Goal: Task Accomplishment & Management: Manage account settings

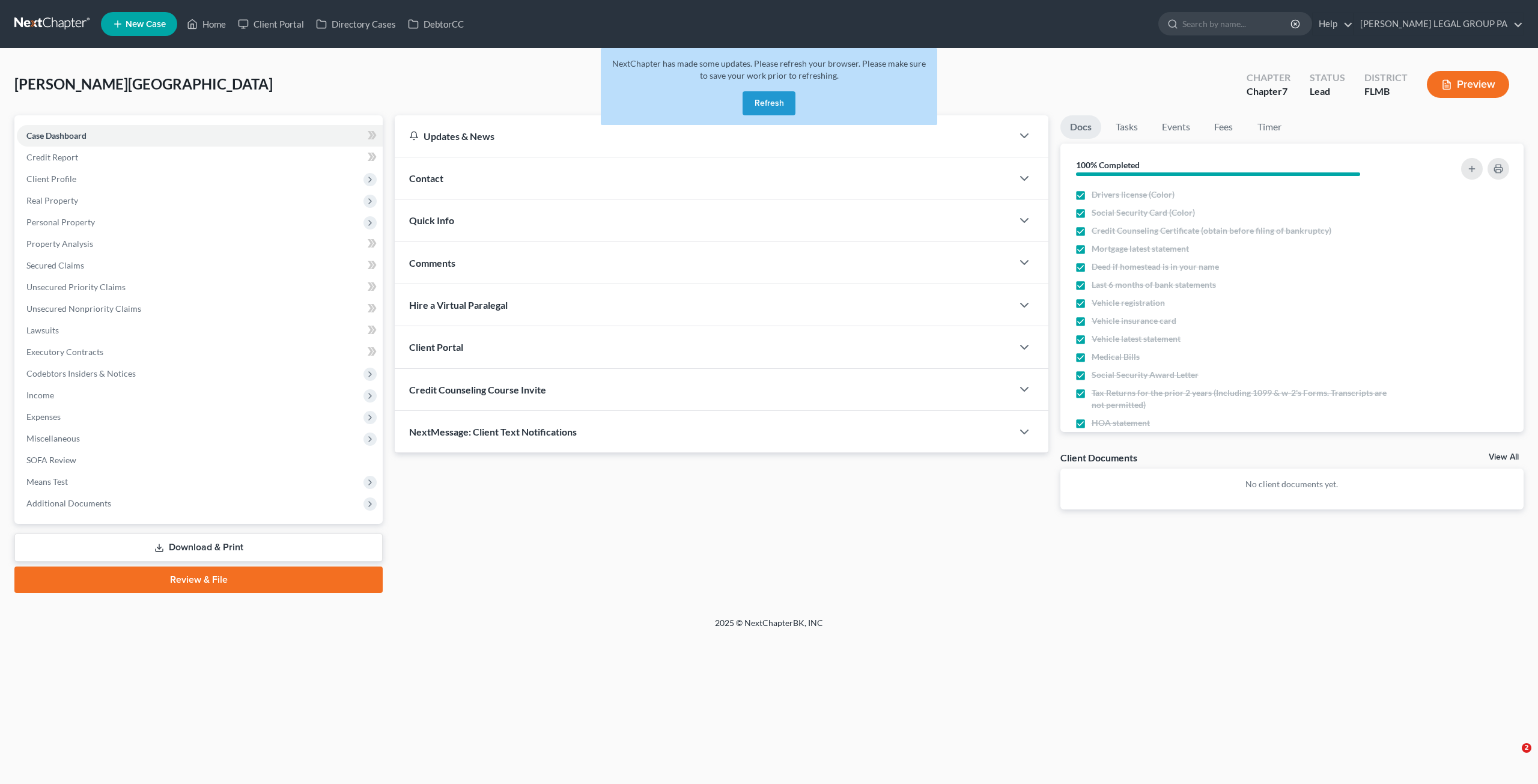
click at [780, 109] on button "Refresh" at bounding box center [769, 103] width 53 height 24
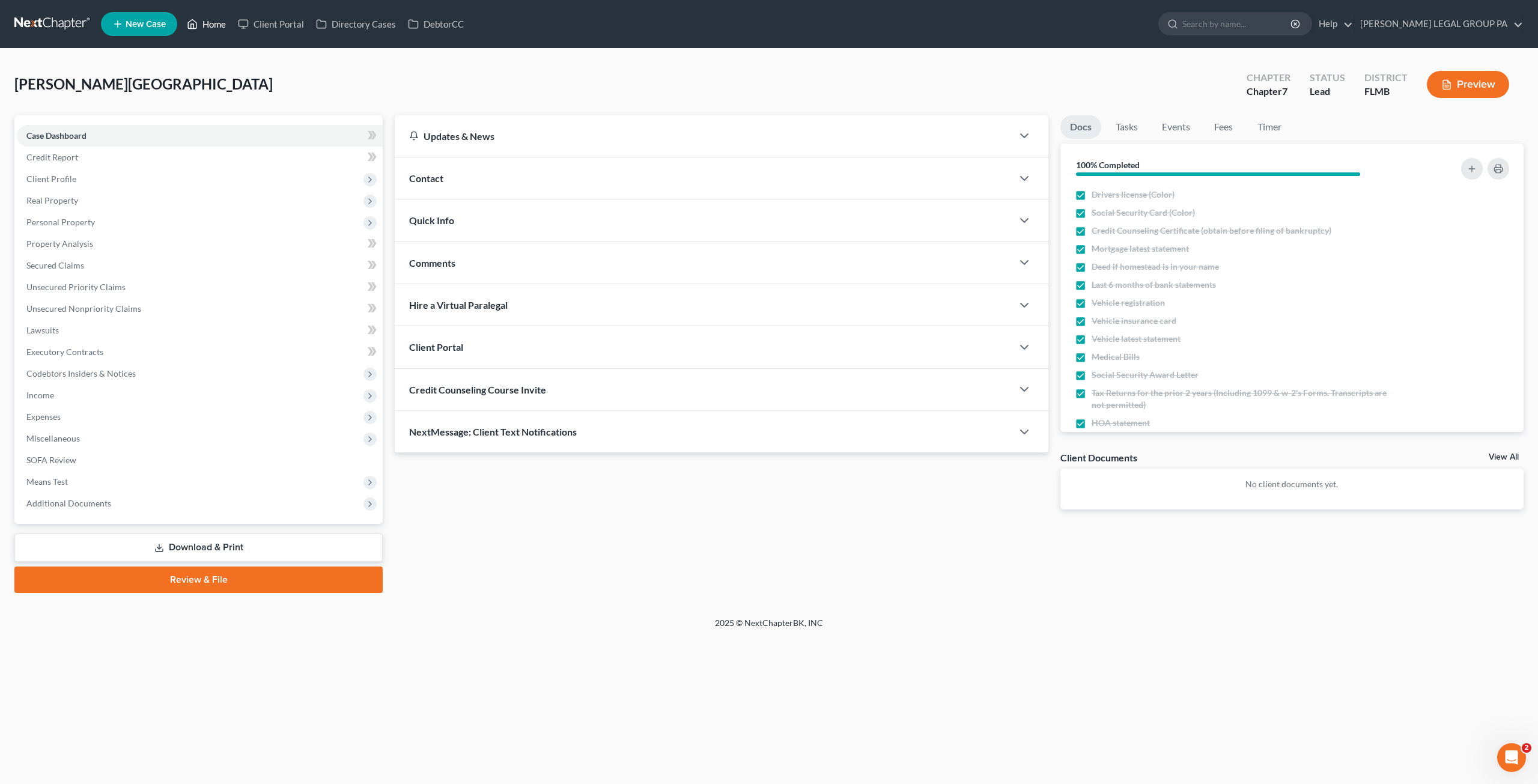
drag, startPoint x: 201, startPoint y: 24, endPoint x: 348, endPoint y: 11, distance: 147.6
click at [202, 24] on link "Home" at bounding box center [207, 24] width 51 height 22
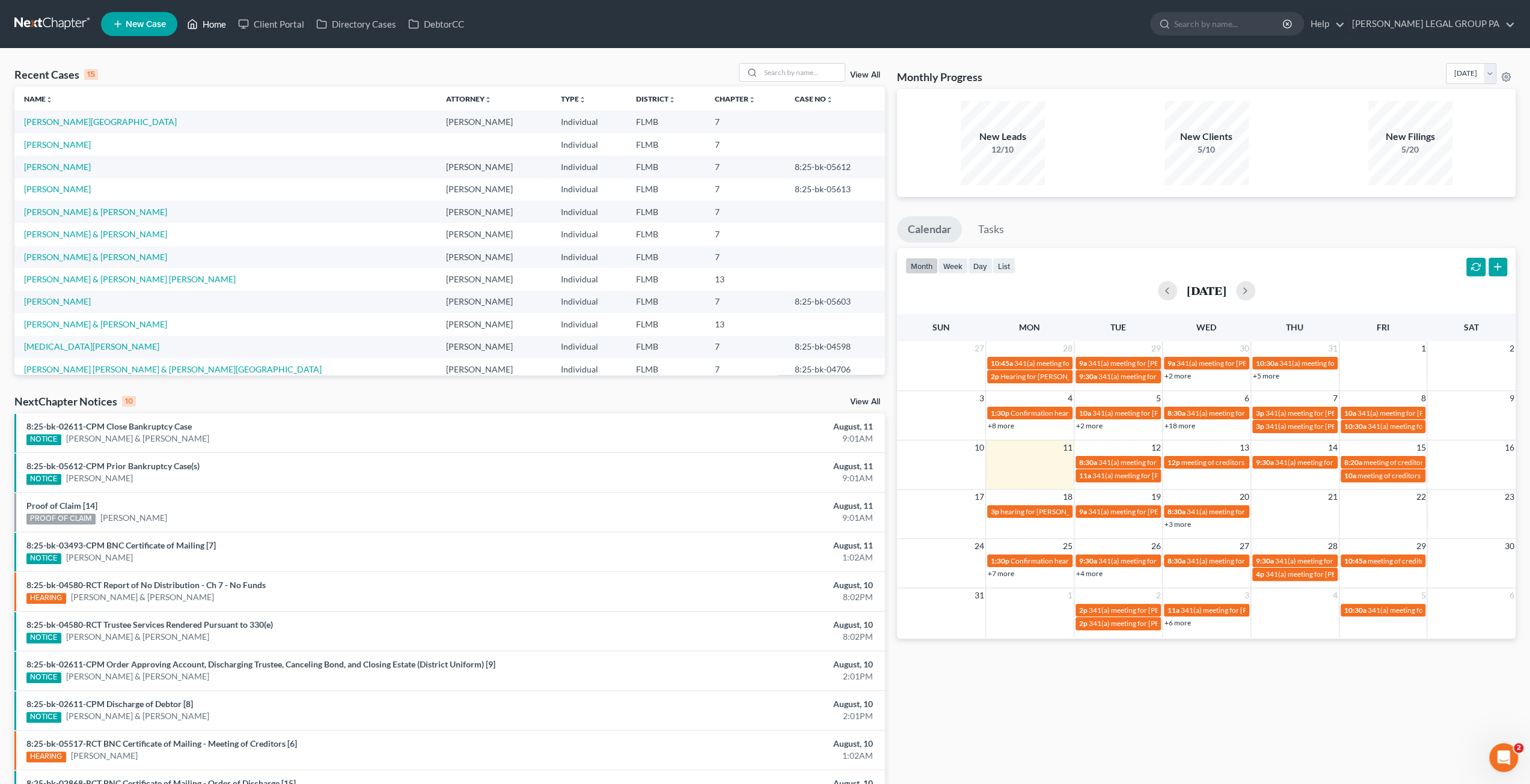
click at [202, 17] on link "Home" at bounding box center [207, 24] width 51 height 22
click at [798, 71] on input "search" at bounding box center [803, 73] width 84 height 18
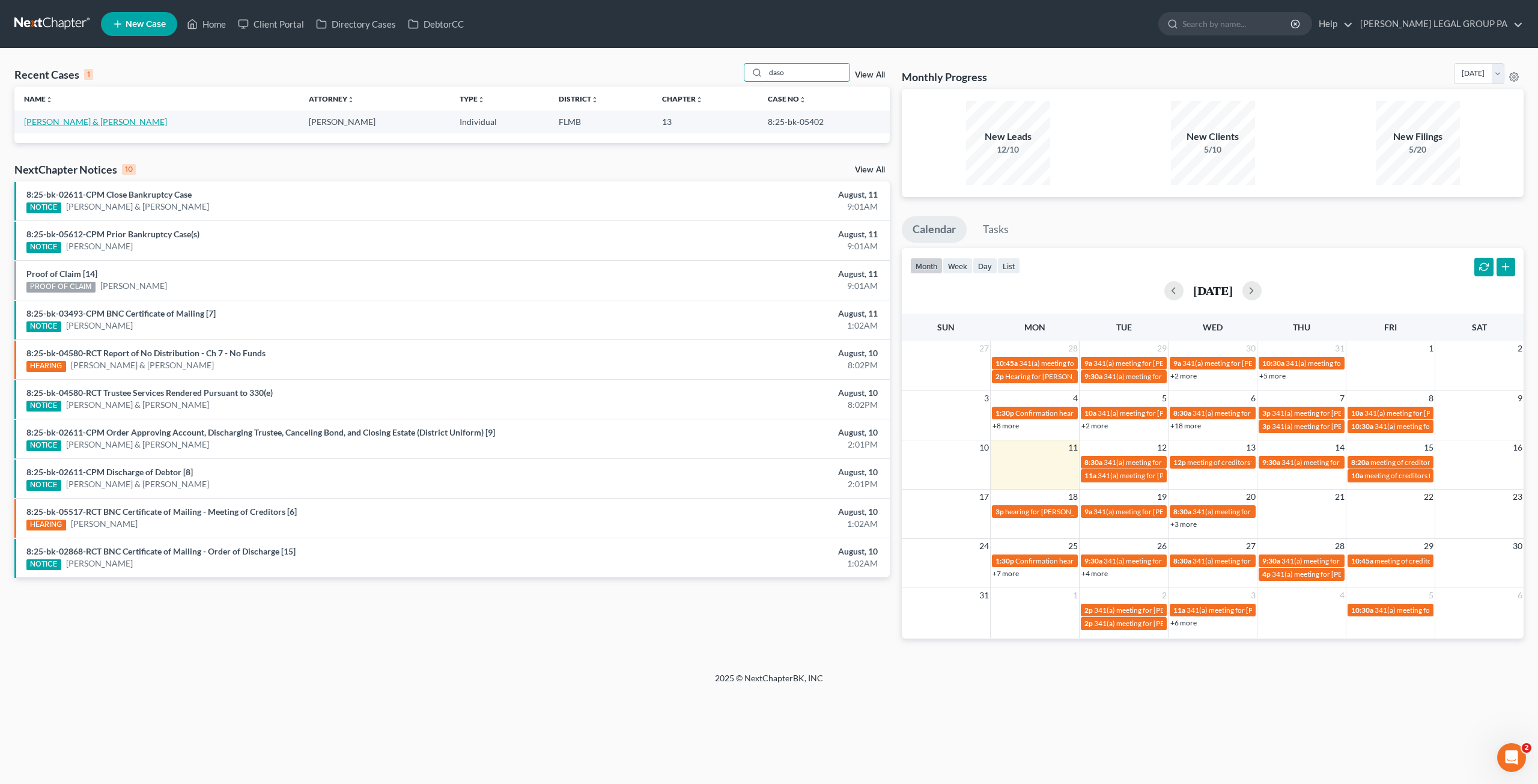
type input "daso"
click at [87, 126] on link "[PERSON_NAME] & [PERSON_NAME]" at bounding box center [95, 121] width 143 height 10
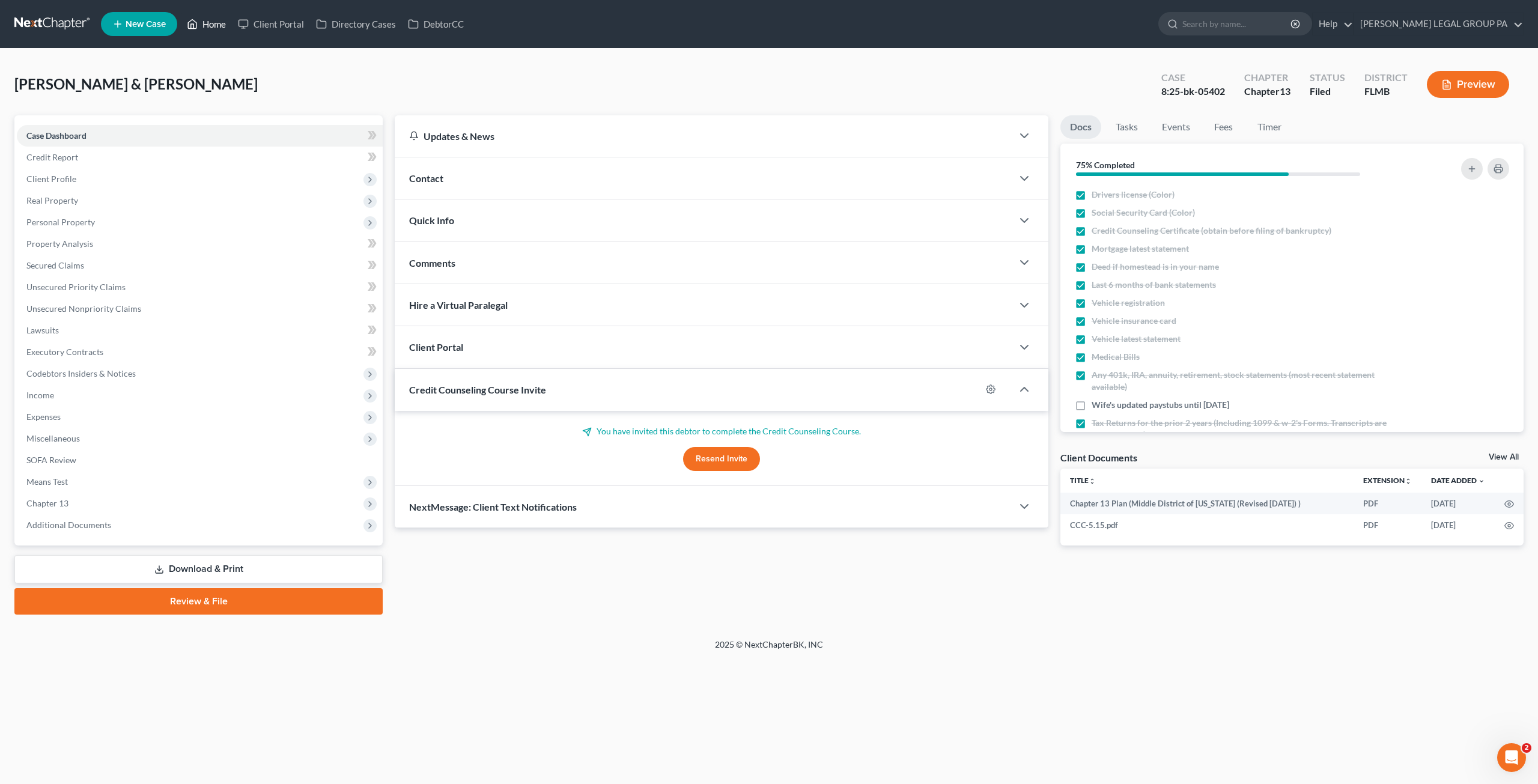
click at [212, 22] on link "Home" at bounding box center [207, 24] width 51 height 22
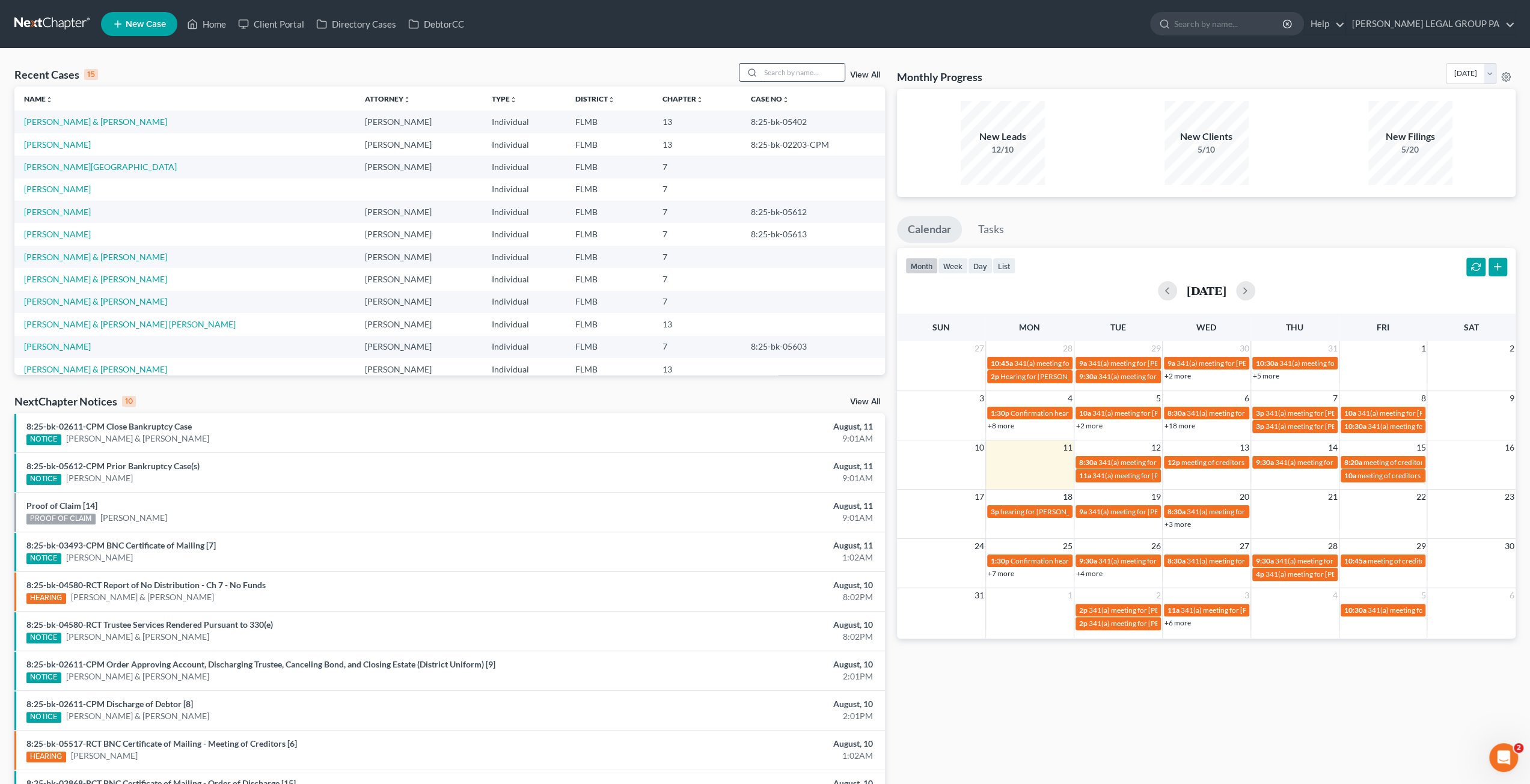
drag, startPoint x: 781, startPoint y: 63, endPoint x: 791, endPoint y: 80, distance: 19.7
click at [781, 61] on div "Recent Cases 15 View All Name unfold_more expand_more expand_less Attorney unfo…" at bounding box center [765, 446] width 1530 height 794
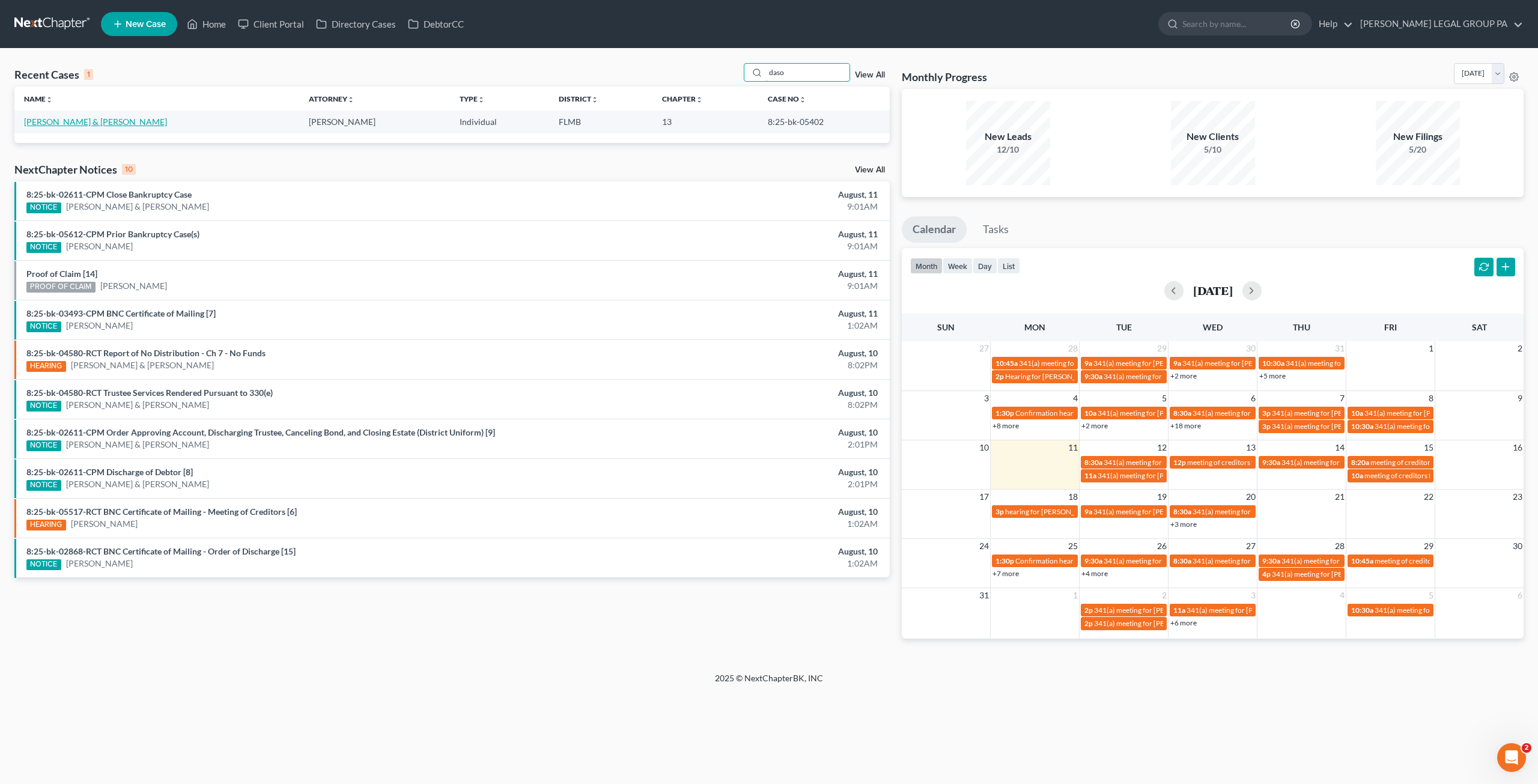
type input "daso"
click at [102, 122] on link "[PERSON_NAME] & [PERSON_NAME]" at bounding box center [95, 121] width 143 height 10
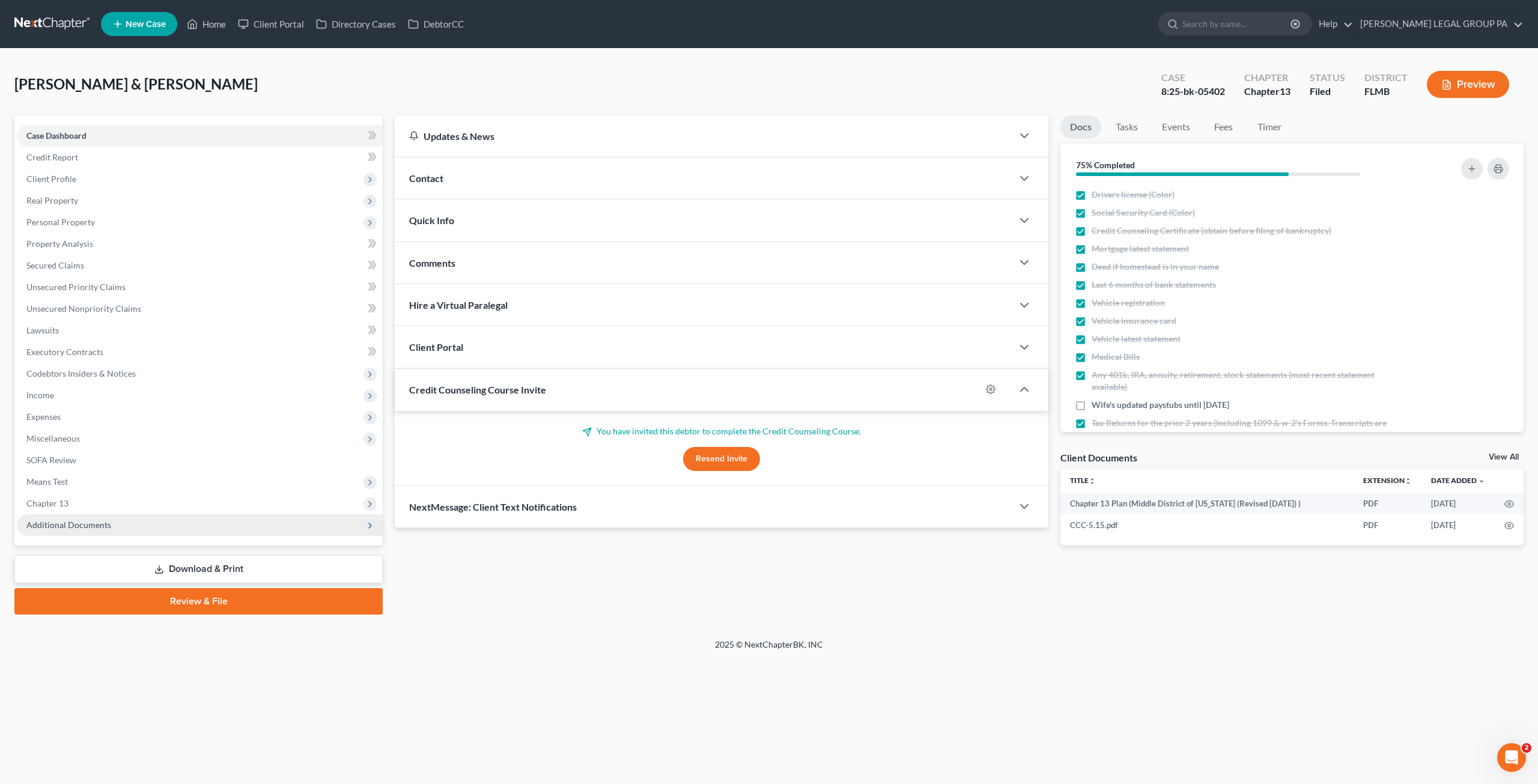
click at [71, 523] on span "Additional Documents" at bounding box center [68, 525] width 85 height 10
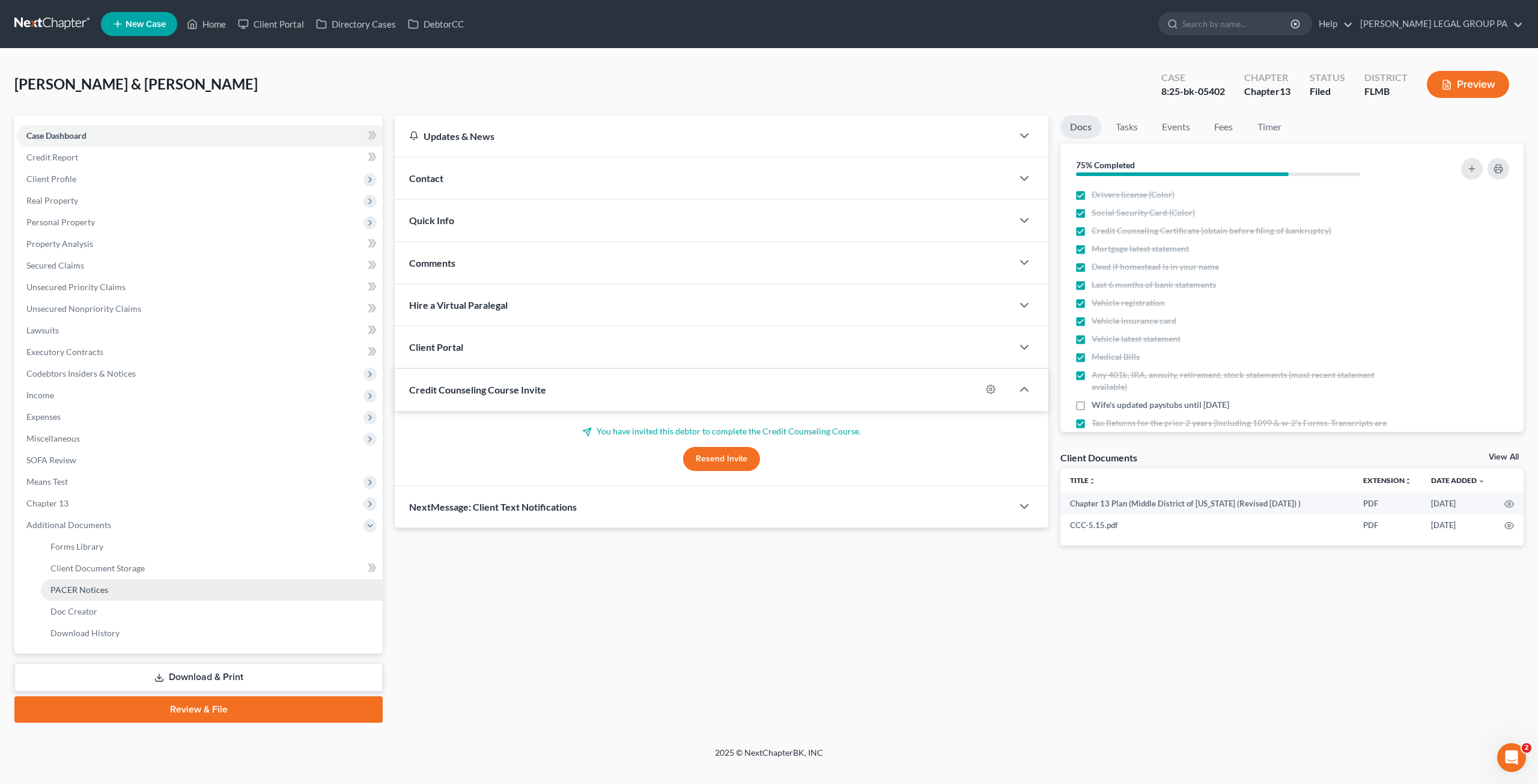
click at [75, 590] on span "PACER Notices" at bounding box center [80, 590] width 58 height 10
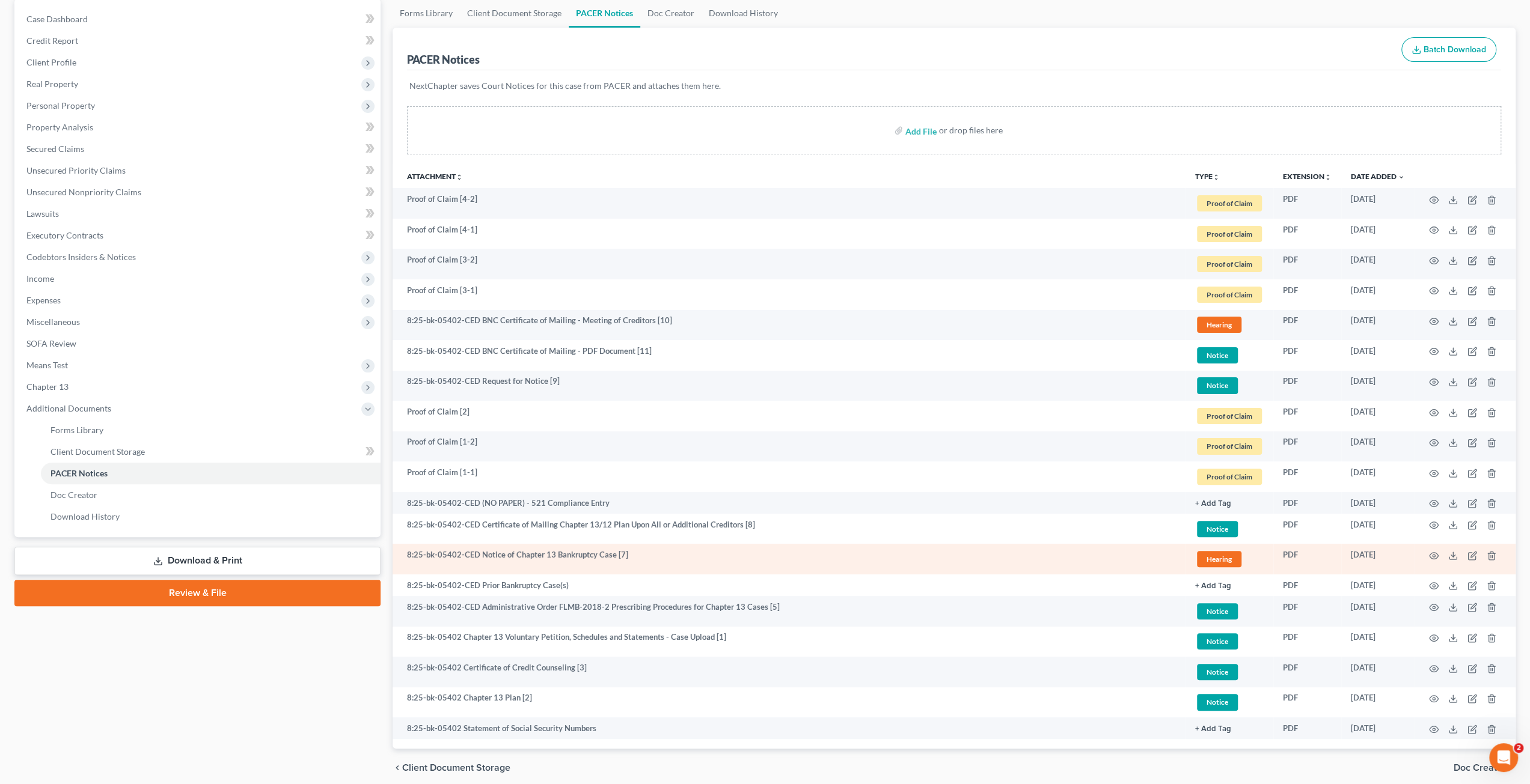
scroll to position [164, 0]
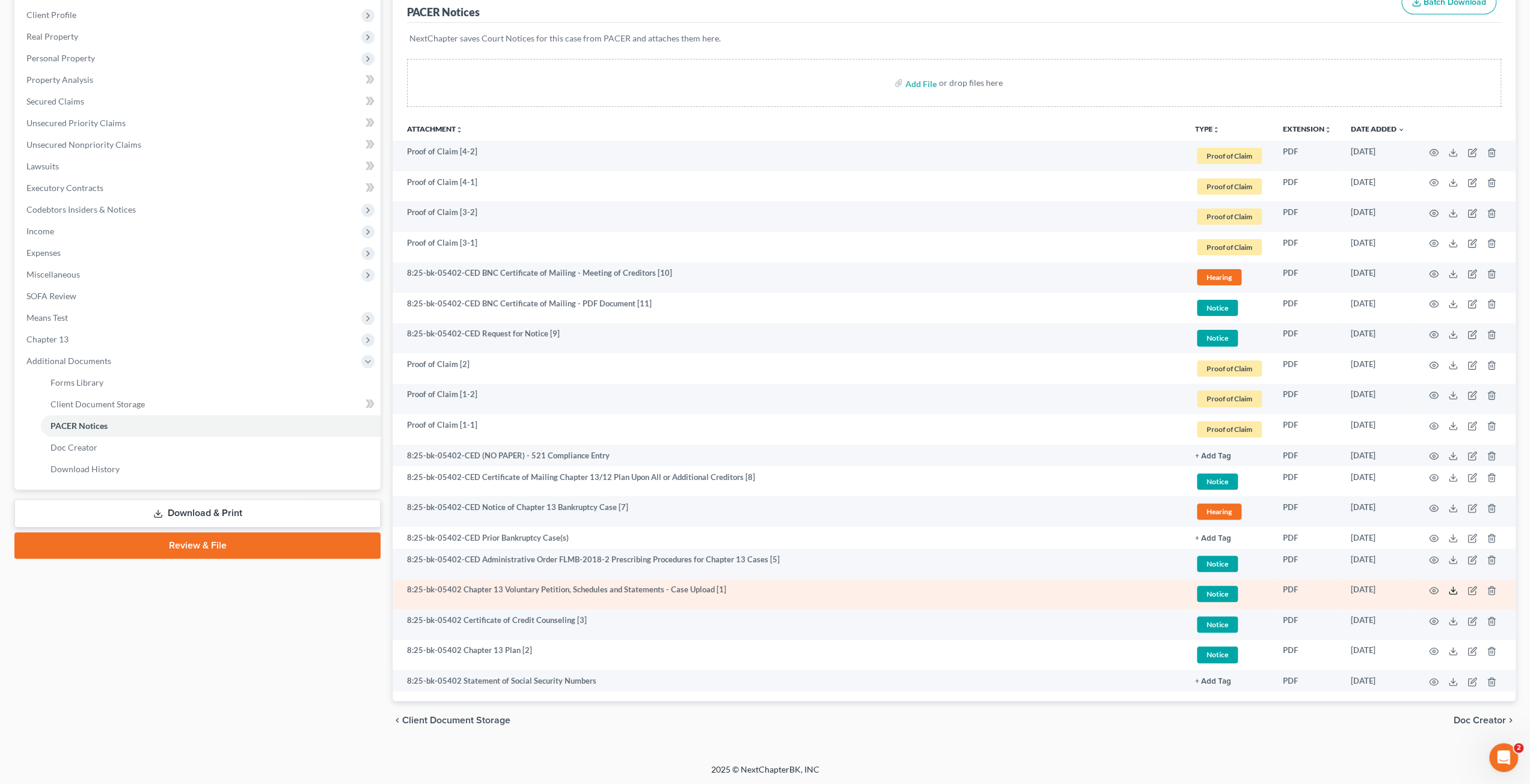
click at [1451, 590] on polyline at bounding box center [1453, 591] width 4 height 2
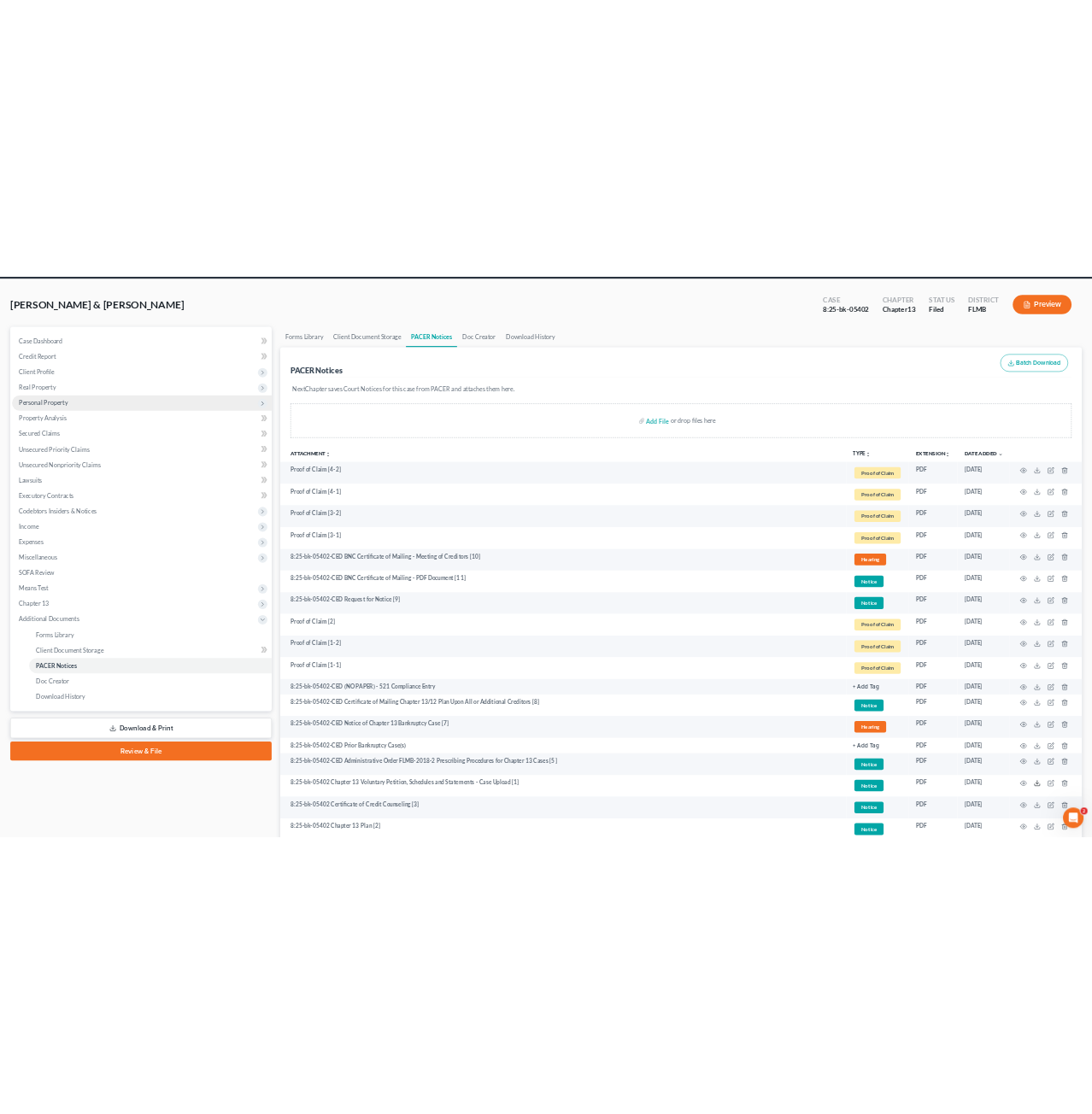
scroll to position [0, 0]
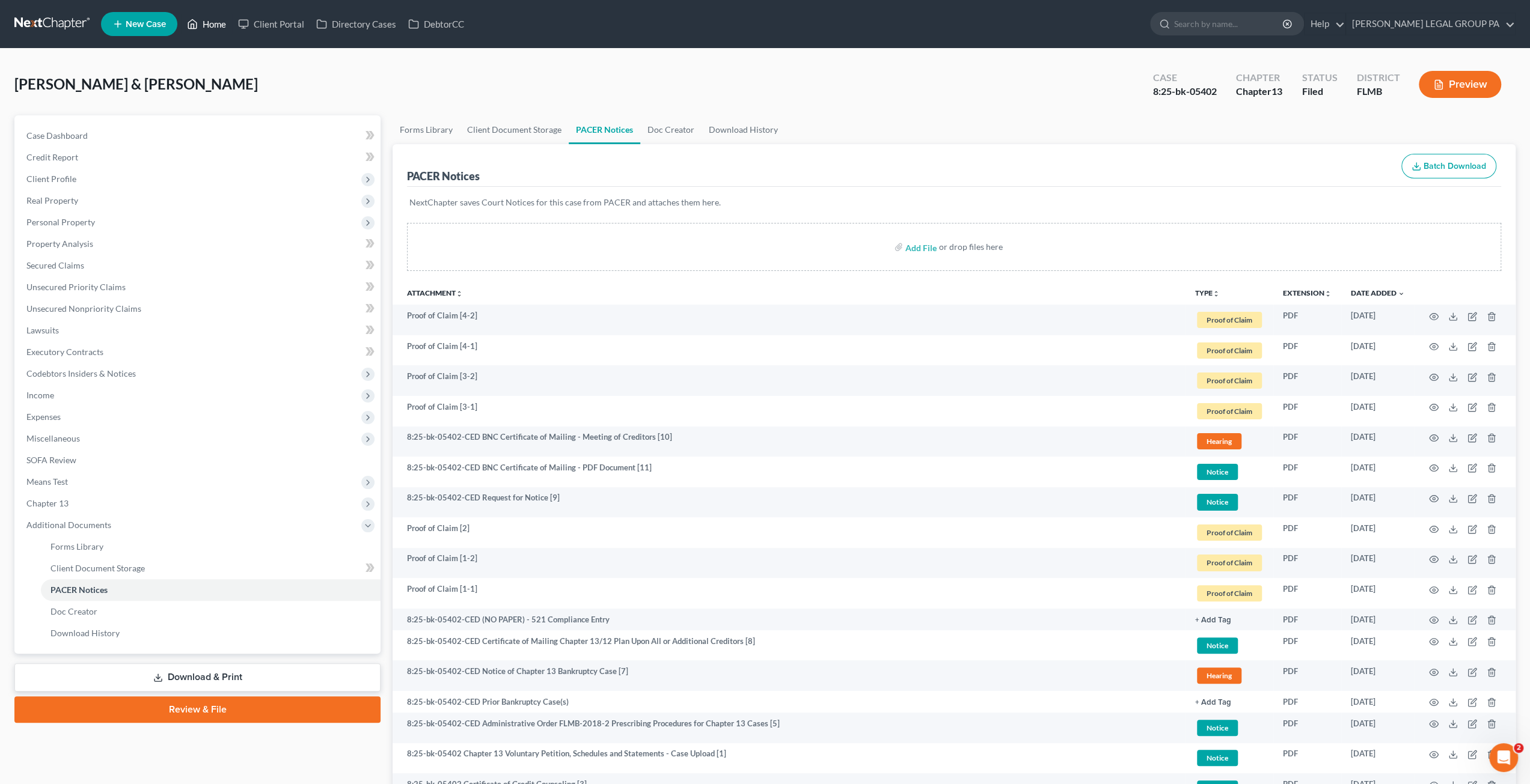
click at [191, 26] on polyline at bounding box center [192, 26] width 3 height 5
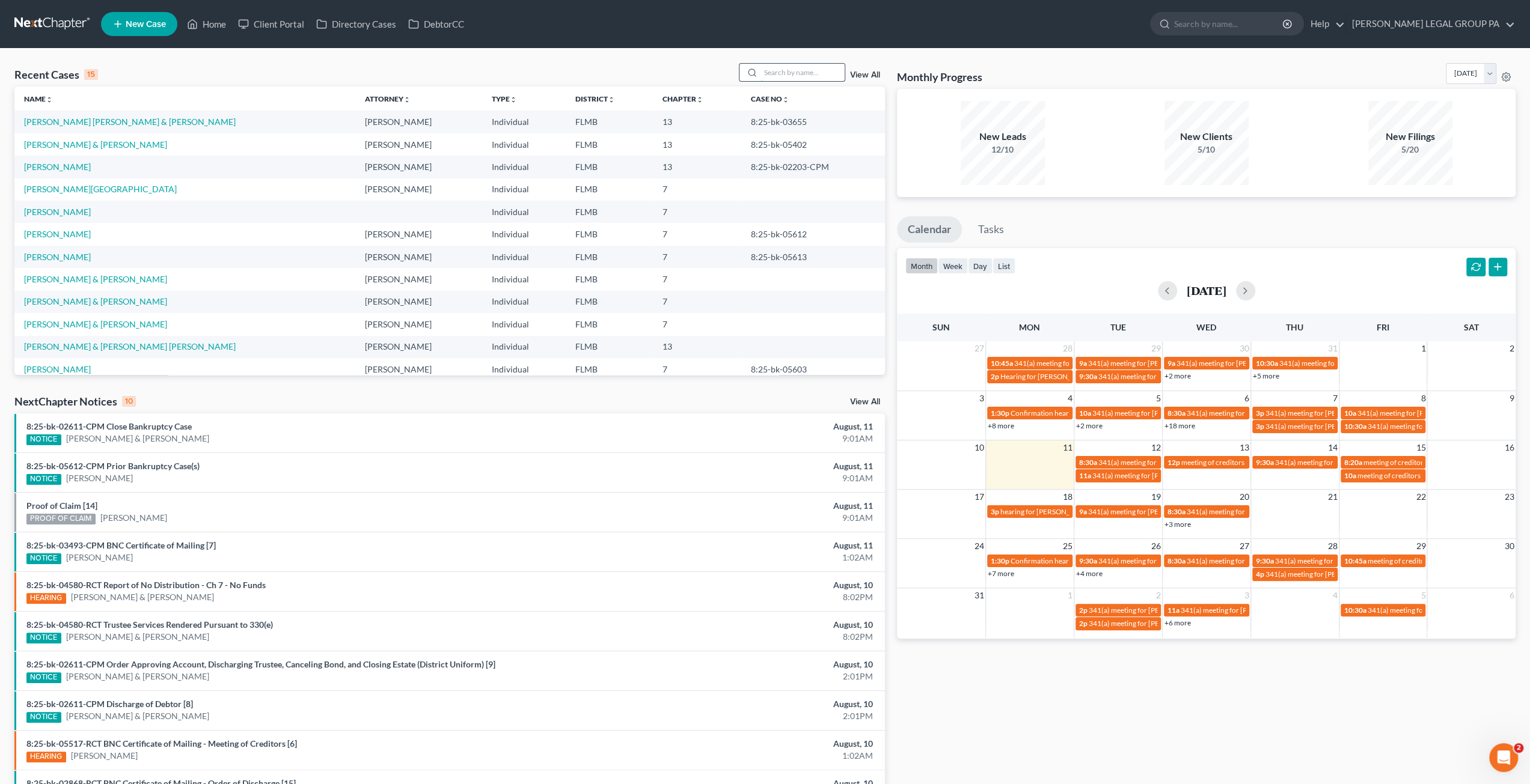
click at [793, 74] on input "search" at bounding box center [803, 73] width 84 height 18
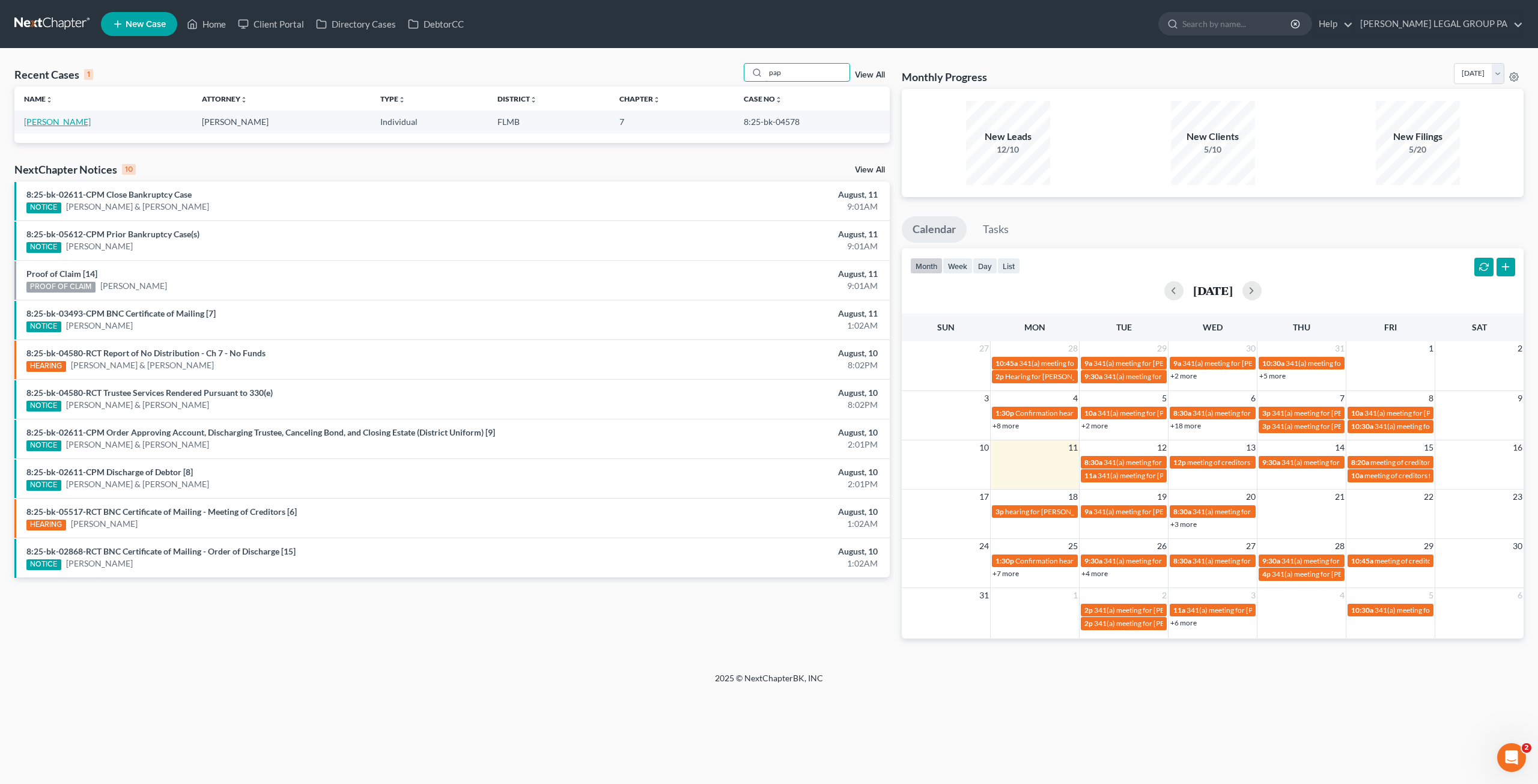
type input "pap"
click at [64, 125] on link "[PERSON_NAME]" at bounding box center [57, 121] width 66 height 10
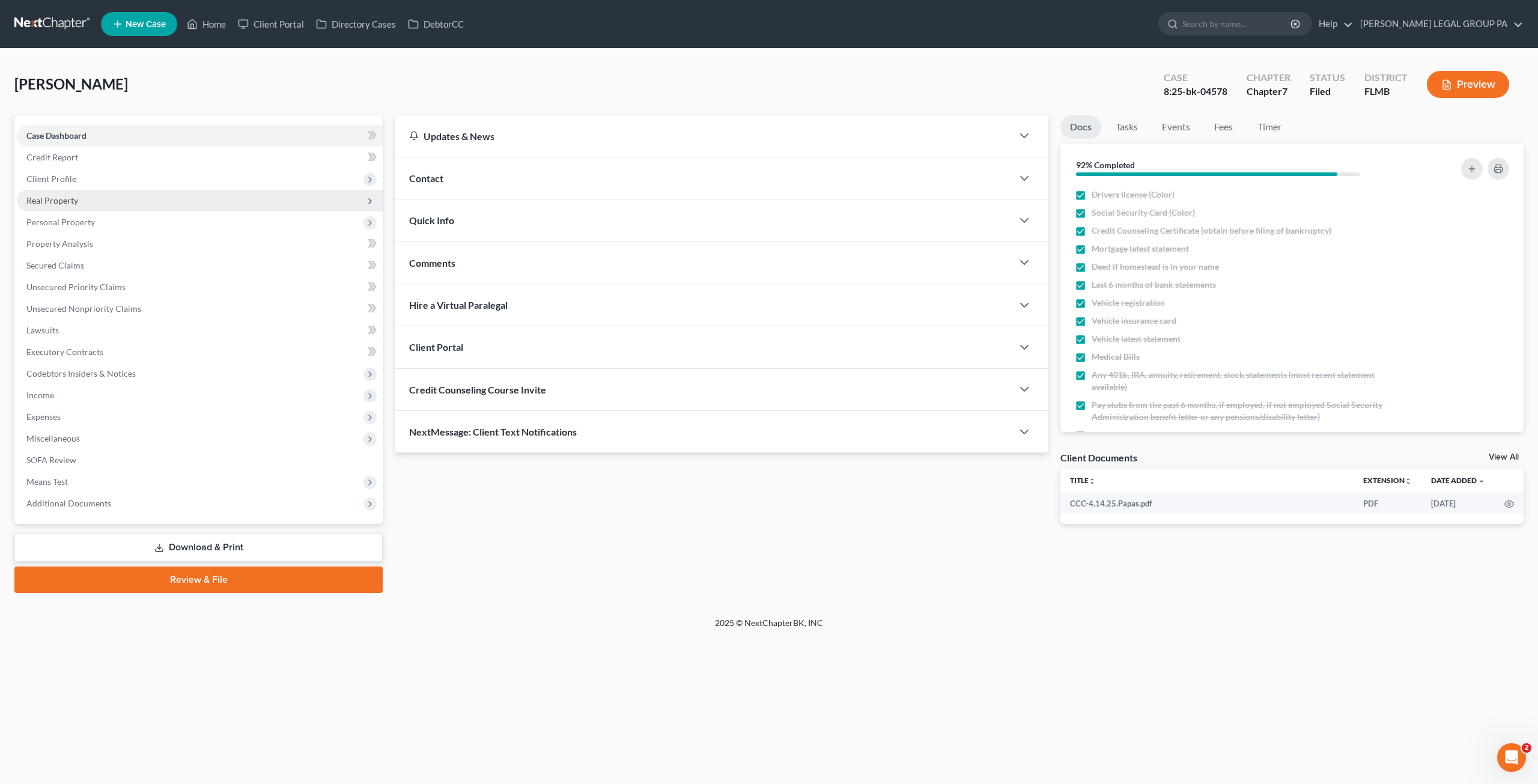
click at [54, 207] on span "Real Property" at bounding box center [200, 200] width 366 height 22
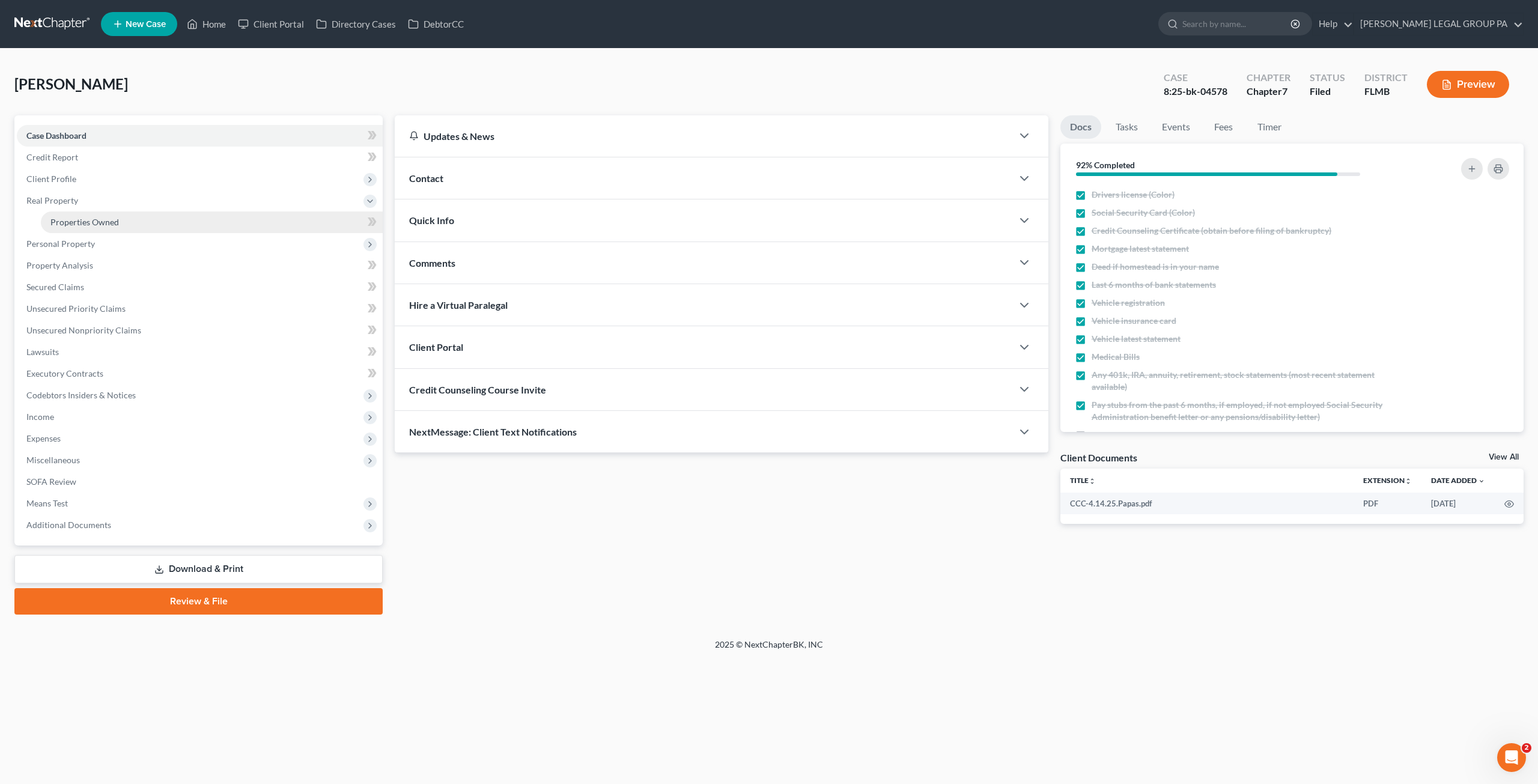
click at [62, 222] on span "Properties Owned" at bounding box center [85, 222] width 68 height 10
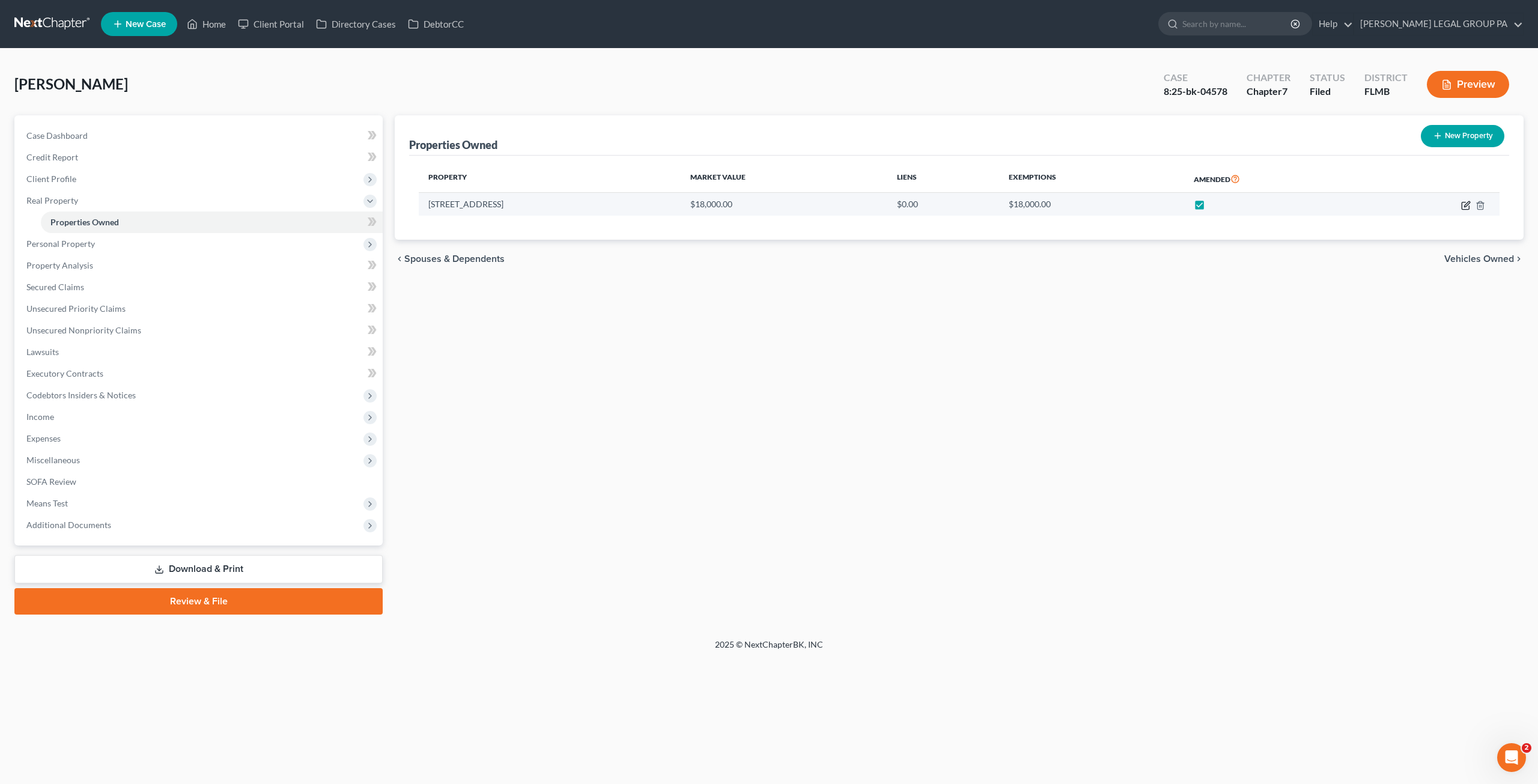
click at [1462, 205] on icon "button" at bounding box center [1465, 205] width 8 height 8
select select "9"
select select "50"
select select "3"
select select "0"
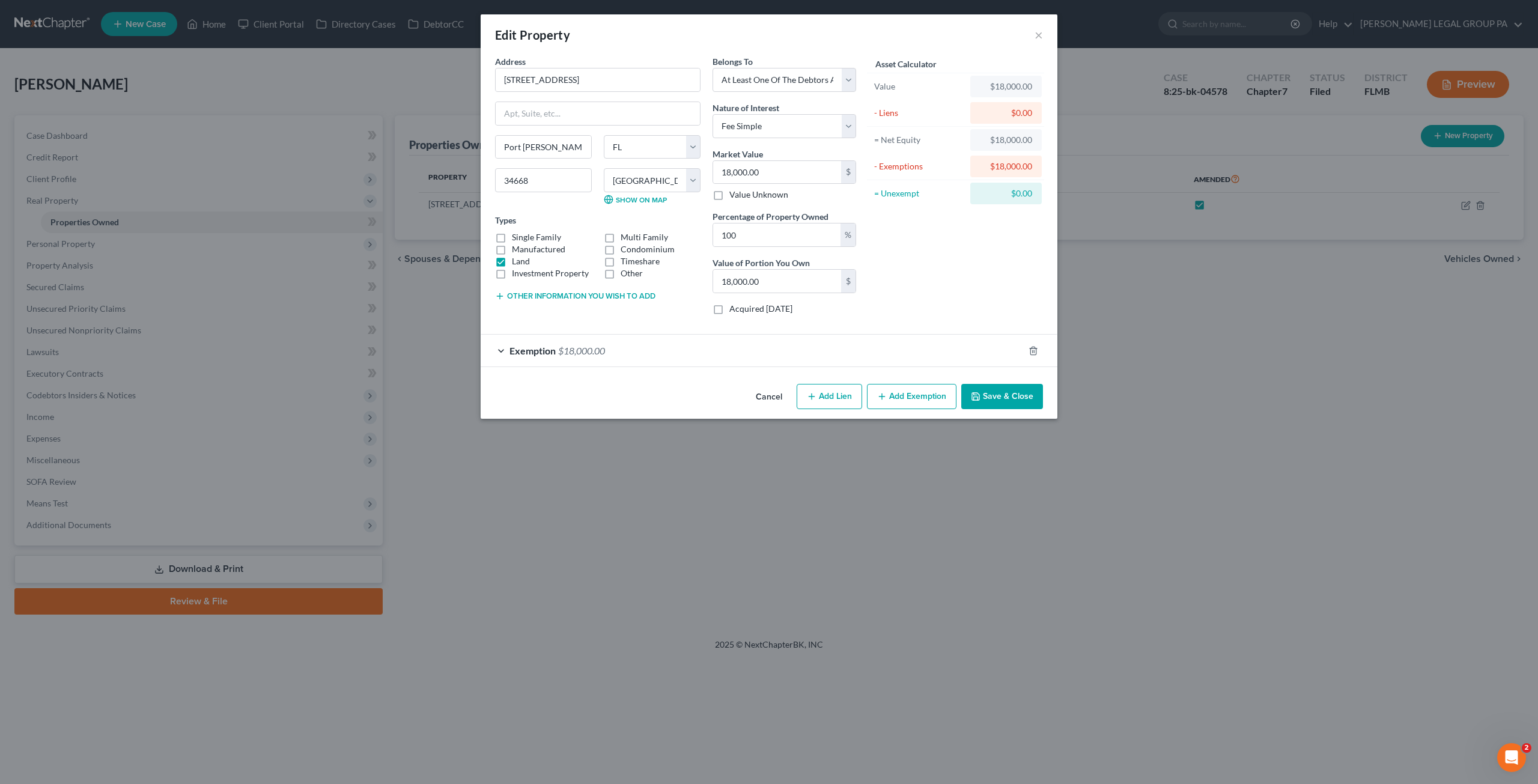
click at [561, 347] on span "$18,000.00" at bounding box center [581, 351] width 47 height 11
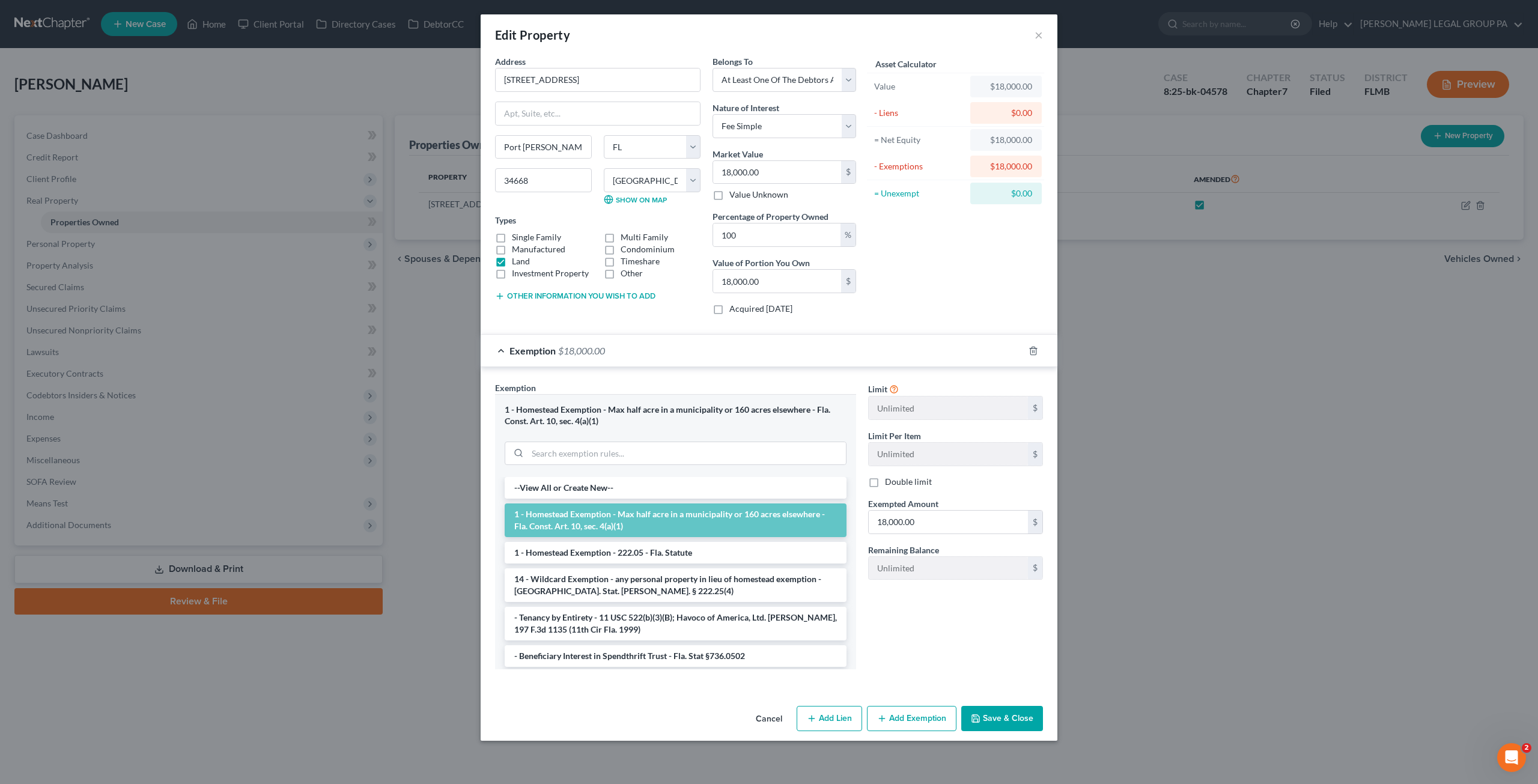
click at [562, 349] on span "$18,000.00" at bounding box center [581, 351] width 47 height 11
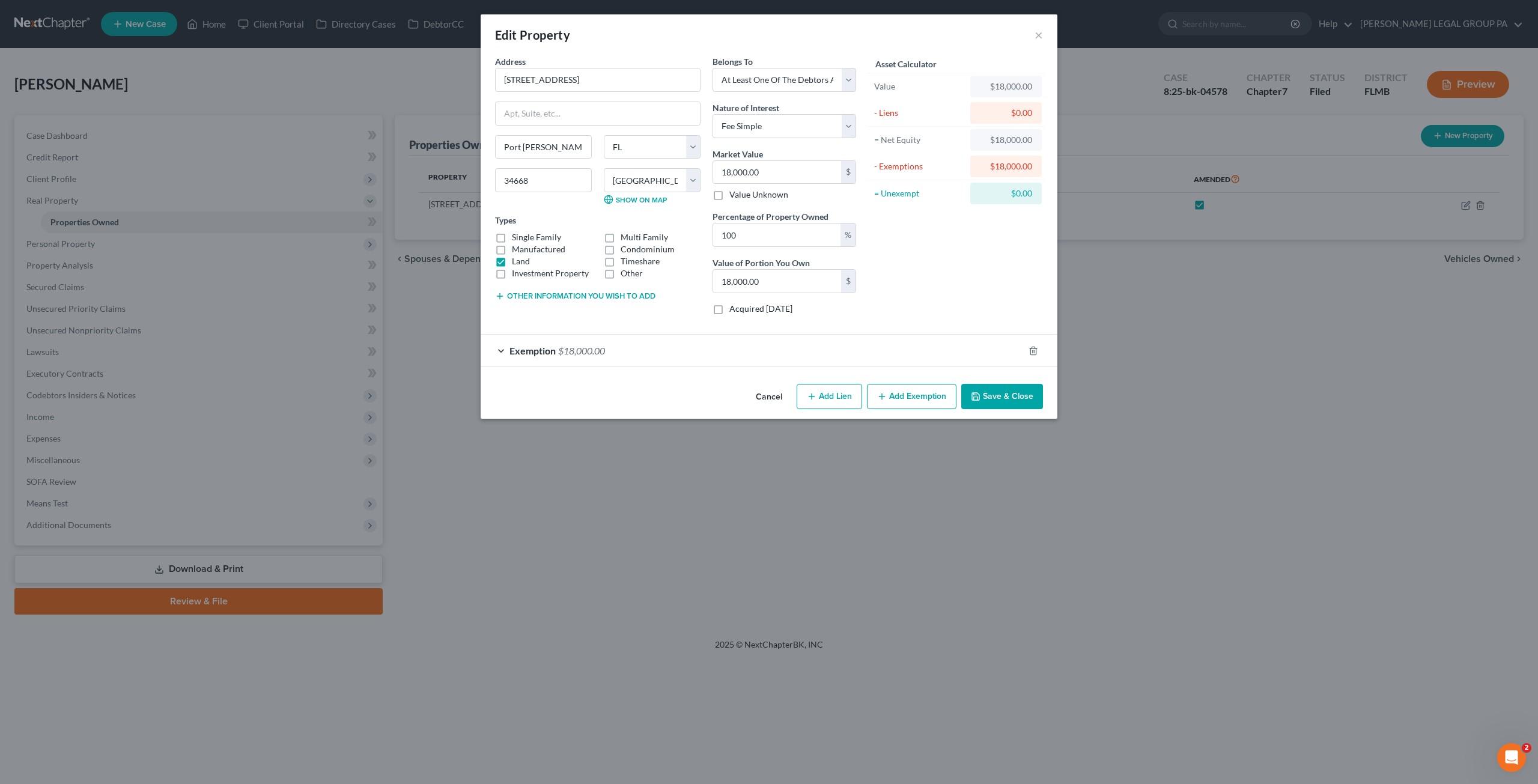
click at [1009, 396] on button "Save & Close" at bounding box center [1002, 396] width 81 height 25
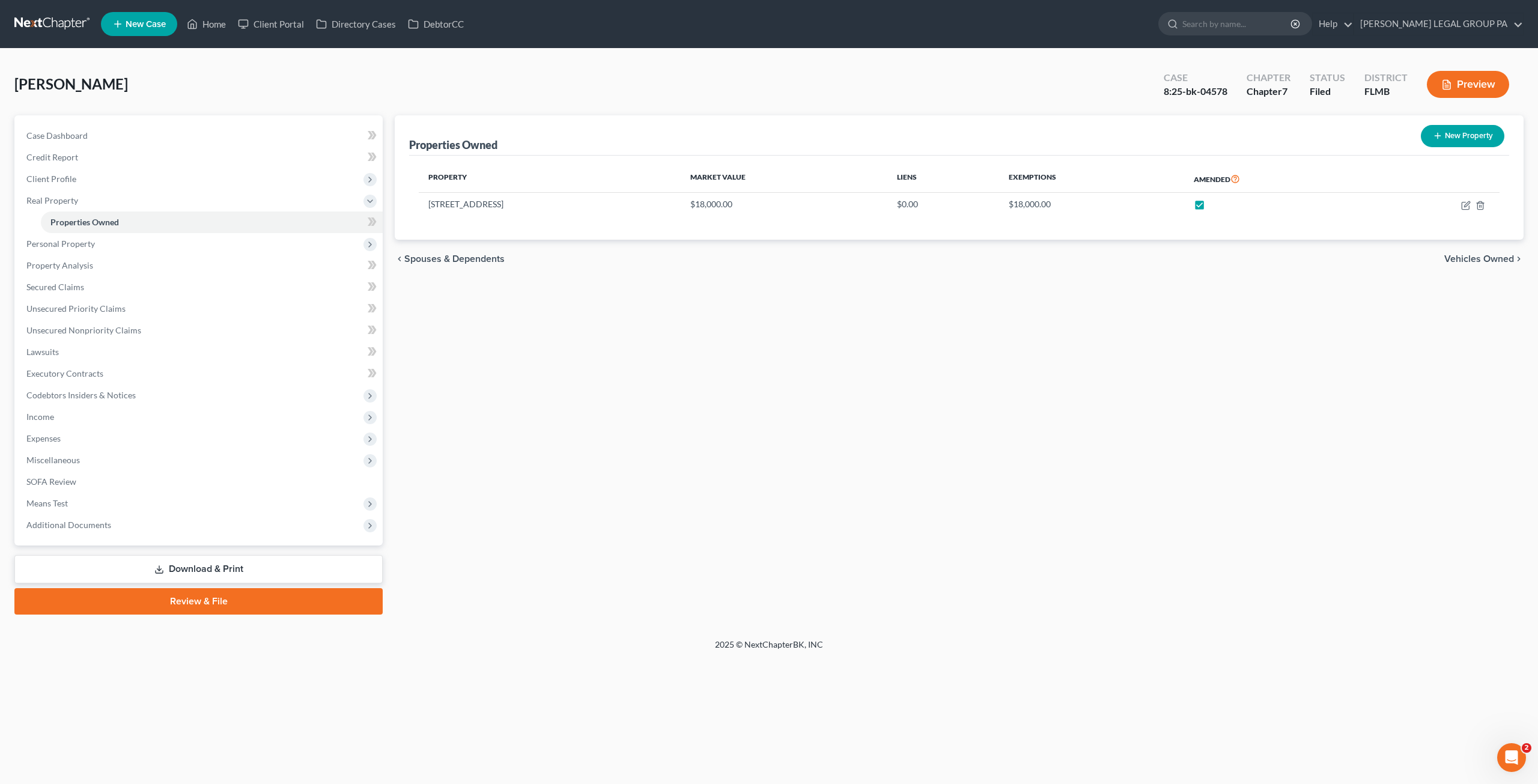
click at [178, 574] on link "Download & Print" at bounding box center [199, 569] width 368 height 28
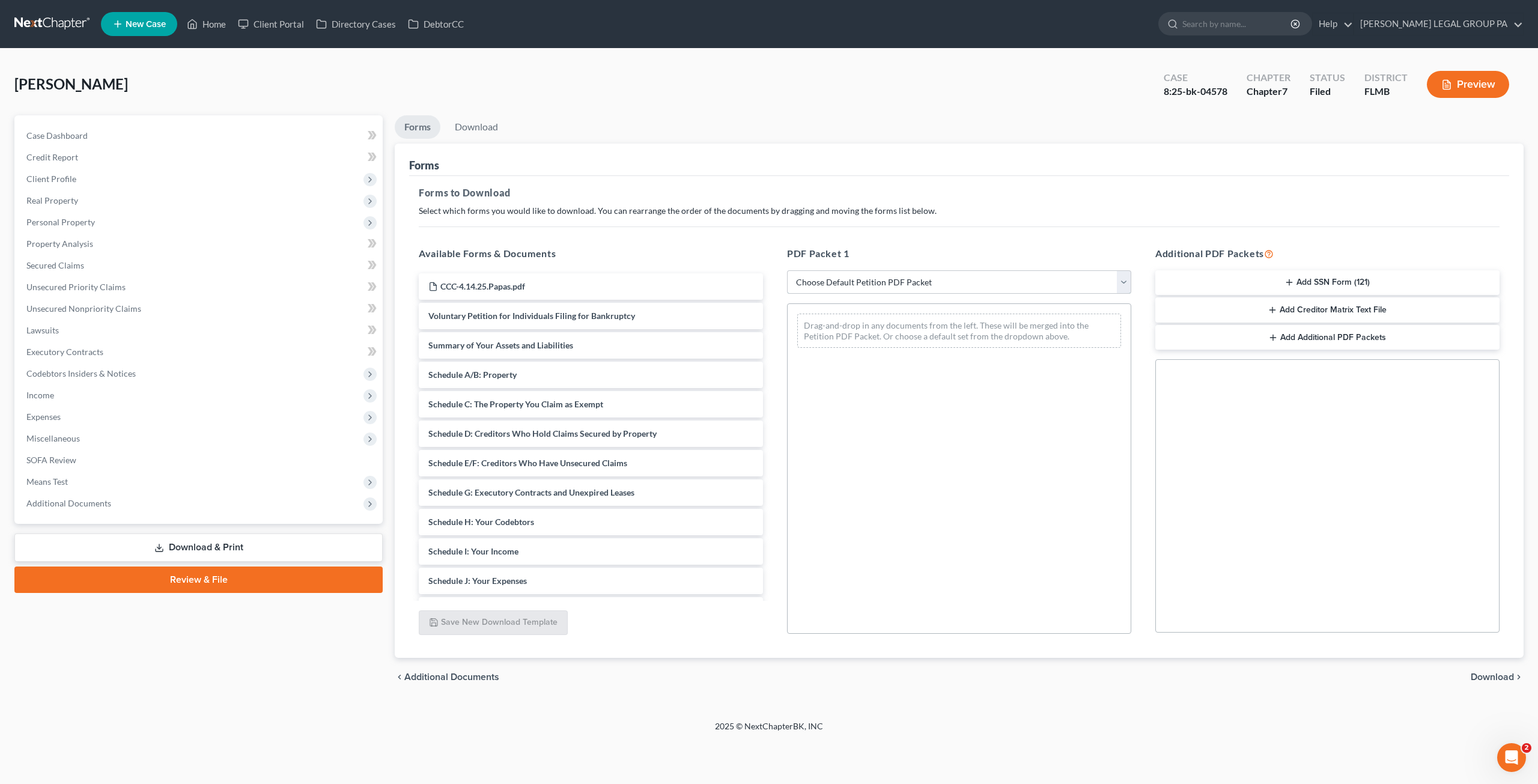
click at [896, 281] on select "Choose Default Petition PDF Packet Complete Bankruptcy Petition (all forms and …" at bounding box center [959, 282] width 344 height 24
select select "2"
click at [787, 271] on select "Choose Default Petition PDF Packet Complete Bankruptcy Petition (all forms and …" at bounding box center [959, 282] width 344 height 24
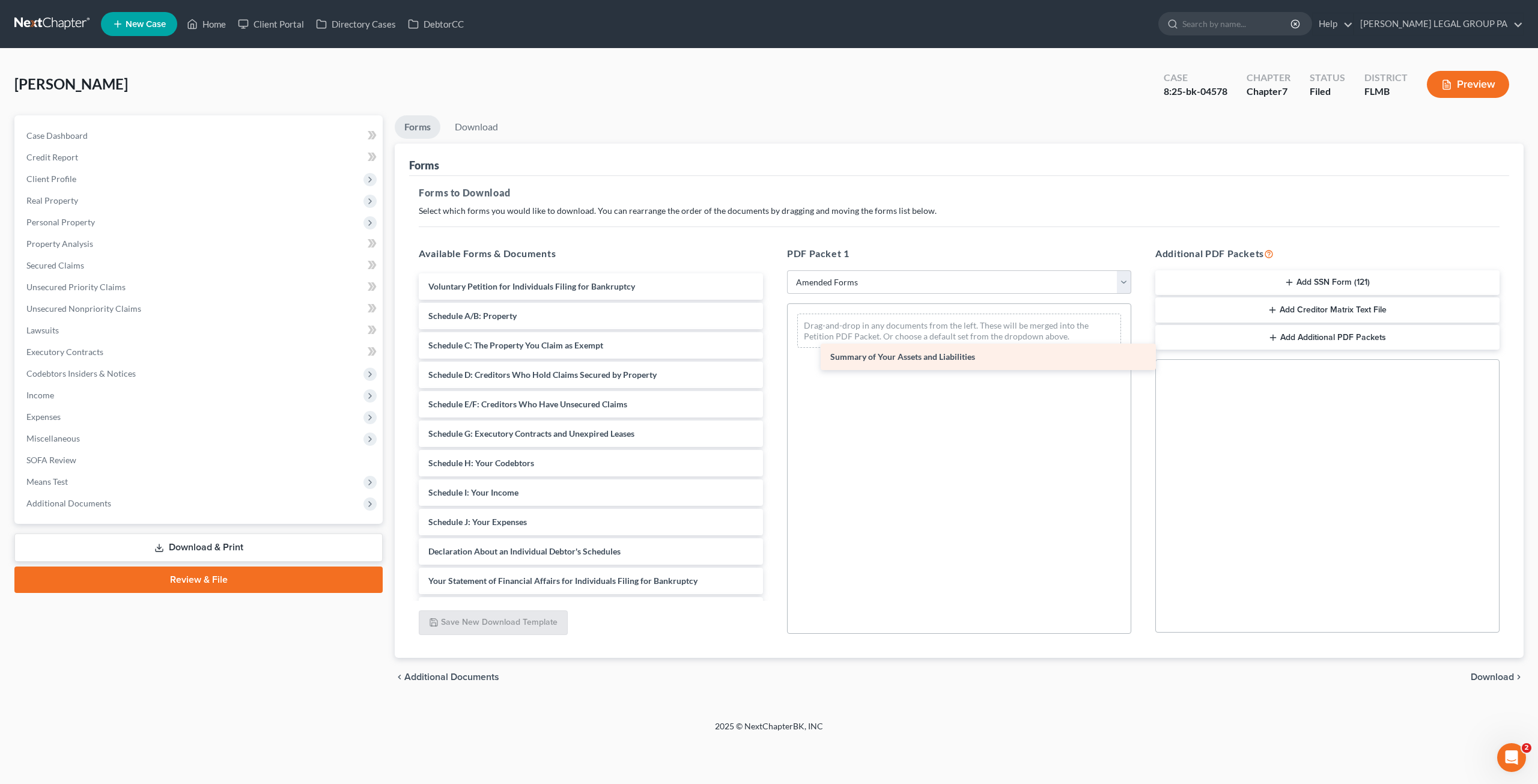
drag, startPoint x: 481, startPoint y: 316, endPoint x: 875, endPoint y: 358, distance: 396.2
click at [773, 358] on div "Summary of Your Assets and Liabilities Voluntary Petition for Individuals Filin…" at bounding box center [591, 522] width 363 height 497
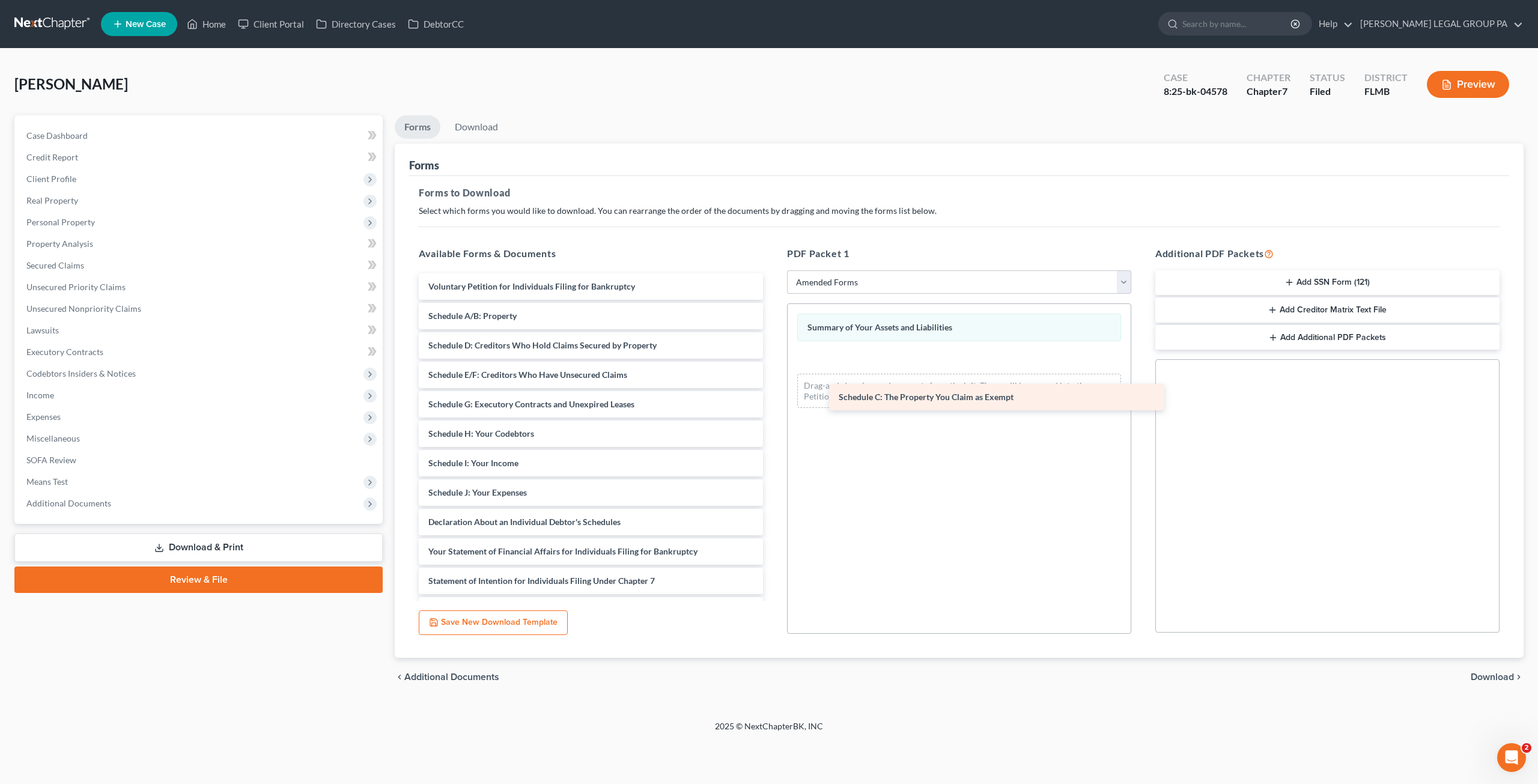
drag, startPoint x: 474, startPoint y: 344, endPoint x: 880, endPoint y: 393, distance: 408.9
click at [773, 396] on div "Schedule C: The Property You Claim as Exempt Voluntary Petition for Individuals…" at bounding box center [591, 507] width 363 height 468
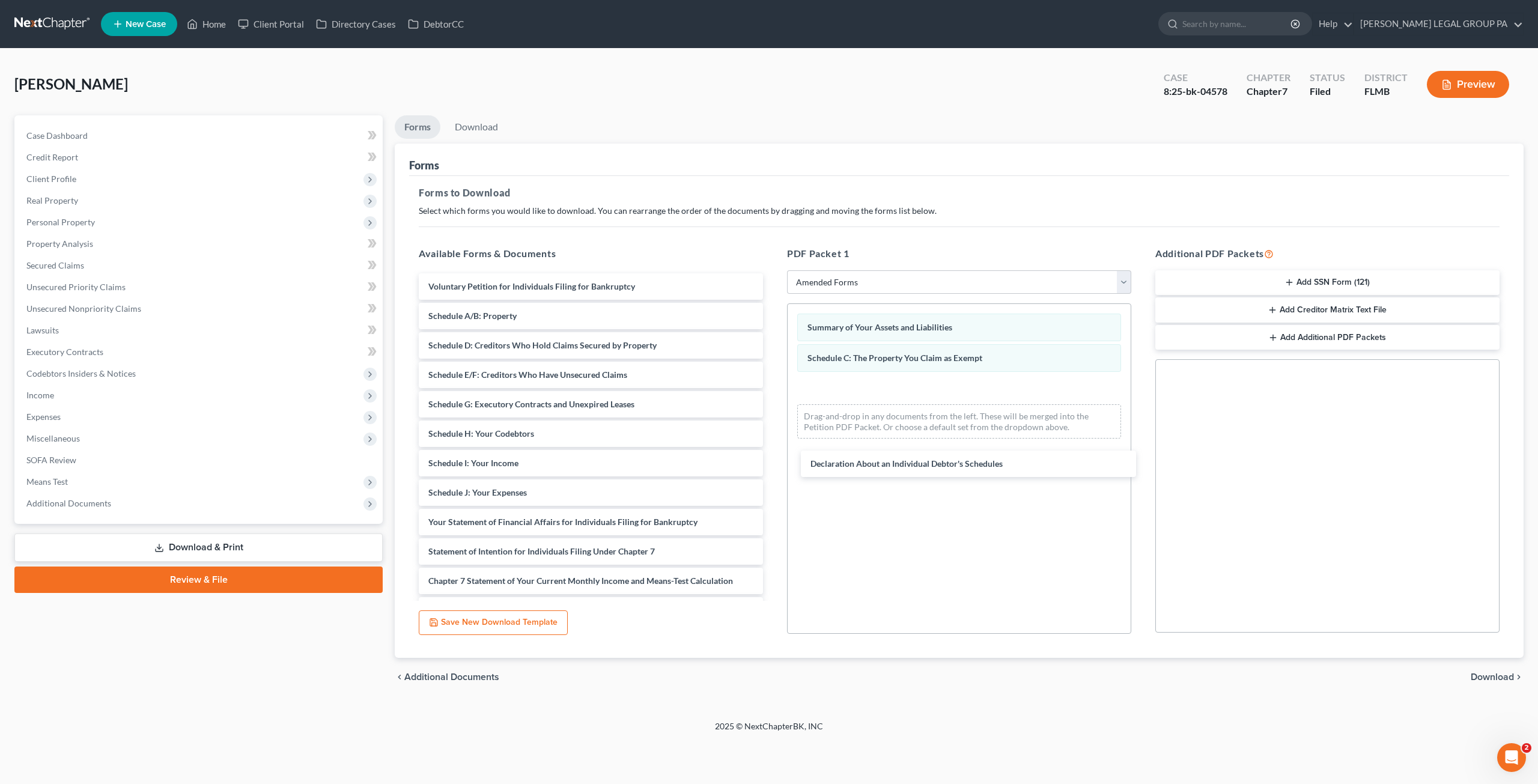
drag, startPoint x: 497, startPoint y: 522, endPoint x: 869, endPoint y: 426, distance: 384.2
click at [773, 453] on div "Declaration About an Individual Debtor's Schedules Voluntary Petition for Indiv…" at bounding box center [591, 493] width 363 height 438
click at [462, 123] on link "Download" at bounding box center [477, 126] width 63 height 23
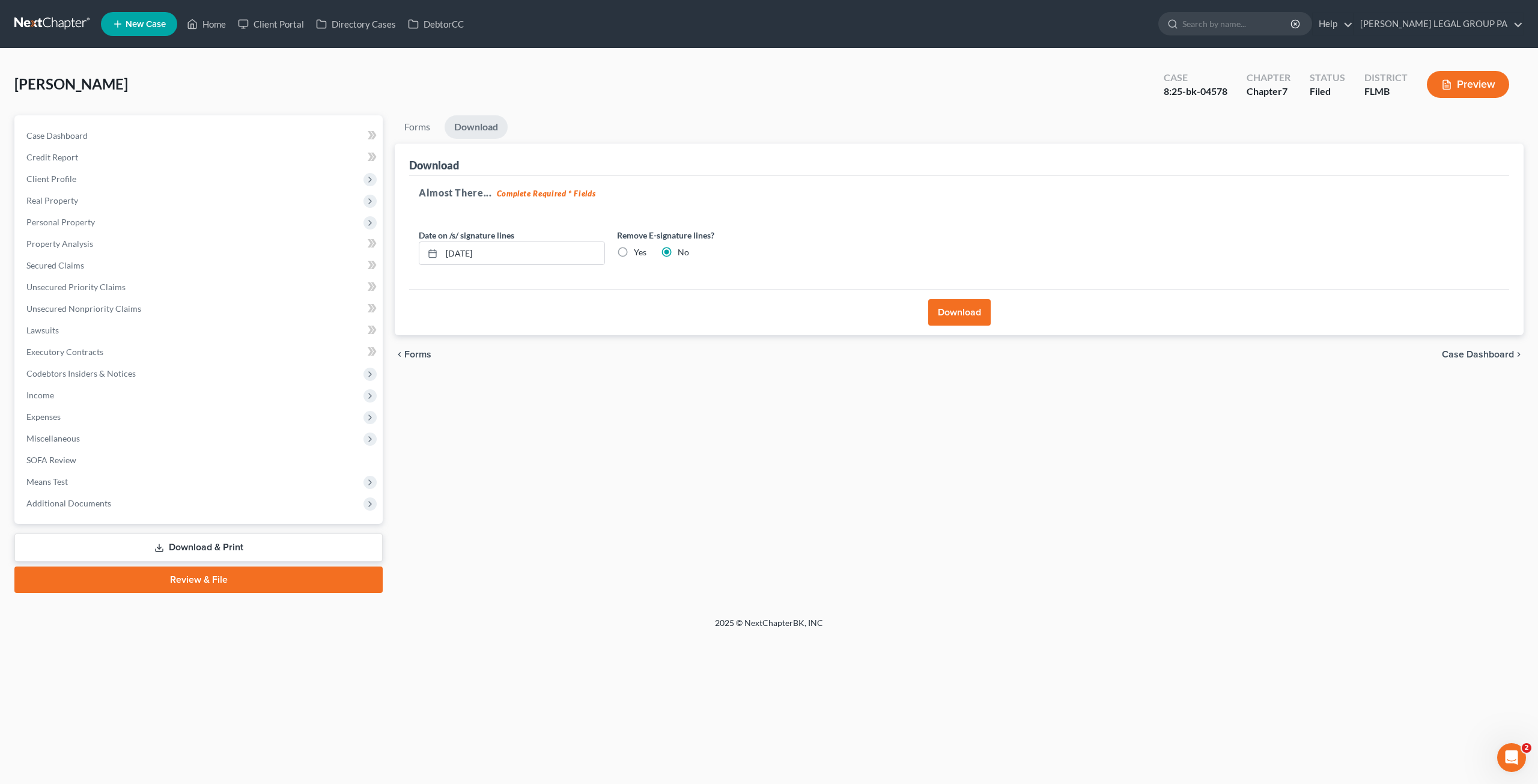
click at [959, 312] on button "Download" at bounding box center [959, 312] width 63 height 26
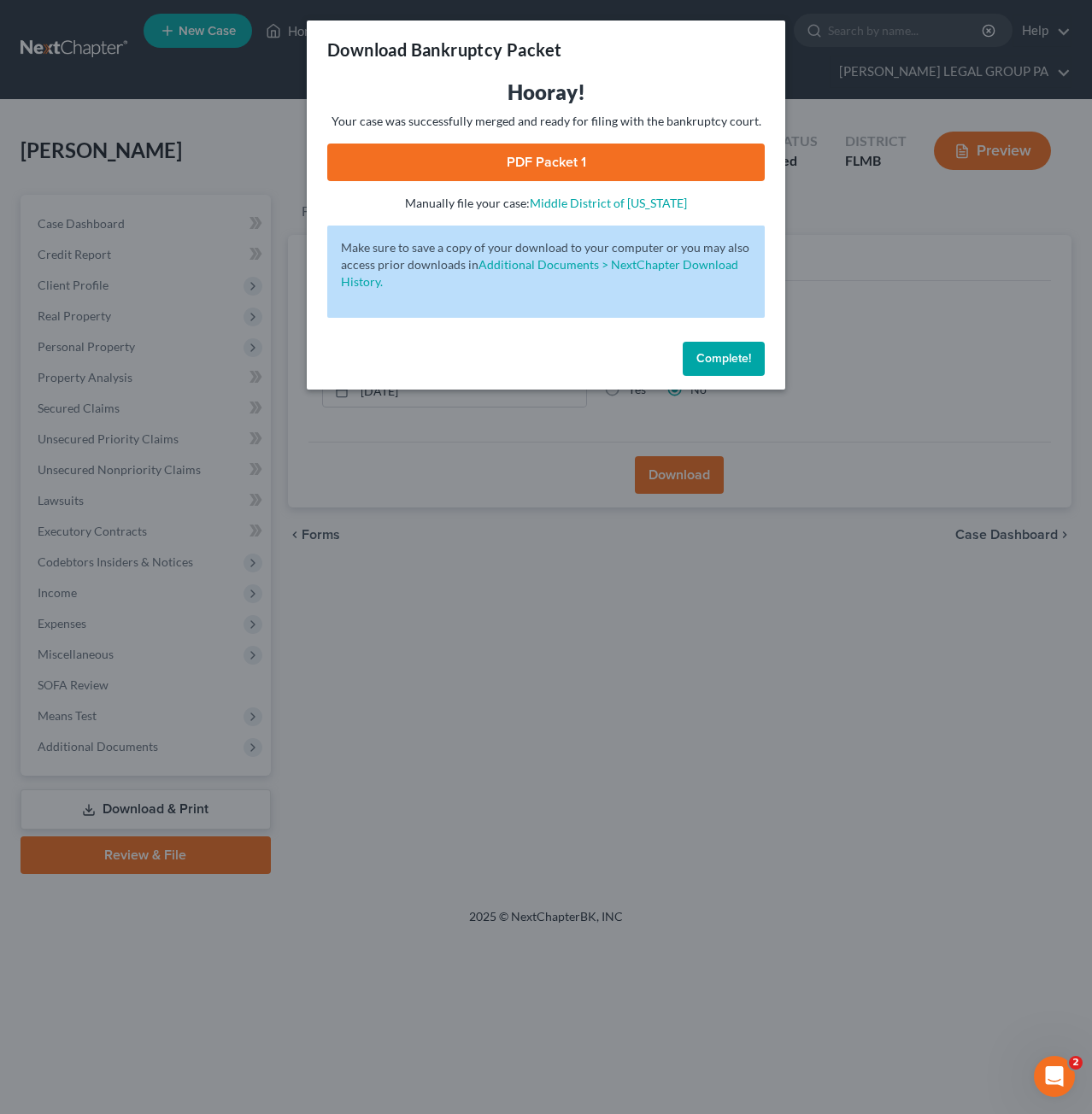
click at [727, 359] on span "Complete!" at bounding box center [723, 358] width 54 height 14
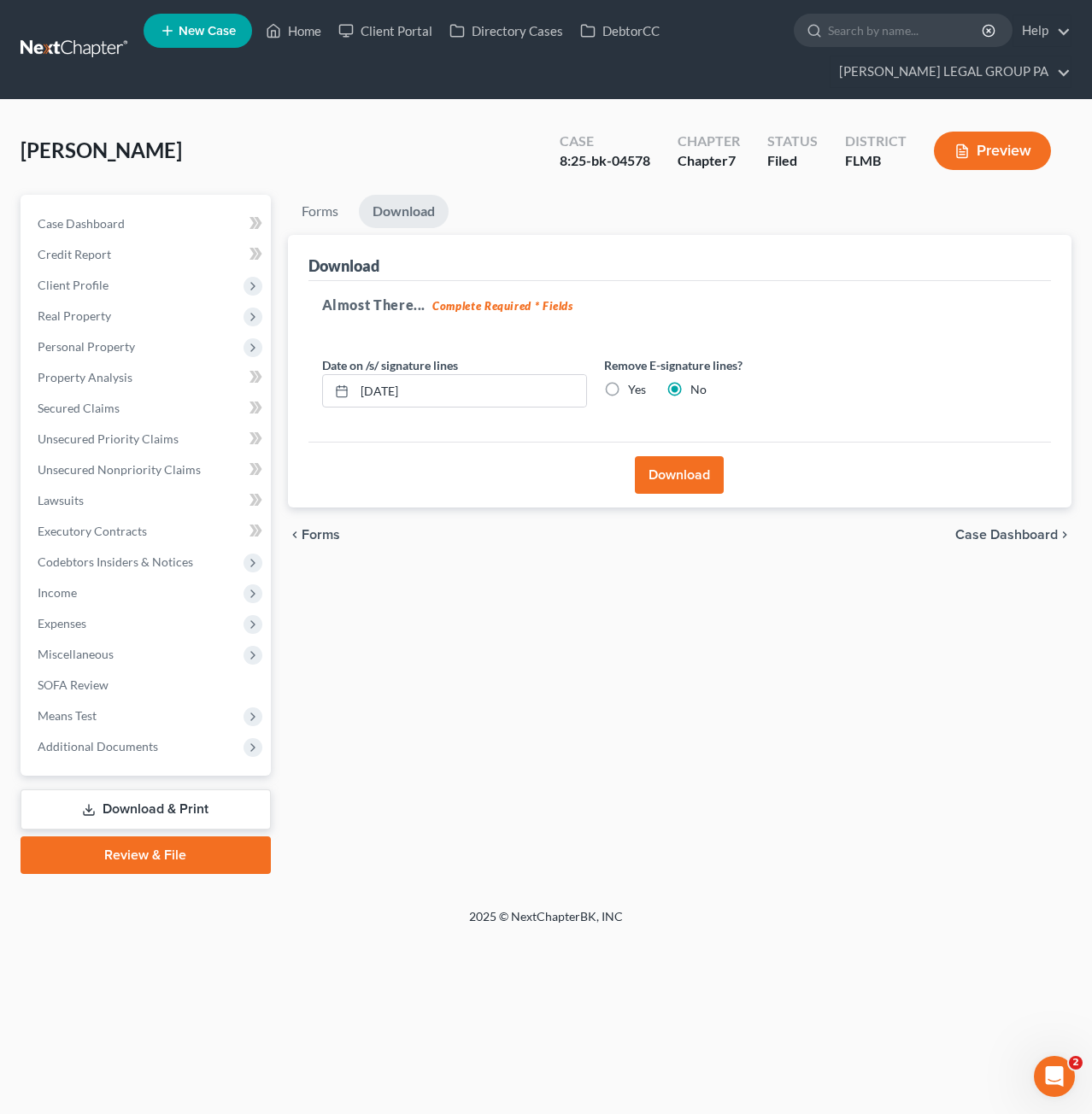
click at [652, 471] on button "Download" at bounding box center [680, 475] width 89 height 37
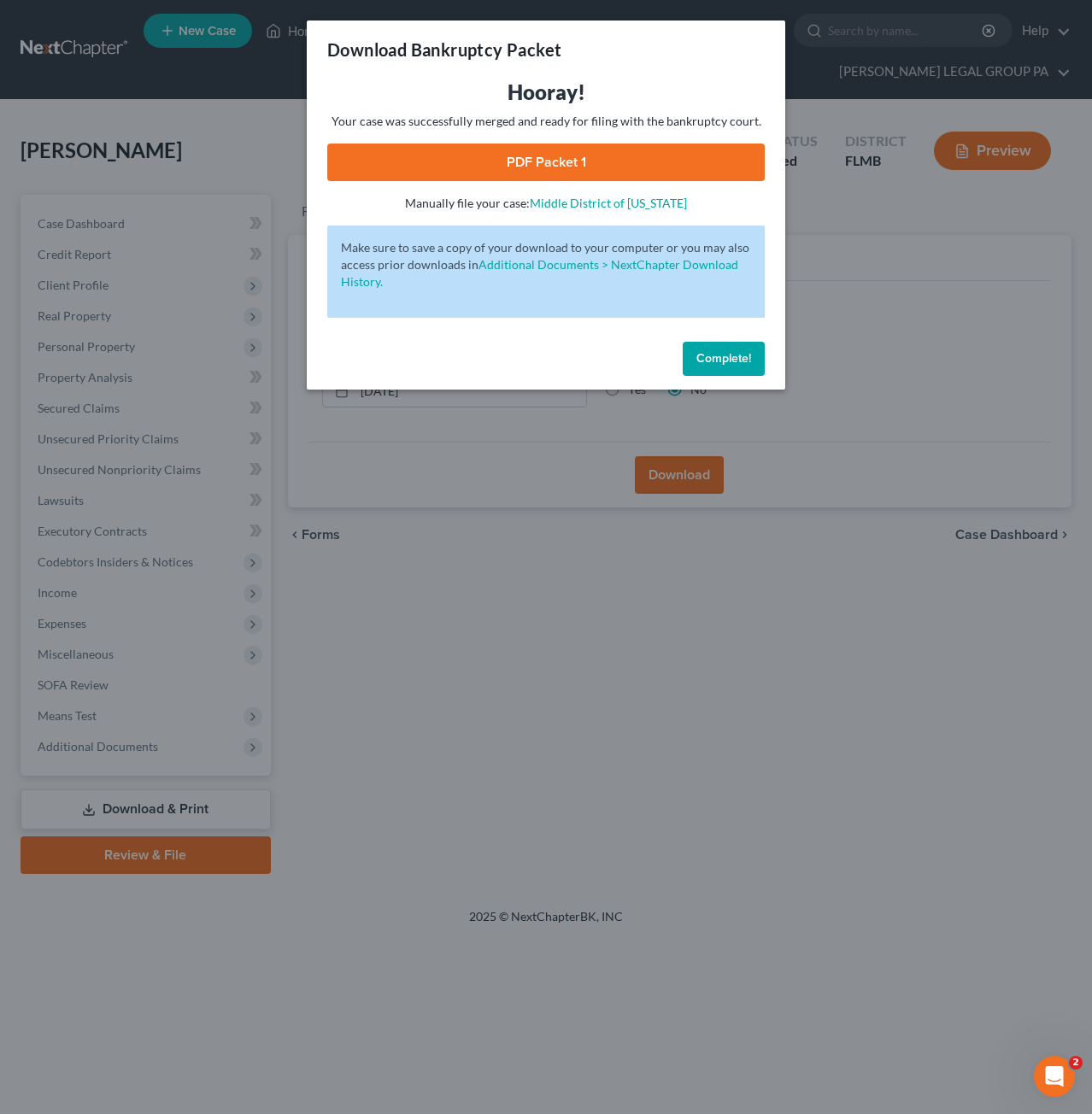
click at [576, 163] on link "PDF Packet 1" at bounding box center [545, 162] width 437 height 37
click at [723, 360] on span "Complete!" at bounding box center [723, 358] width 54 height 14
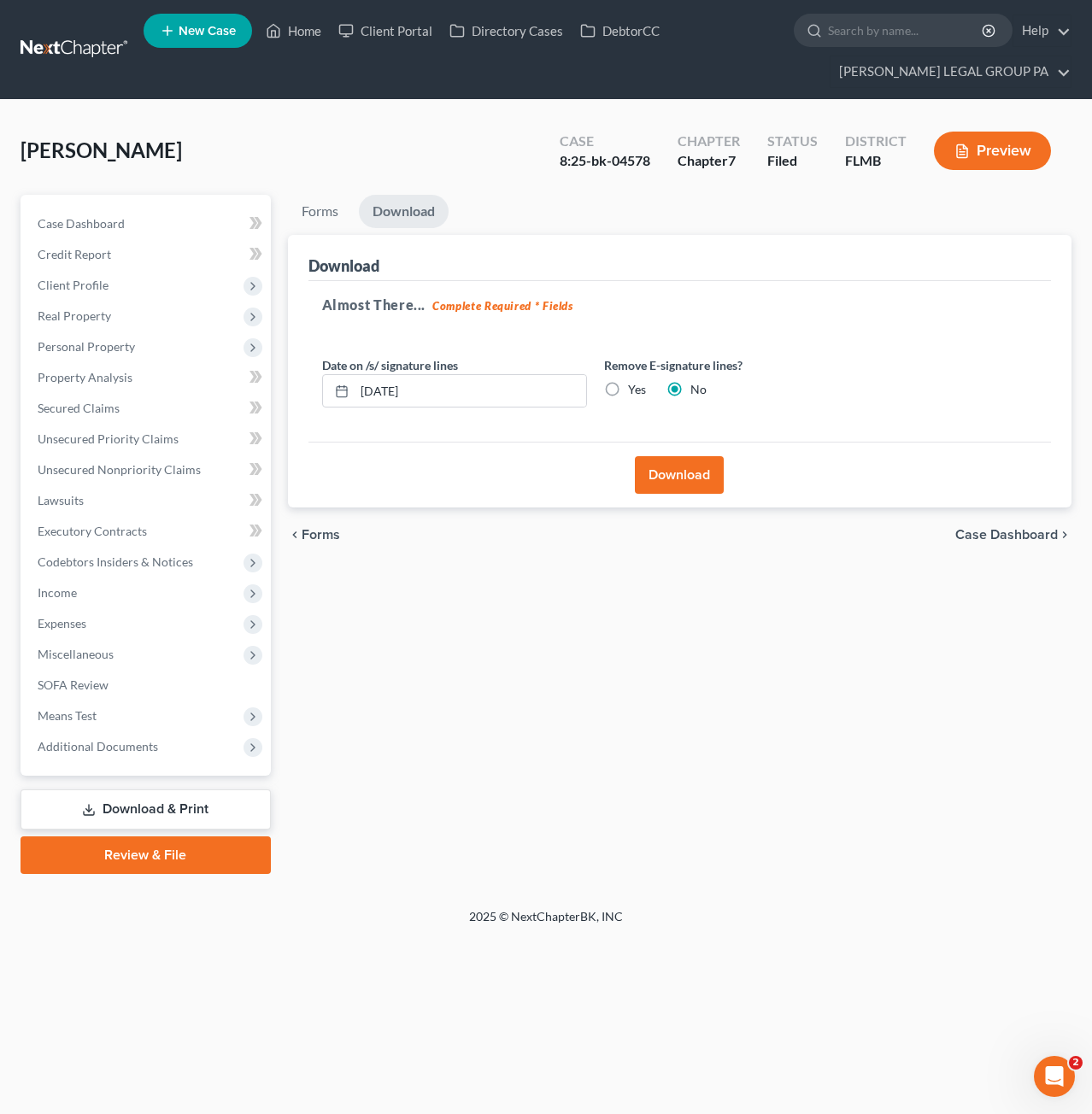
click at [154, 816] on link "Download & Print" at bounding box center [145, 809] width 250 height 40
click at [94, 378] on span "Property Analysis" at bounding box center [85, 377] width 94 height 14
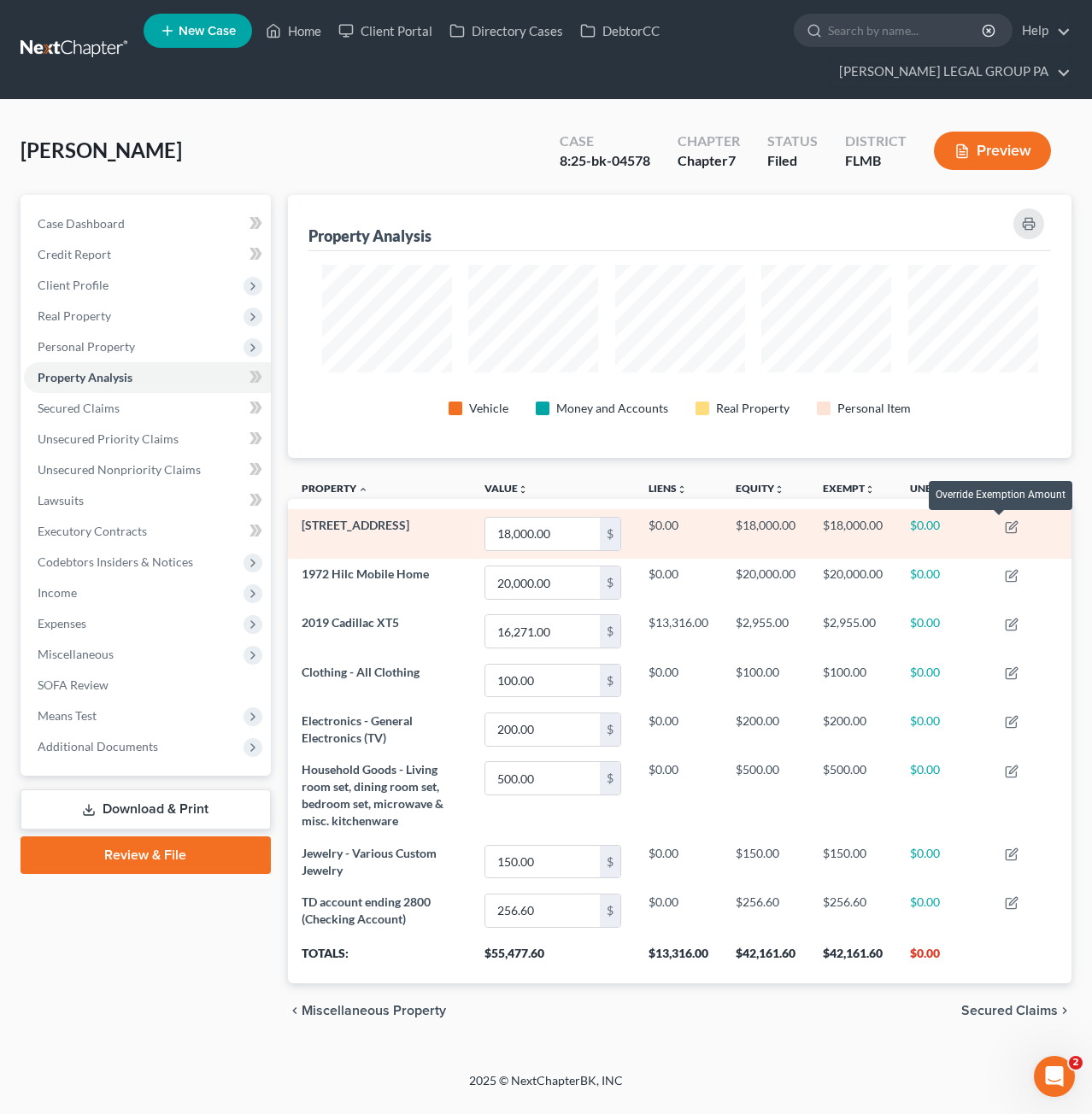
scroll to position [263, 785]
click at [1005, 524] on td at bounding box center [1031, 533] width 80 height 49
click at [1016, 524] on icon "button" at bounding box center [1013, 524] width 8 height 8
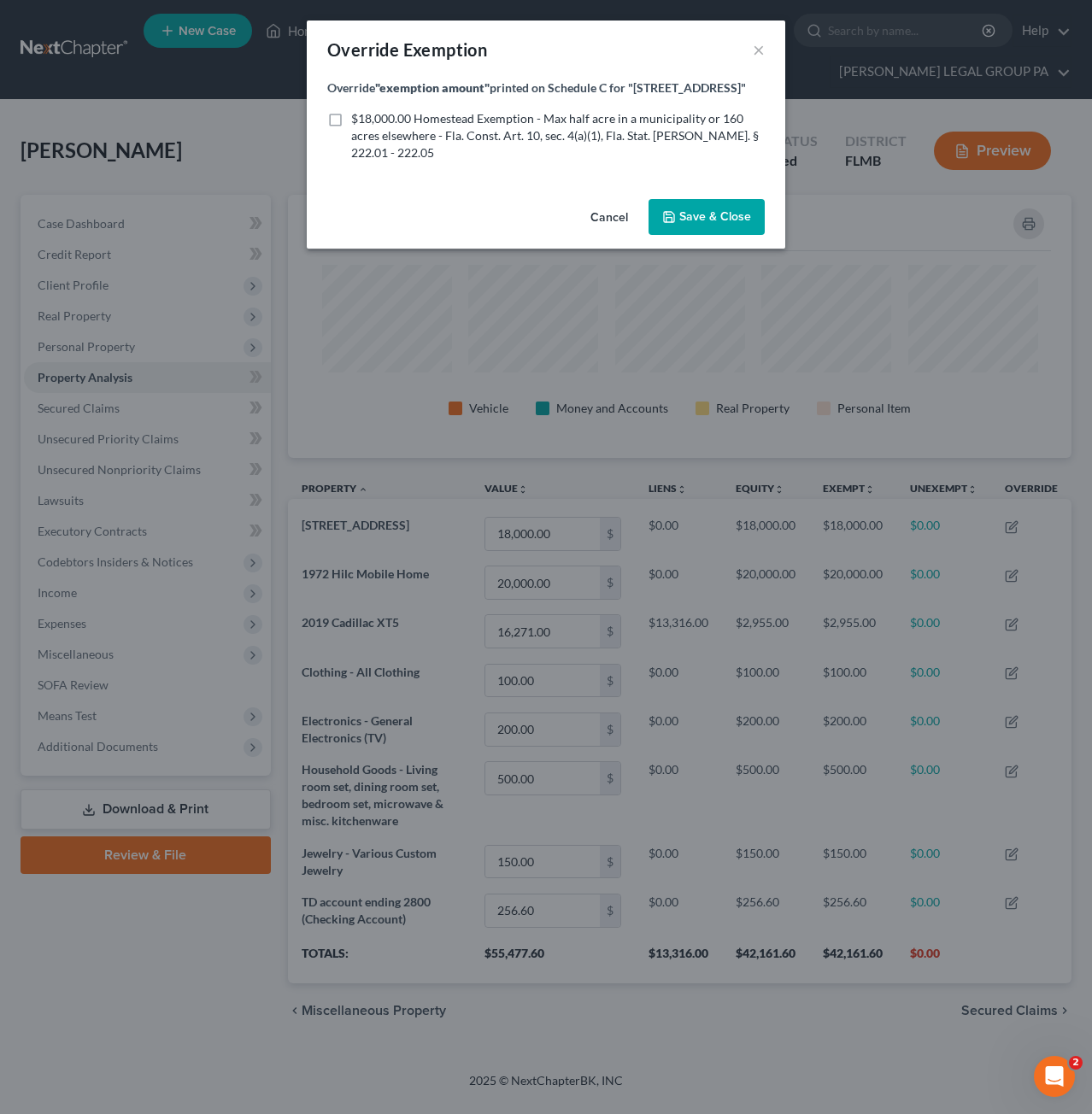
click at [351, 116] on label "$18,000.00 Homestead Exemption - Max half acre in a municipality or 160 acres e…" at bounding box center [558, 136] width 413 height 52
click at [358, 116] on input "$18,000.00 Homestead Exemption - Max half acre in a municipality or 160 acres e…" at bounding box center [363, 116] width 11 height 11
checkbox input "true"
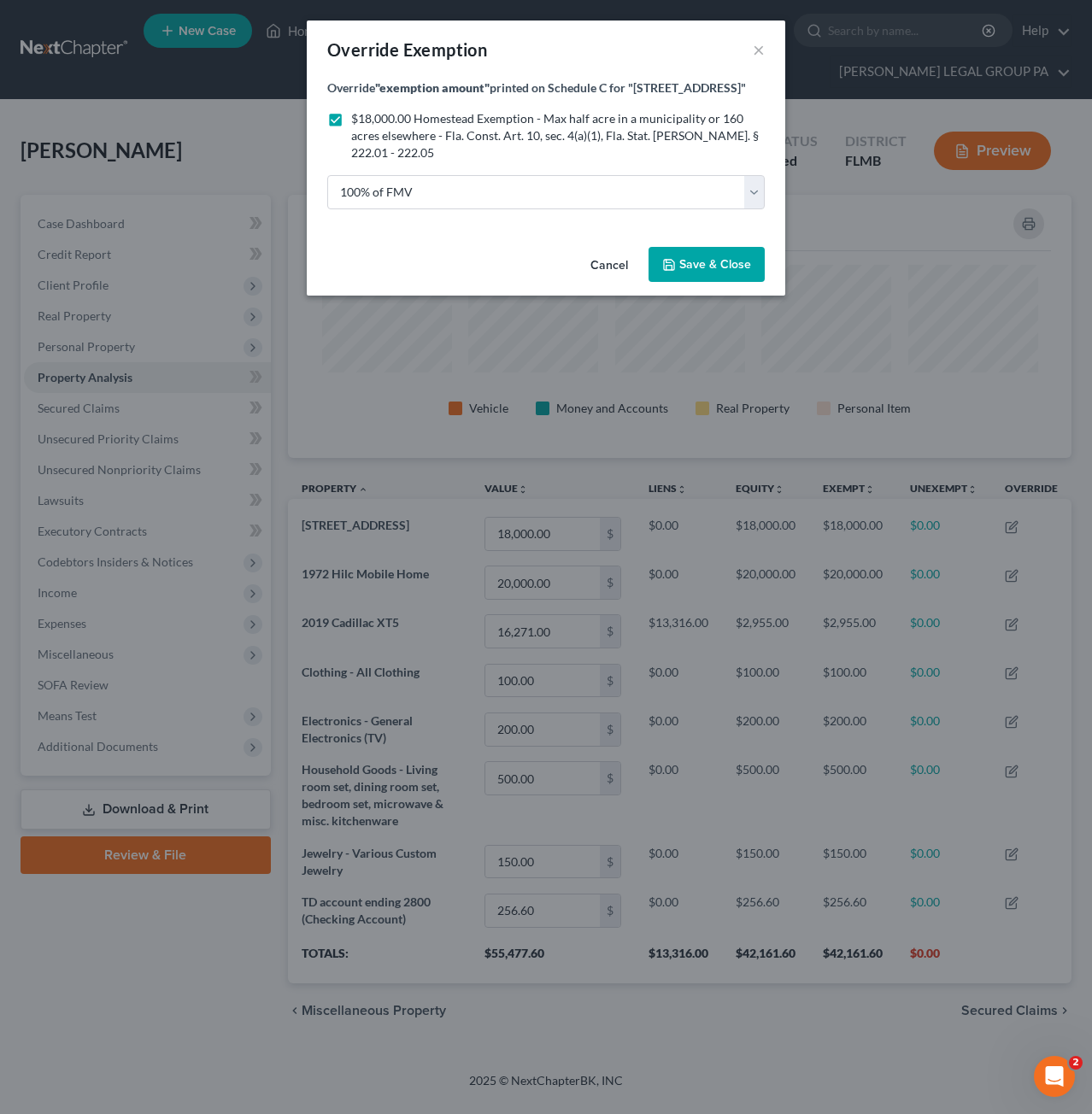
click at [701, 270] on span "Save & Close" at bounding box center [715, 264] width 72 height 14
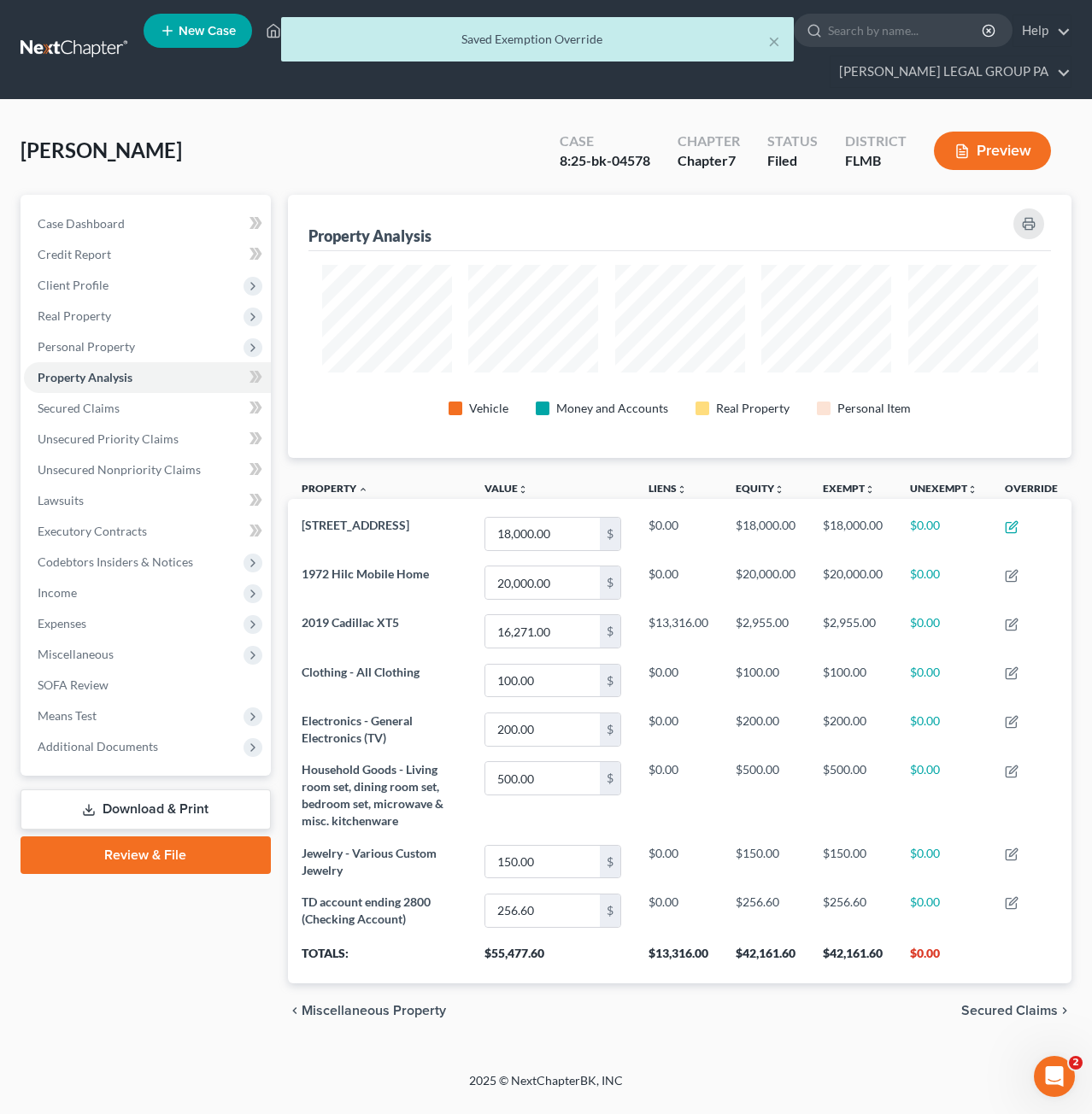
click at [145, 811] on link "Download & Print" at bounding box center [145, 809] width 250 height 40
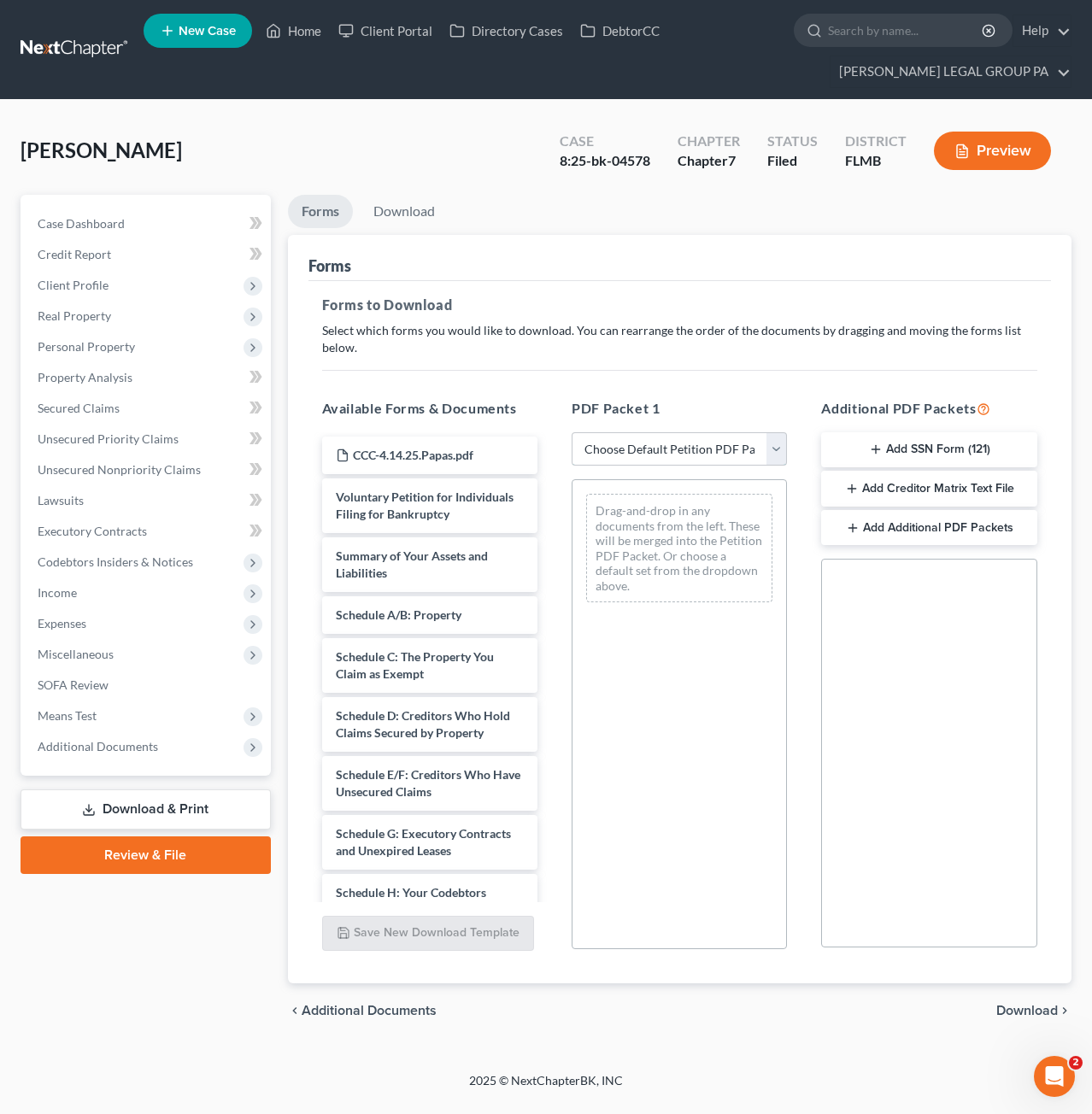
click at [623, 445] on select "Choose Default Petition PDF Packet Complete Bankruptcy Petition (all forms and …" at bounding box center [680, 449] width 216 height 34
select select "2"
click at [572, 432] on select "Choose Default Petition PDF Packet Complete Bankruptcy Petition (all forms and …" at bounding box center [680, 449] width 216 height 34
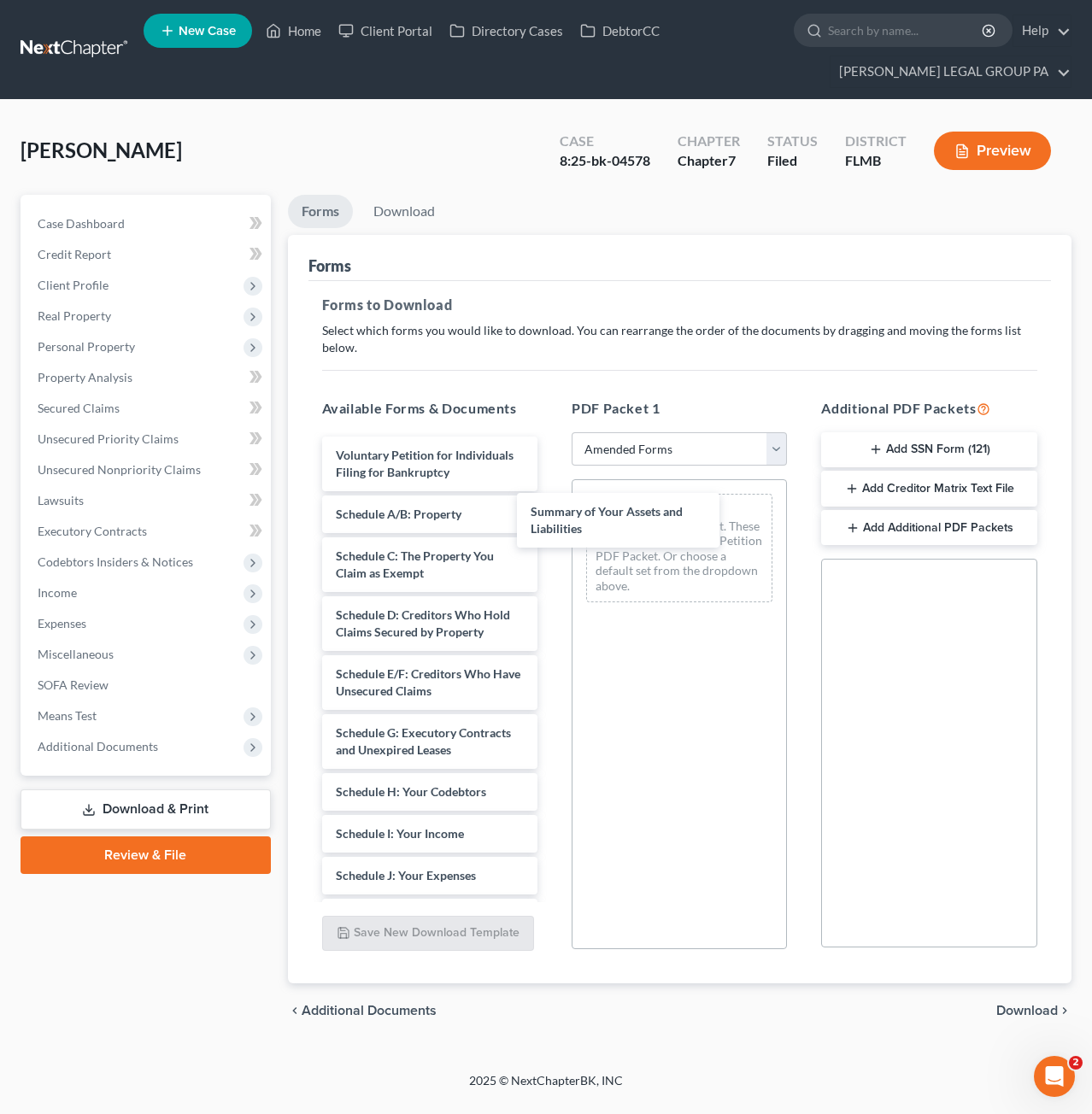
drag, startPoint x: 403, startPoint y: 527, endPoint x: 590, endPoint y: 534, distance: 187.1
click at [551, 528] on div "Summary of Your Assets and Liabilities Voluntary Petition for Individuals Filin…" at bounding box center [429, 909] width 242 height 947
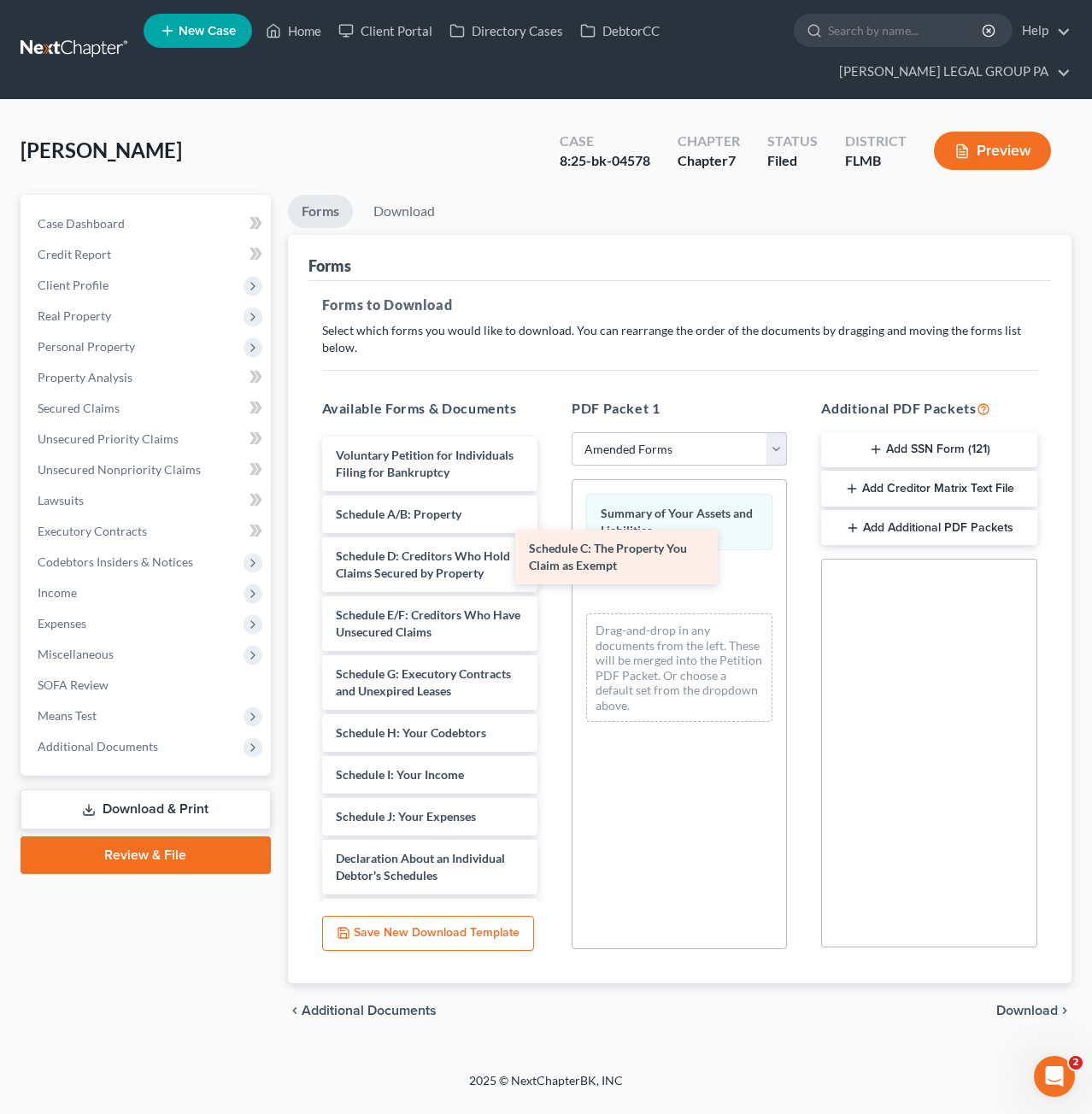
drag, startPoint x: 409, startPoint y: 565, endPoint x: 621, endPoint y: 572, distance: 212.1
click at [551, 572] on div "Schedule C: The Property You Claim as Exempt Voluntary Petition for Individuals…" at bounding box center [429, 880] width 242 height 888
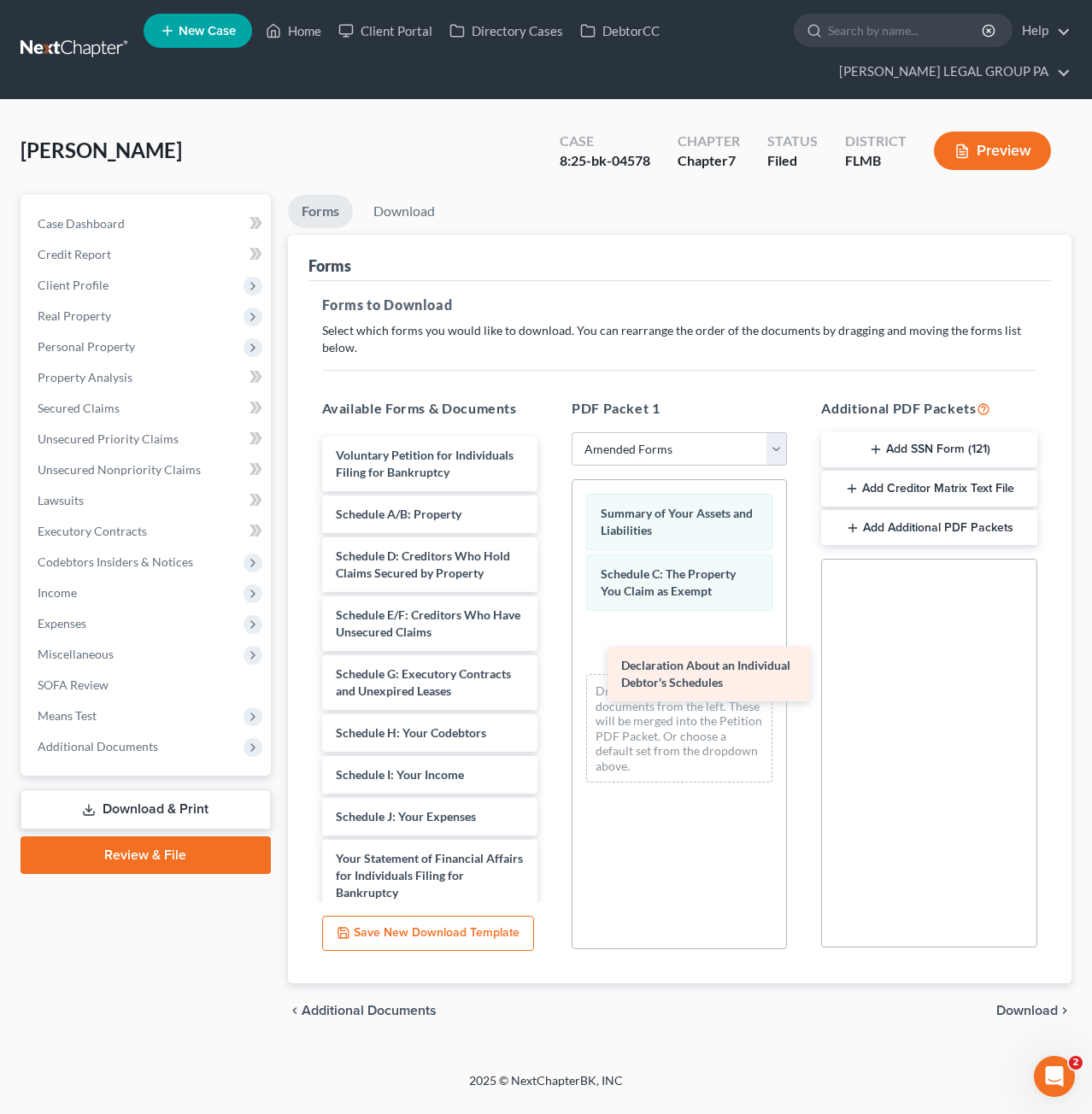
drag, startPoint x: 403, startPoint y: 857, endPoint x: 687, endPoint y: 665, distance: 342.8
click at [551, 665] on div "Declaration About an Individual Debtor's Schedules Voluntary Petition for Indiv…" at bounding box center [429, 850] width 242 height 829
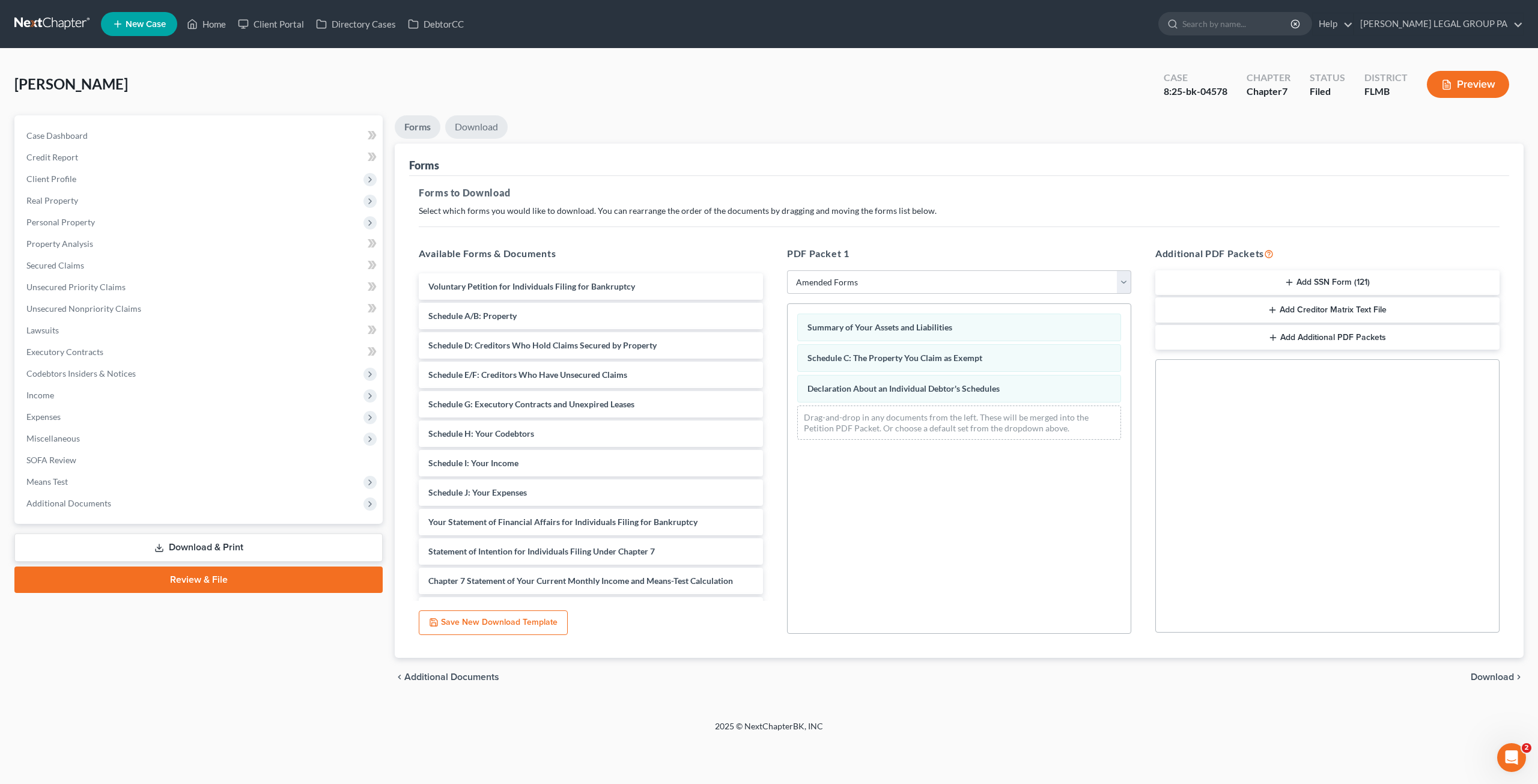
click at [468, 126] on link "Download" at bounding box center [477, 126] width 63 height 23
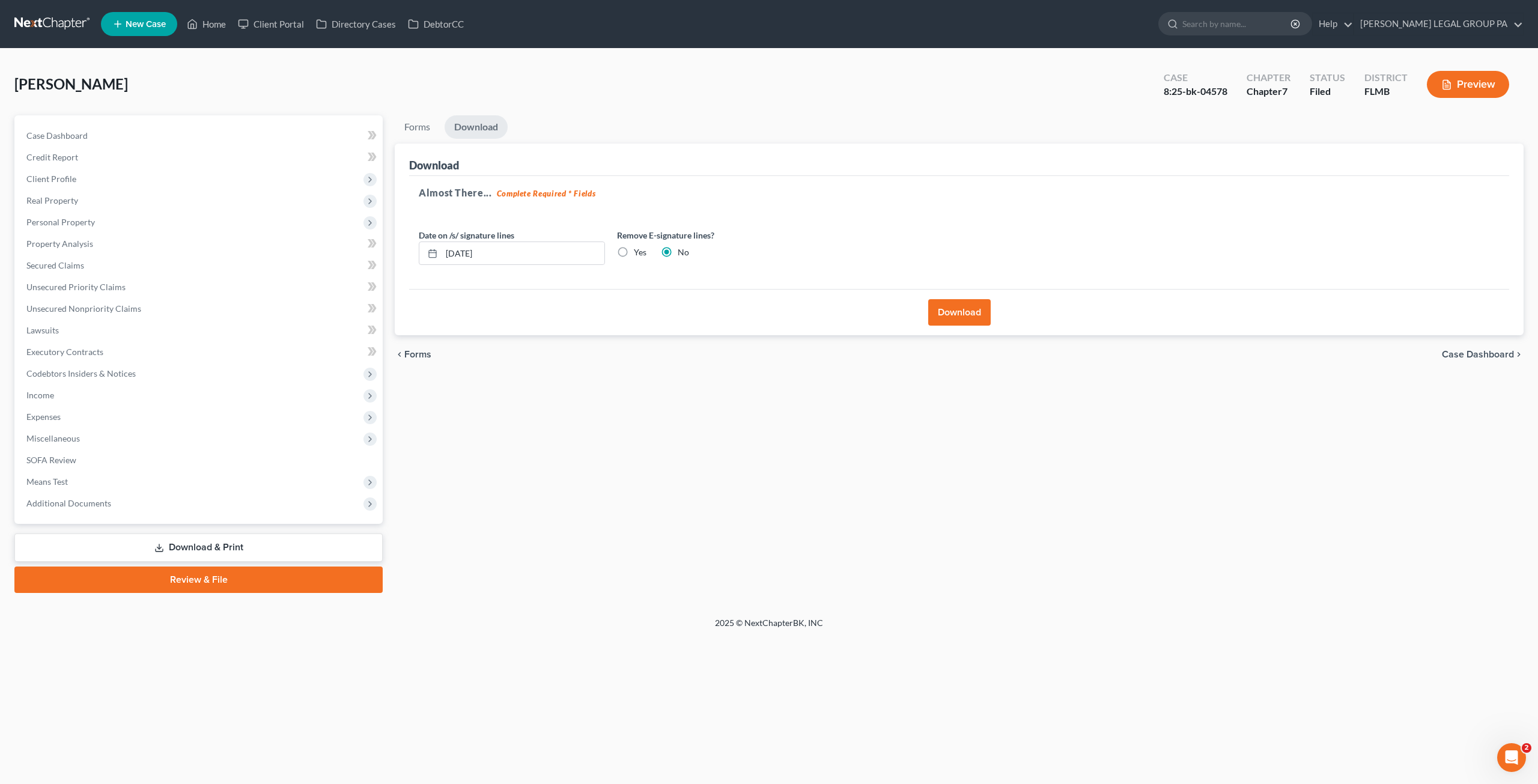
click at [963, 315] on button "Download" at bounding box center [959, 312] width 63 height 26
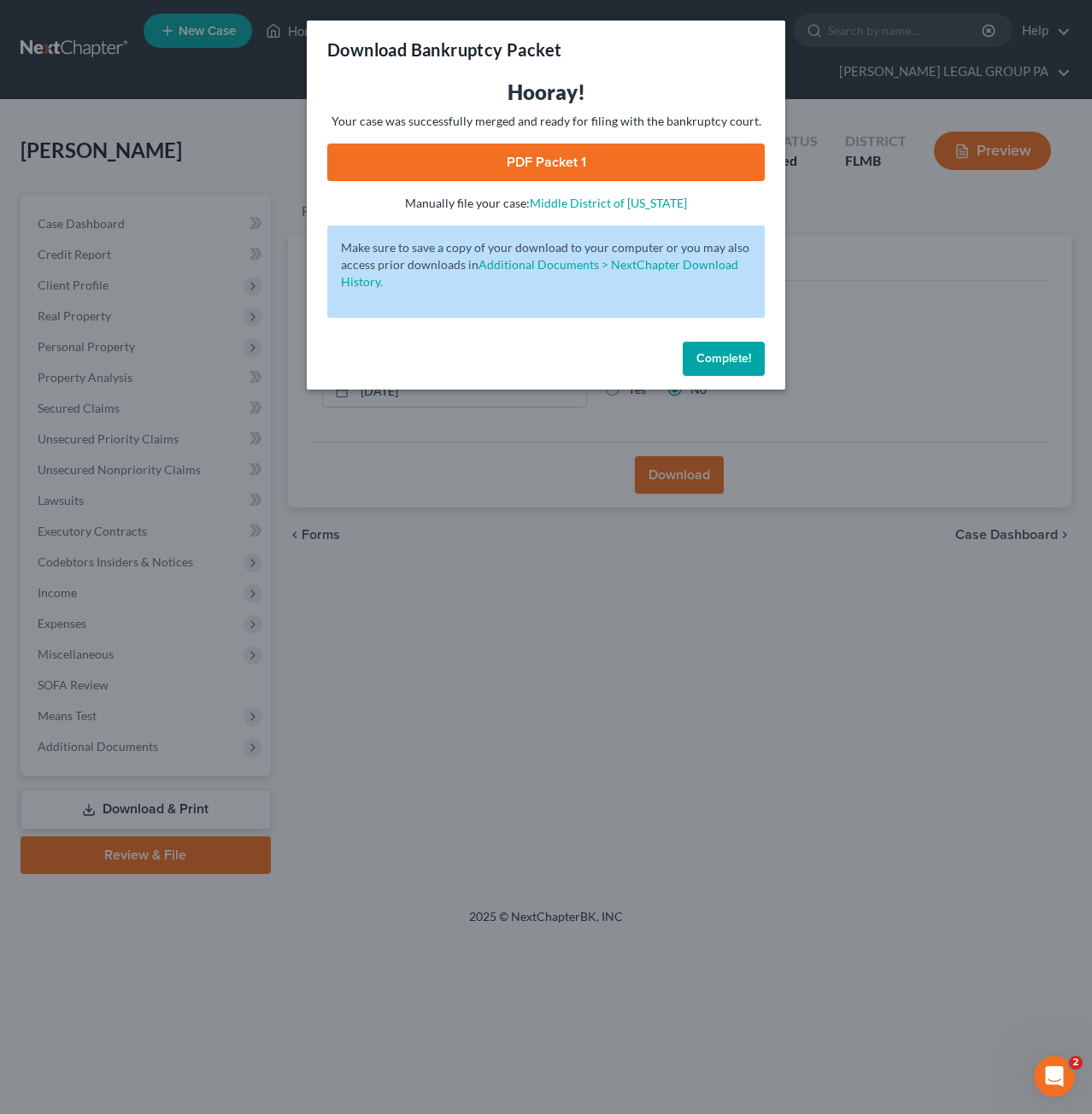
click at [555, 166] on link "PDF Packet 1" at bounding box center [545, 162] width 437 height 37
click at [735, 346] on button "Complete!" at bounding box center [724, 359] width 82 height 34
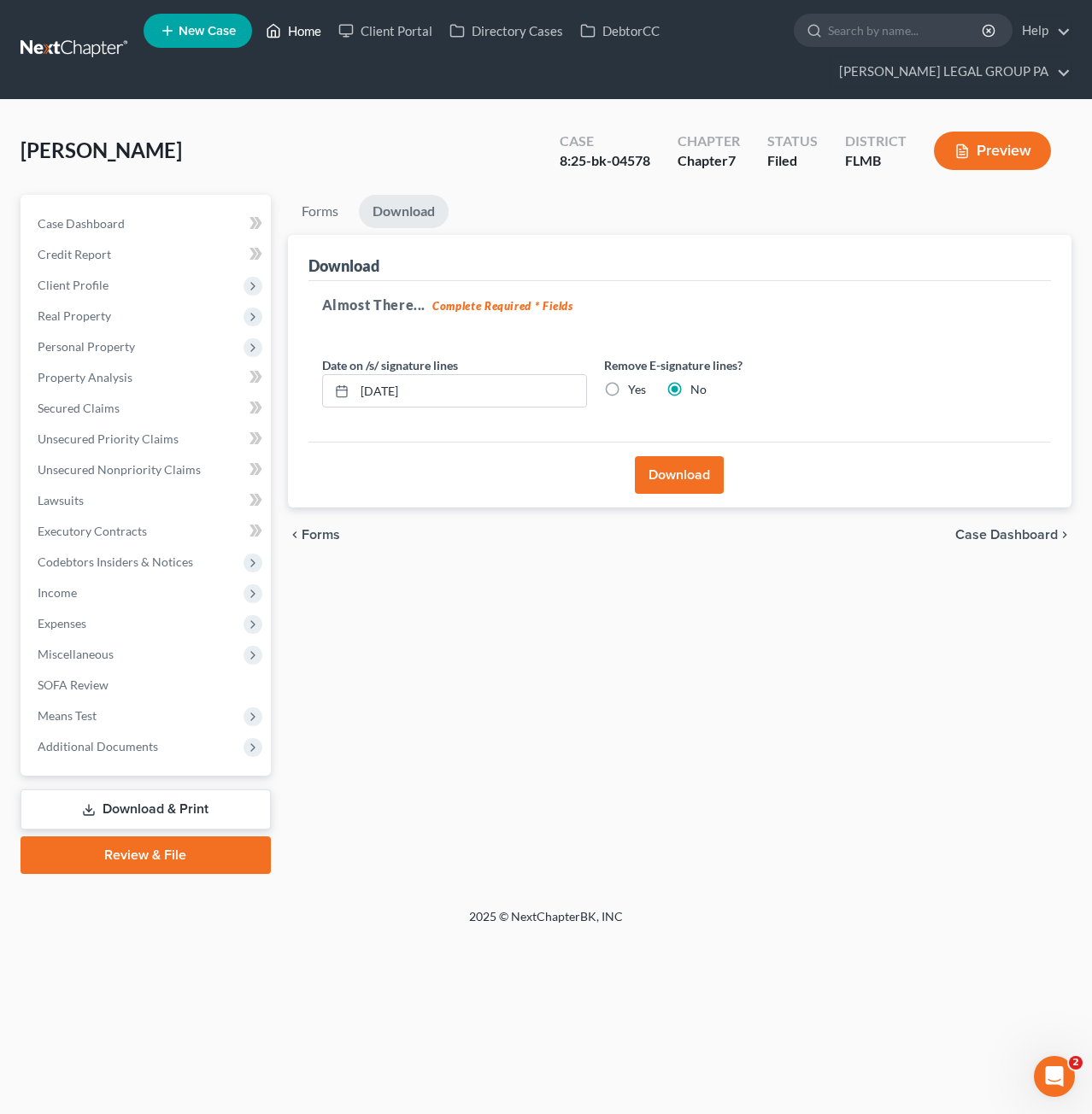
click at [316, 31] on link "Home" at bounding box center [294, 30] width 73 height 31
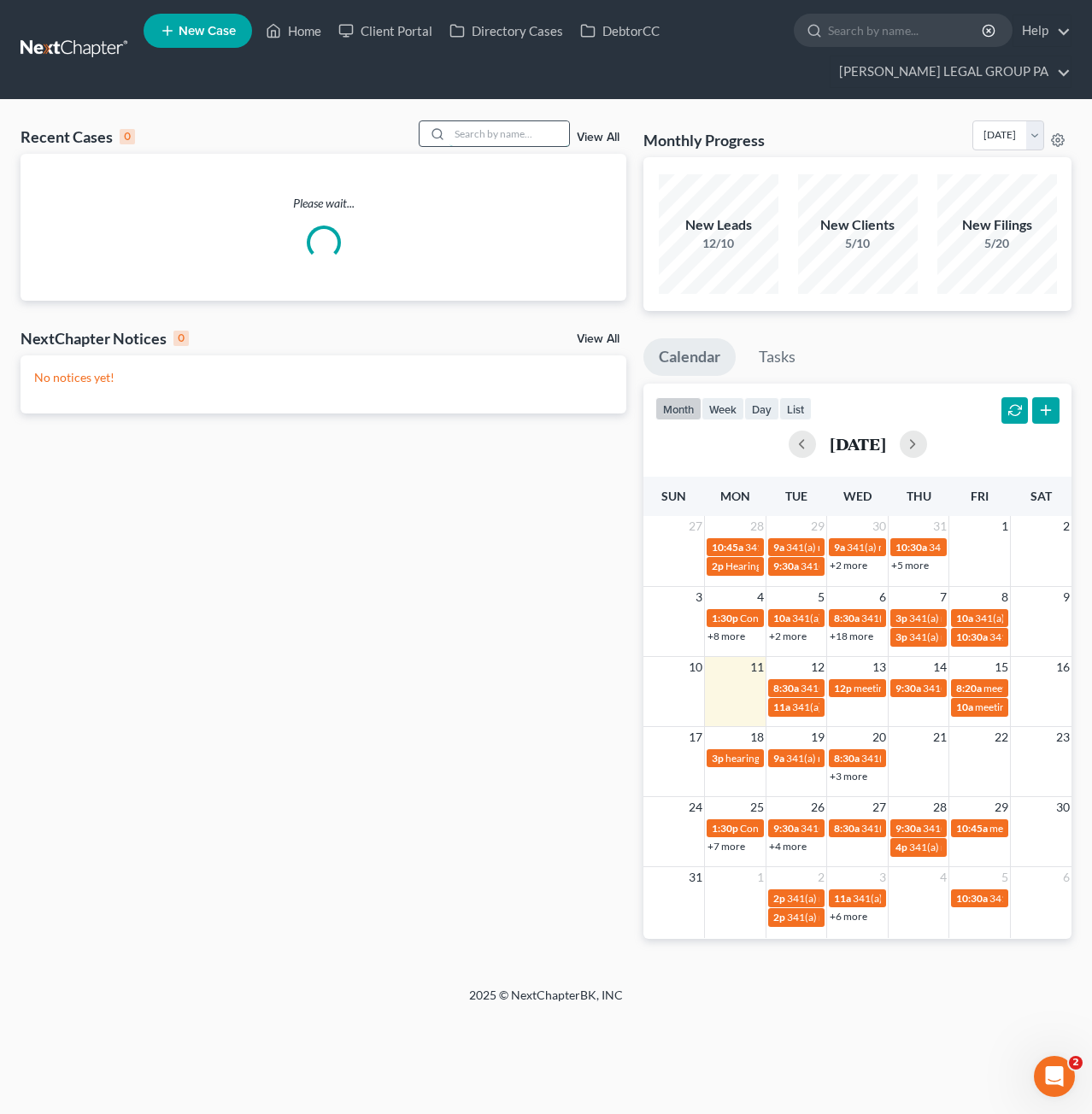
click at [525, 142] on input "search" at bounding box center [509, 134] width 119 height 25
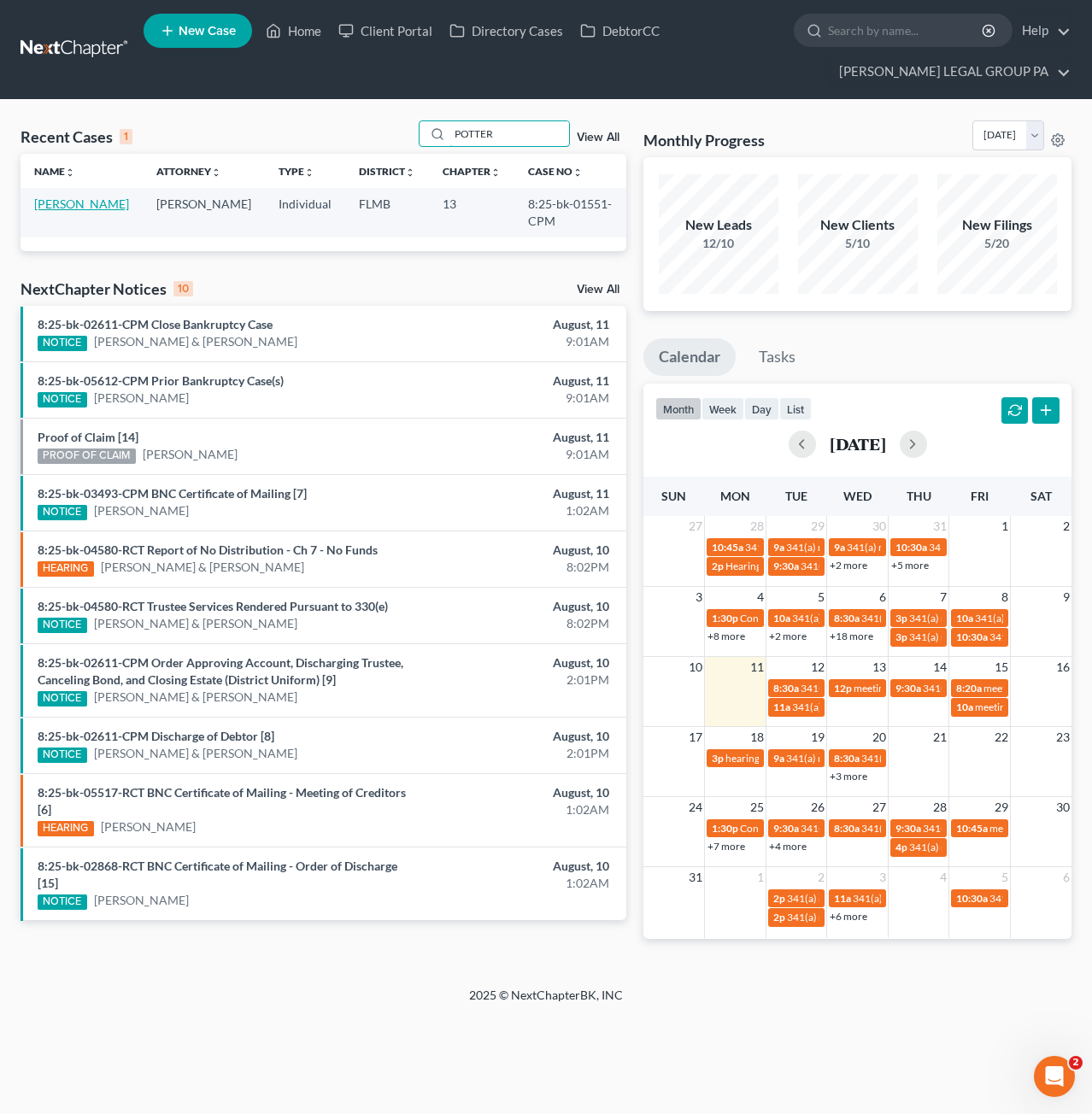
type input "POTTER"
click at [69, 202] on link "[PERSON_NAME]" at bounding box center [81, 204] width 94 height 14
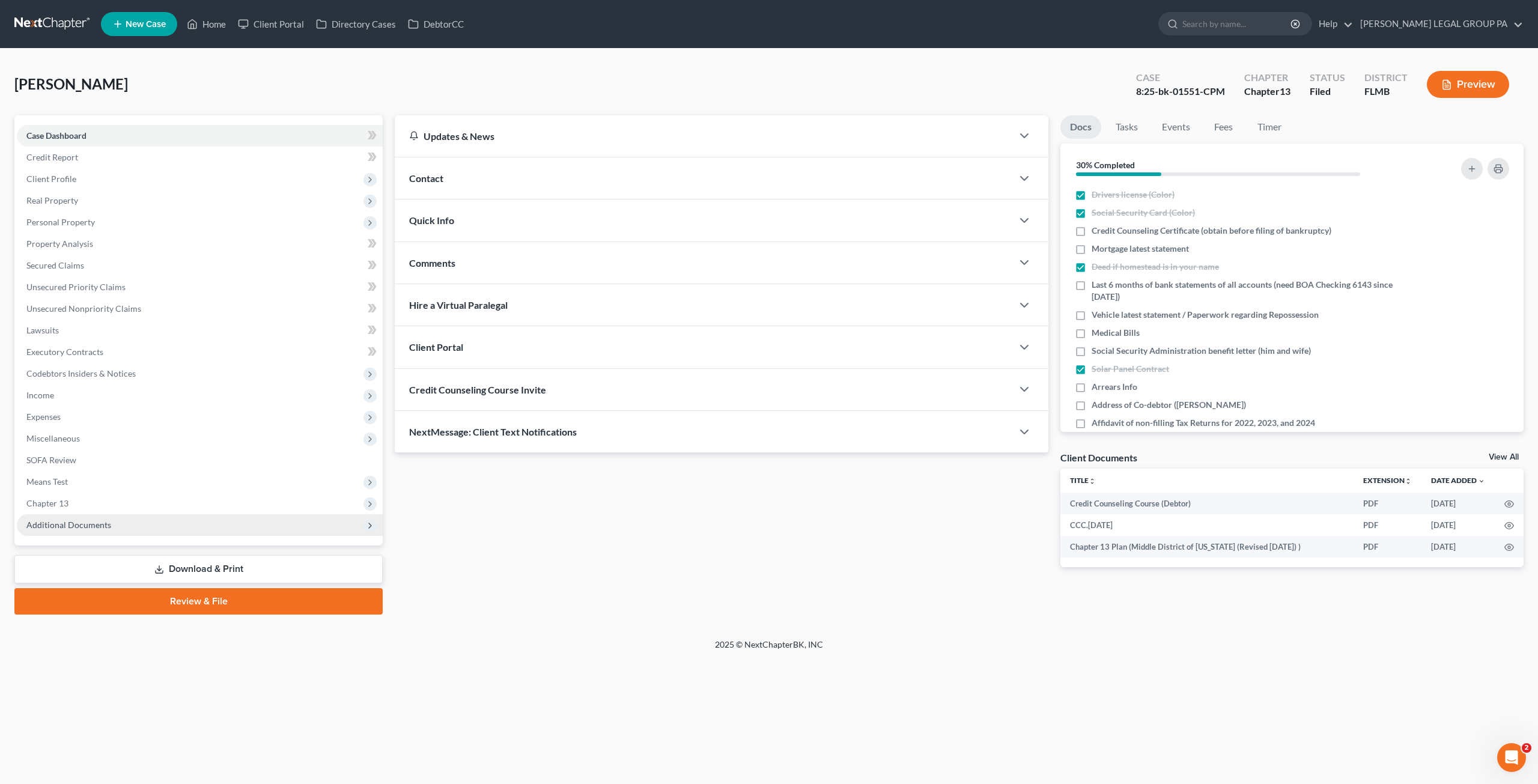
click at [87, 529] on span "Additional Documents" at bounding box center [68, 525] width 85 height 10
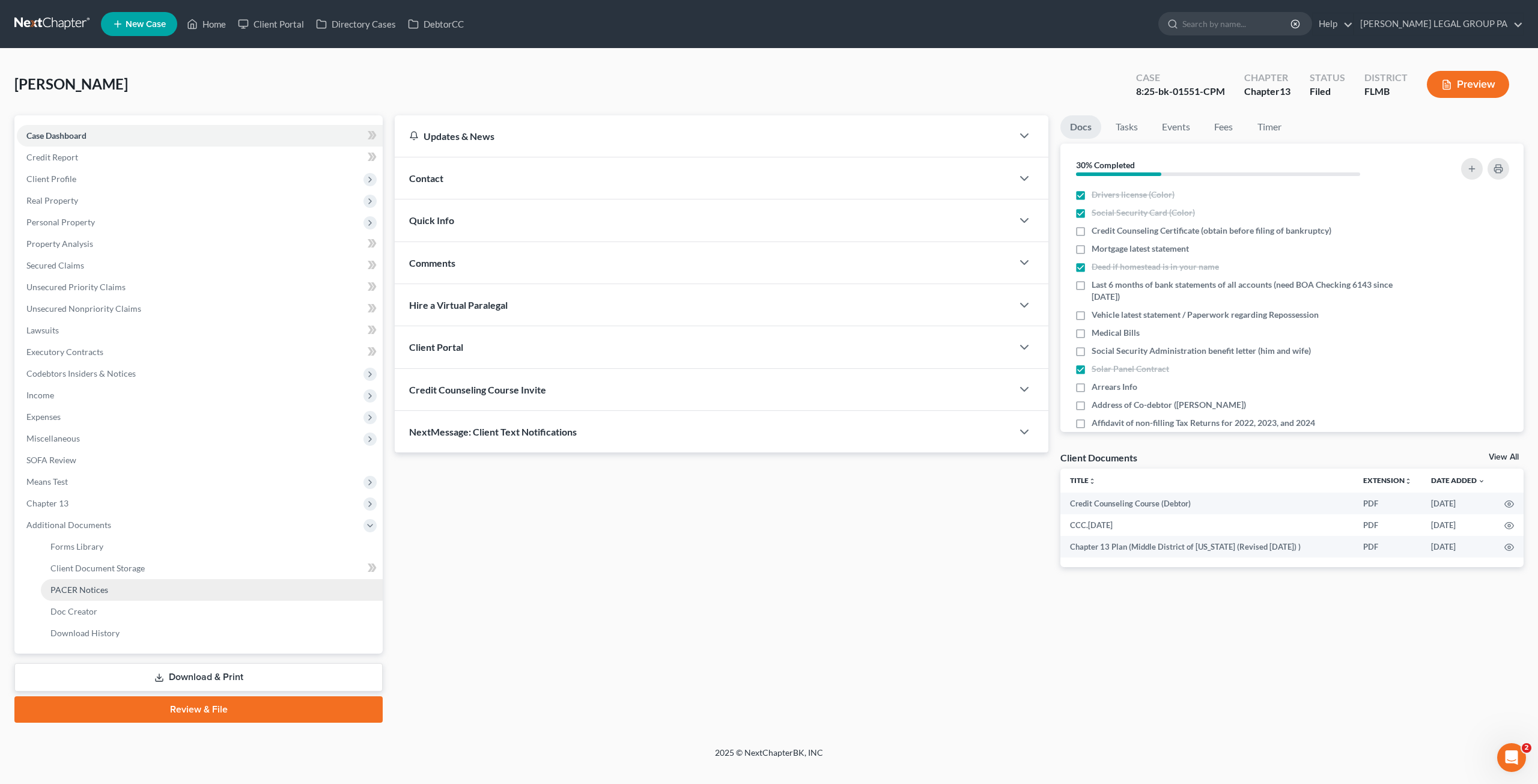
click at [97, 581] on link "PACER Notices" at bounding box center [212, 590] width 342 height 22
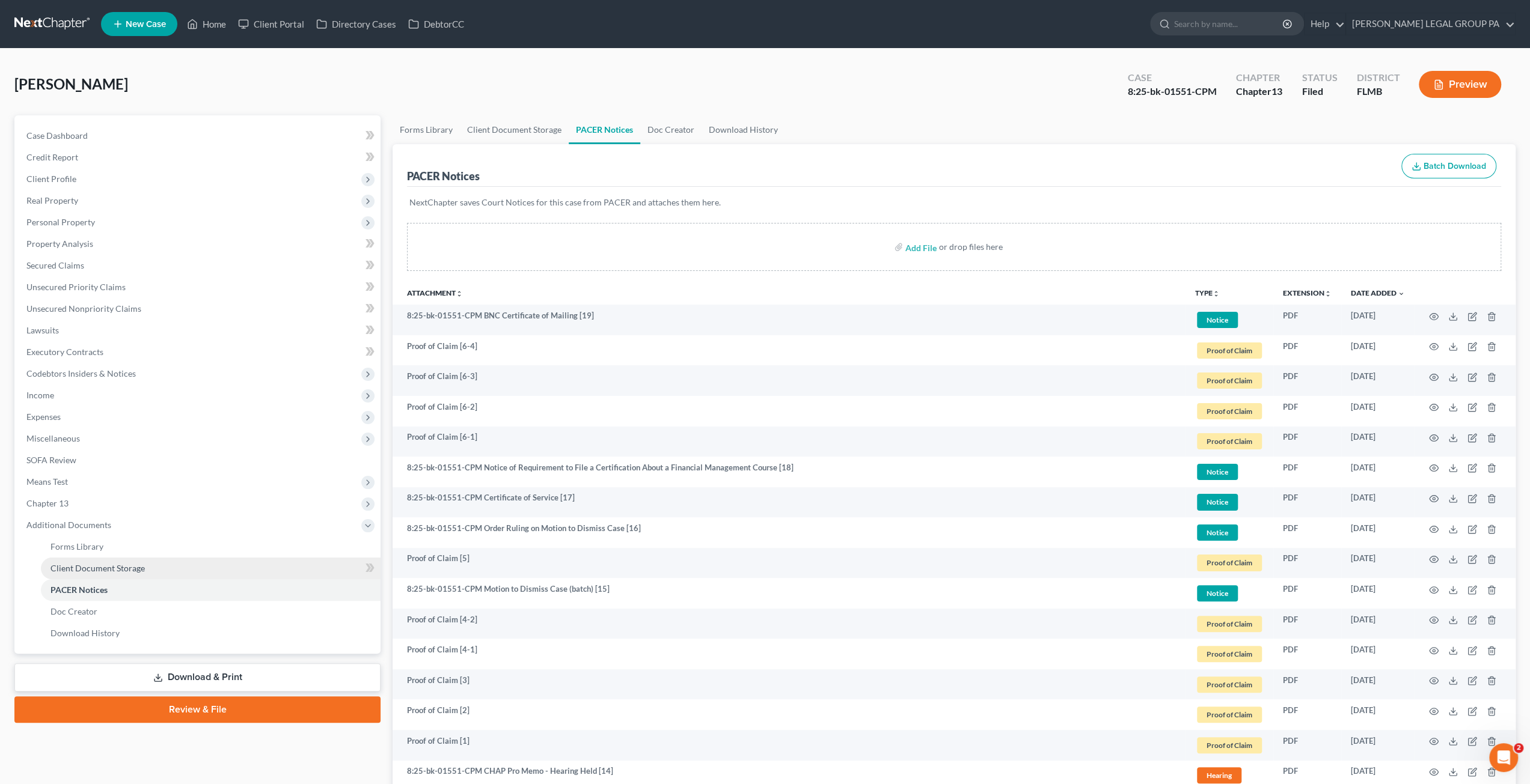
click at [103, 569] on span "Client Document Storage" at bounding box center [98, 568] width 95 height 10
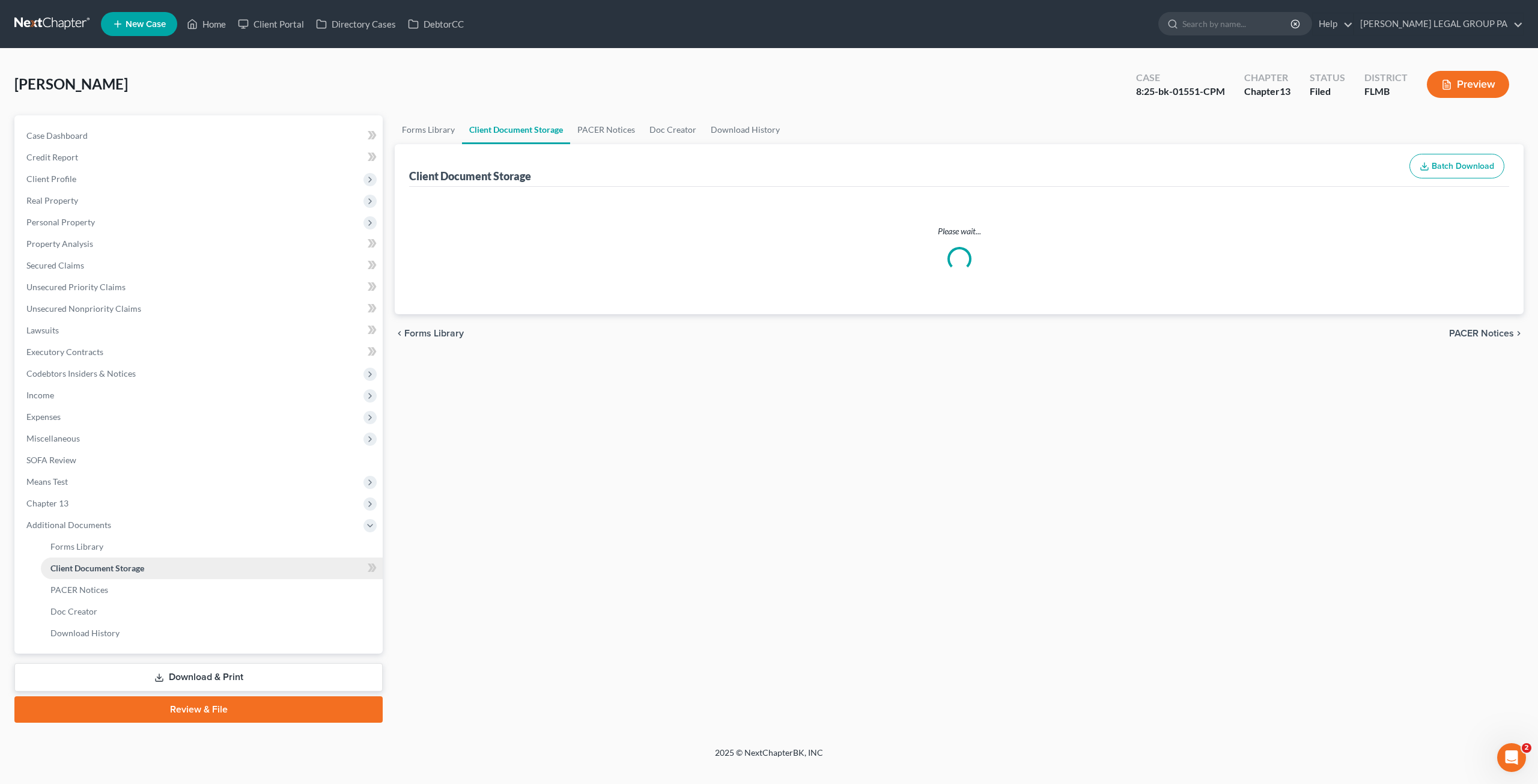
select select "12"
select select "9"
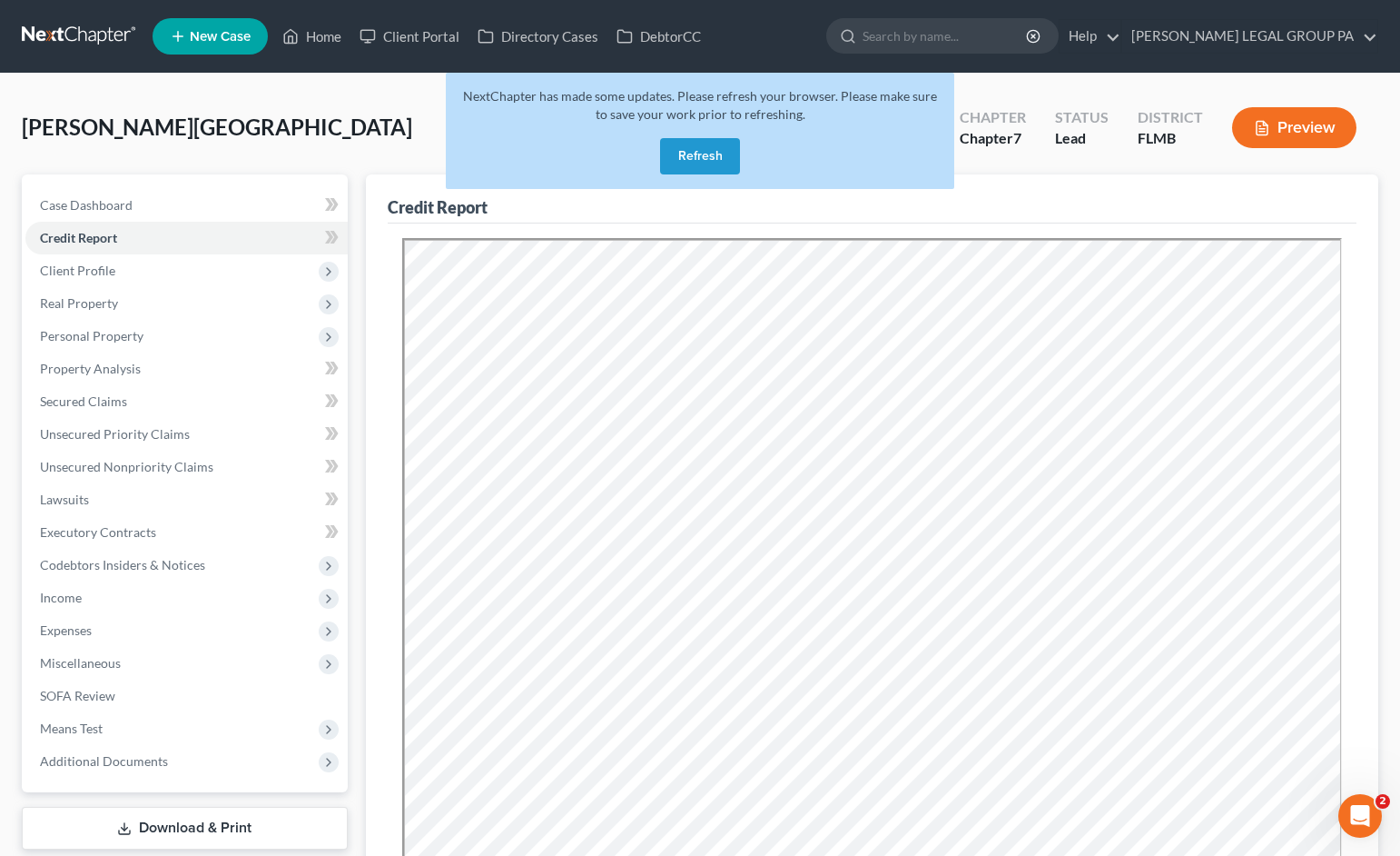
click at [711, 157] on button "Refresh" at bounding box center [700, 156] width 80 height 36
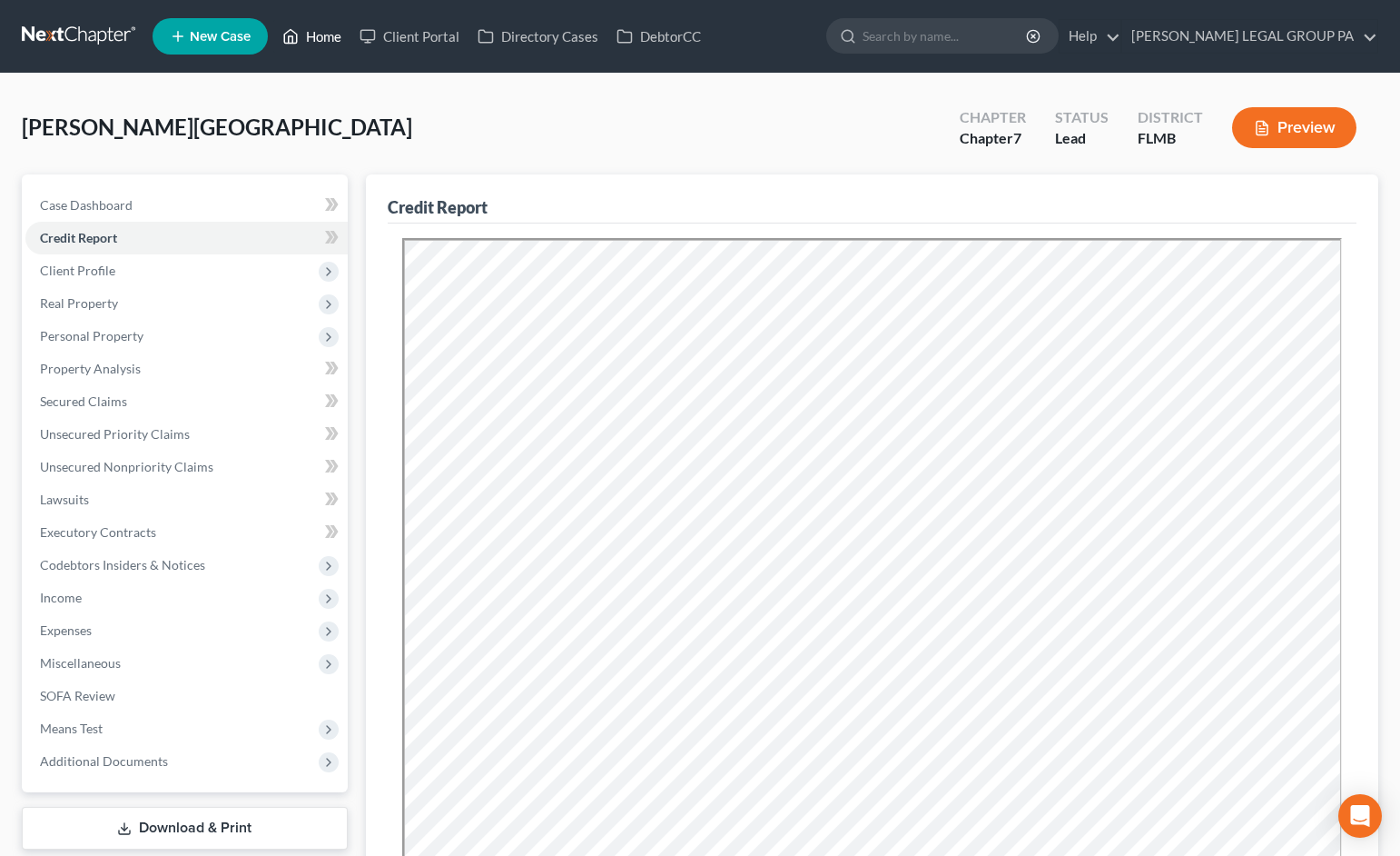
click at [328, 34] on link "Home" at bounding box center [312, 36] width 78 height 33
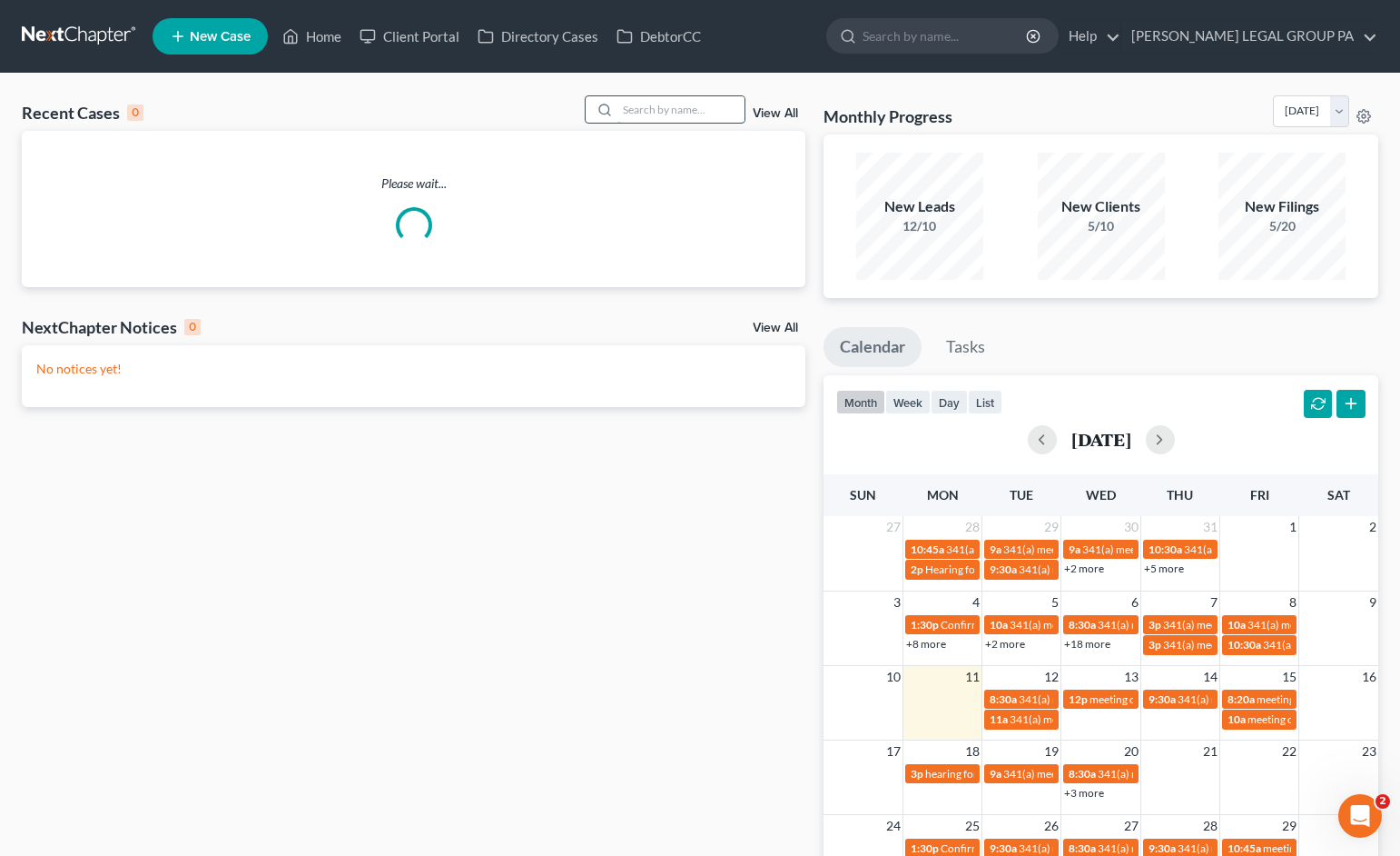
click at [670, 111] on input "search" at bounding box center [681, 110] width 127 height 27
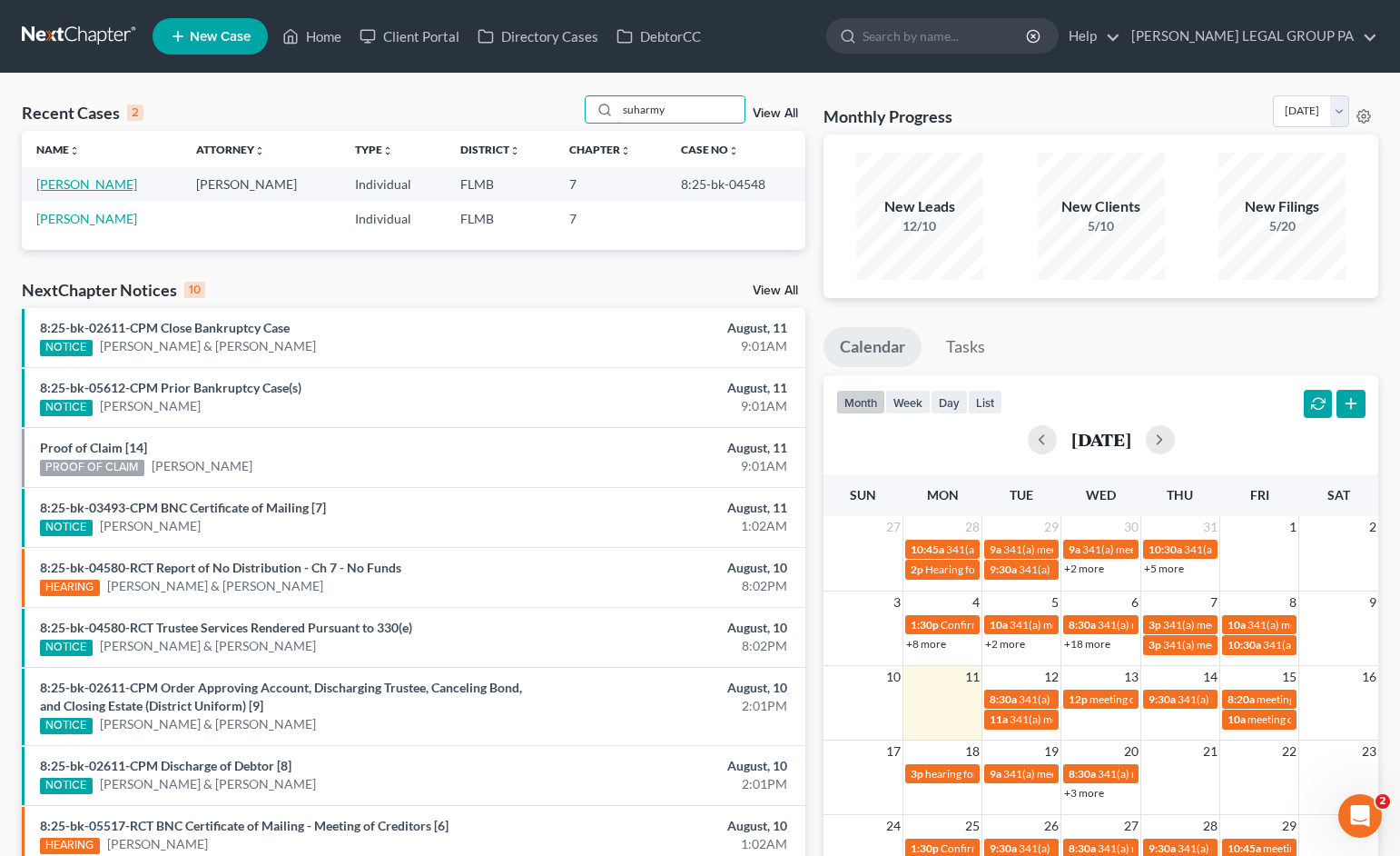
type input "suharmy"
click at [90, 182] on link "Fernandez, Suharmy" at bounding box center [86, 184] width 100 height 15
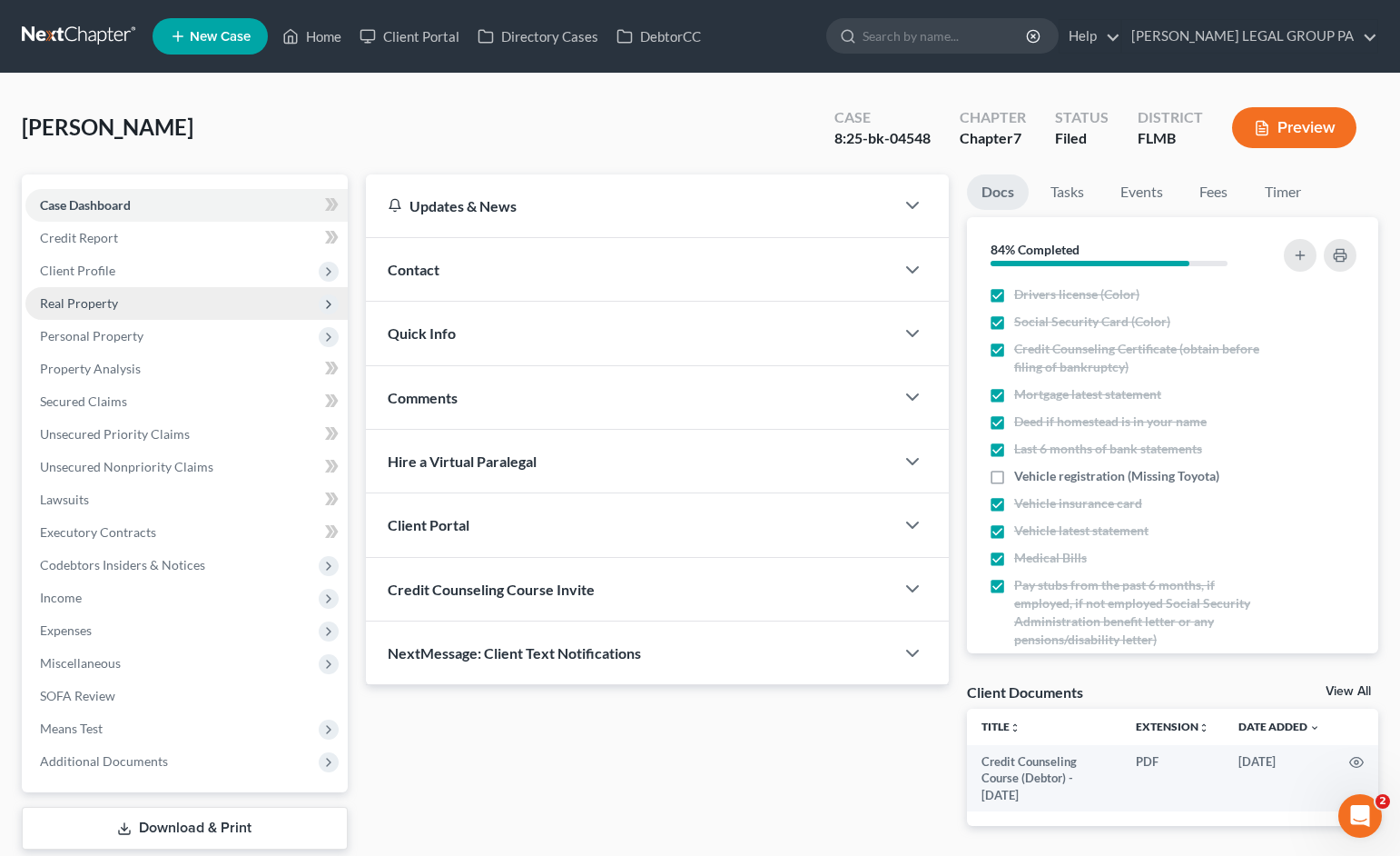
click at [92, 309] on span "Real Property" at bounding box center [79, 303] width 79 height 15
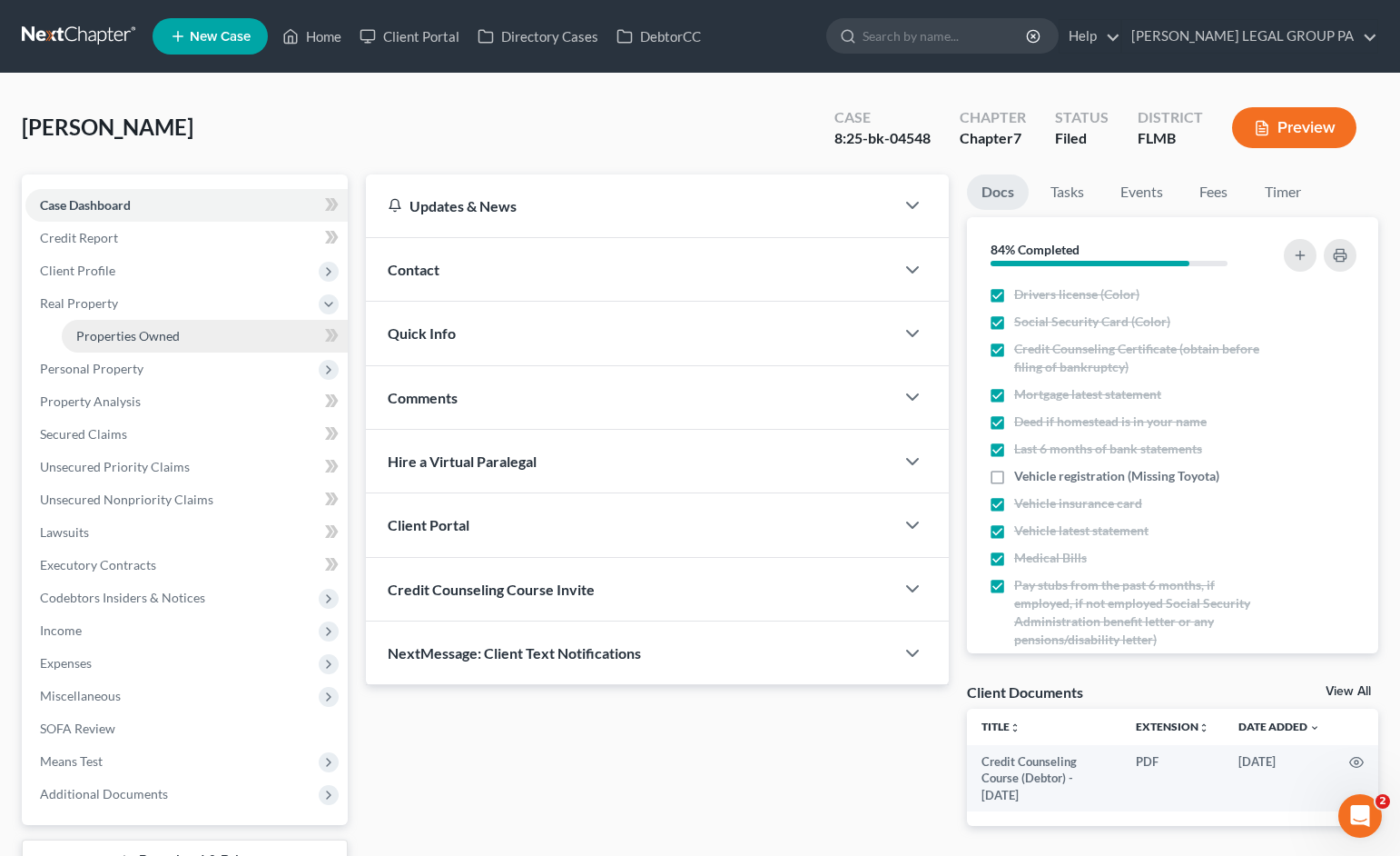
click at [120, 332] on span "Properties Owned" at bounding box center [128, 335] width 103 height 15
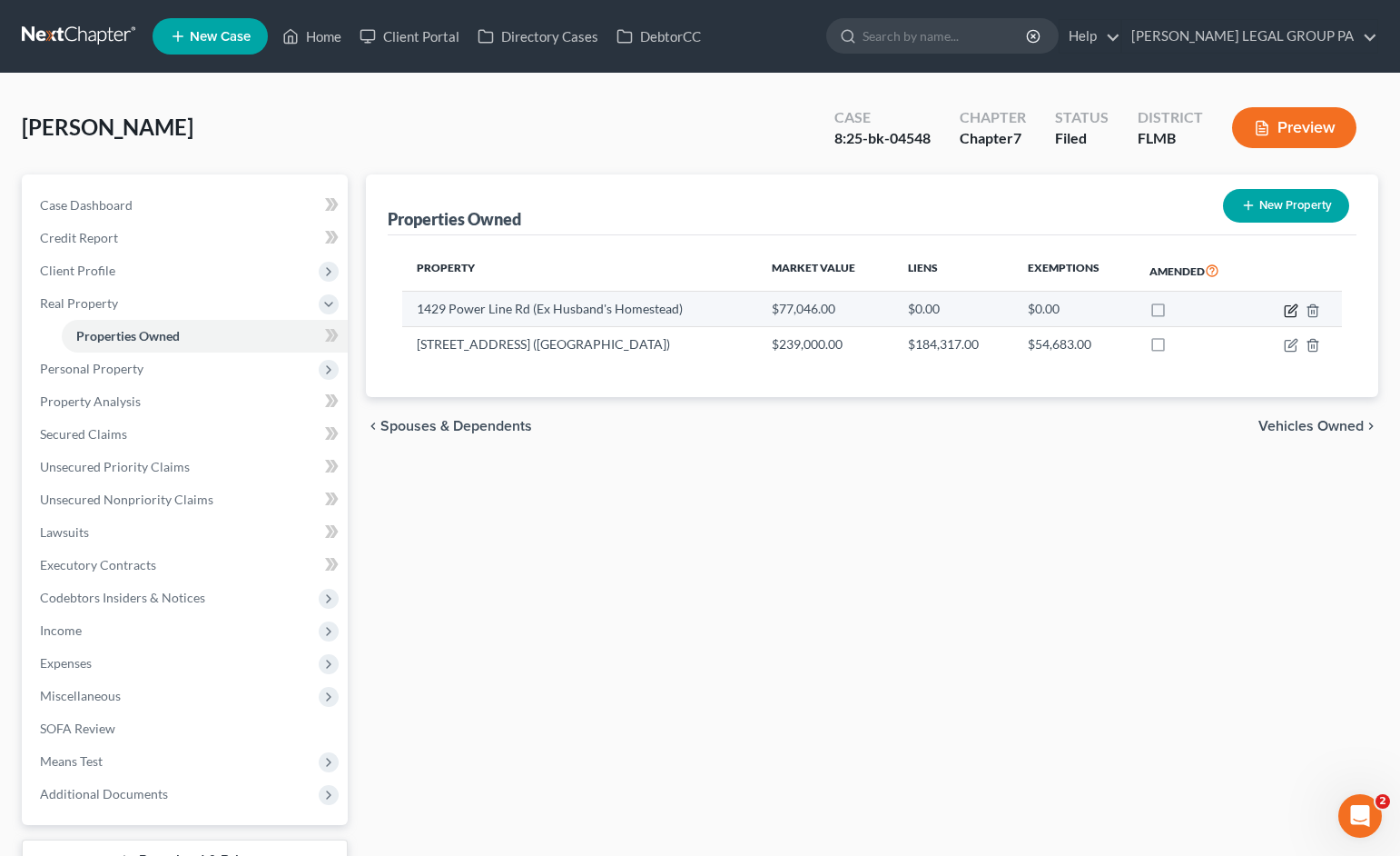
click at [1290, 307] on icon "button" at bounding box center [1291, 310] width 14 height 14
select select "9"
select select "3"
select select "0"
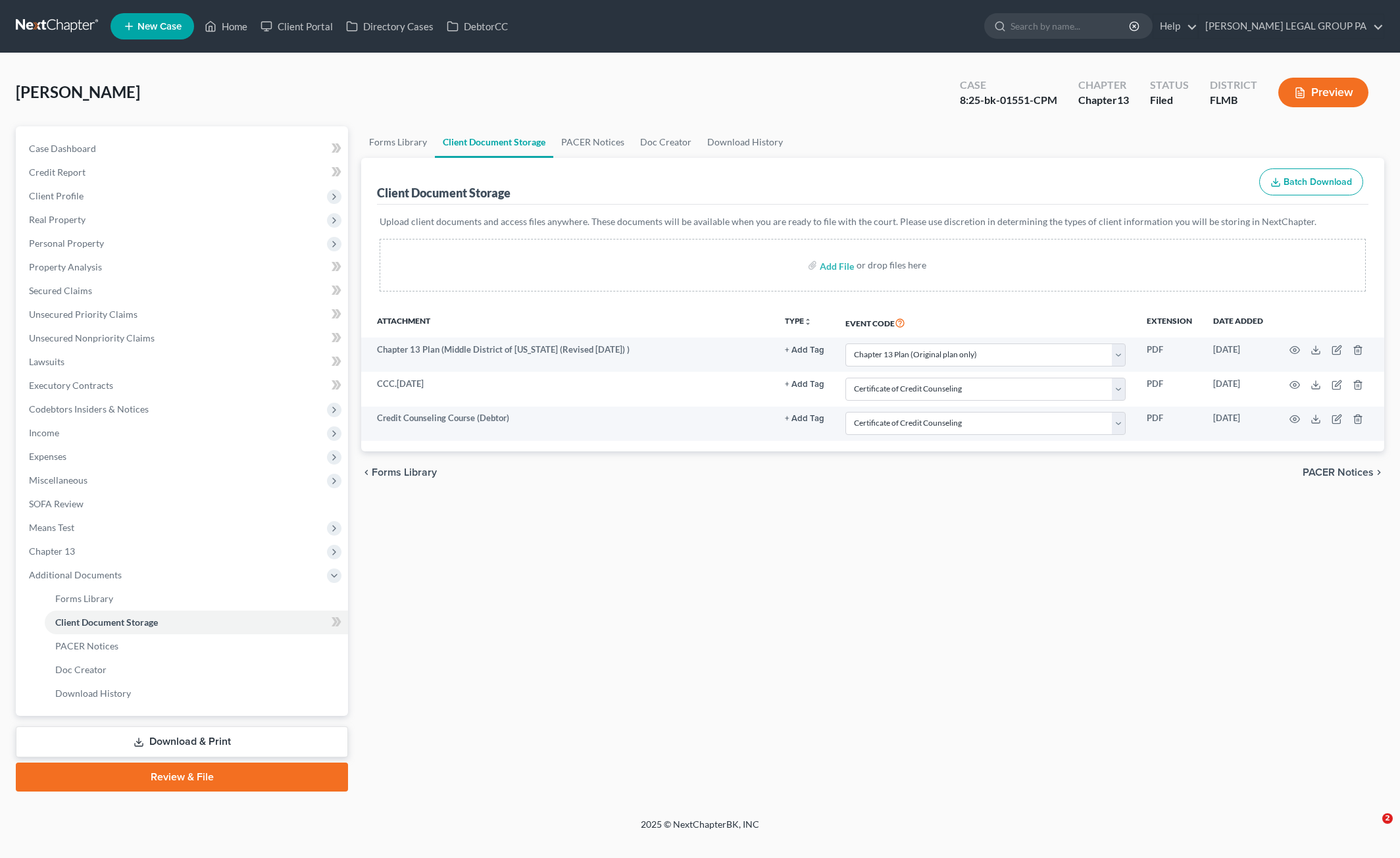
select select "12"
select select "9"
click at [218, 25] on link "Home" at bounding box center [226, 26] width 56 height 24
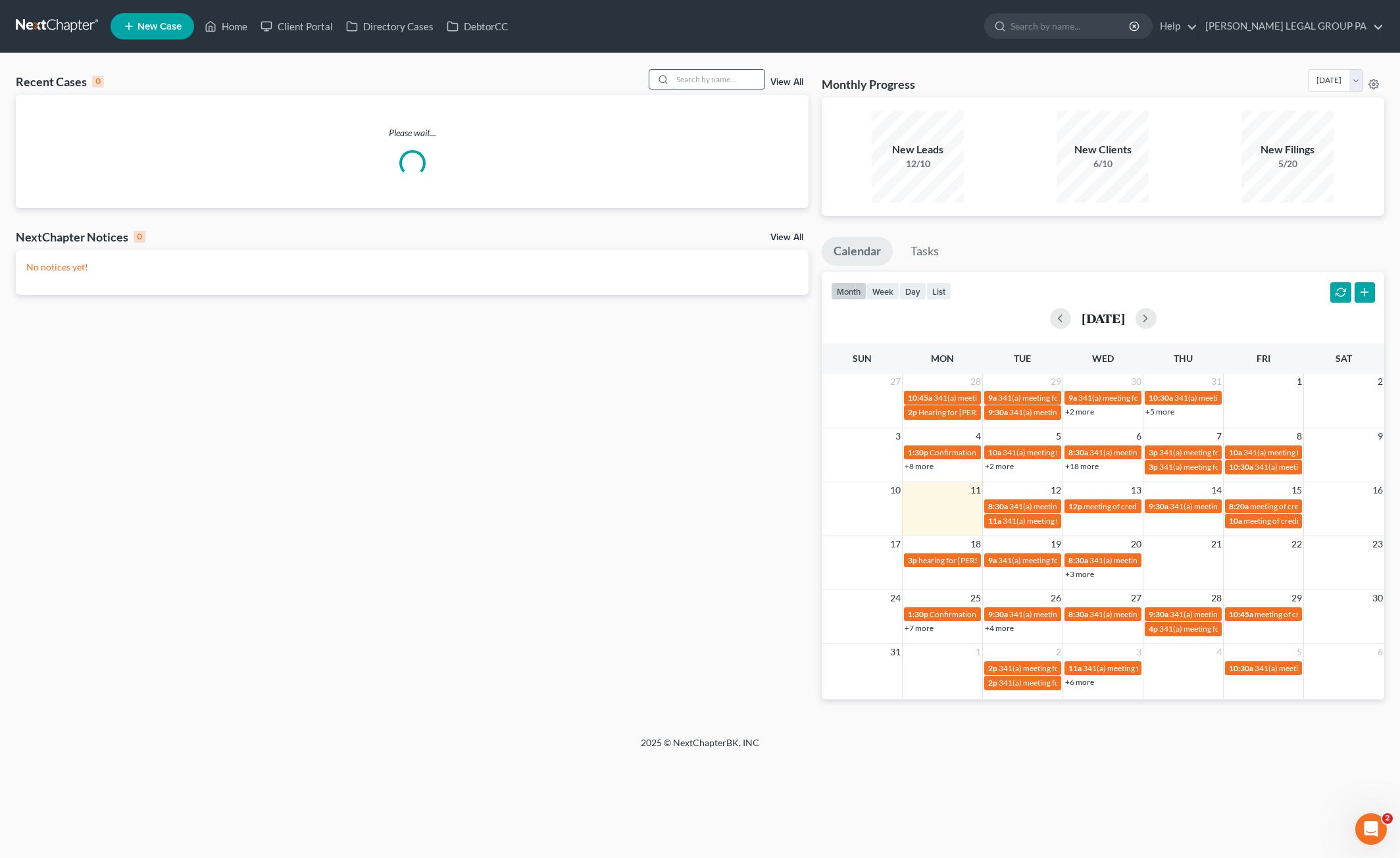
click at [703, 85] on input "search" at bounding box center [719, 80] width 92 height 19
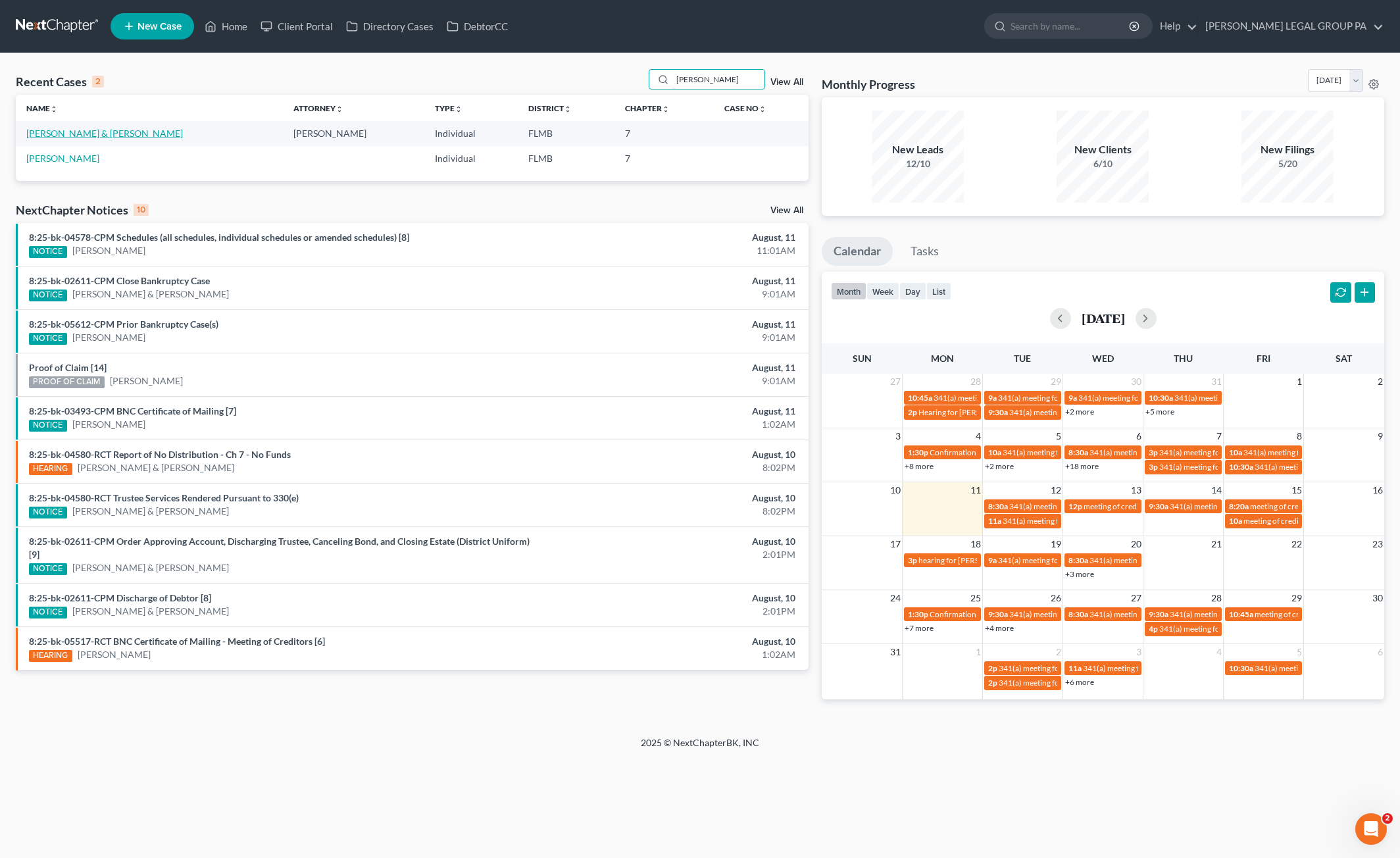
type input "[PERSON_NAME]"
click at [114, 131] on link "[PERSON_NAME] & [PERSON_NAME]" at bounding box center [104, 133] width 156 height 11
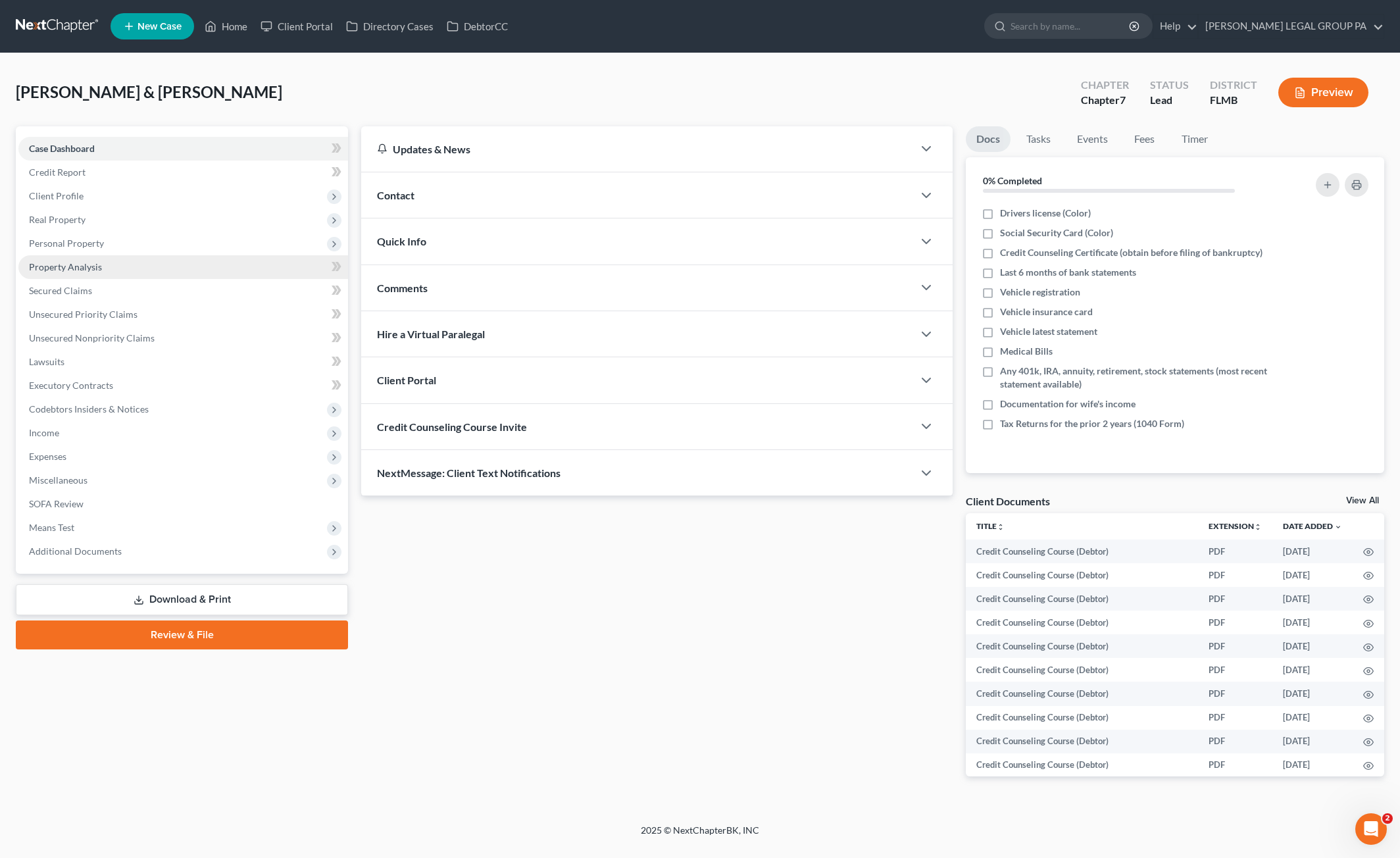
click at [76, 267] on span "Property Analysis" at bounding box center [65, 267] width 73 height 11
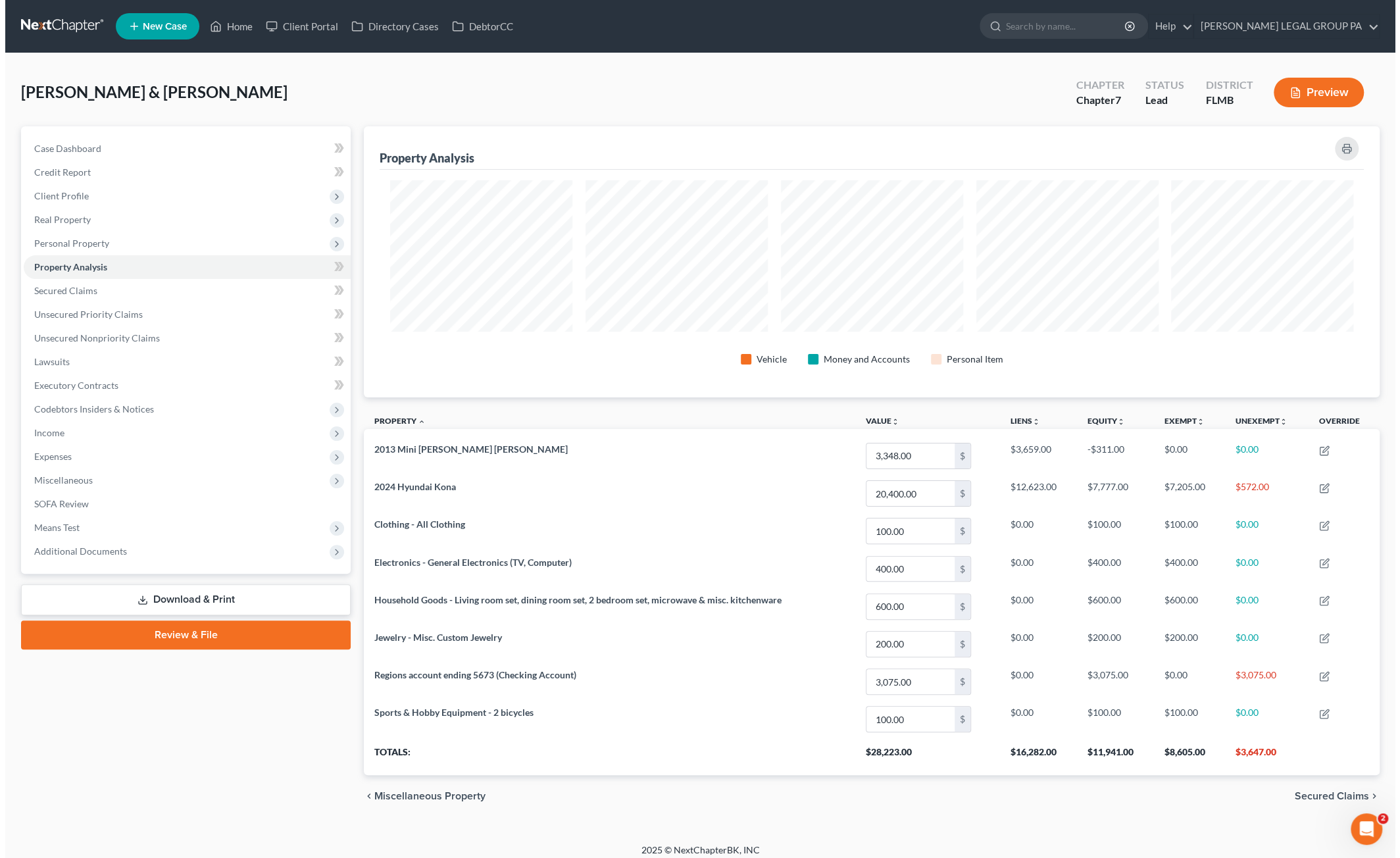
scroll to position [270, 1015]
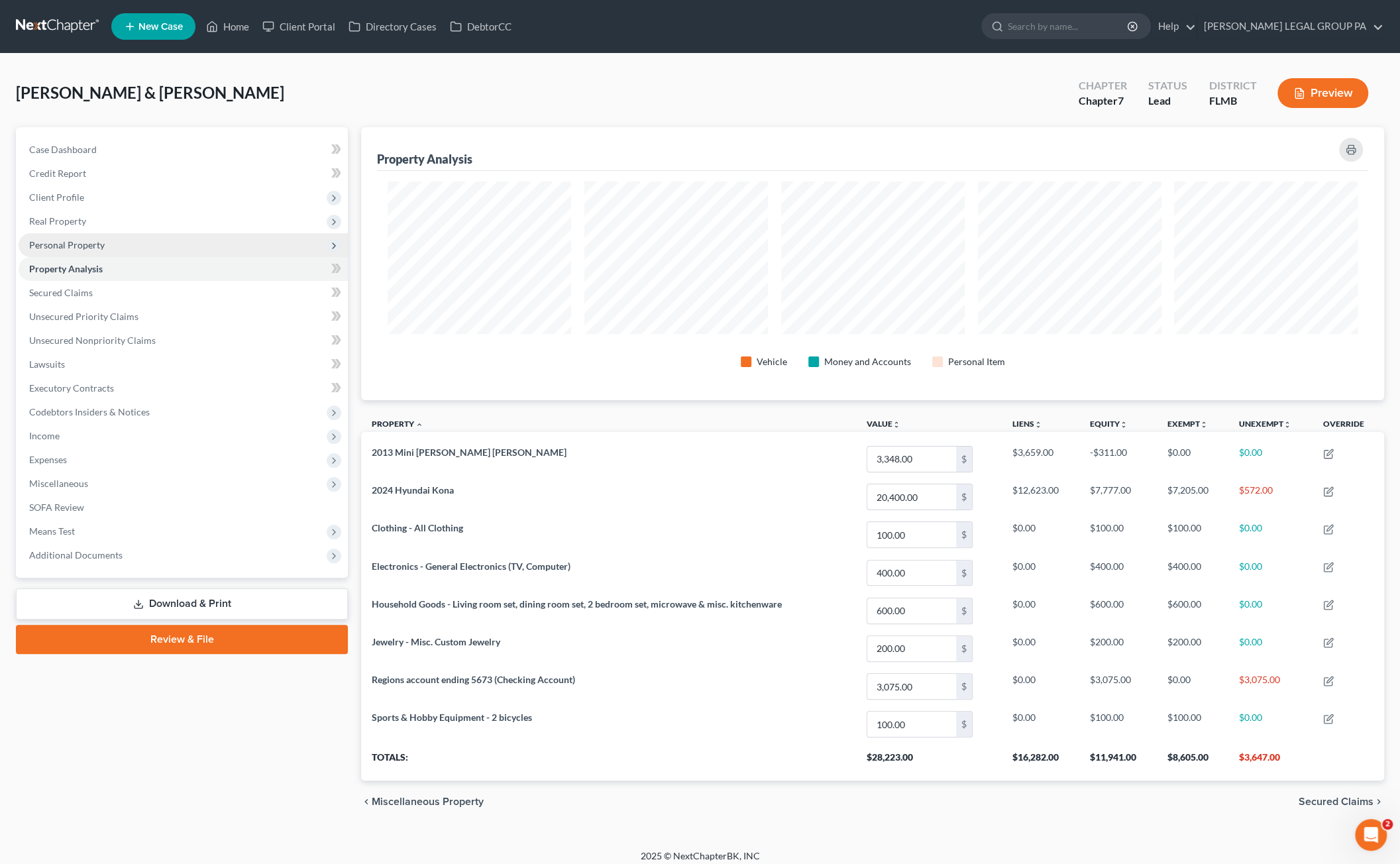
click at [73, 244] on span "Personal Property" at bounding box center [66, 244] width 75 height 11
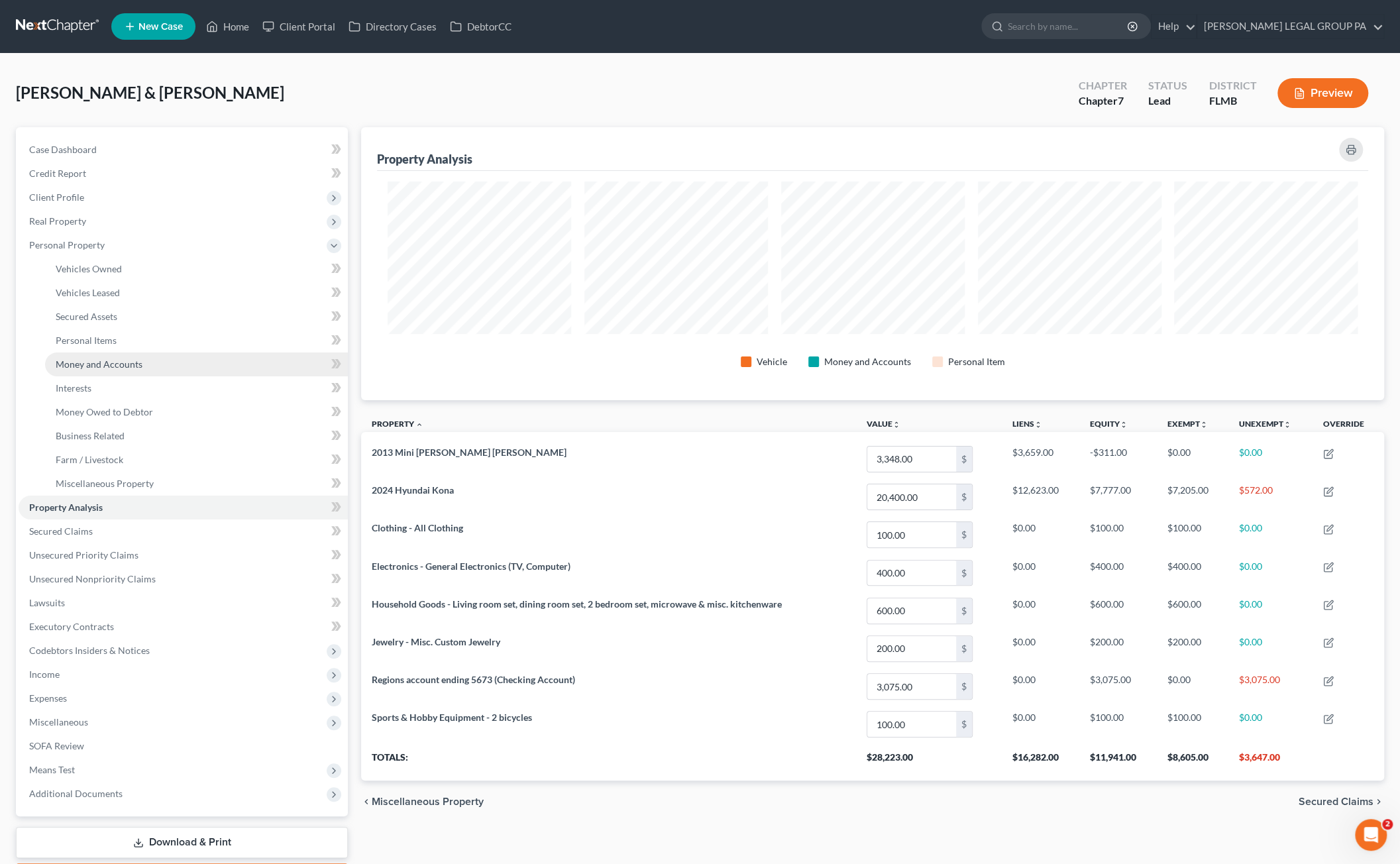
click at [77, 367] on span "Money and Accounts" at bounding box center [99, 364] width 87 height 11
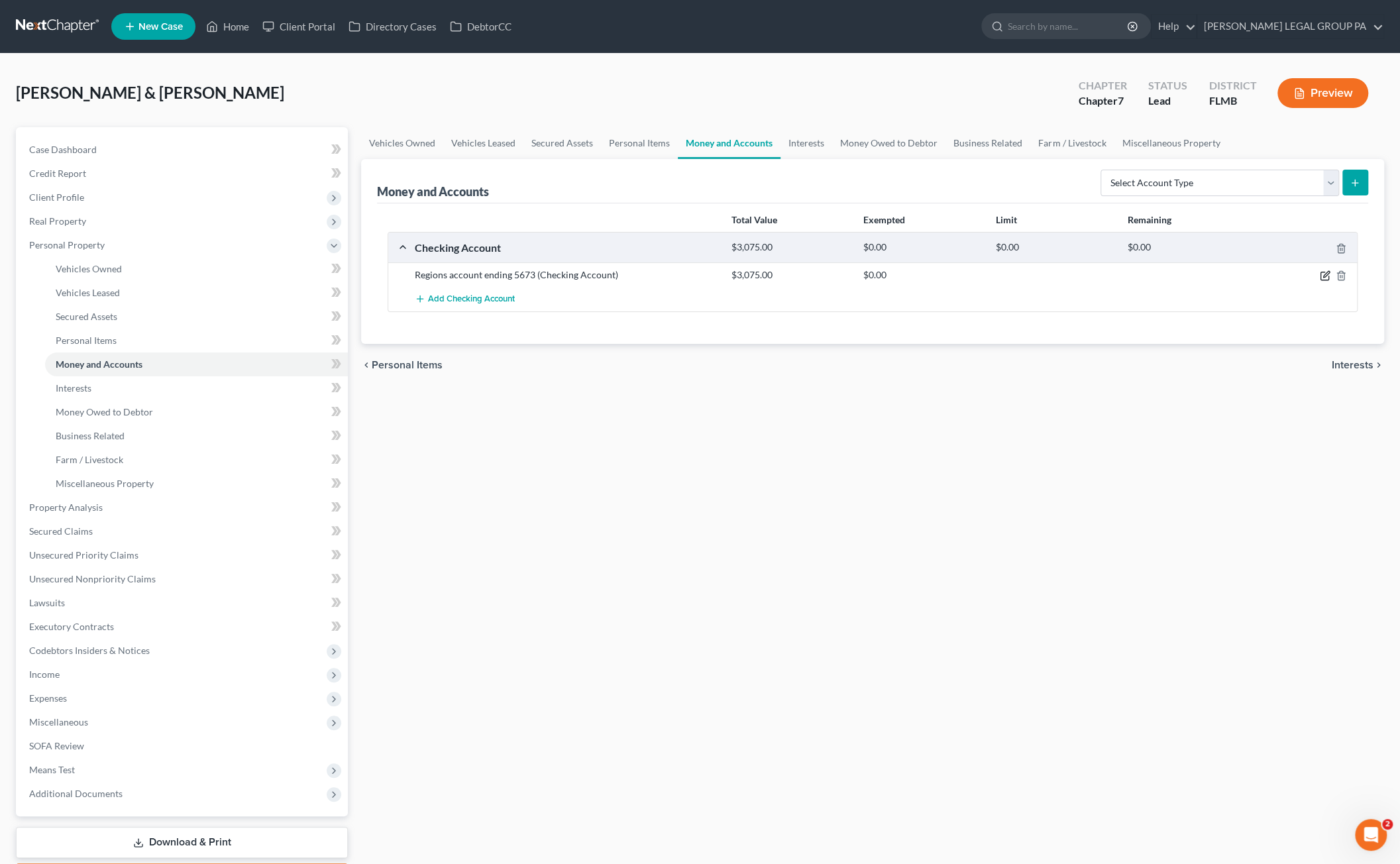
click at [1324, 271] on icon "button" at bounding box center [1325, 275] width 10 height 10
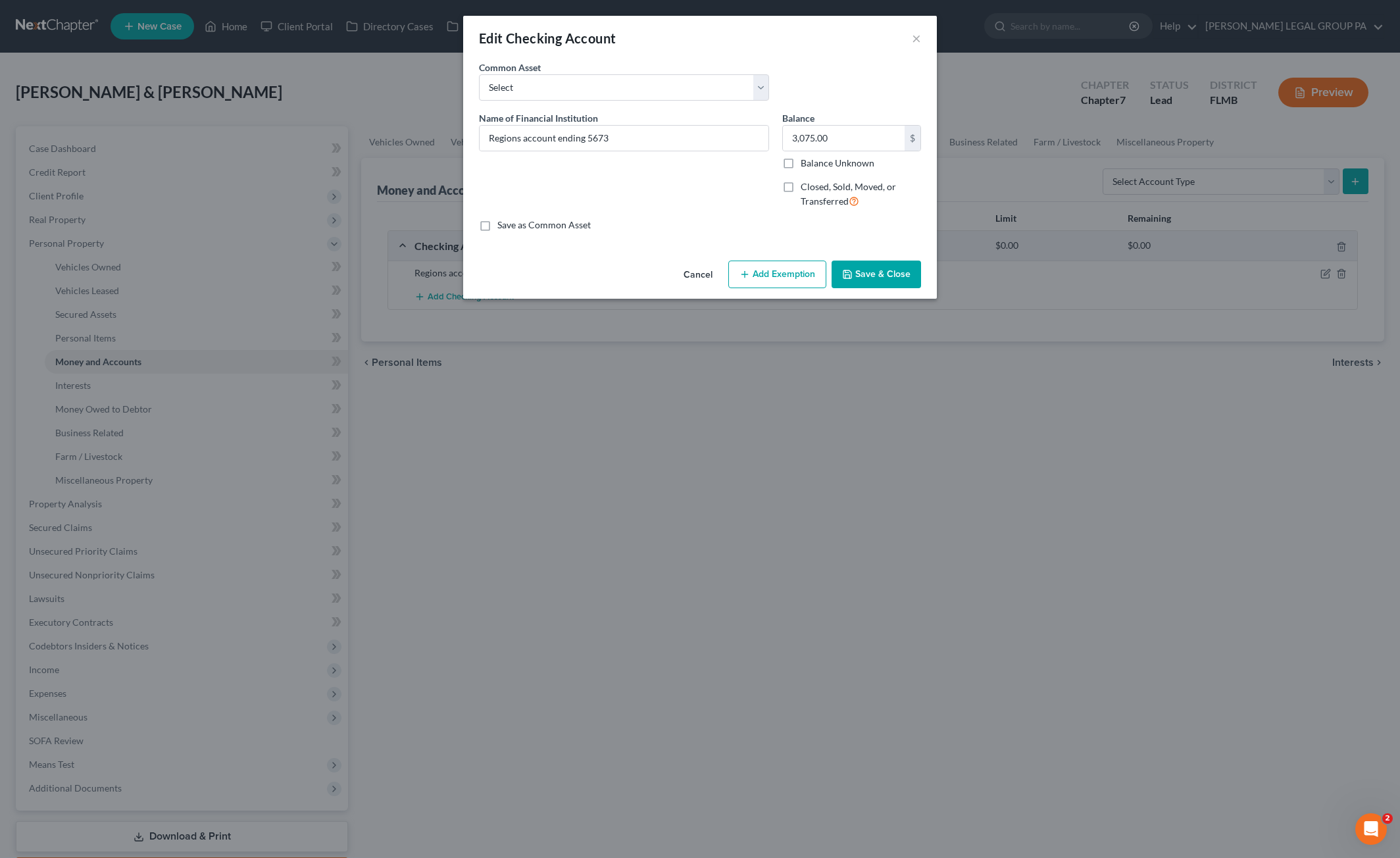
click at [754, 275] on button "Add Exemption" at bounding box center [777, 274] width 98 height 27
select select "2"
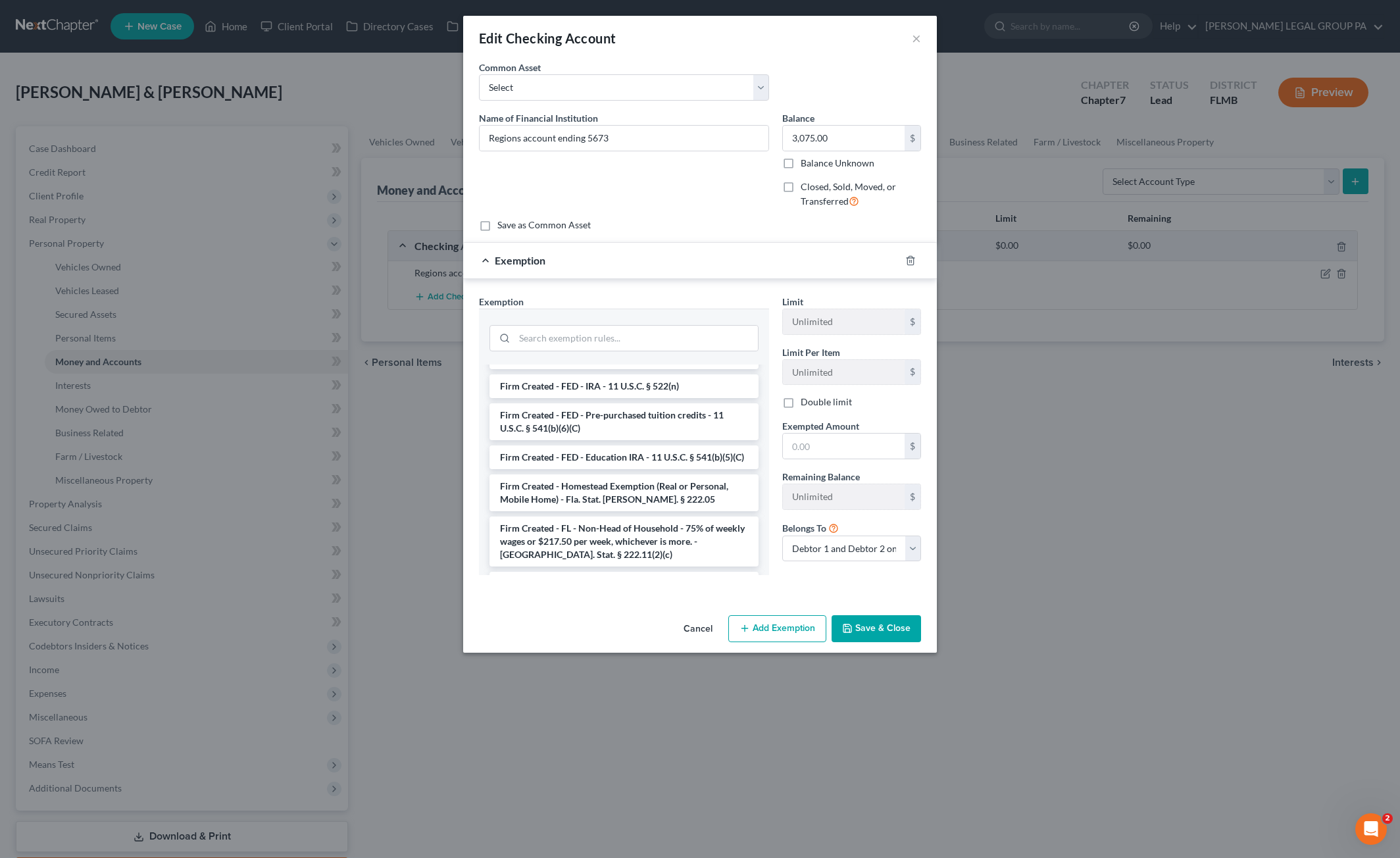
scroll to position [2287, 0]
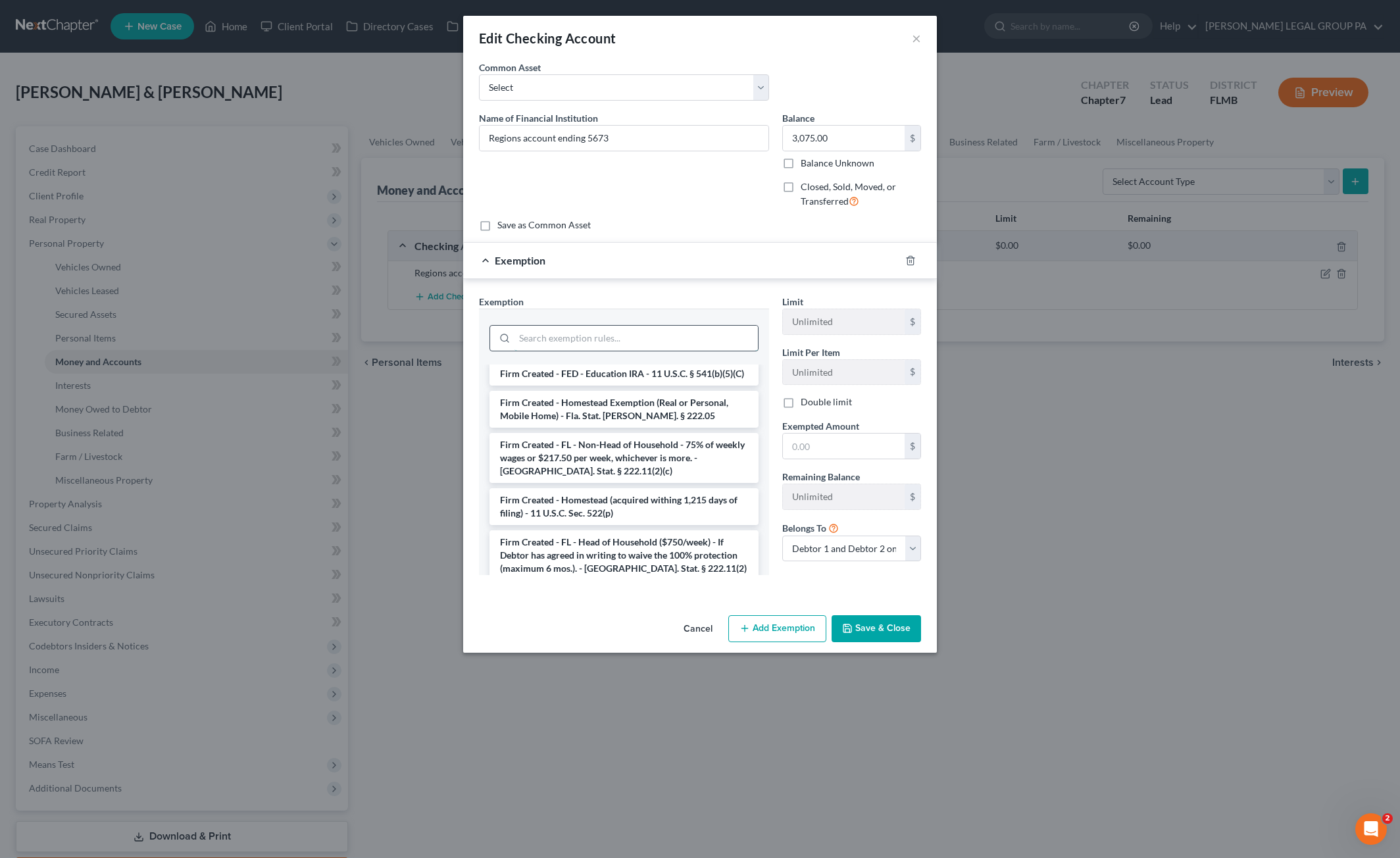
click at [572, 333] on input "search" at bounding box center [636, 338] width 243 height 25
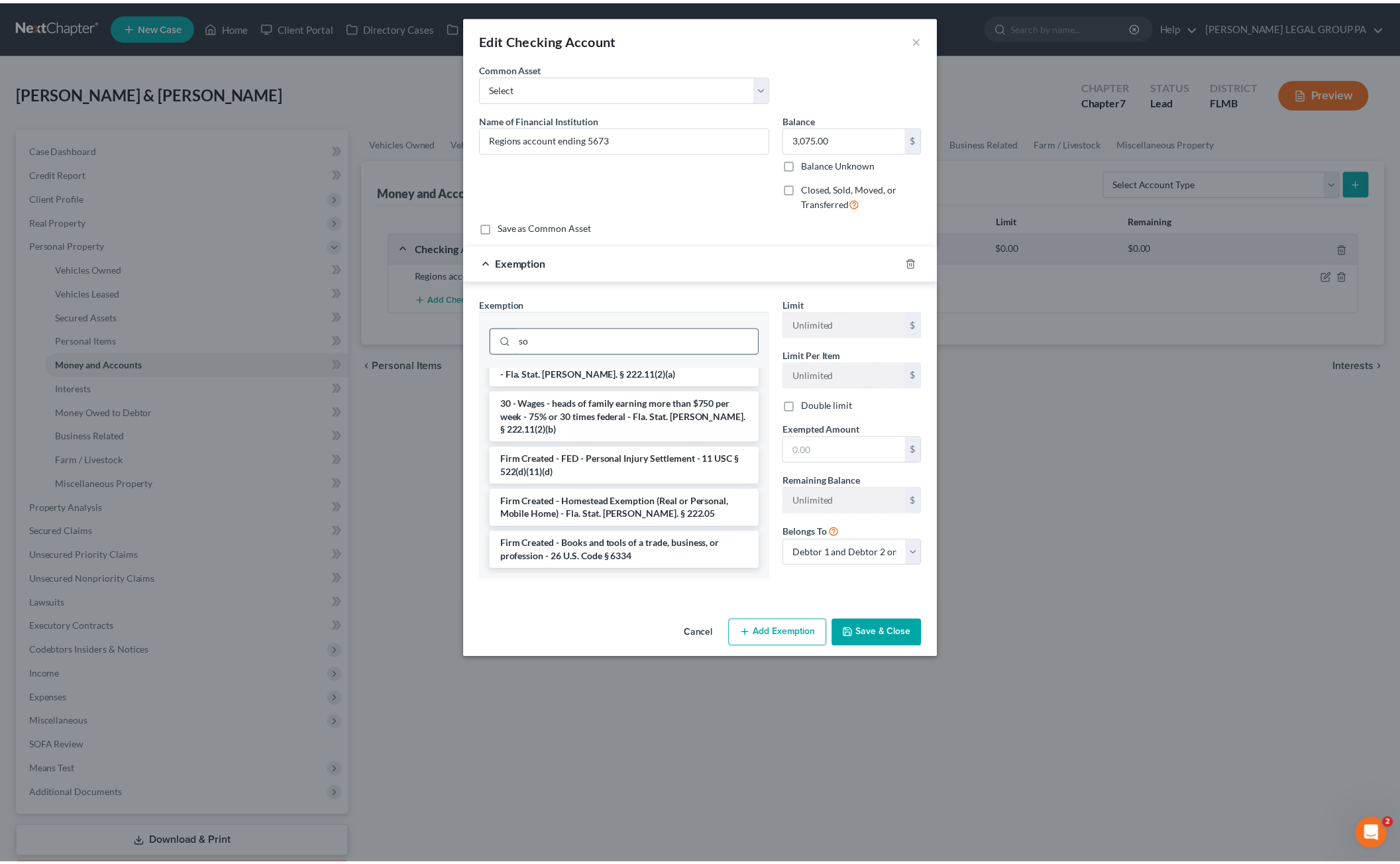
scroll to position [0, 0]
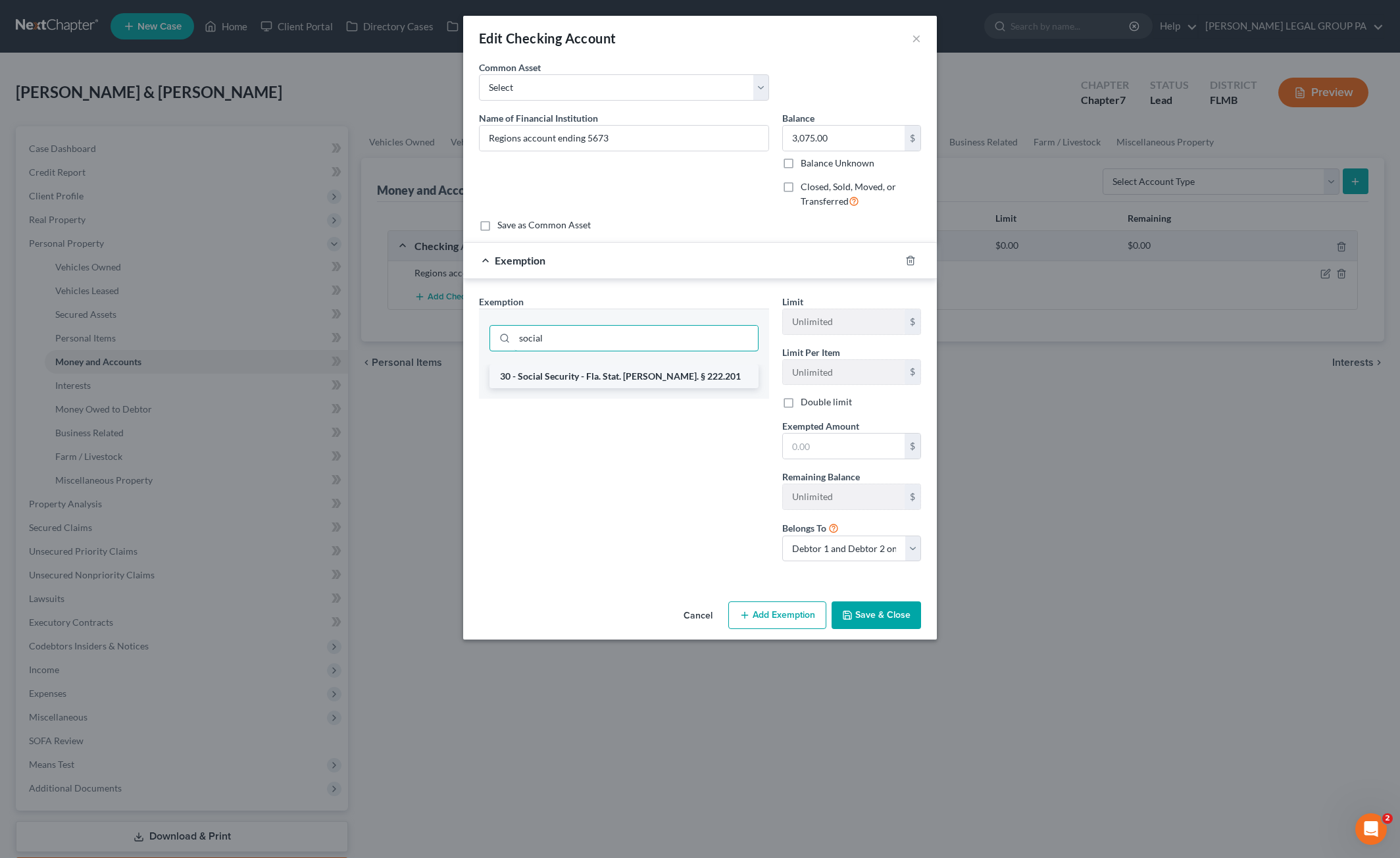
type input "social"
click at [555, 372] on li "30 - Social Security - Fla. Stat. [PERSON_NAME]. § 222.201" at bounding box center [624, 377] width 269 height 24
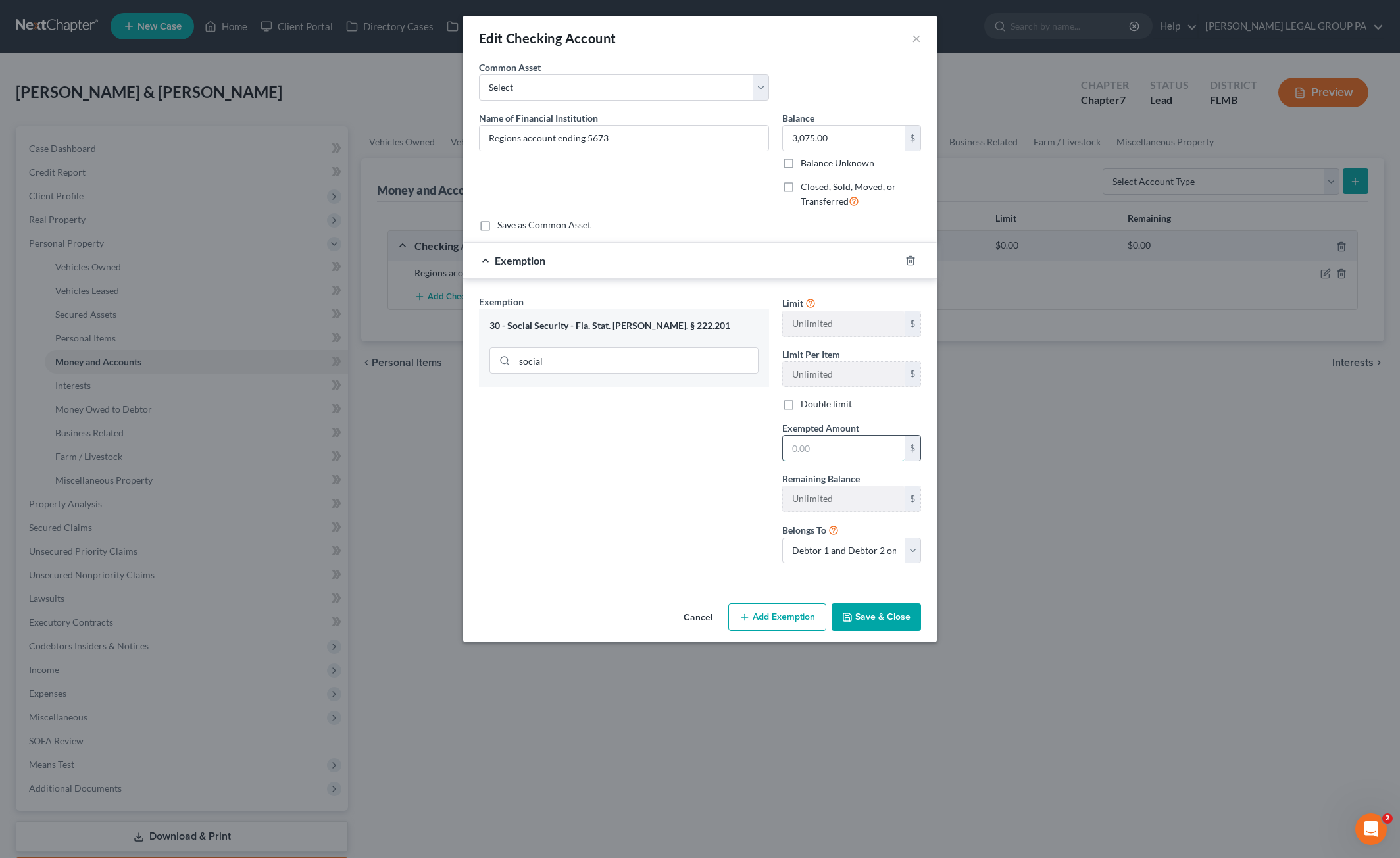
click at [808, 445] on input "text" at bounding box center [843, 448] width 121 height 25
type input "3,075"
click at [883, 614] on button "Save & Close" at bounding box center [876, 617] width 89 height 27
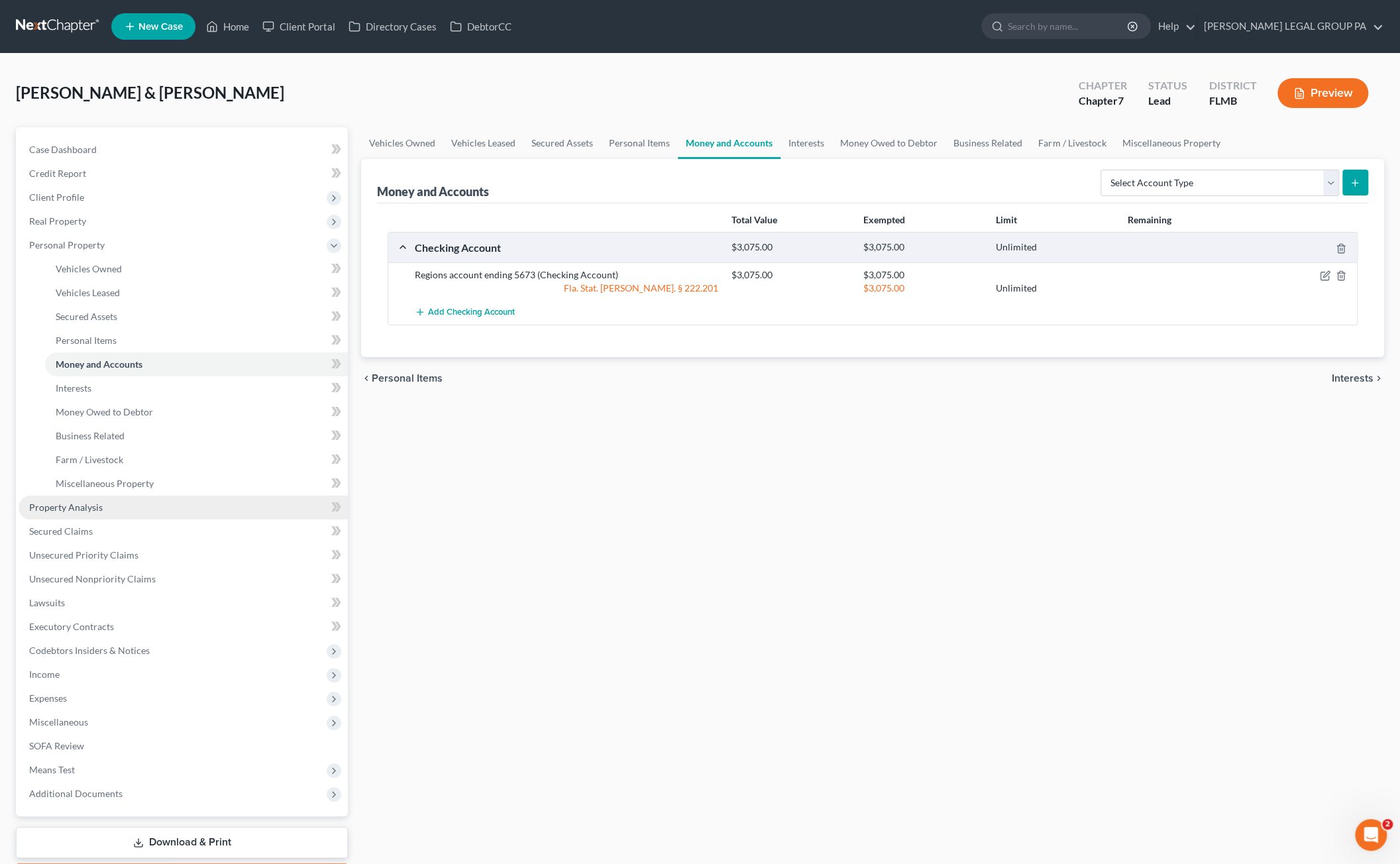
click at [96, 510] on span "Property Analysis" at bounding box center [66, 507] width 73 height 11
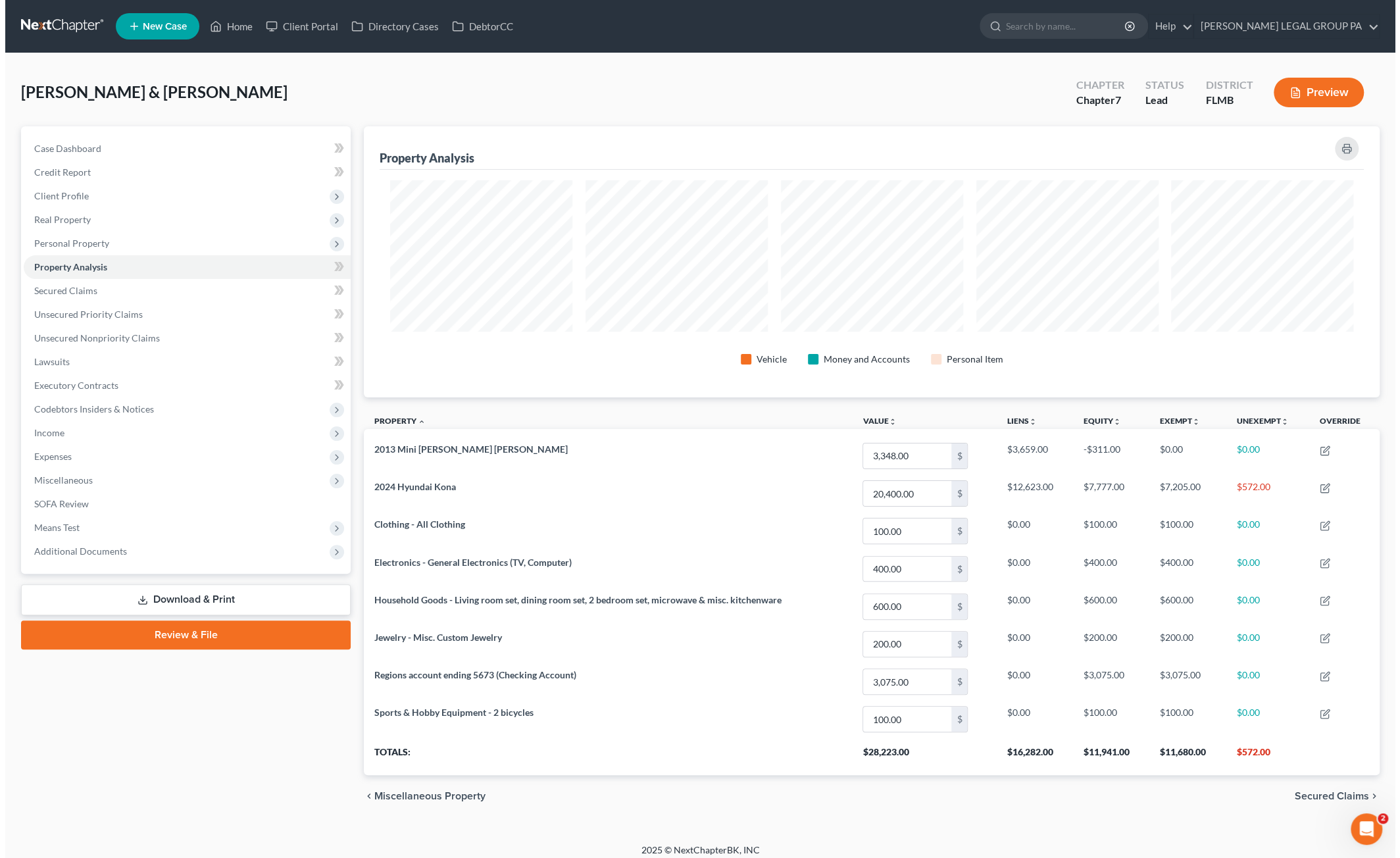
scroll to position [270, 1015]
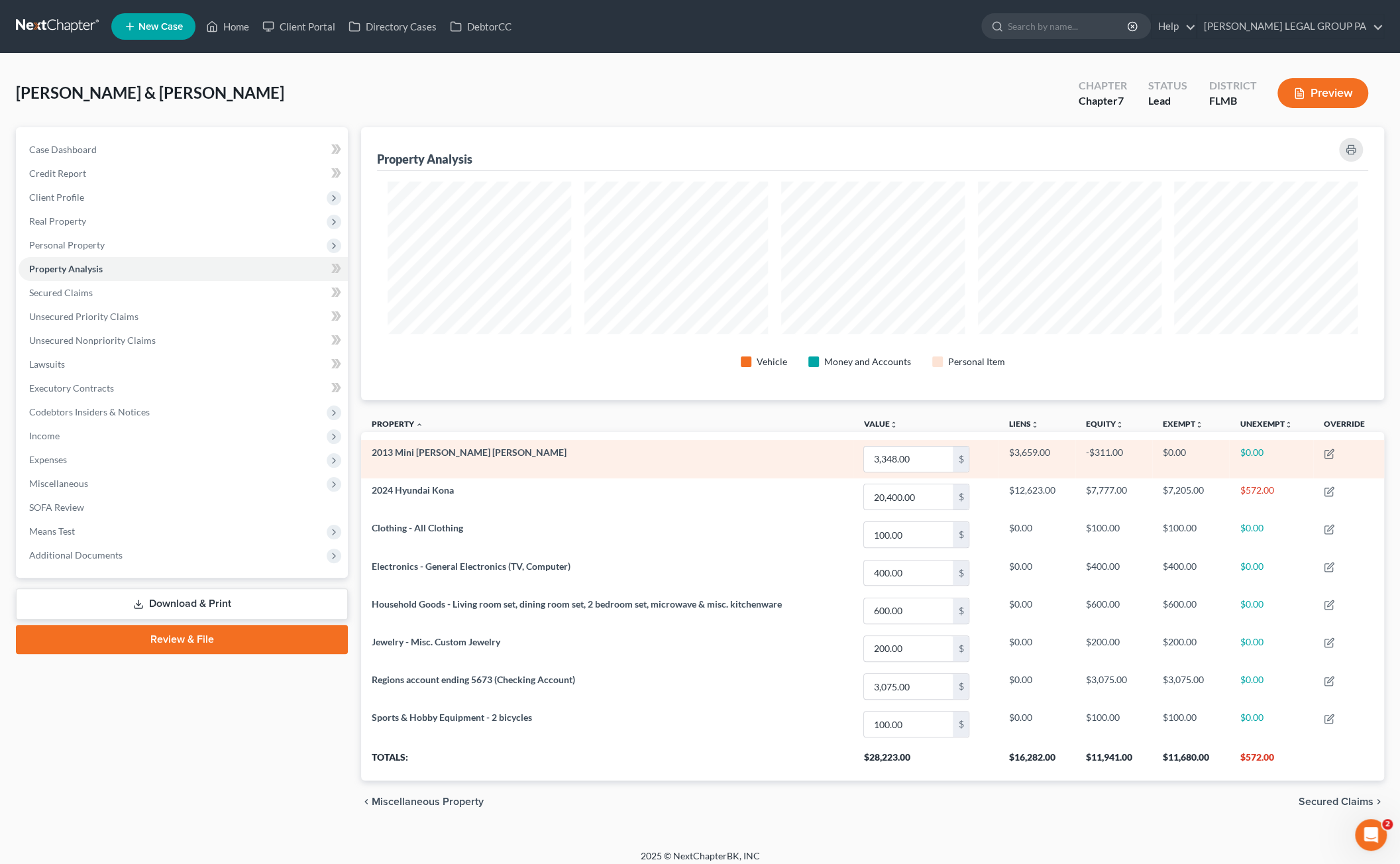
click at [1324, 451] on td at bounding box center [1349, 459] width 71 height 38
click at [1331, 451] on icon "button" at bounding box center [1329, 454] width 10 height 10
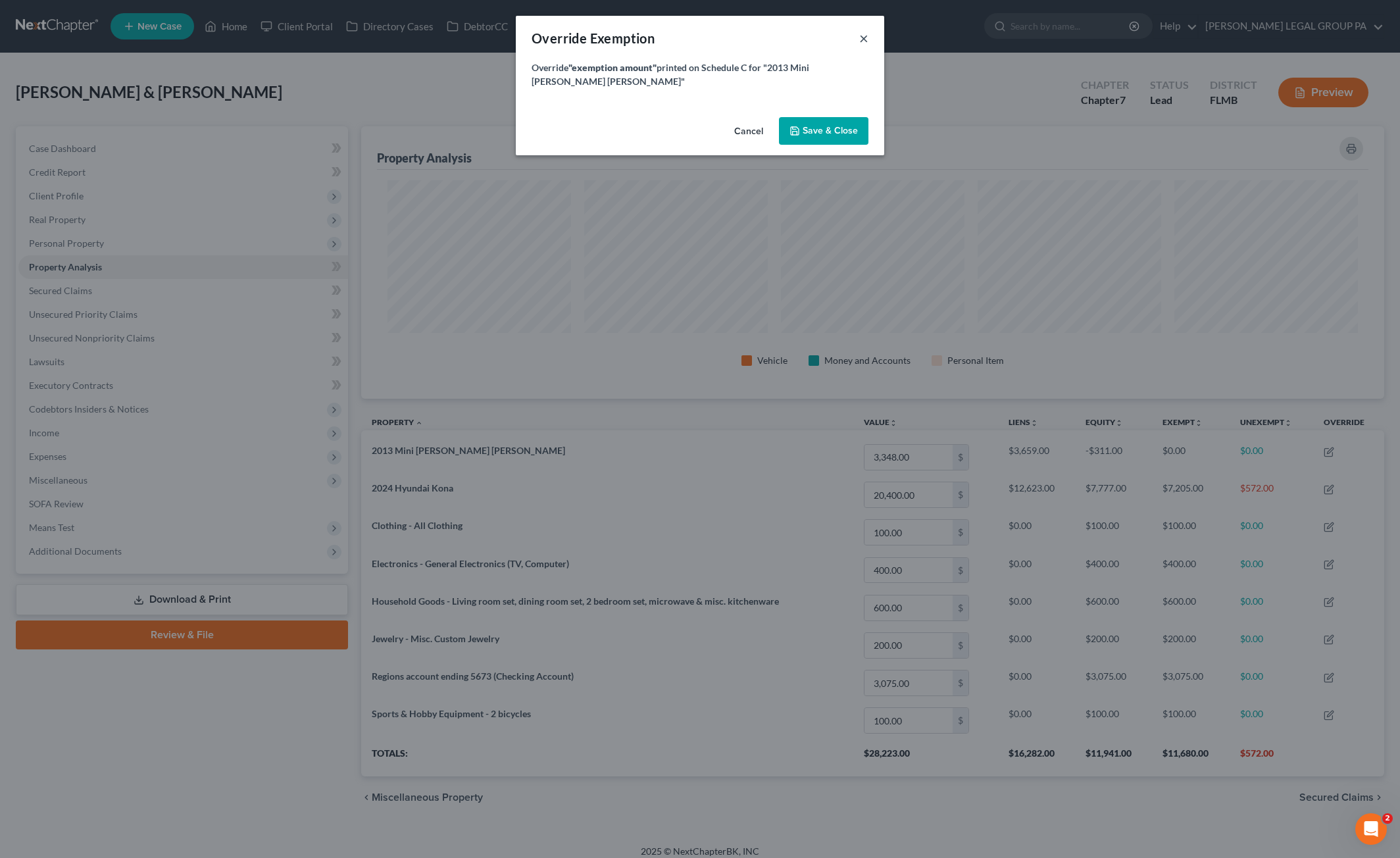
click at [867, 32] on div "Override Exemption ×" at bounding box center [699, 38] width 368 height 45
click at [867, 40] on button "×" at bounding box center [863, 38] width 9 height 16
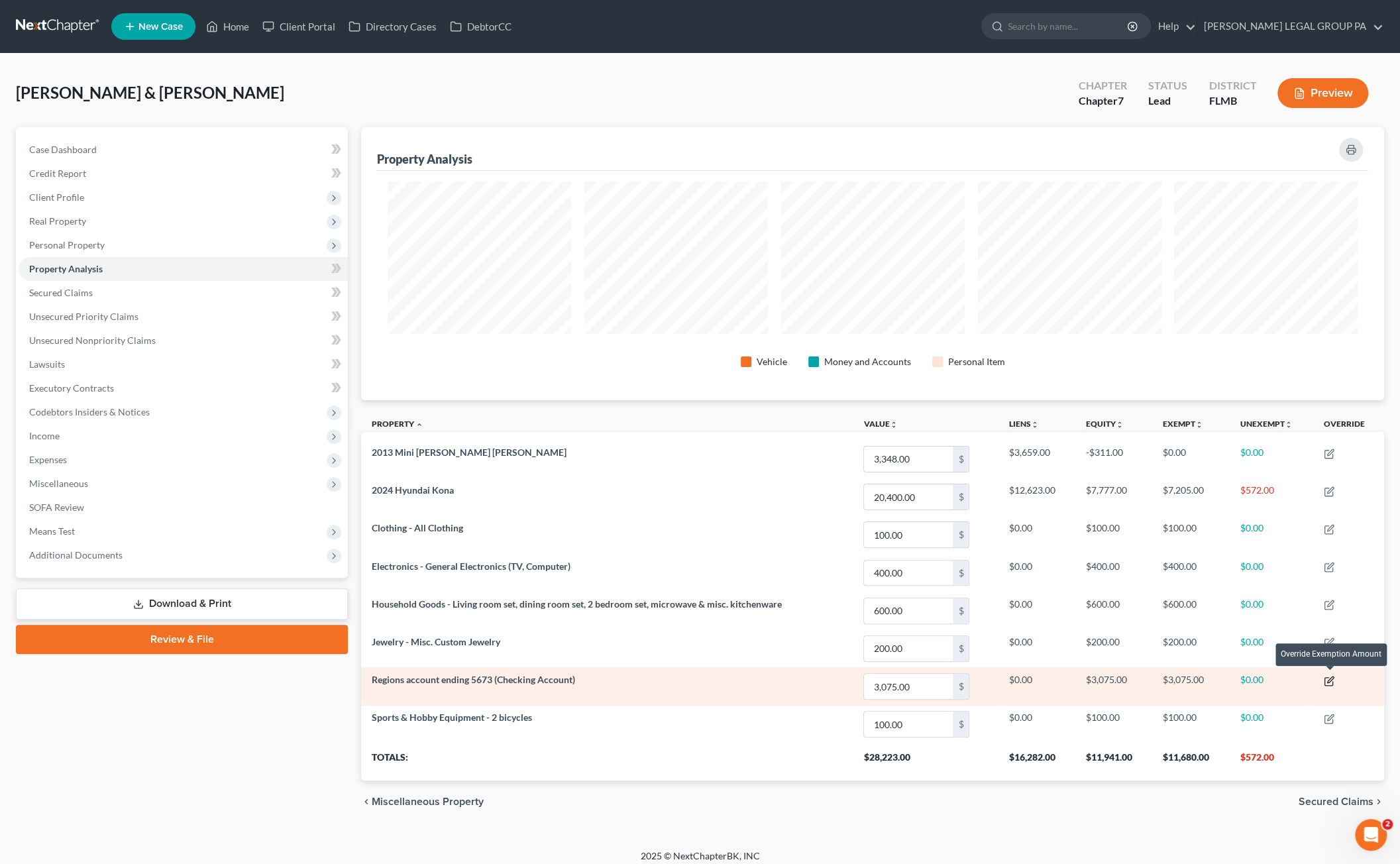
click at [1330, 678] on icon "button" at bounding box center [1329, 681] width 10 height 10
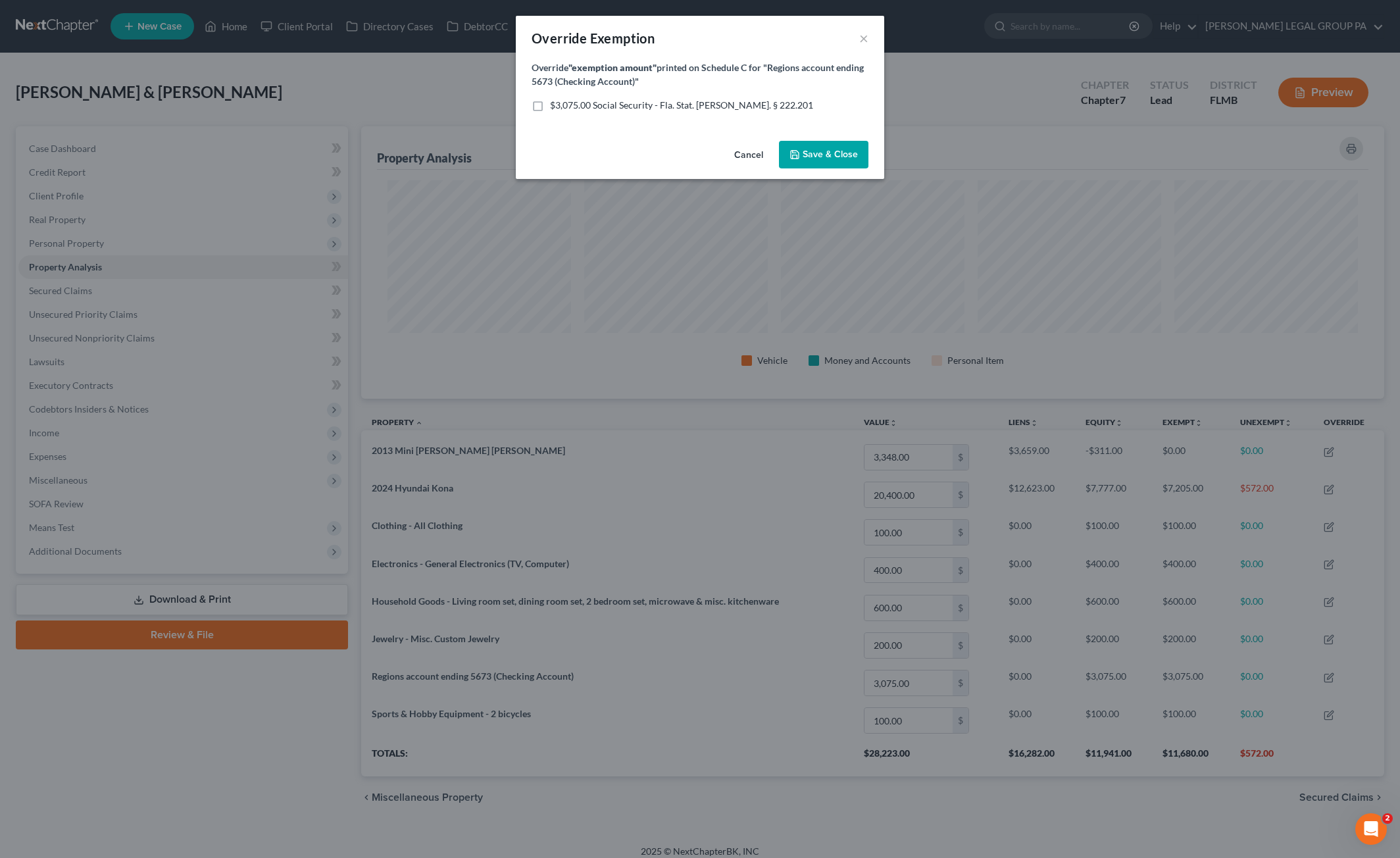
click at [550, 103] on label "$3,075.00 Social Security - Fla. Stat. [PERSON_NAME]. § 222.201" at bounding box center [681, 105] width 263 height 13
click at [555, 103] on input "$3,075.00 Social Security - Fla. Stat. [PERSON_NAME]. § 222.201" at bounding box center [559, 103] width 8 height 8
checkbox input "true"
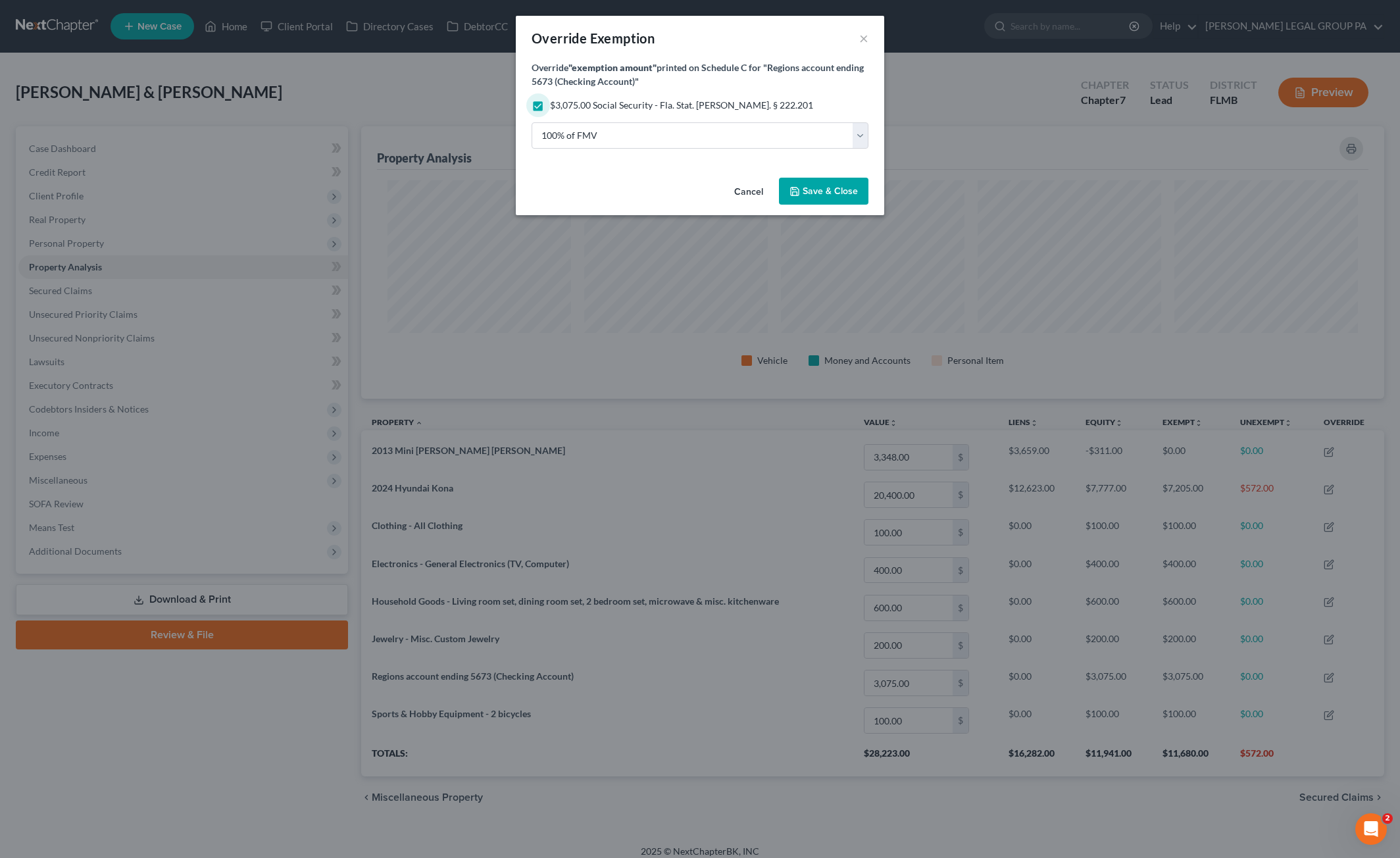
click at [817, 184] on button "Save & Close" at bounding box center [823, 191] width 89 height 27
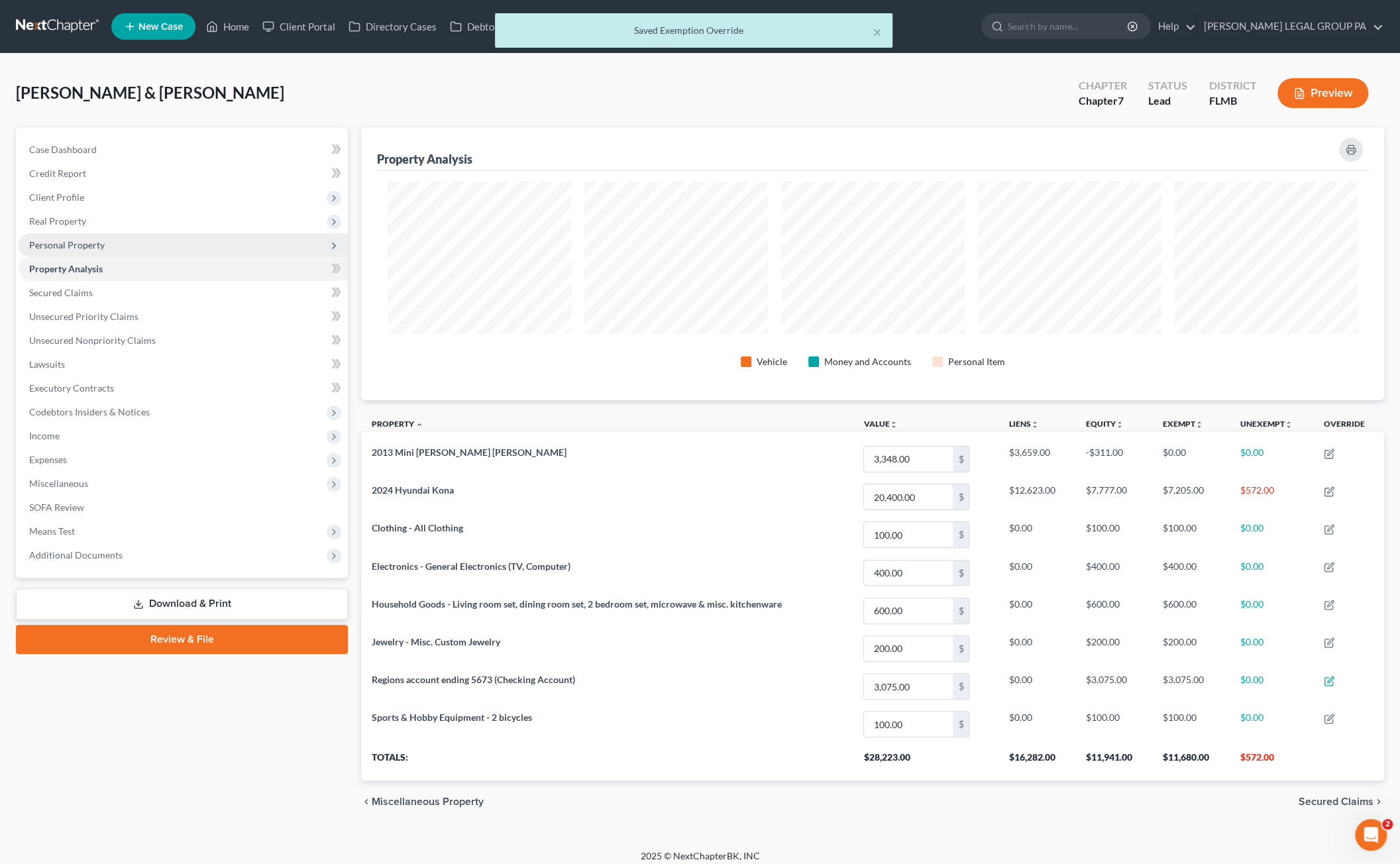
click at [57, 250] on span "Personal Property" at bounding box center [183, 245] width 329 height 24
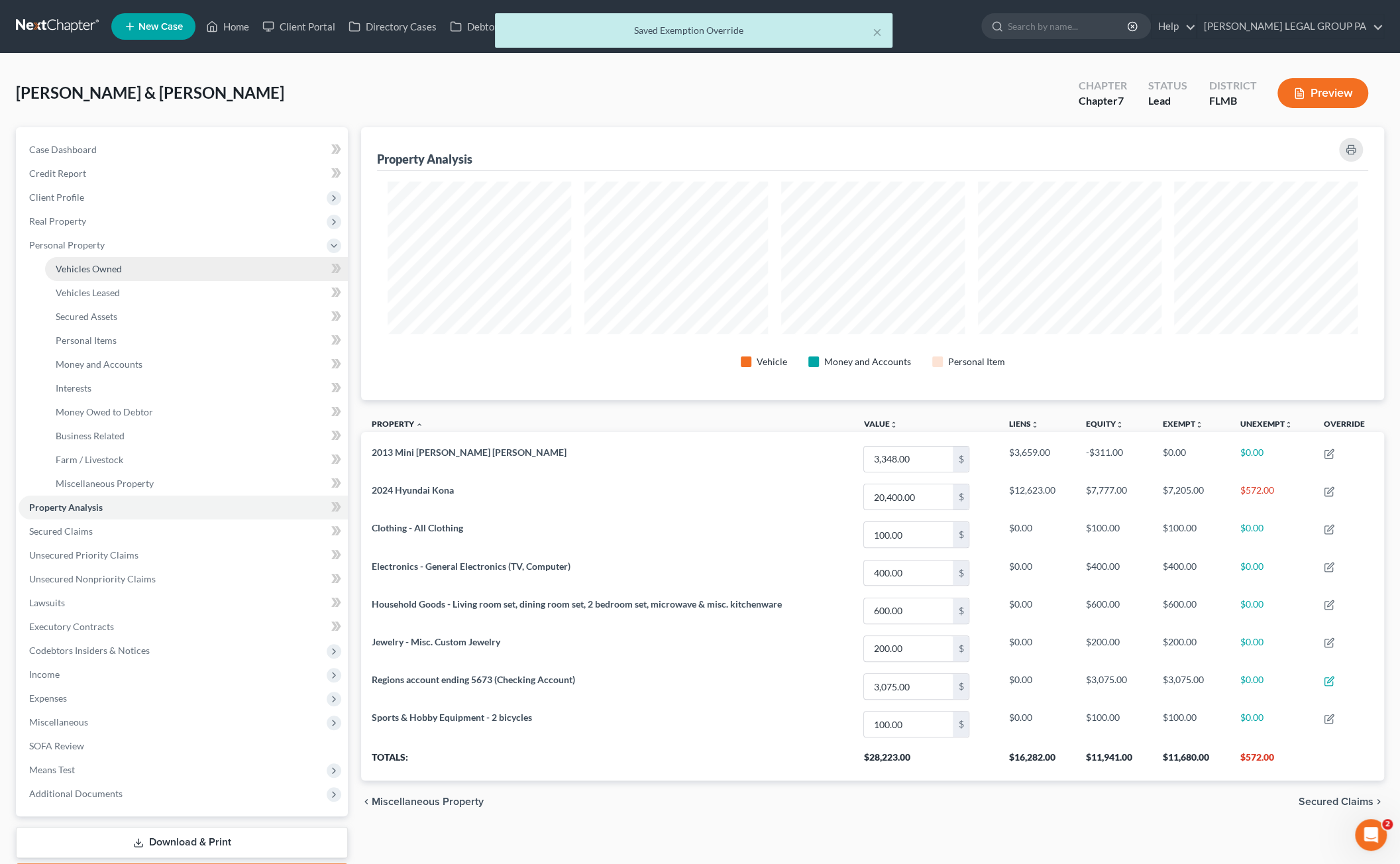
click at [75, 273] on link "Vehicles Owned" at bounding box center [196, 269] width 303 height 24
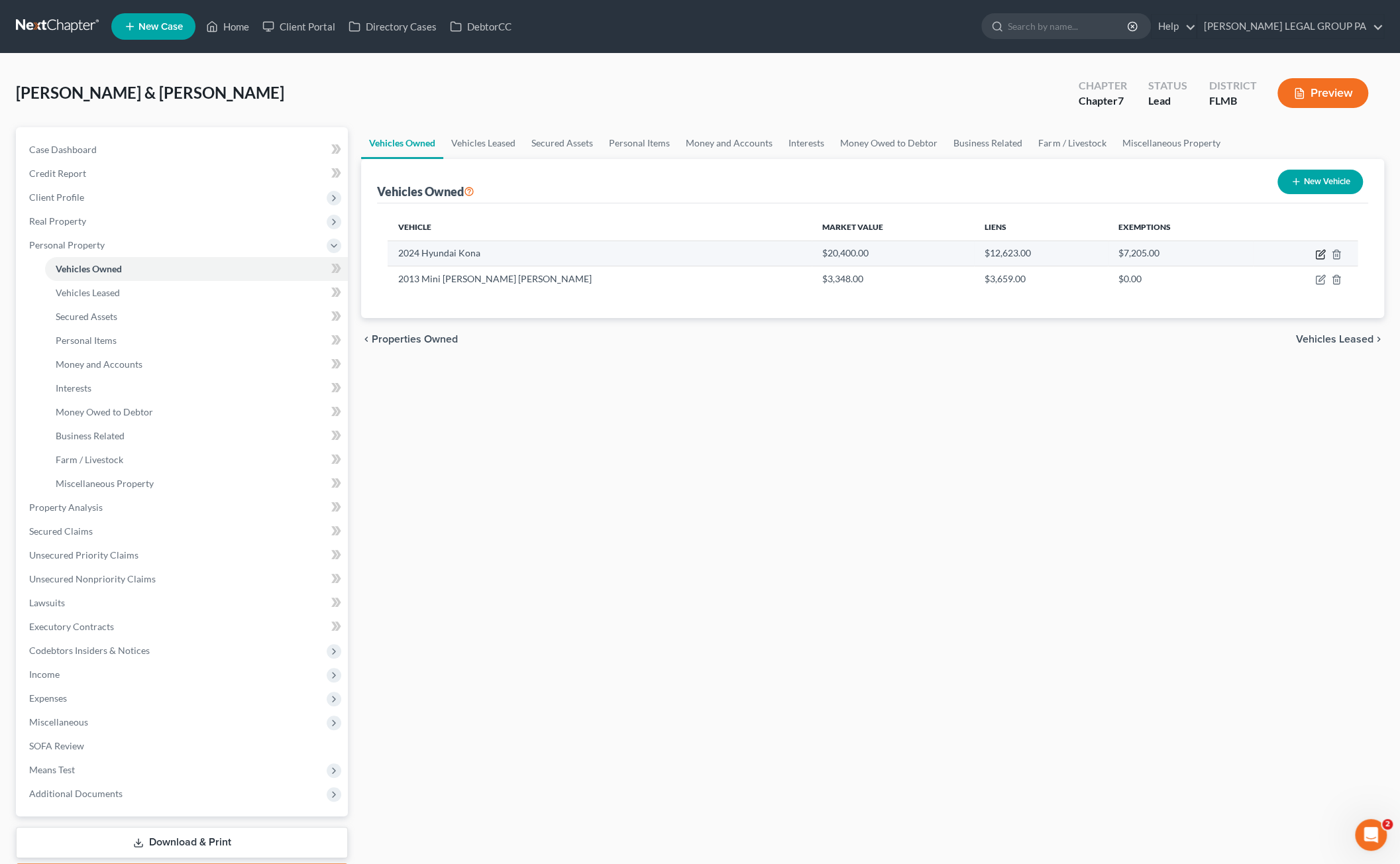
click at [1316, 253] on icon "button" at bounding box center [1320, 256] width 8 height 8
select select "0"
select select "2"
select select "1"
select select "2"
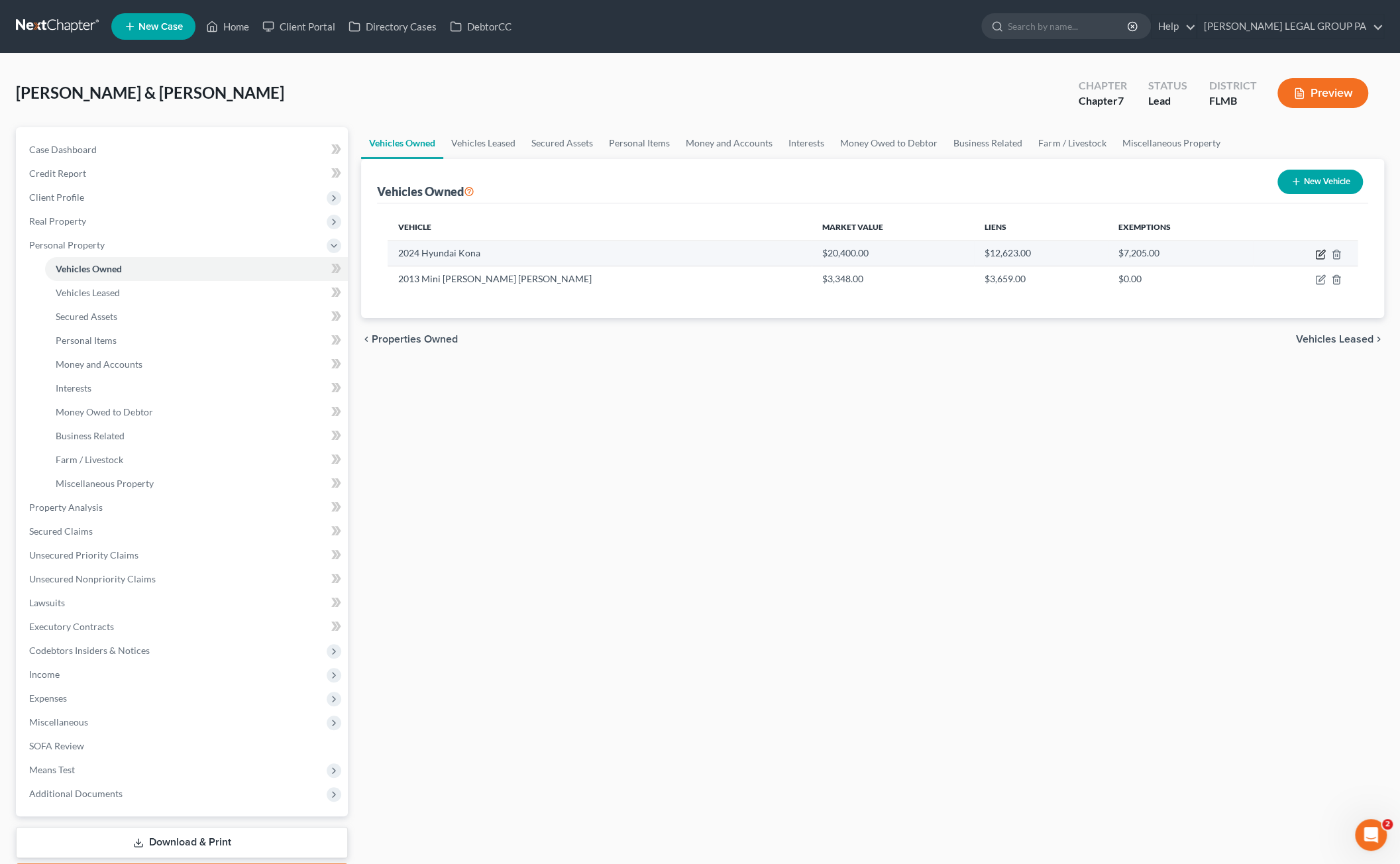
select select "2"
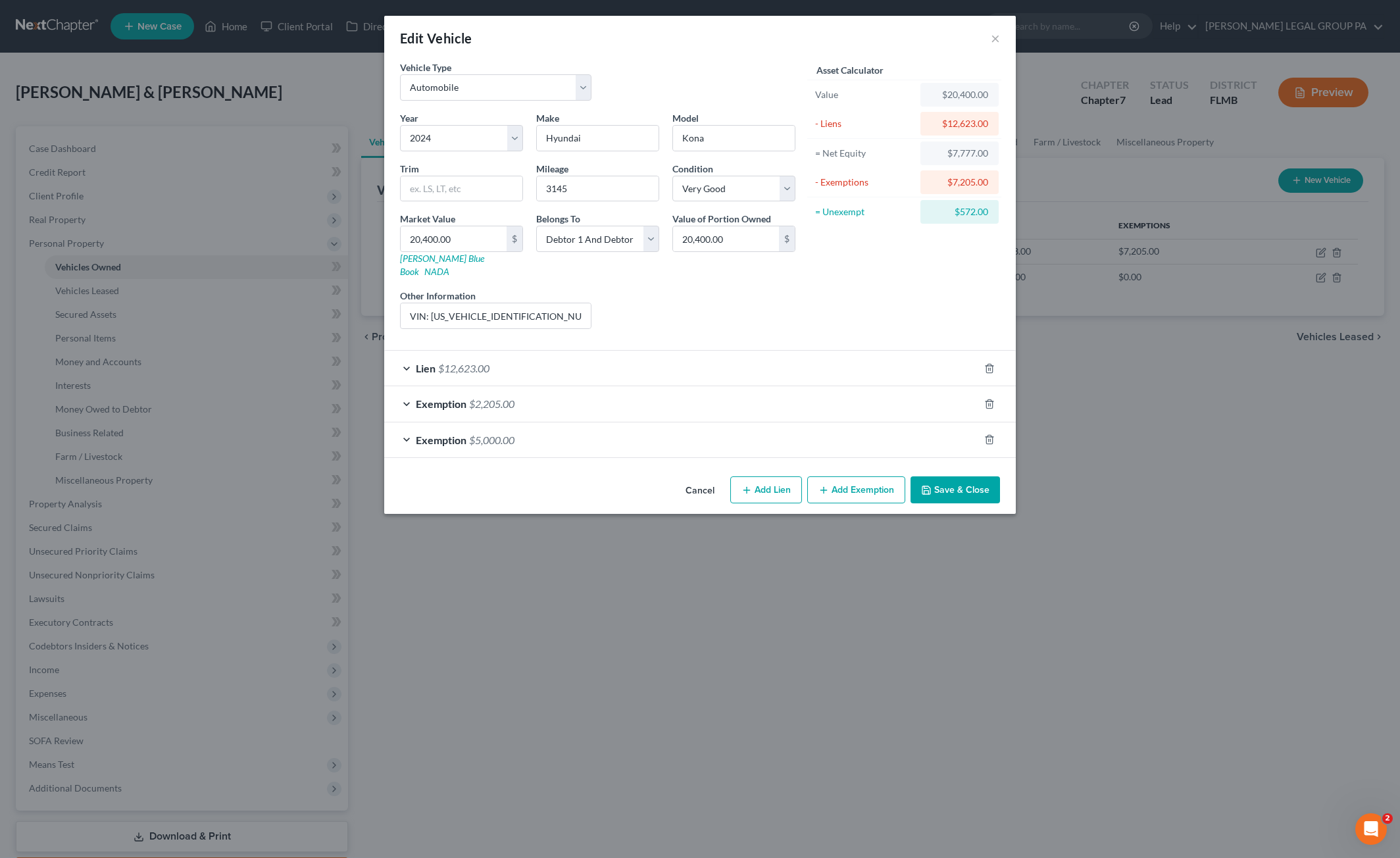
click at [511, 398] on span "$2,205.00" at bounding box center [492, 404] width 45 height 12
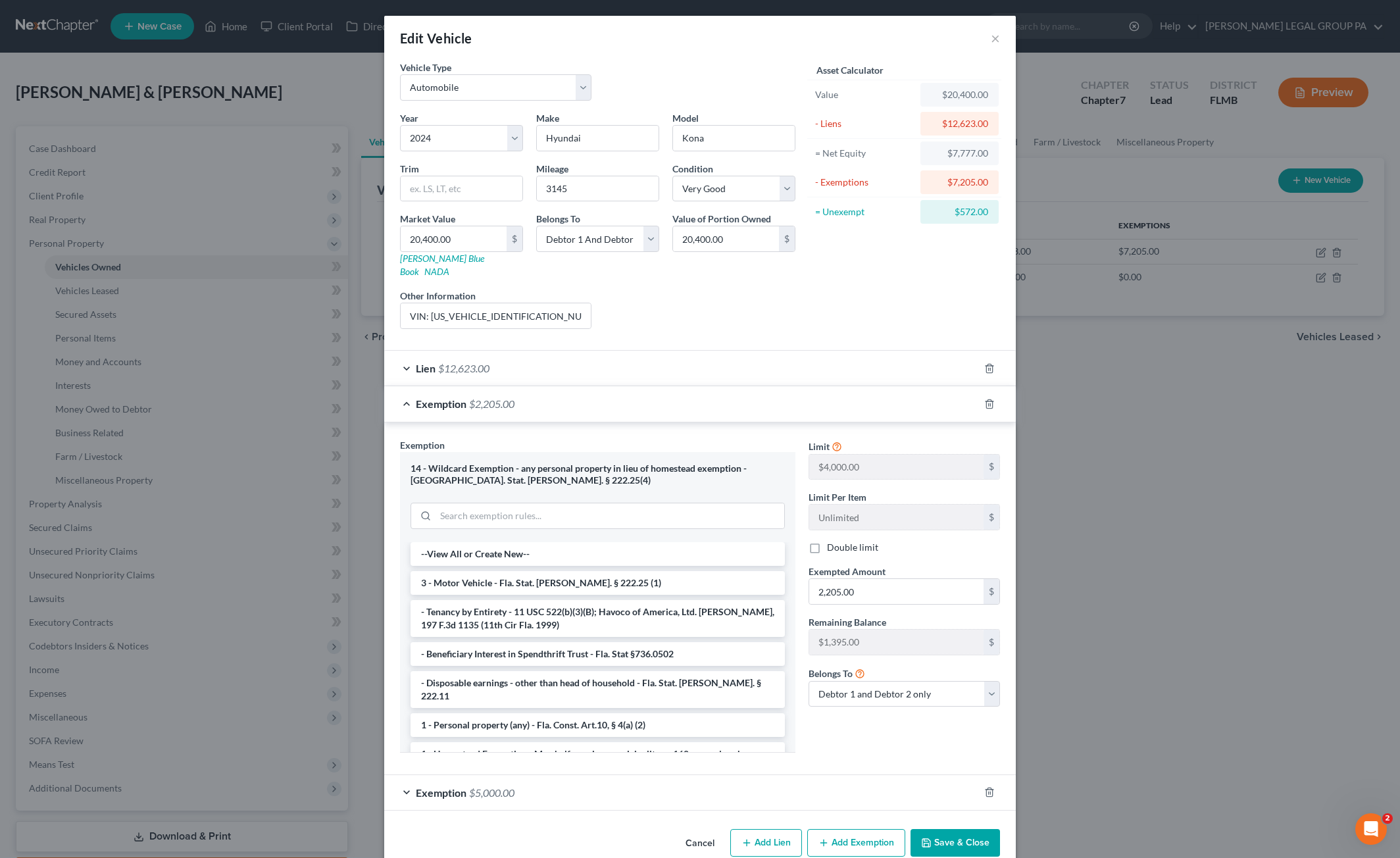
click at [514, 386] on div "Exemption $2,205.00" at bounding box center [681, 403] width 594 height 35
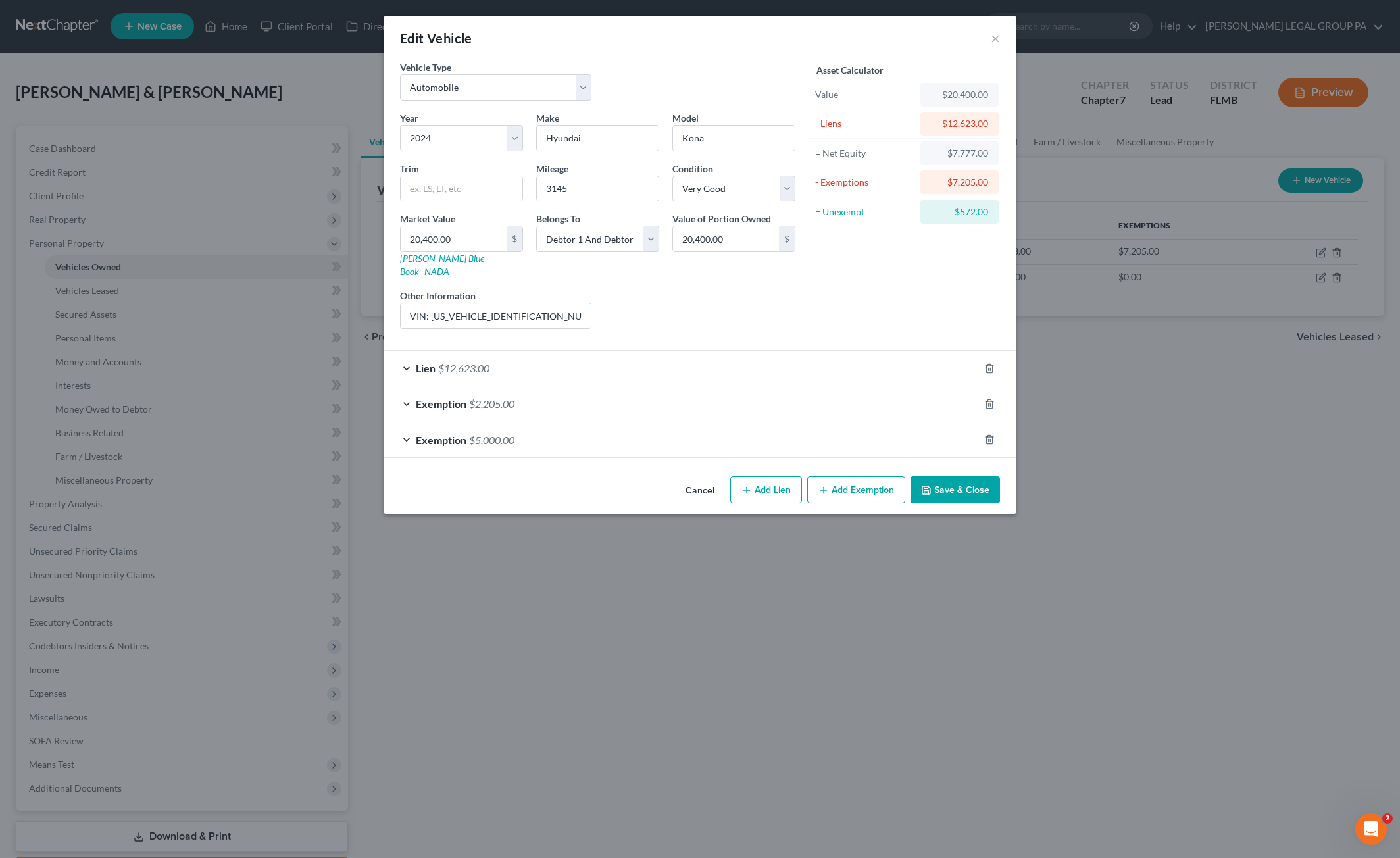
click at [514, 398] on span "$2,205.00" at bounding box center [492, 404] width 45 height 12
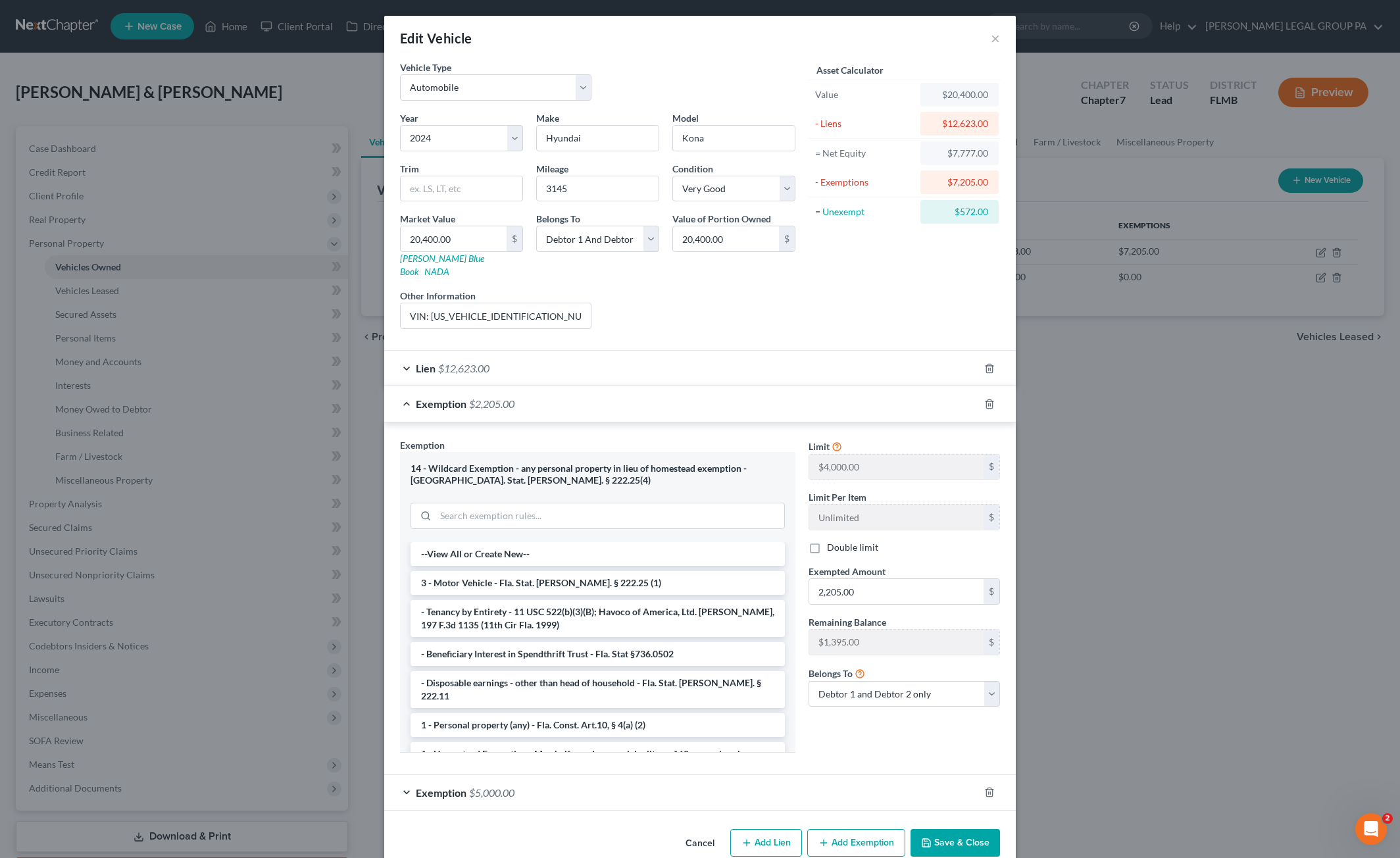
click at [514, 386] on div "Exemption $2,205.00" at bounding box center [681, 403] width 594 height 35
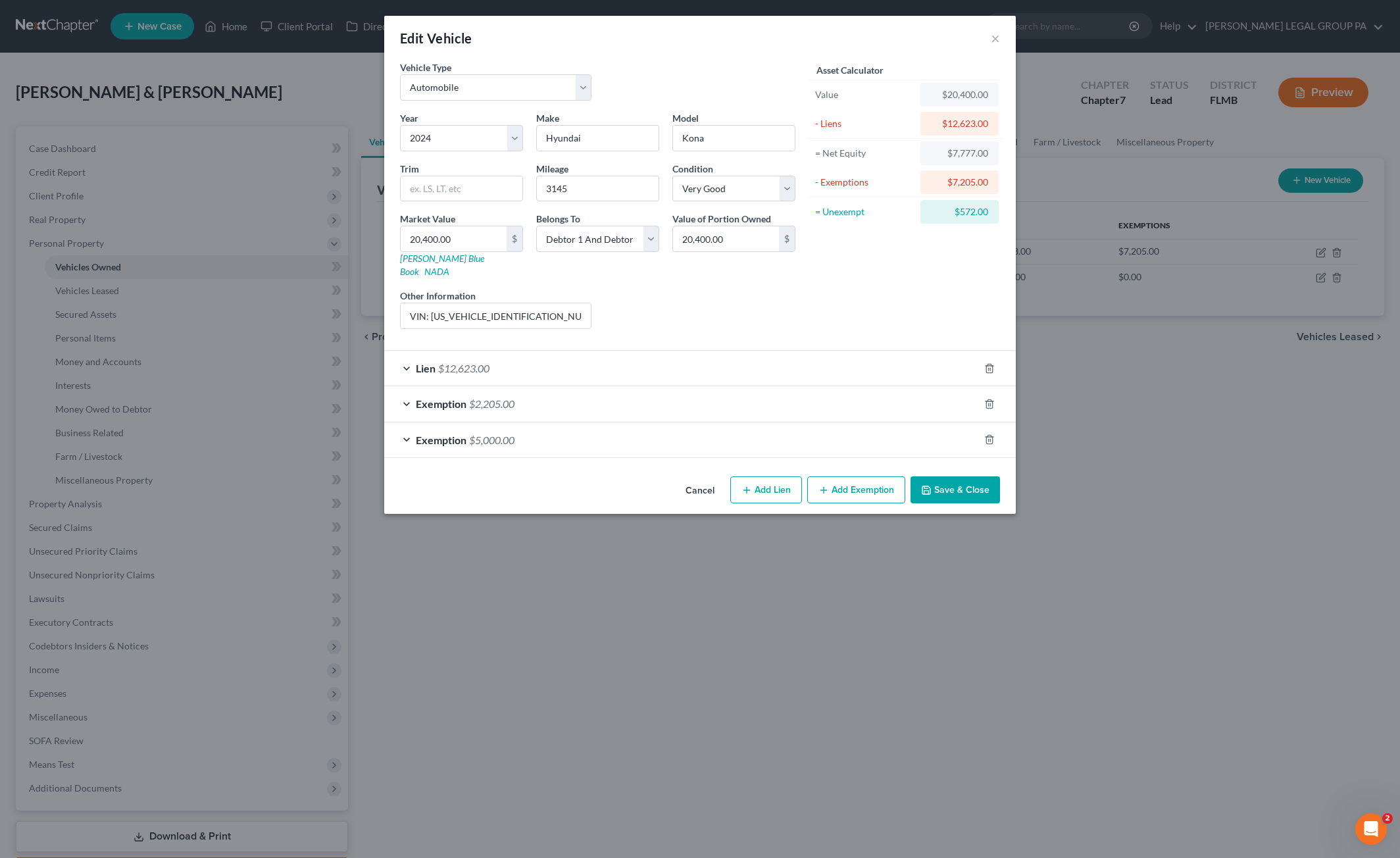
click at [505, 431] on div "Exemption $5,000.00" at bounding box center [681, 440] width 594 height 35
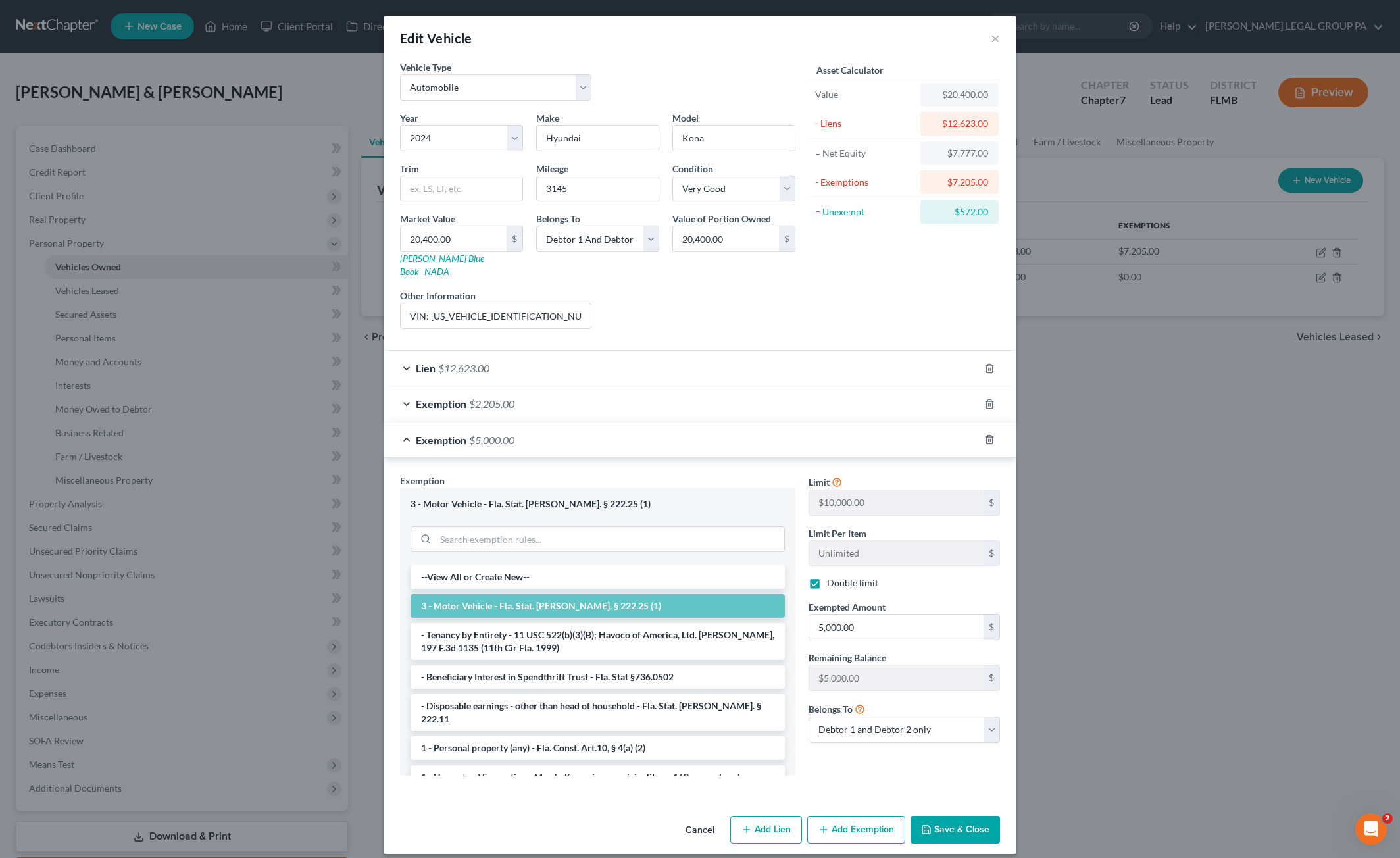
click at [974, 816] on button "Save & Close" at bounding box center [955, 830] width 89 height 27
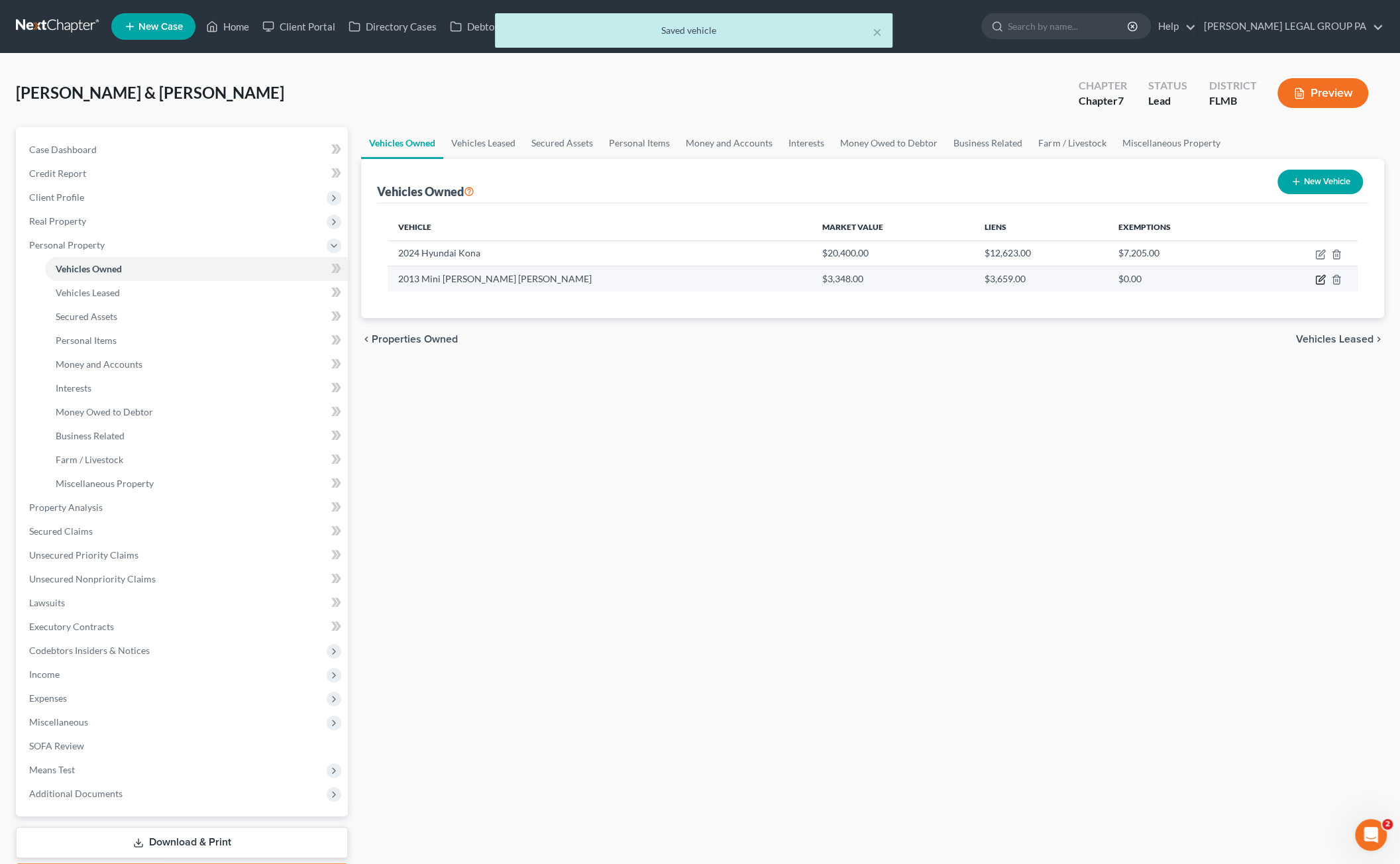
click at [1320, 276] on icon "button" at bounding box center [1320, 279] width 10 height 10
select select "0"
select select "13"
select select "0"
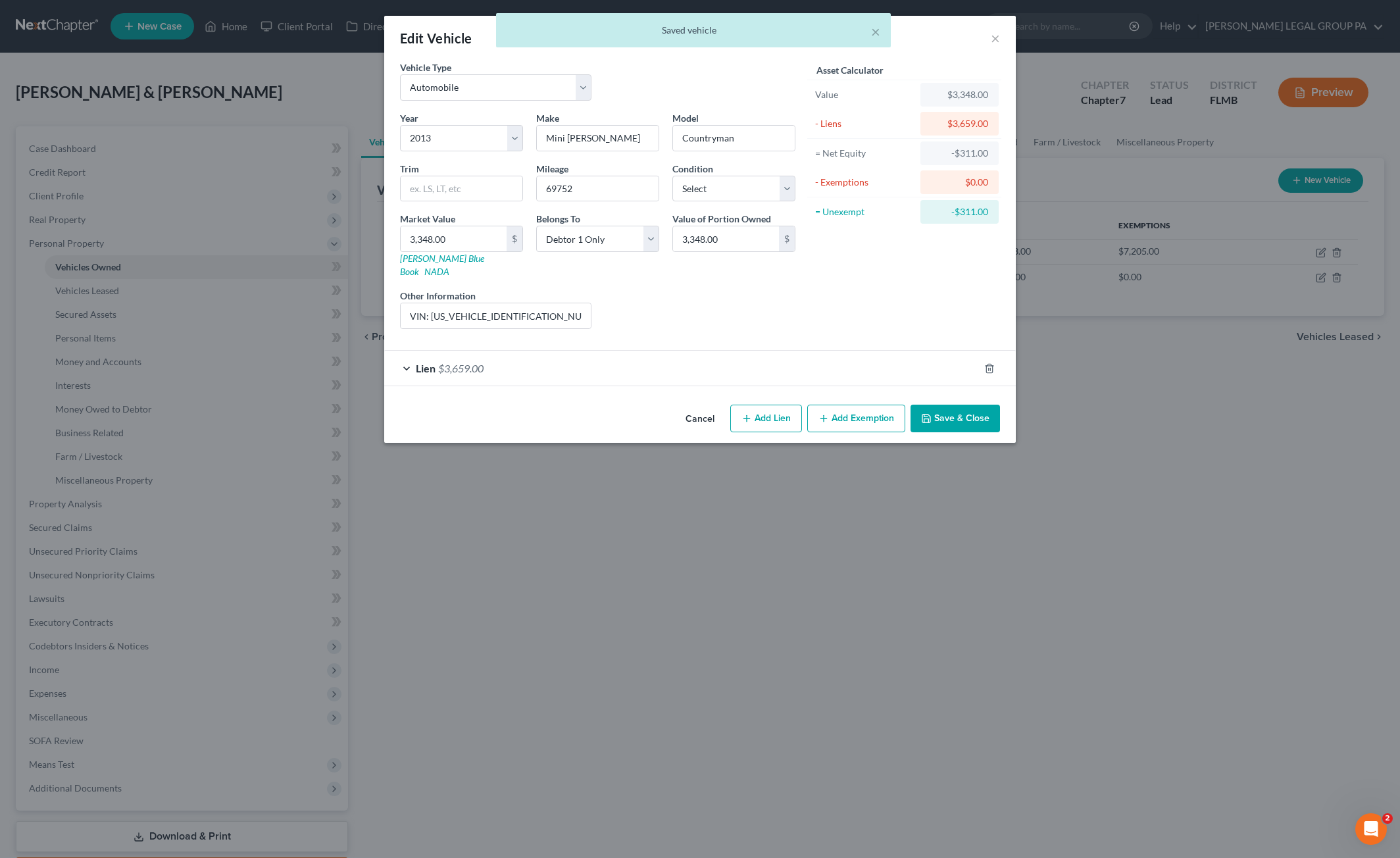
click at [616, 359] on div "Lien $3,659.00" at bounding box center [681, 368] width 594 height 35
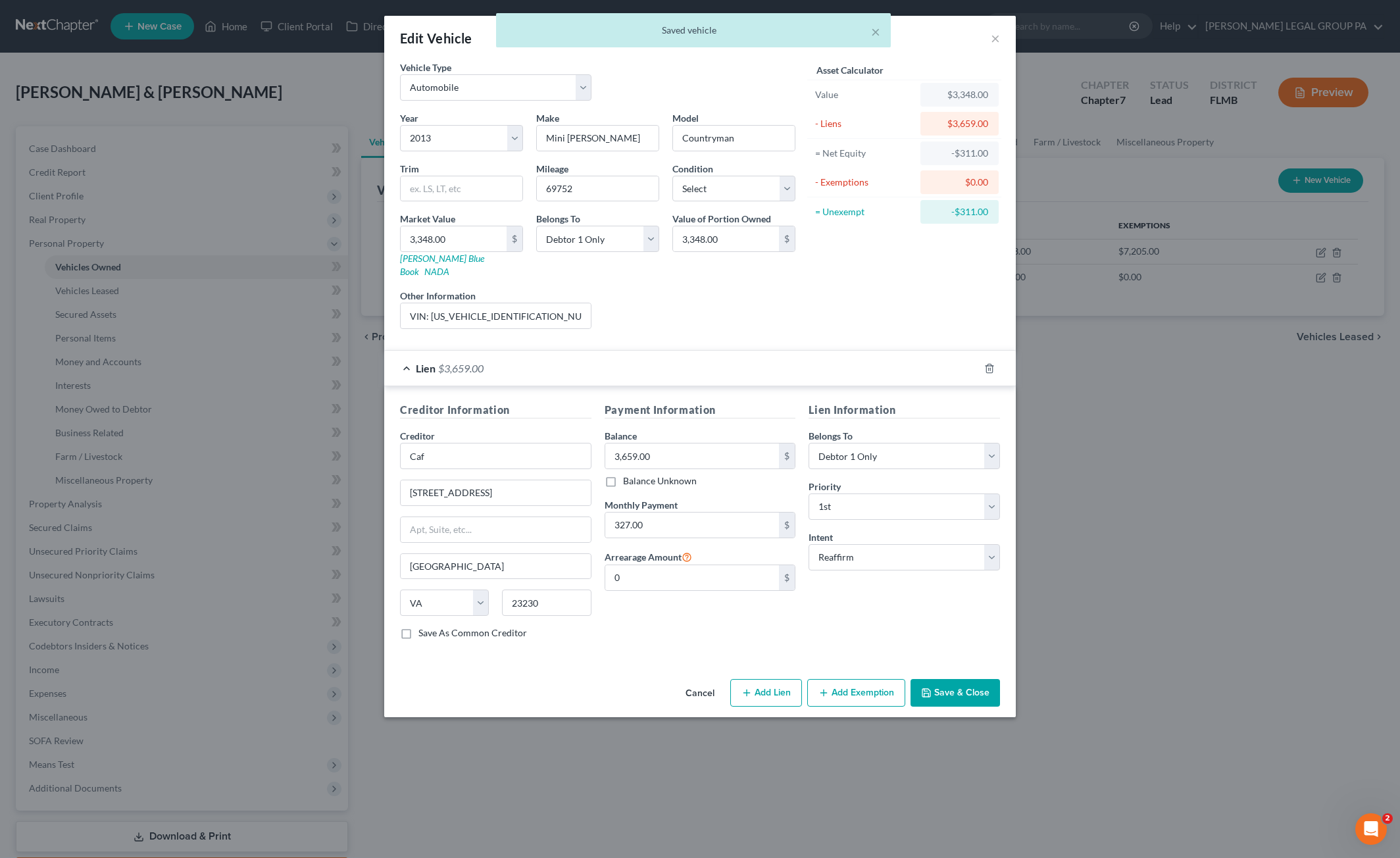
click at [623, 355] on div "Lien $3,659.00" at bounding box center [681, 368] width 594 height 35
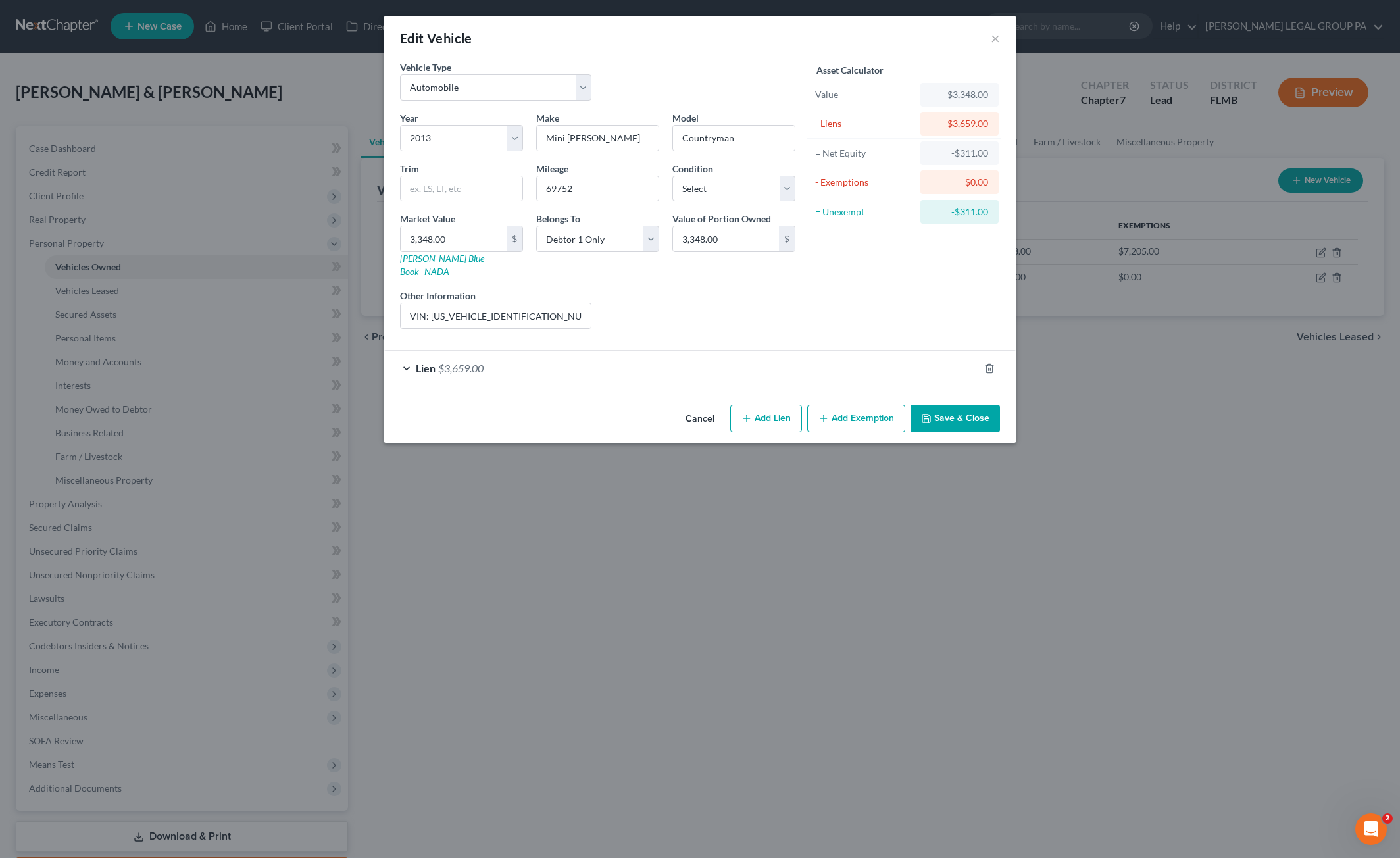
click at [942, 405] on button "Save & Close" at bounding box center [955, 418] width 89 height 27
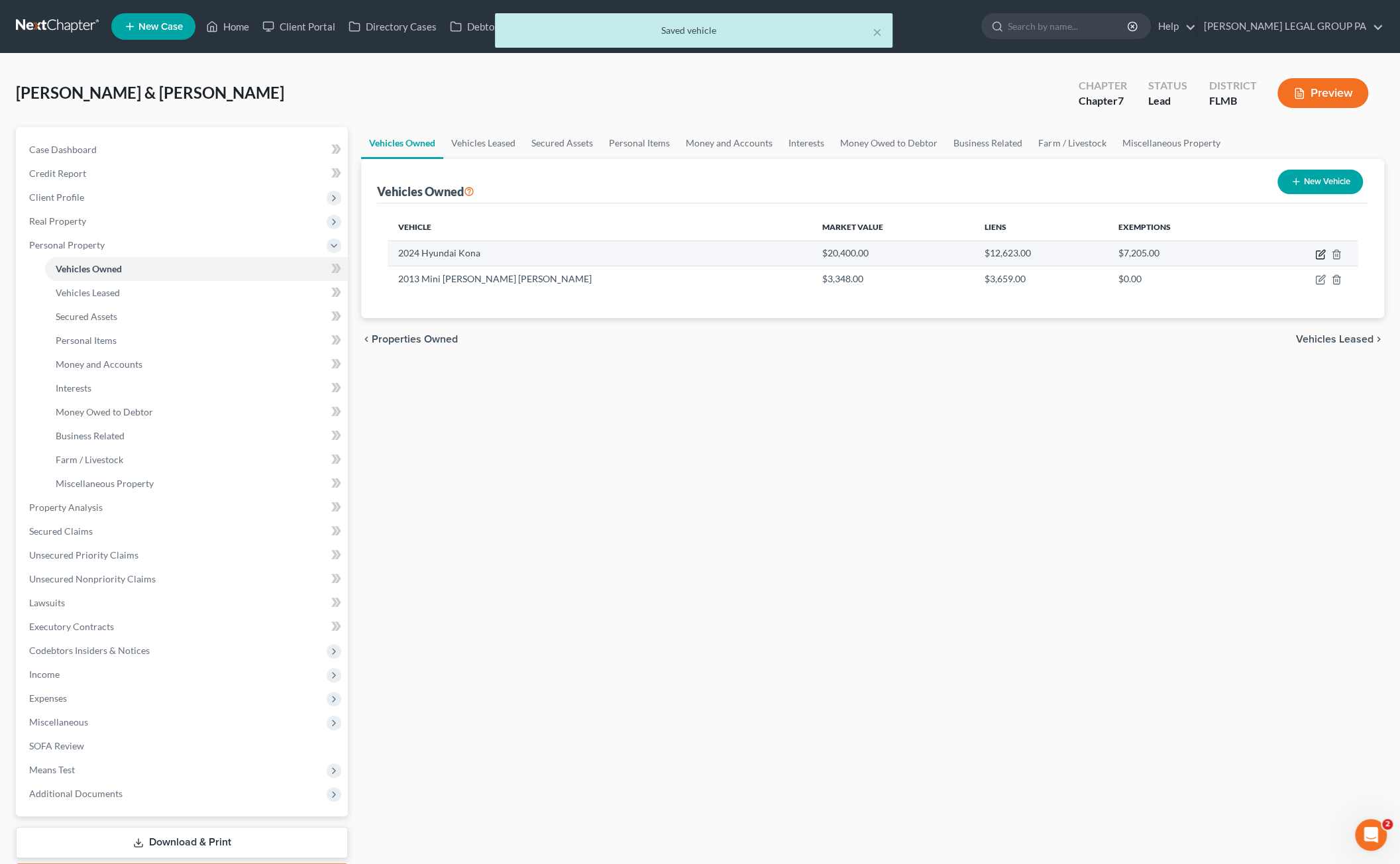
click at [1321, 253] on icon "button" at bounding box center [1320, 254] width 10 height 10
select select "0"
select select "2"
select select "1"
select select "2"
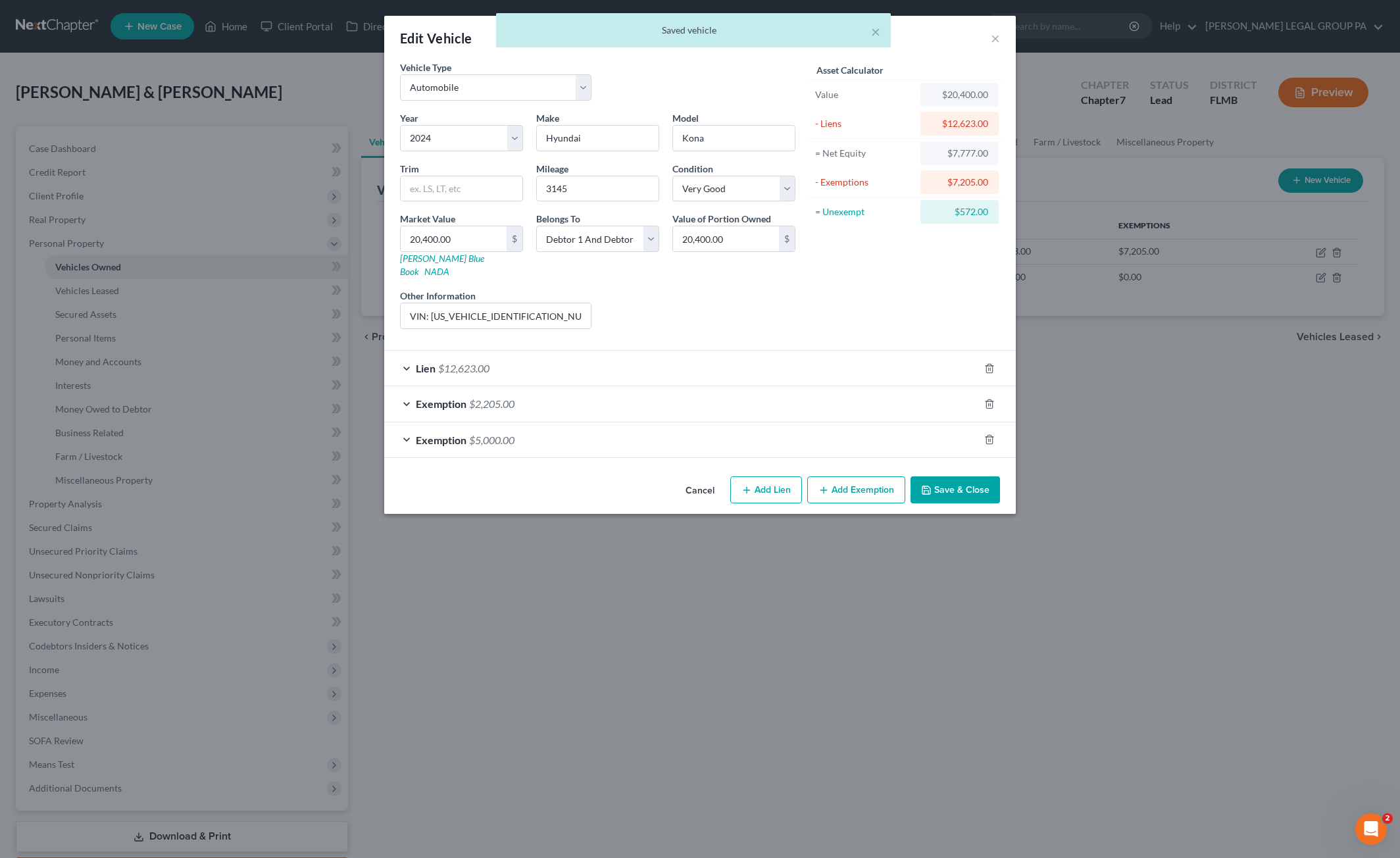
click at [503, 422] on div "Exemption $5,000.00" at bounding box center [681, 440] width 594 height 35
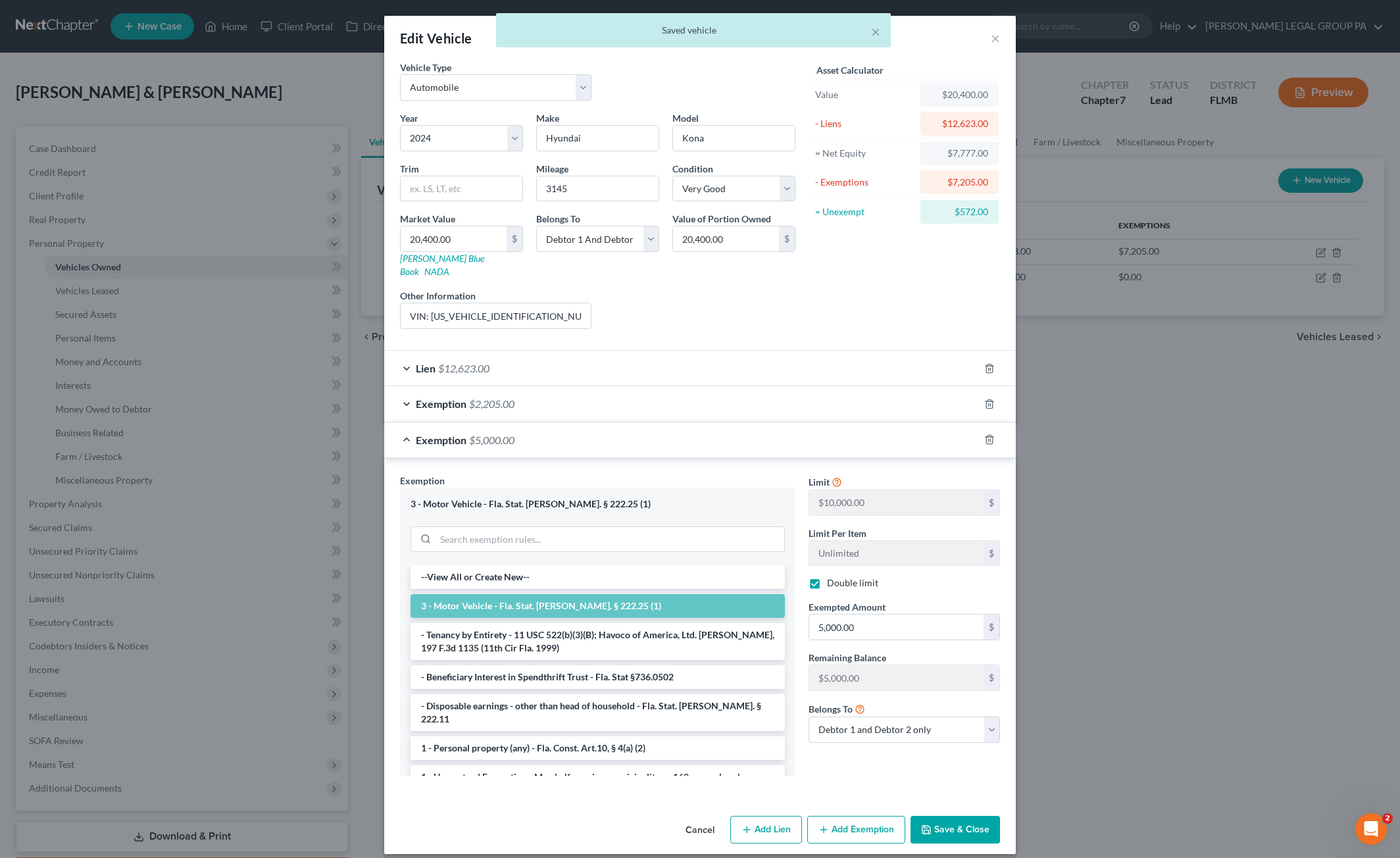
click at [457, 386] on div "Exemption $2,205.00" at bounding box center [681, 403] width 594 height 35
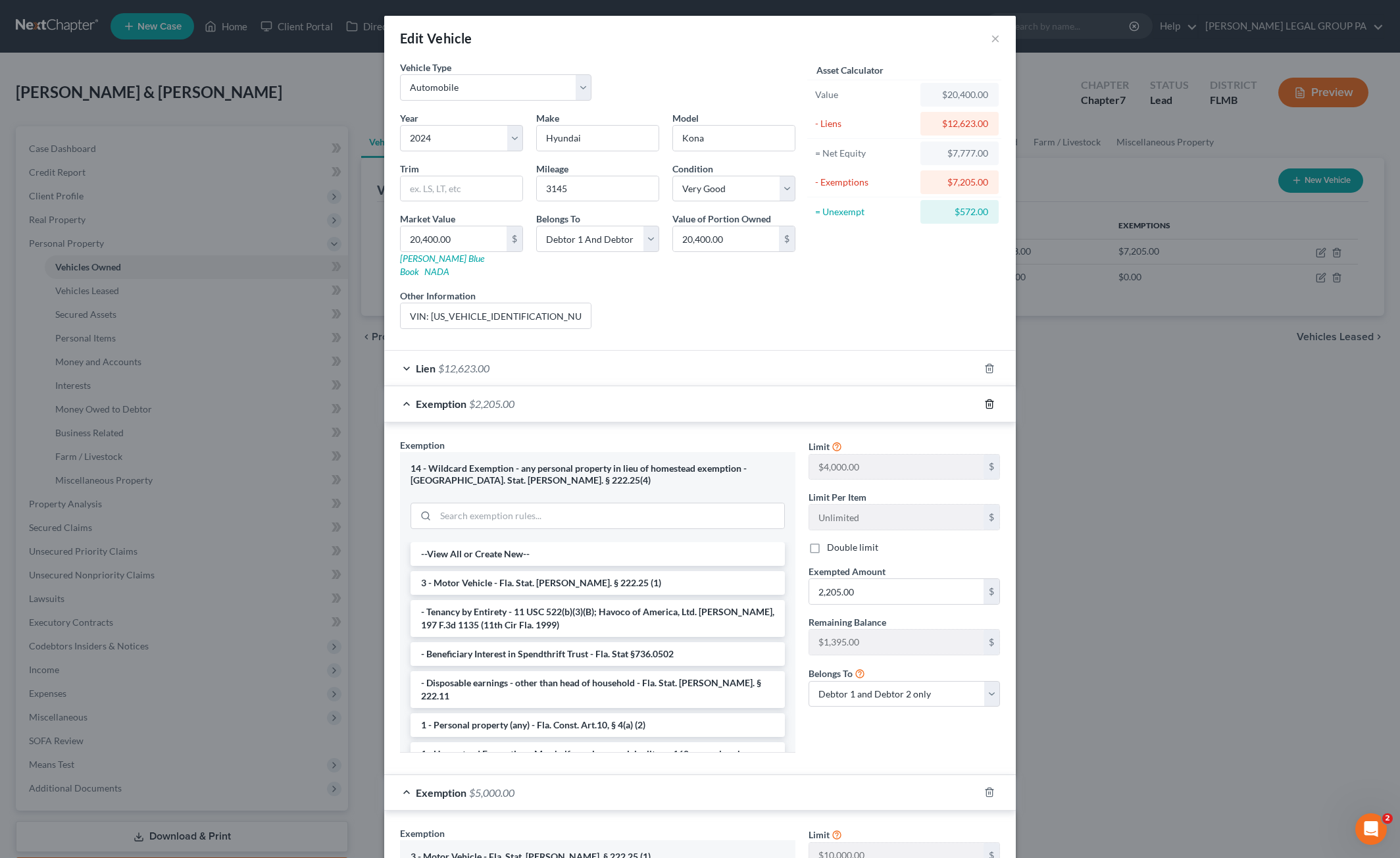
click at [986, 398] on icon "button" at bounding box center [989, 403] width 10 height 10
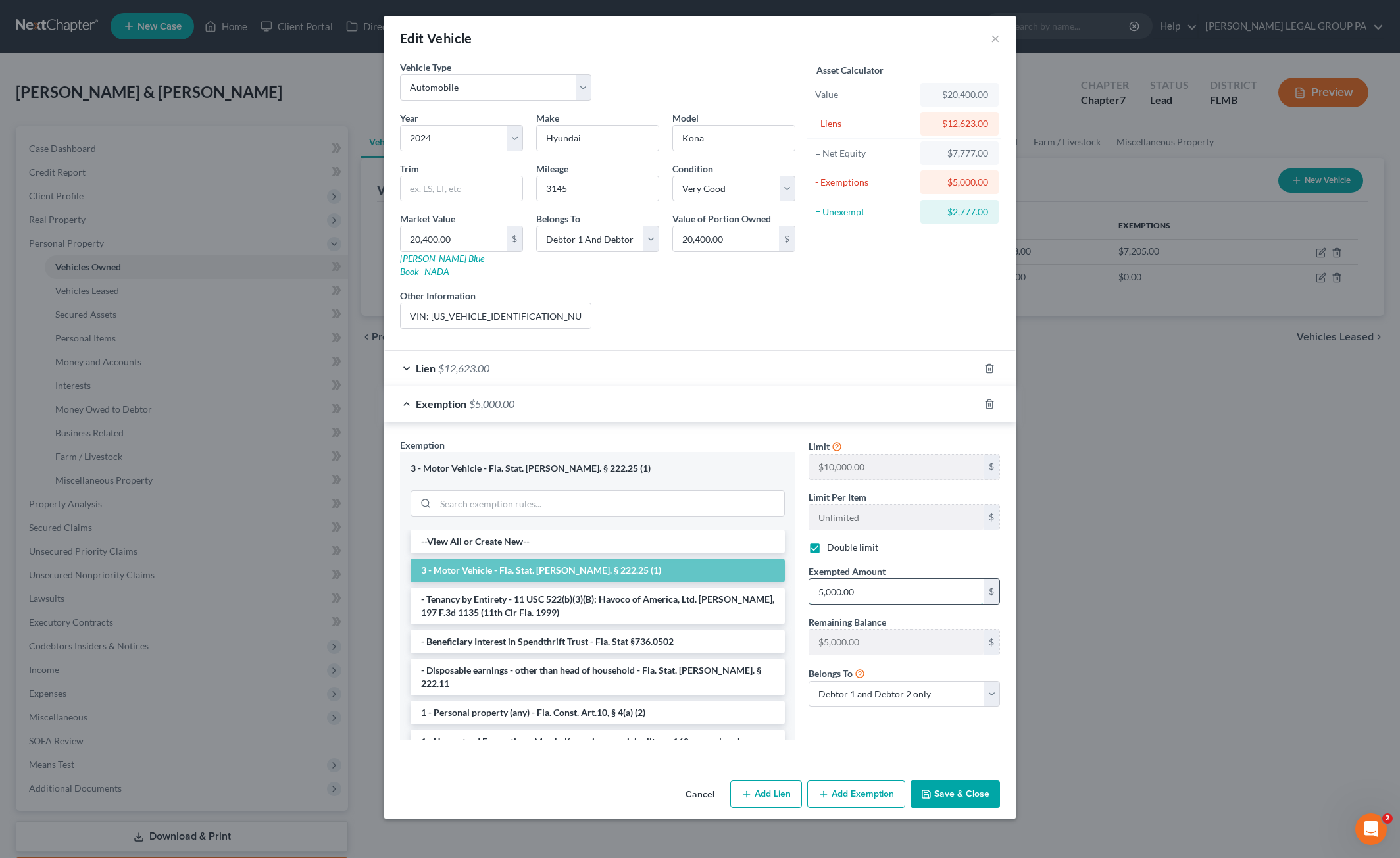
click at [873, 579] on input "5,000.00" at bounding box center [896, 591] width 174 height 25
type input "7,777.00"
click at [960, 783] on button "Save & Close" at bounding box center [955, 794] width 89 height 27
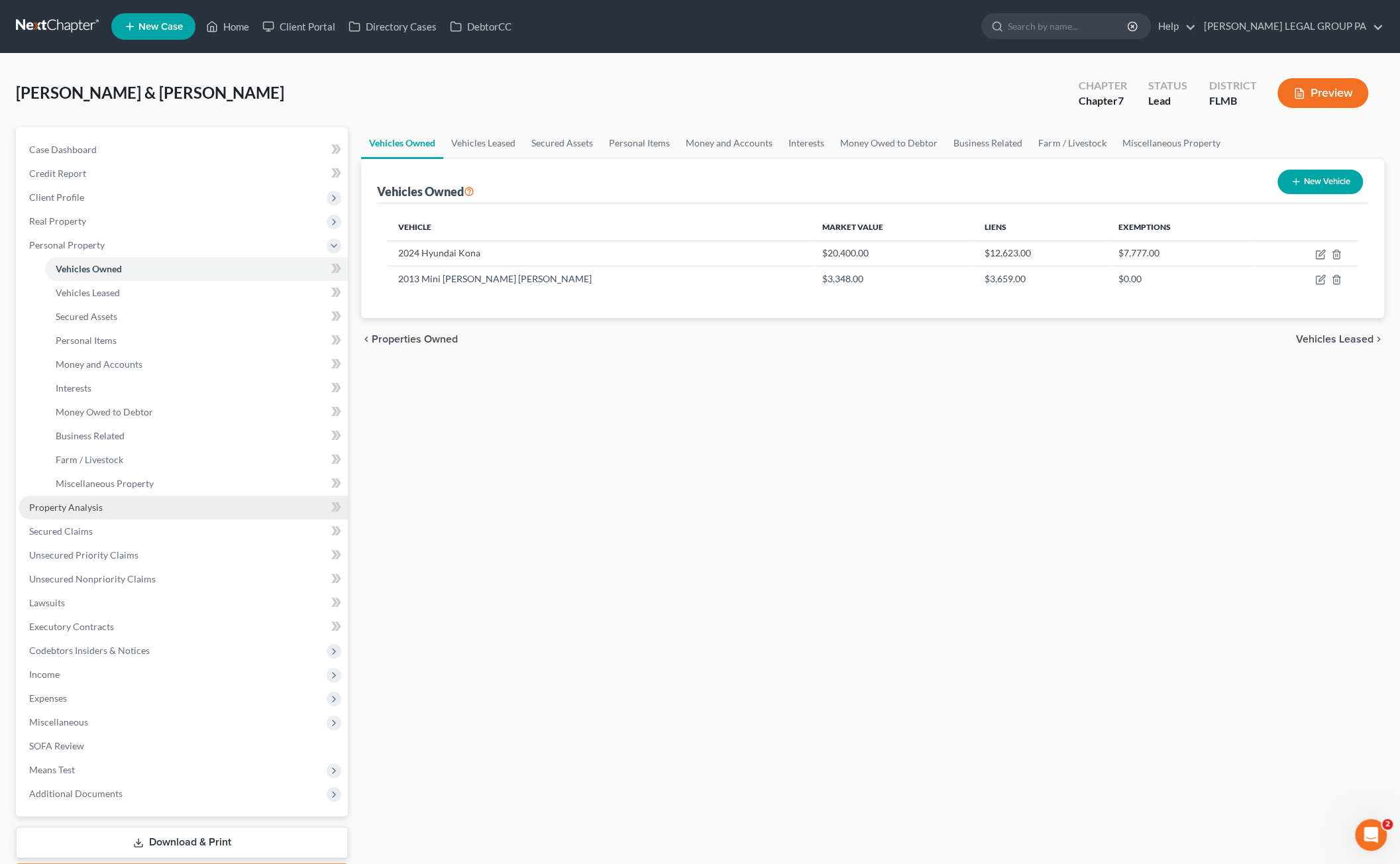
drag, startPoint x: 81, startPoint y: 508, endPoint x: 97, endPoint y: 508, distance: 16.0
click at [81, 508] on span "Property Analysis" at bounding box center [66, 507] width 73 height 11
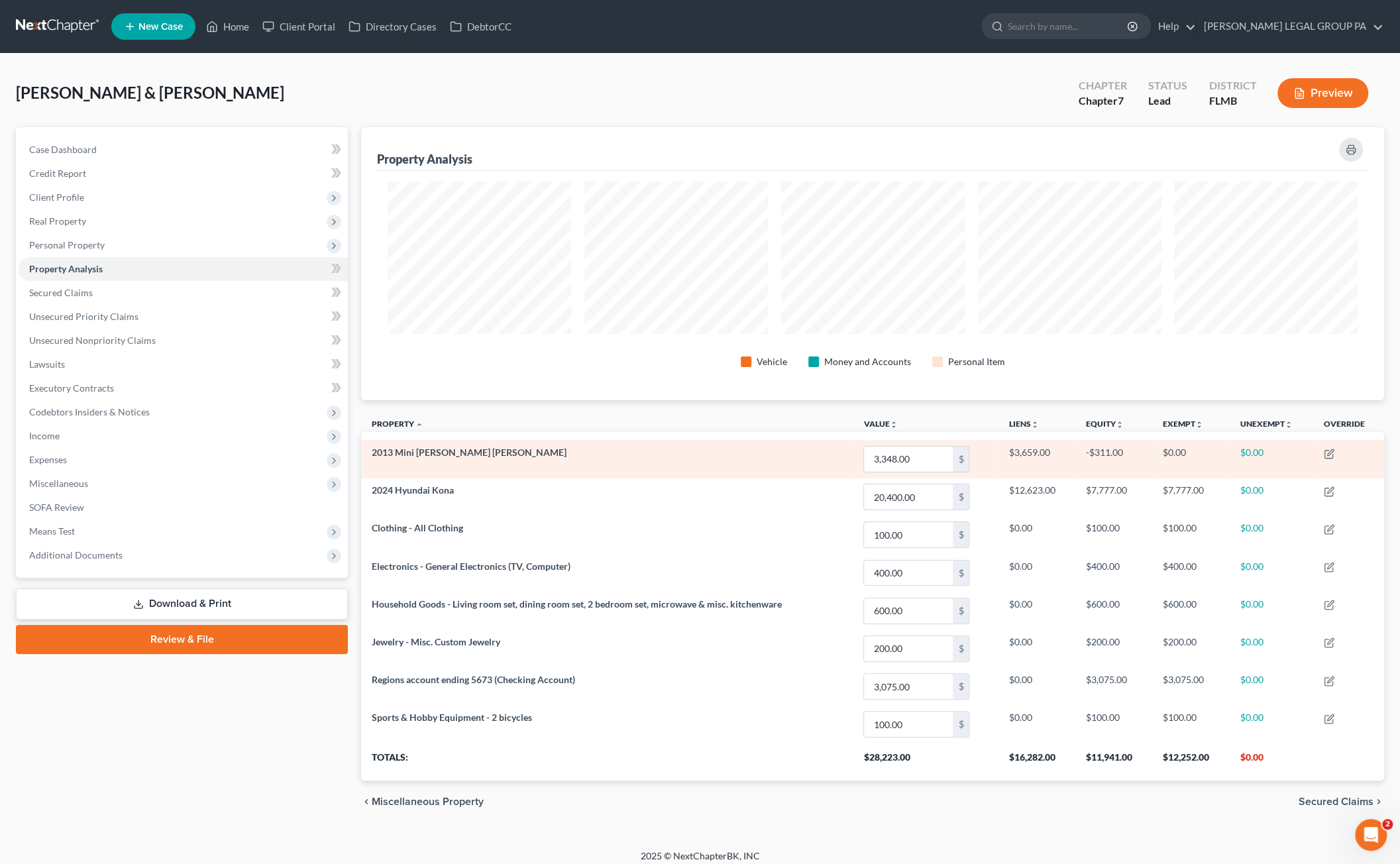
scroll to position [662363, 661641]
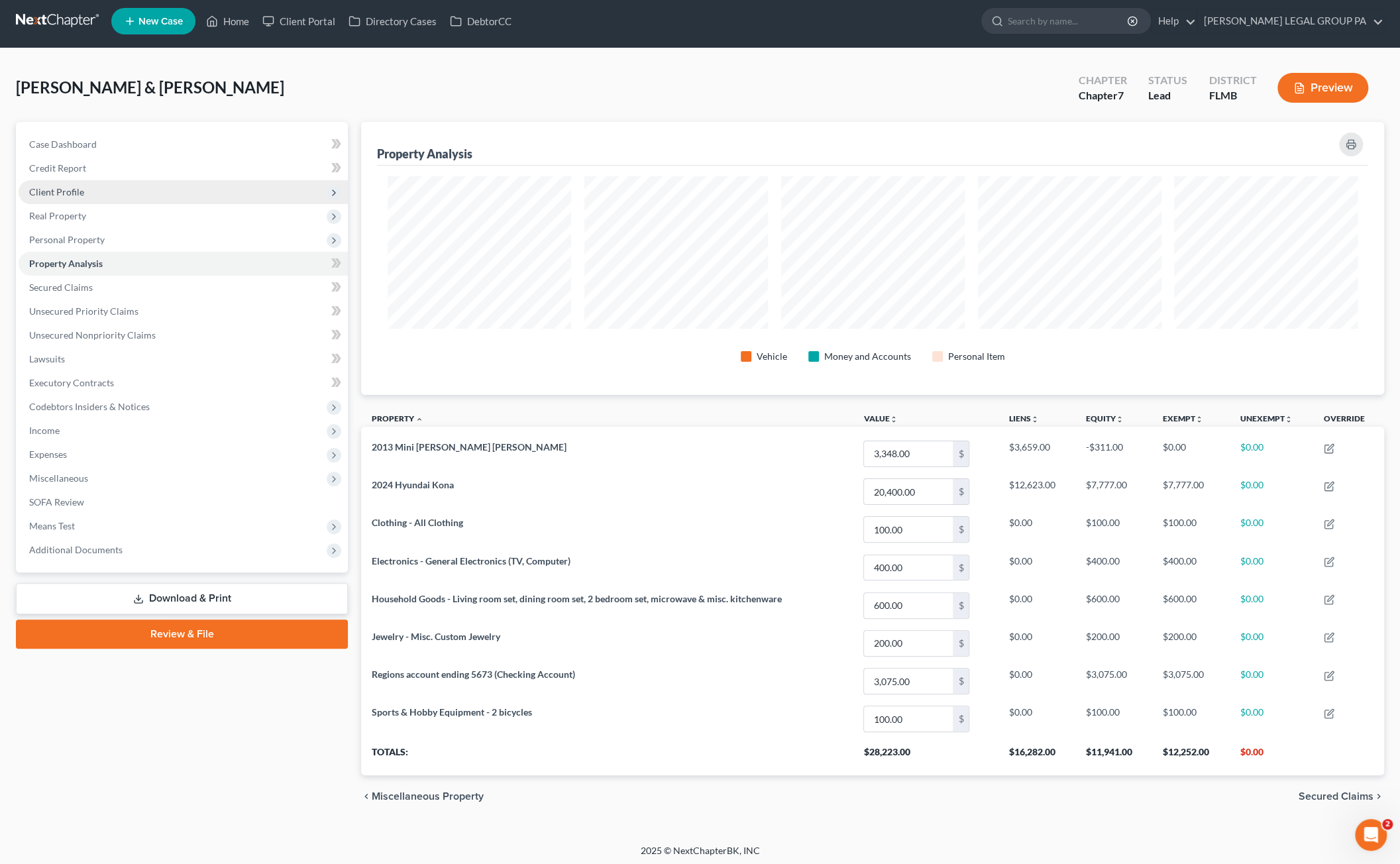
drag, startPoint x: 64, startPoint y: 188, endPoint x: 73, endPoint y: 189, distance: 9.1
click at [64, 188] on span "Client Profile" at bounding box center [57, 192] width 55 height 11
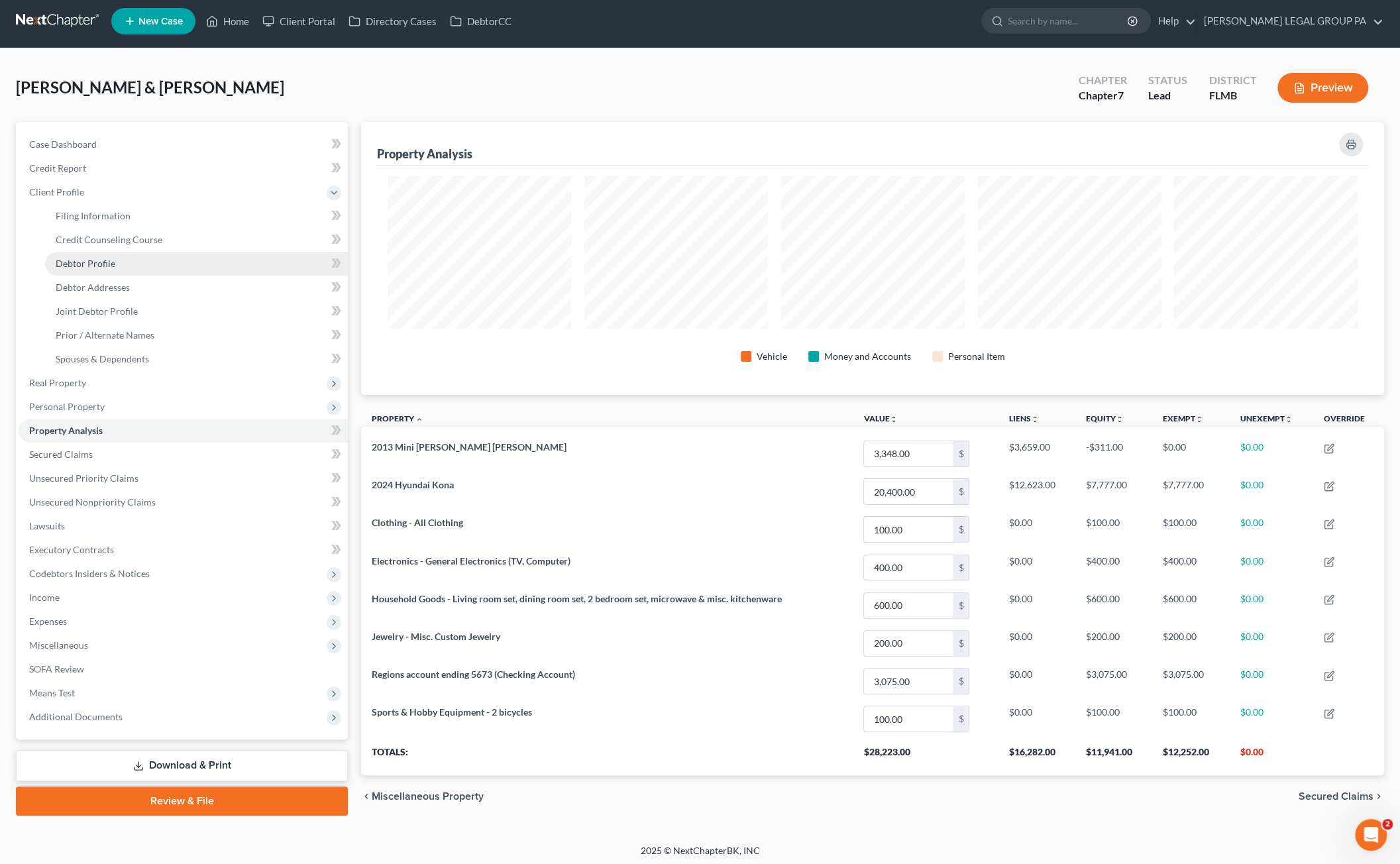
click at [112, 259] on span "Debtor Profile" at bounding box center [86, 263] width 59 height 11
select select "1"
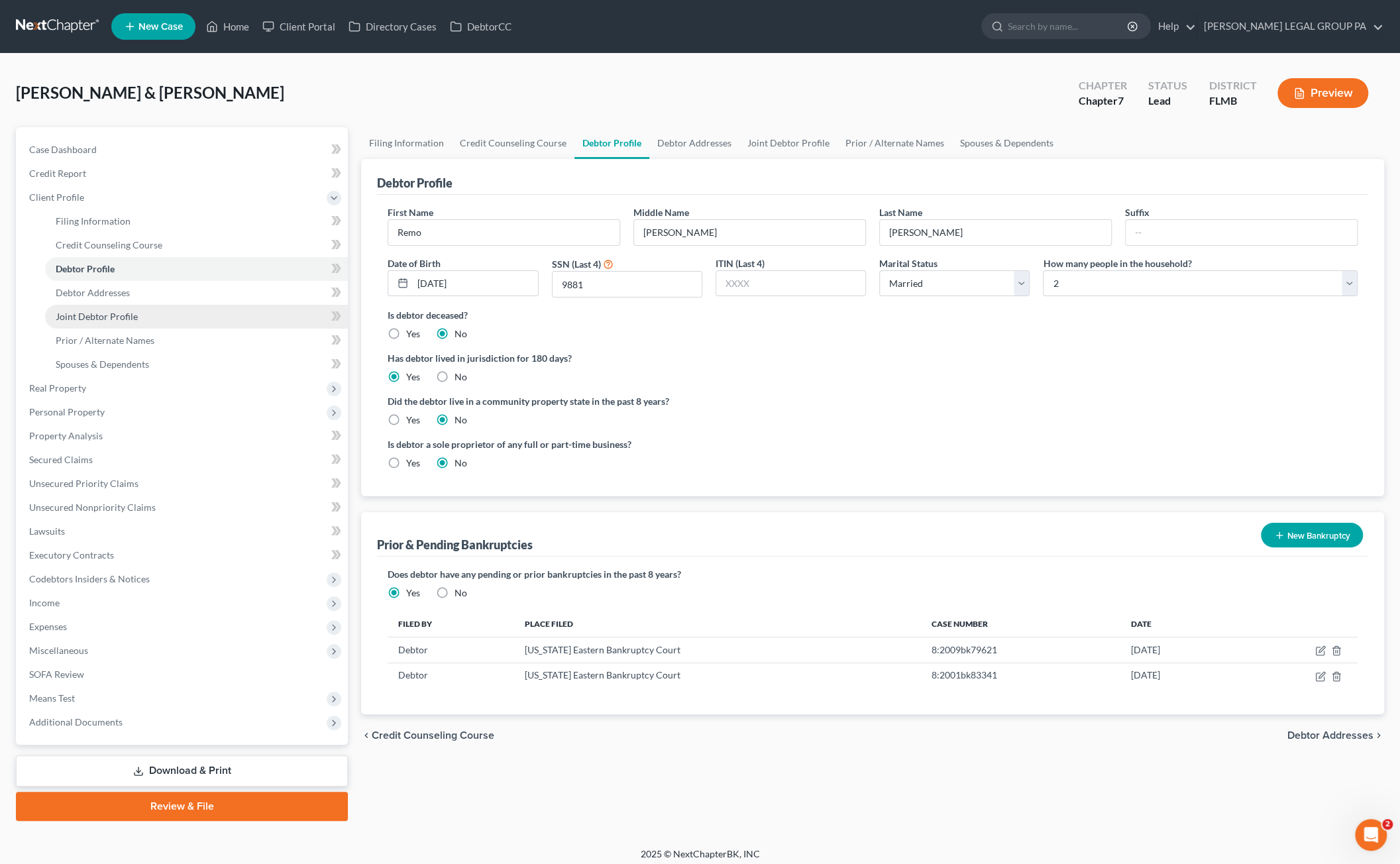
click at [94, 313] on span "Joint Debtor Profile" at bounding box center [97, 316] width 82 height 11
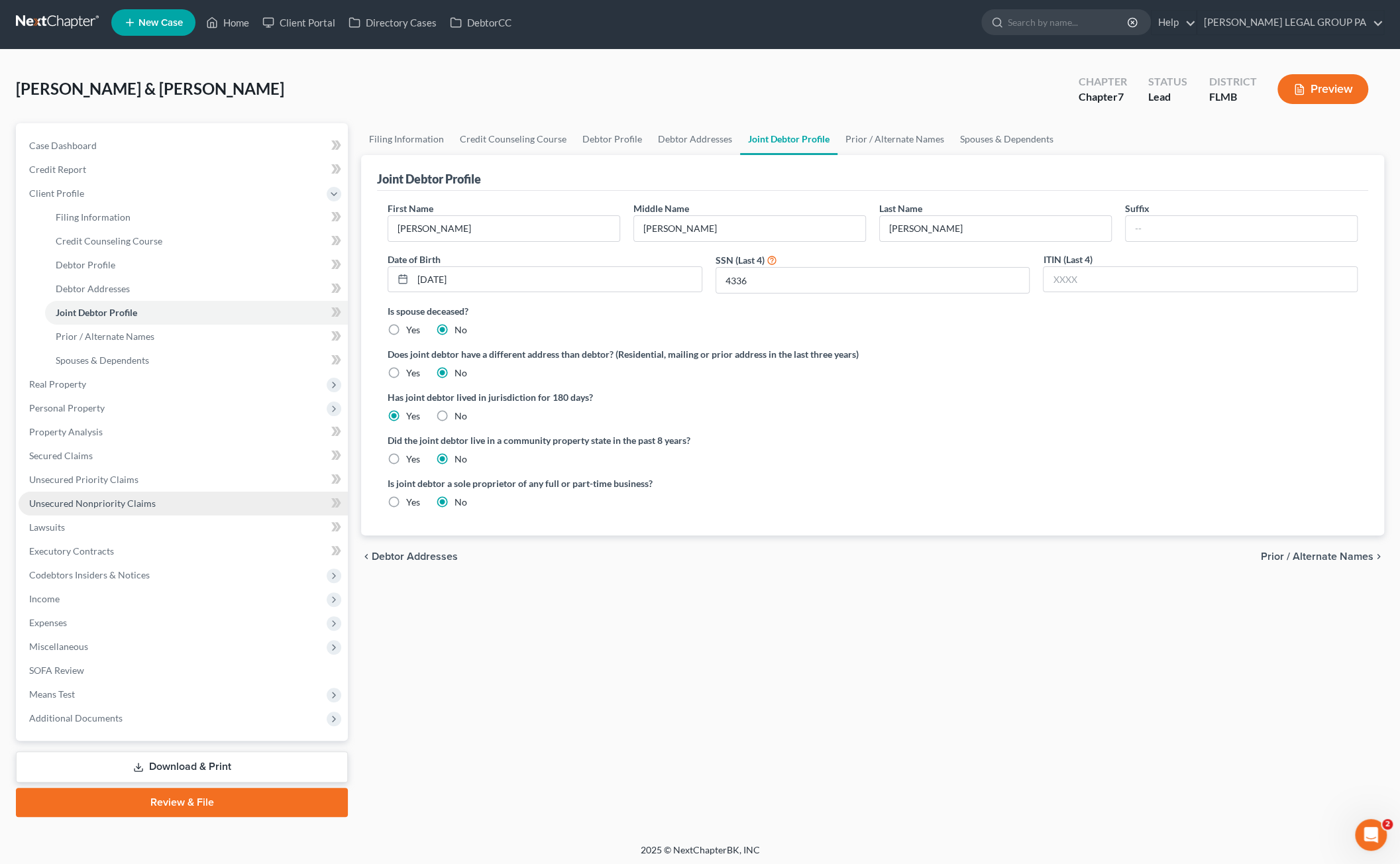
scroll to position [6, 0]
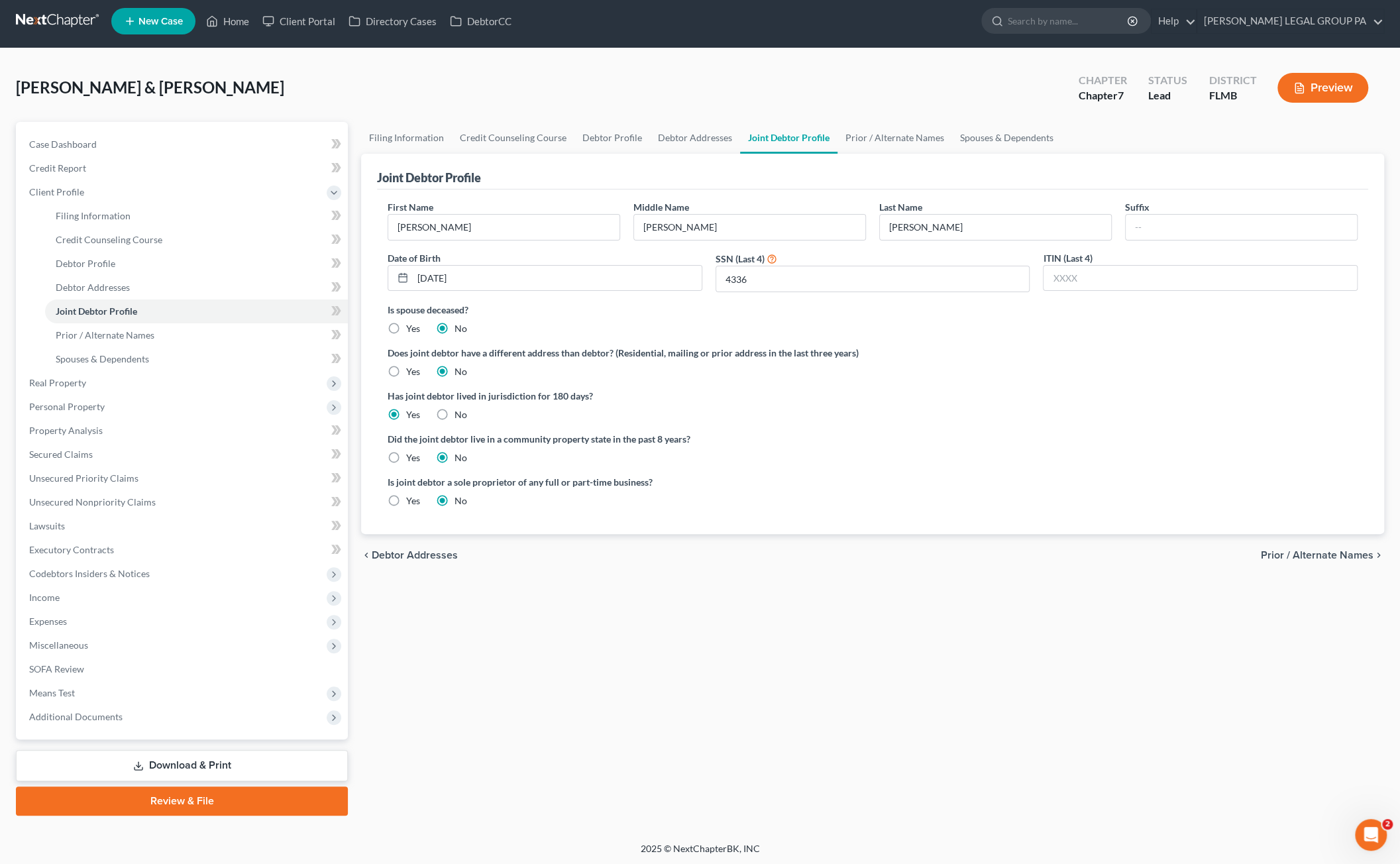
click at [186, 798] on link "Review & File" at bounding box center [182, 801] width 332 height 29
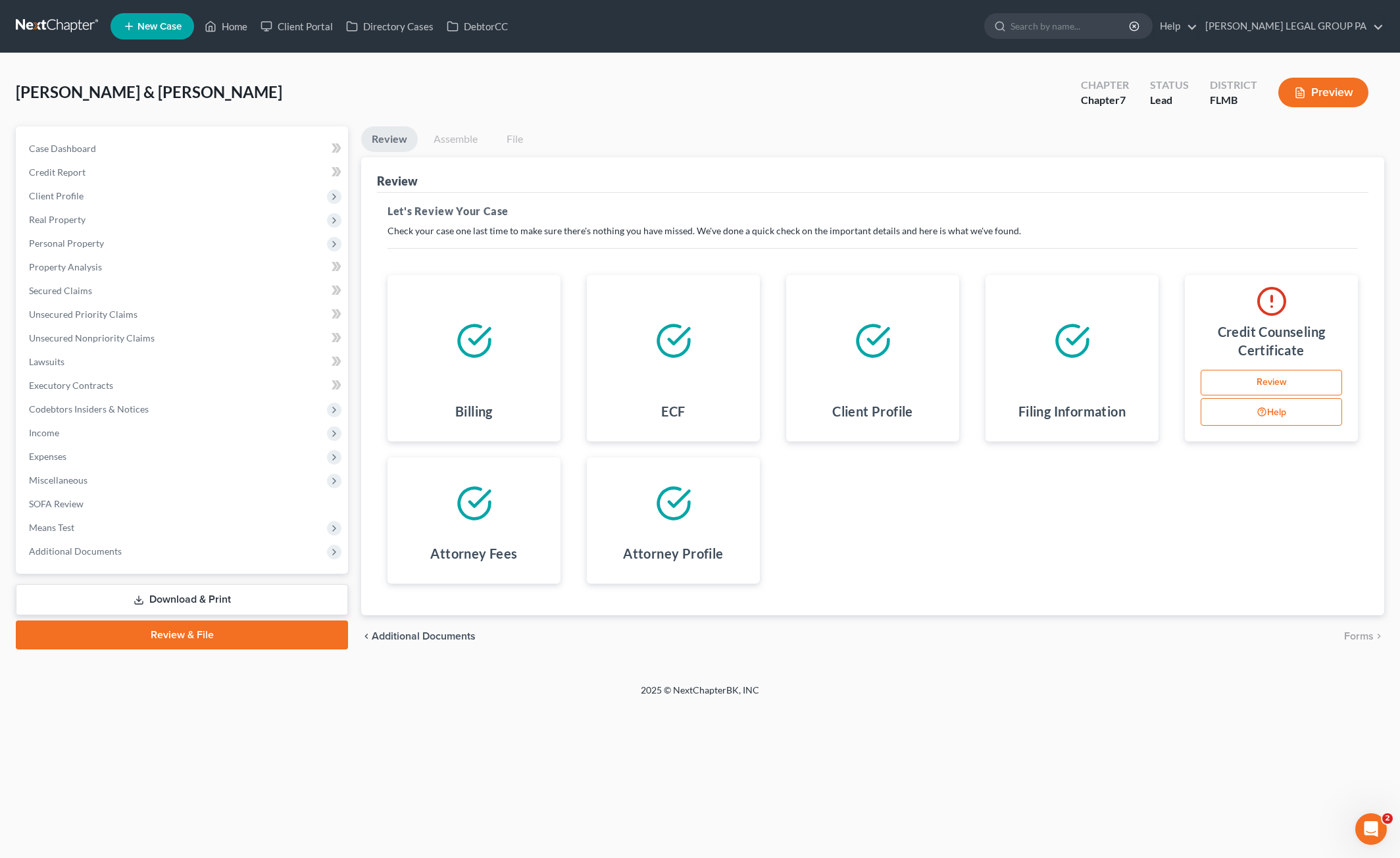
drag, startPoint x: 85, startPoint y: 202, endPoint x: 99, endPoint y: 223, distance: 25.2
click at [86, 202] on span "Client Profile" at bounding box center [183, 196] width 330 height 24
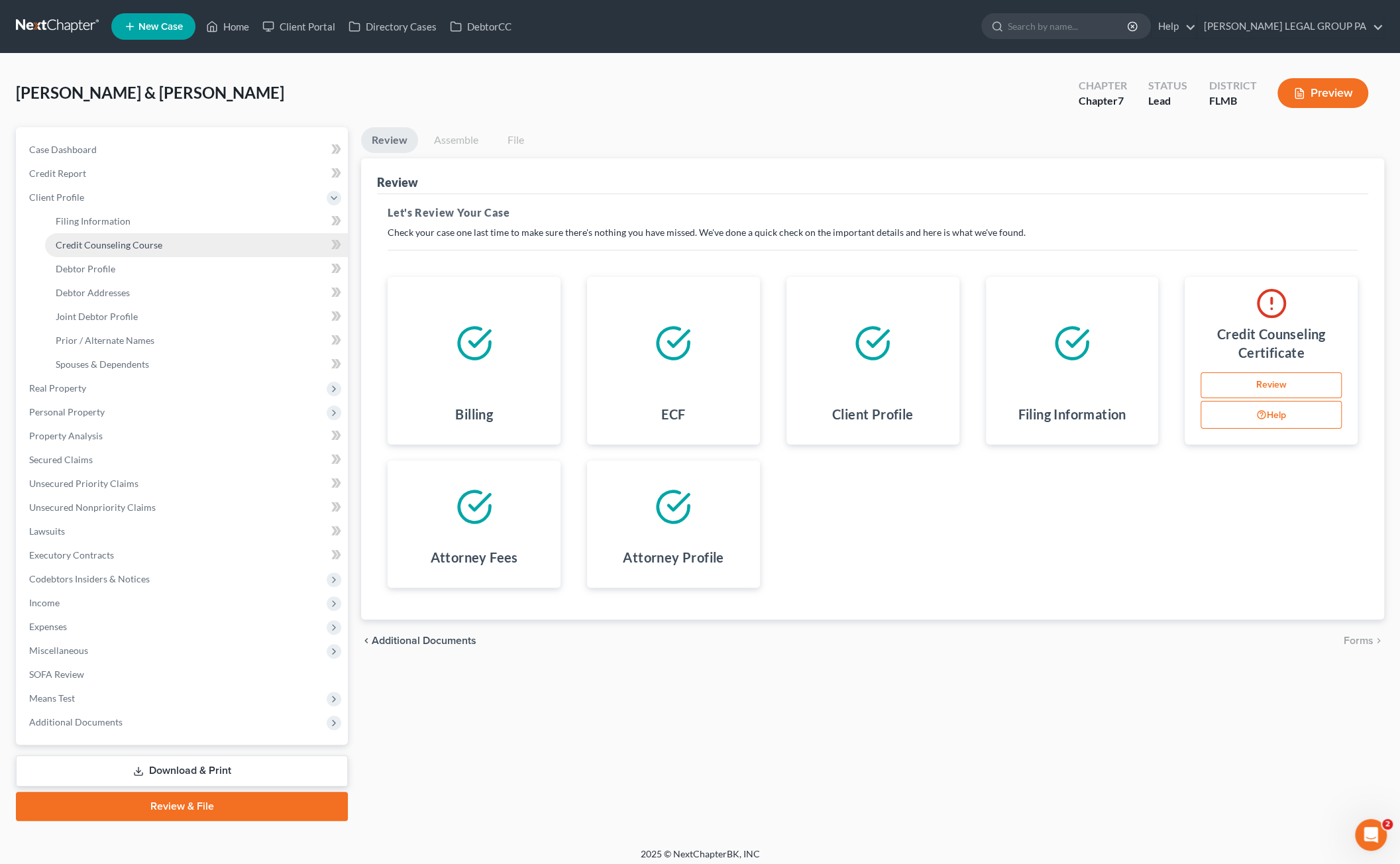
click at [94, 243] on span "Credit Counseling Course" at bounding box center [109, 244] width 106 height 11
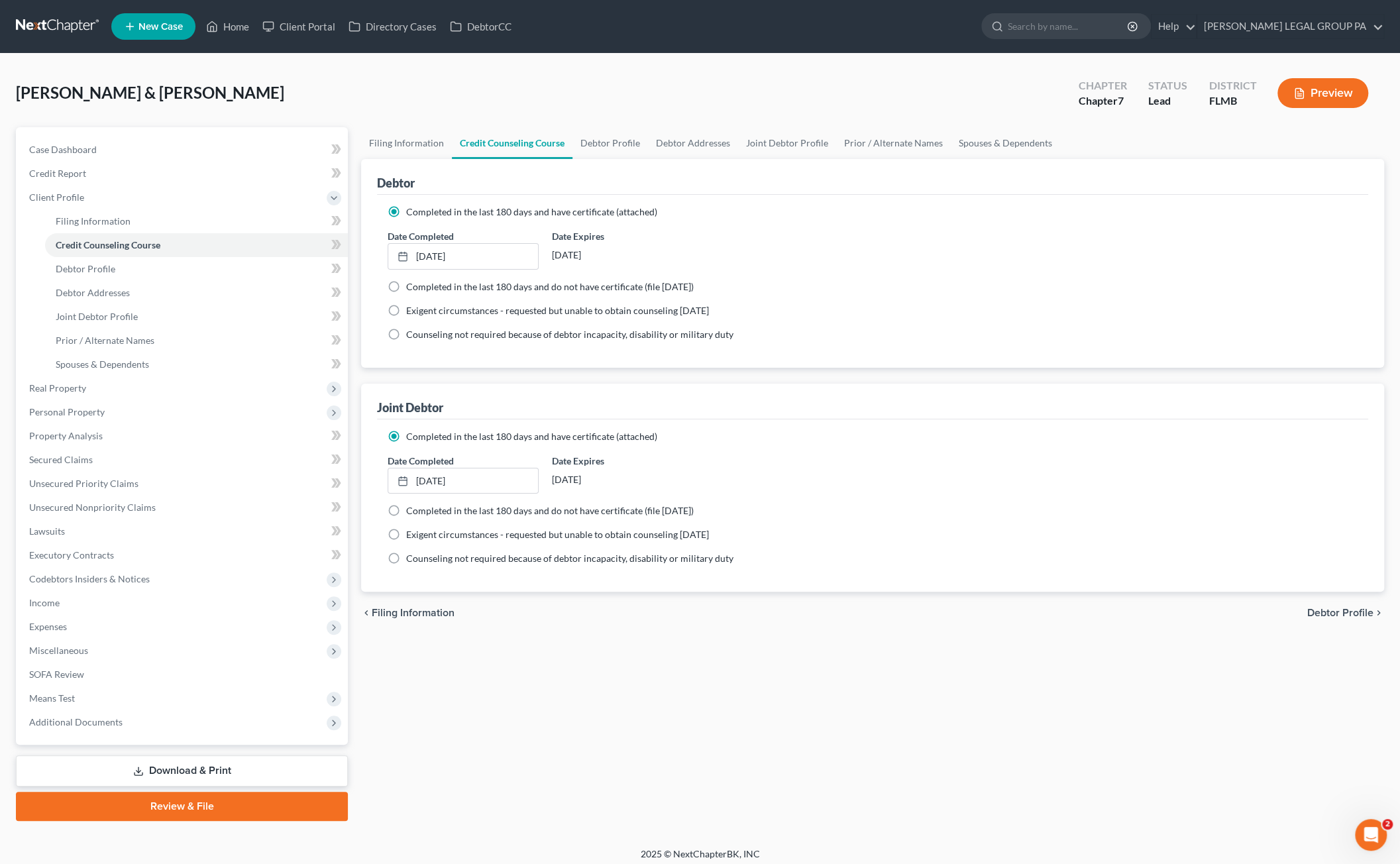
click at [182, 801] on link "Review & File" at bounding box center [182, 807] width 332 height 29
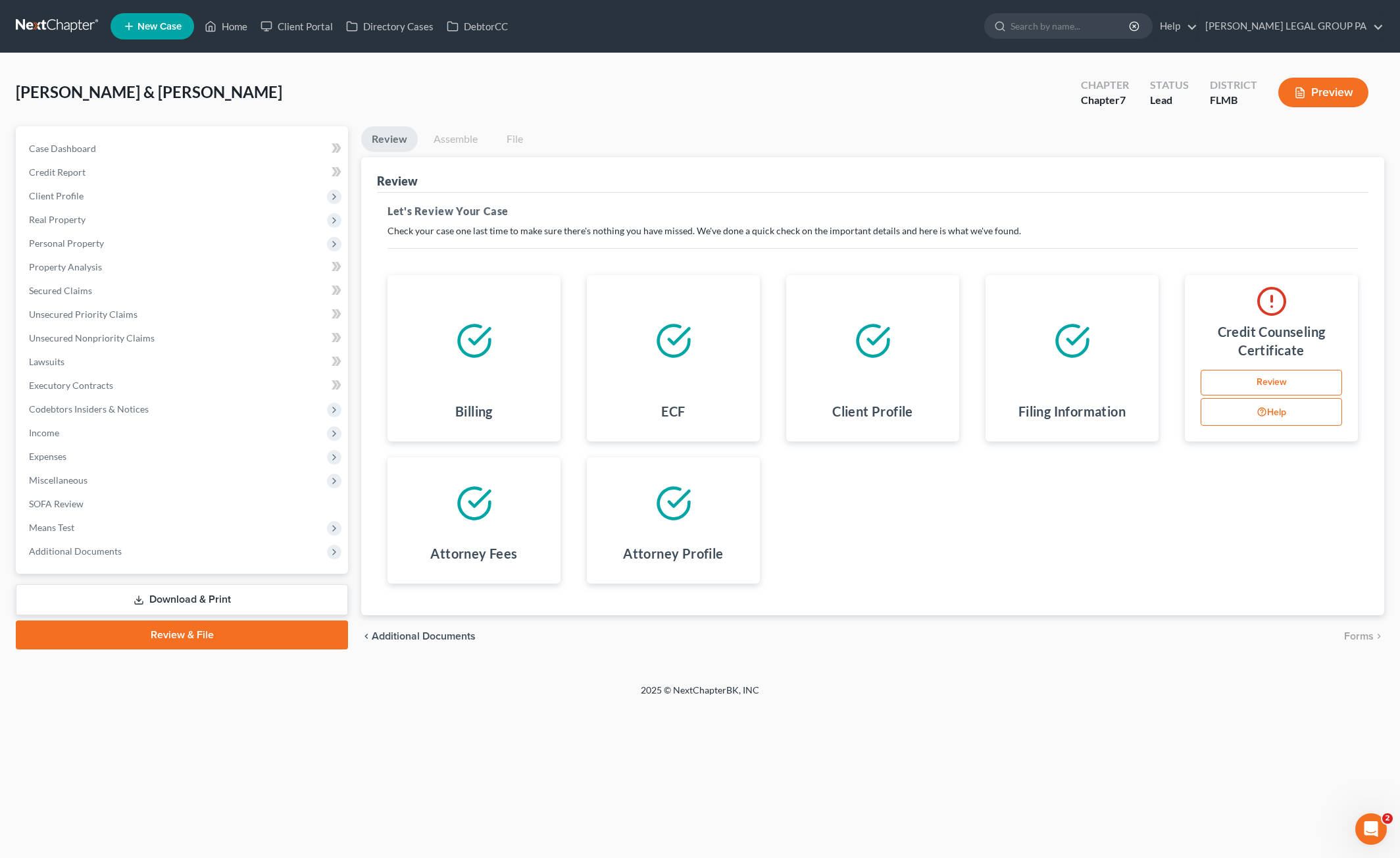
click at [1286, 385] on link "Review" at bounding box center [1271, 383] width 141 height 26
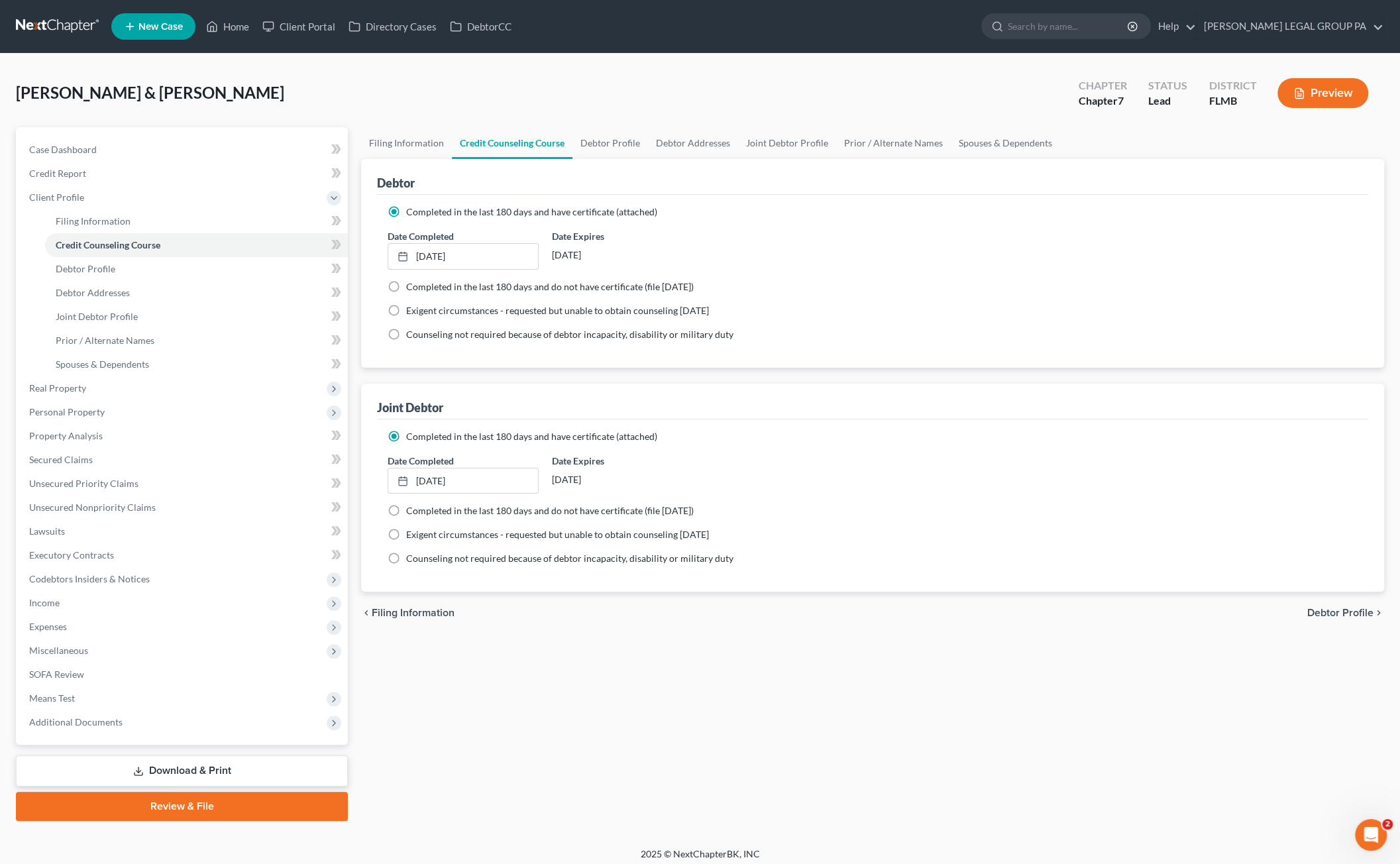
click at [493, 68] on div "[PERSON_NAME] & [PERSON_NAME] Upgraded Chapter Chapter 7 Status Lead District […" at bounding box center [700, 450] width 1400 height 794
click at [78, 150] on span "Case Dashboard" at bounding box center [63, 149] width 68 height 11
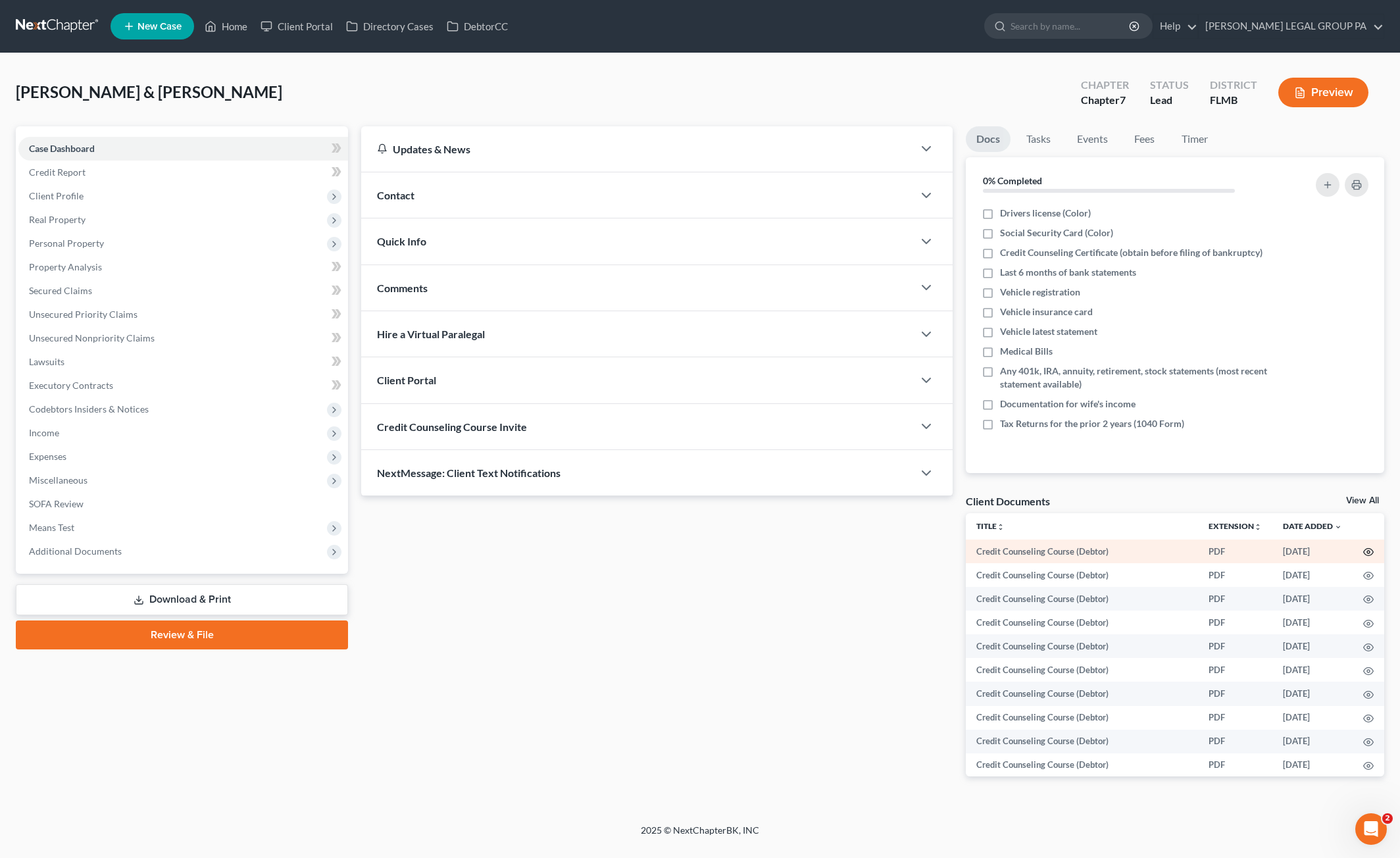
click at [1364, 549] on icon "button" at bounding box center [1368, 552] width 10 height 8
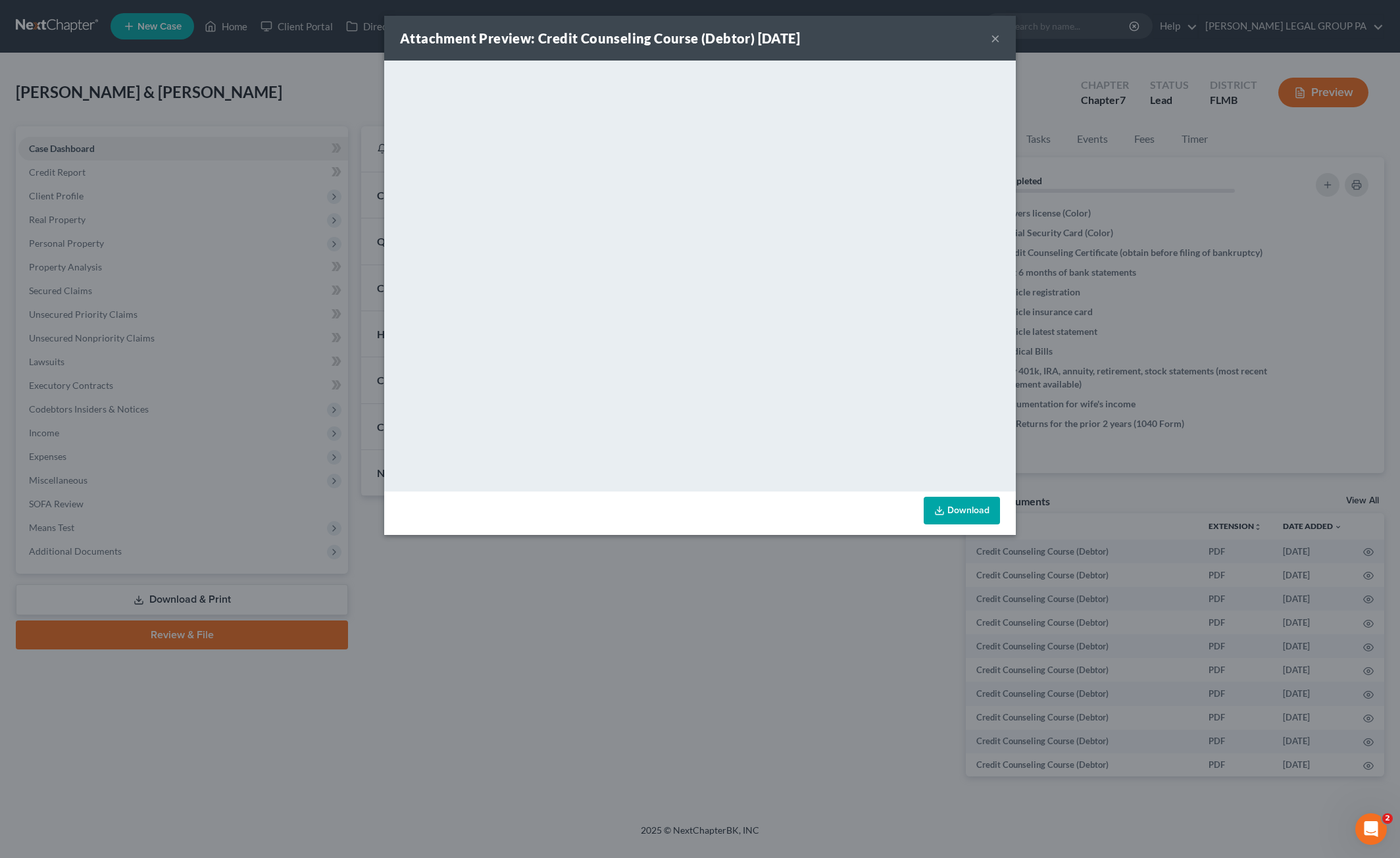
click at [995, 38] on button "×" at bounding box center [995, 38] width 9 height 16
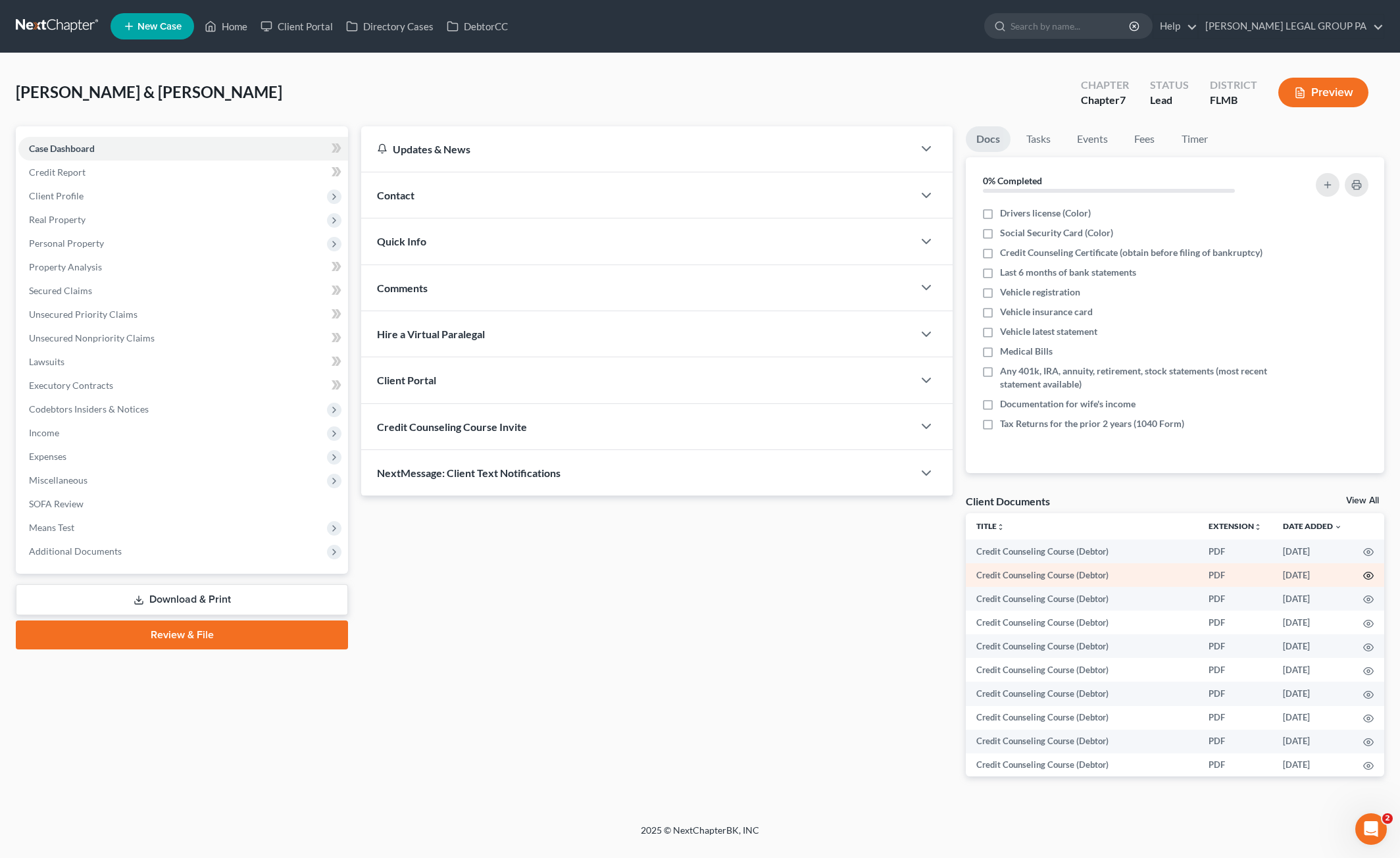
click at [1367, 575] on circle "button" at bounding box center [1368, 576] width 3 height 3
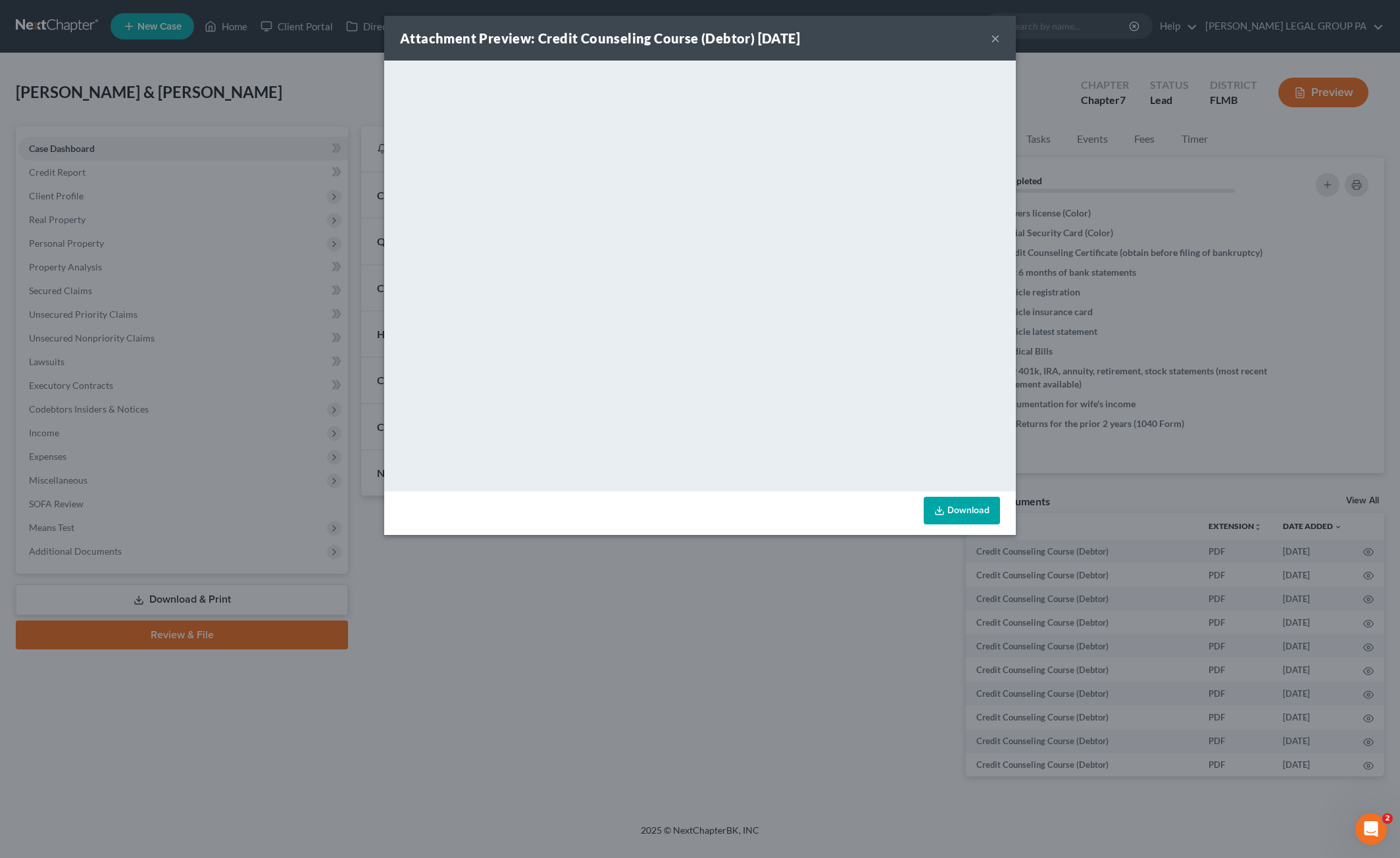
click at [997, 40] on button "×" at bounding box center [995, 38] width 9 height 16
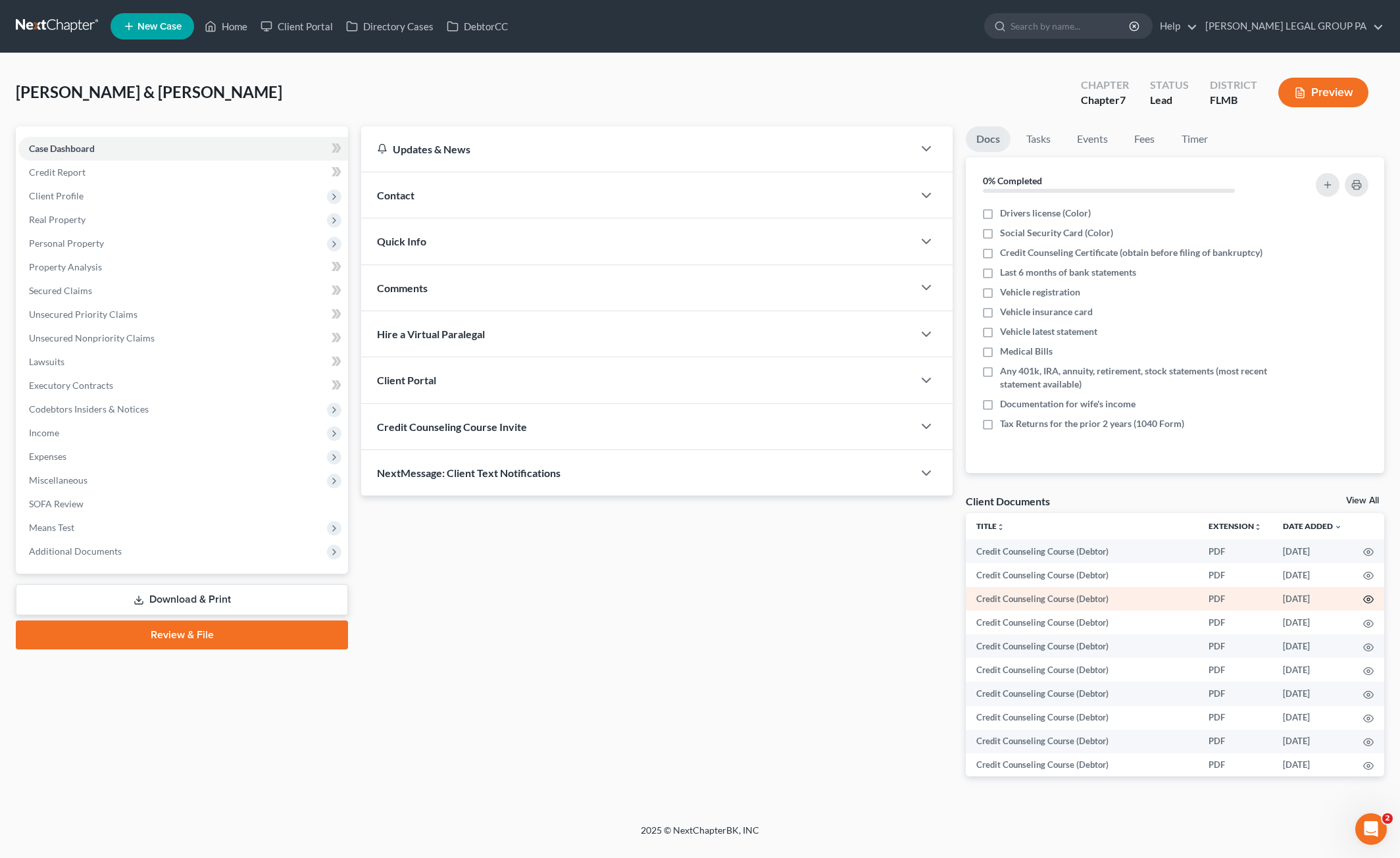
click at [1363, 594] on icon "button" at bounding box center [1368, 599] width 10 height 10
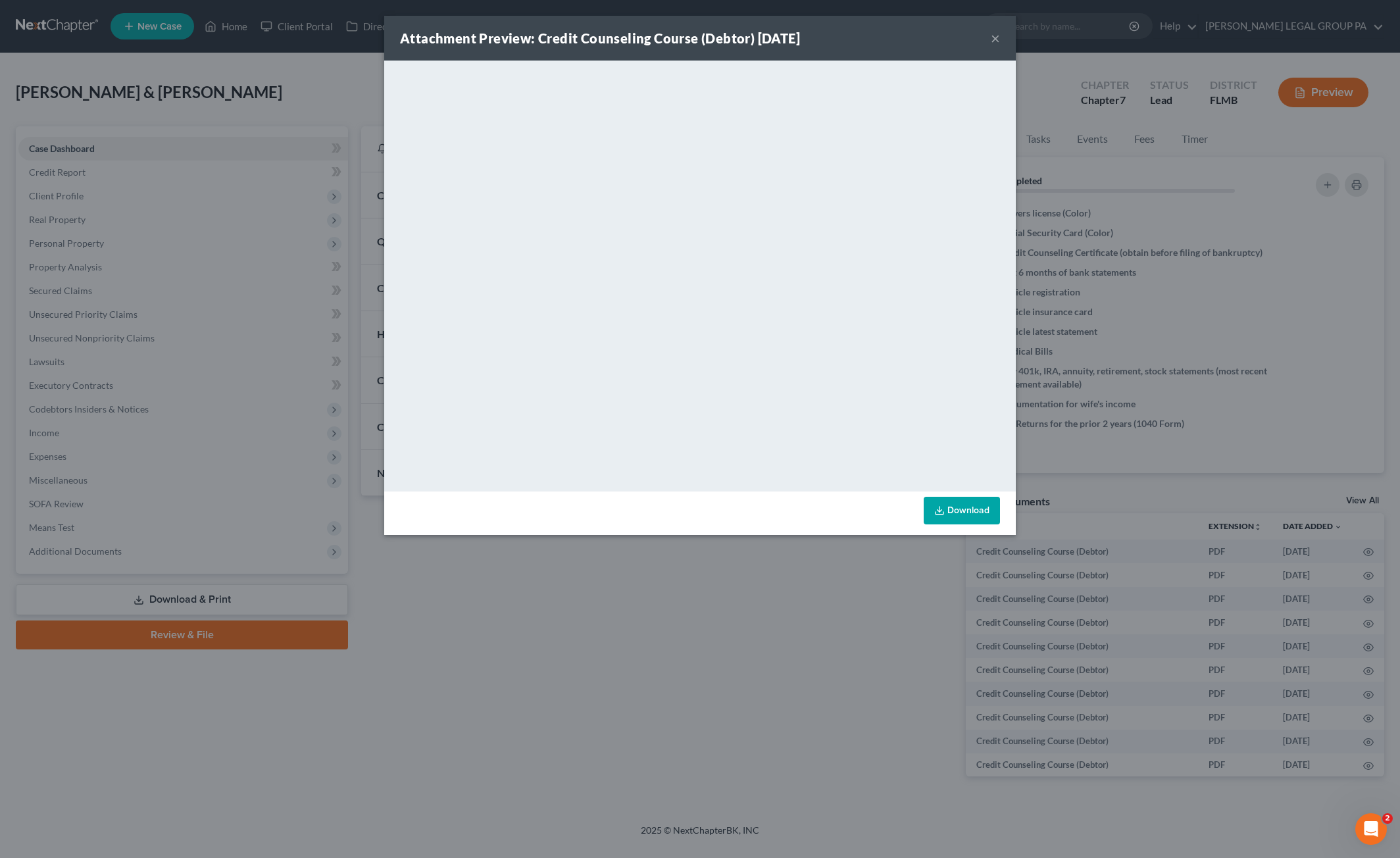
click at [992, 35] on button "×" at bounding box center [995, 38] width 9 height 16
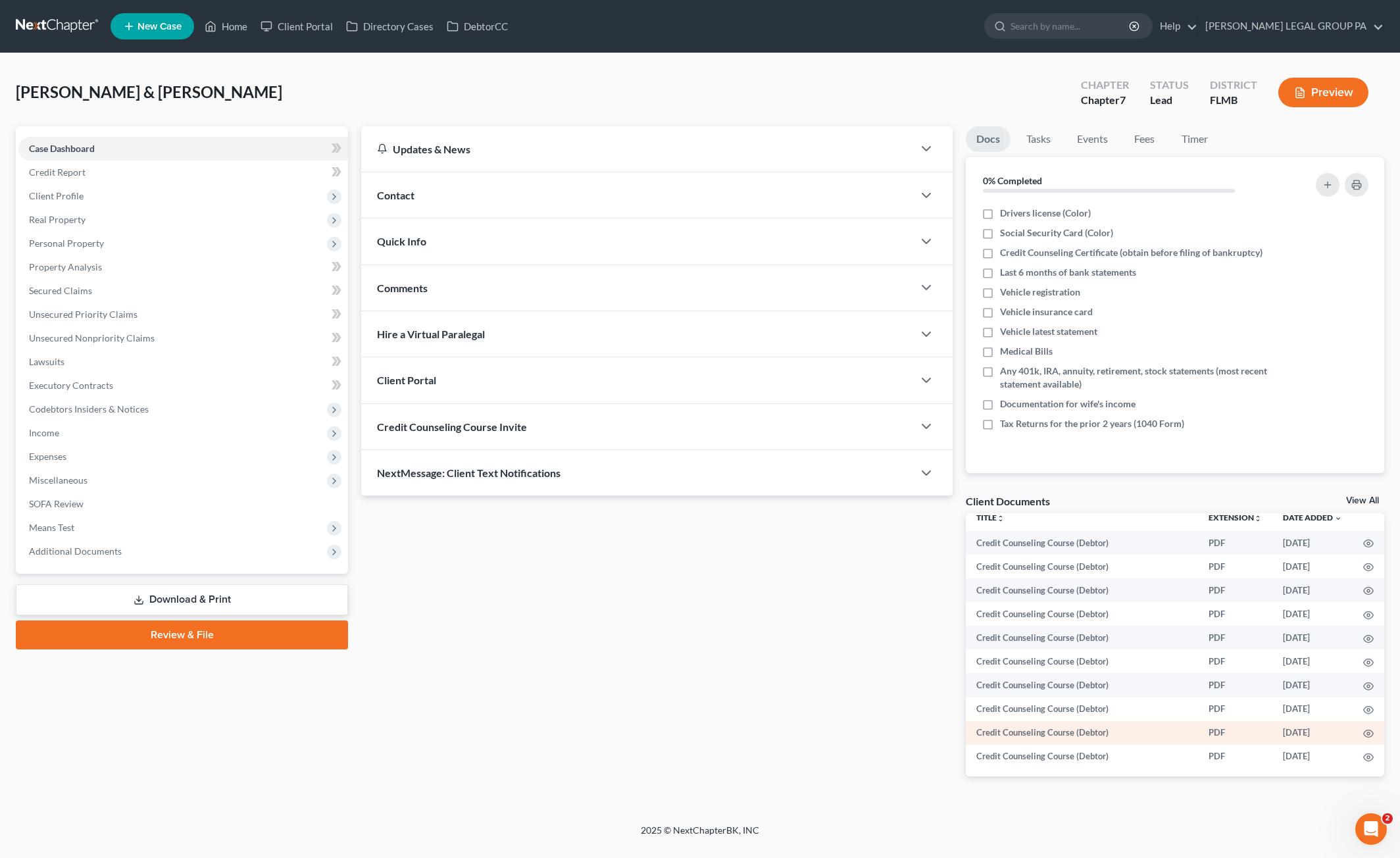
scroll to position [10, 0]
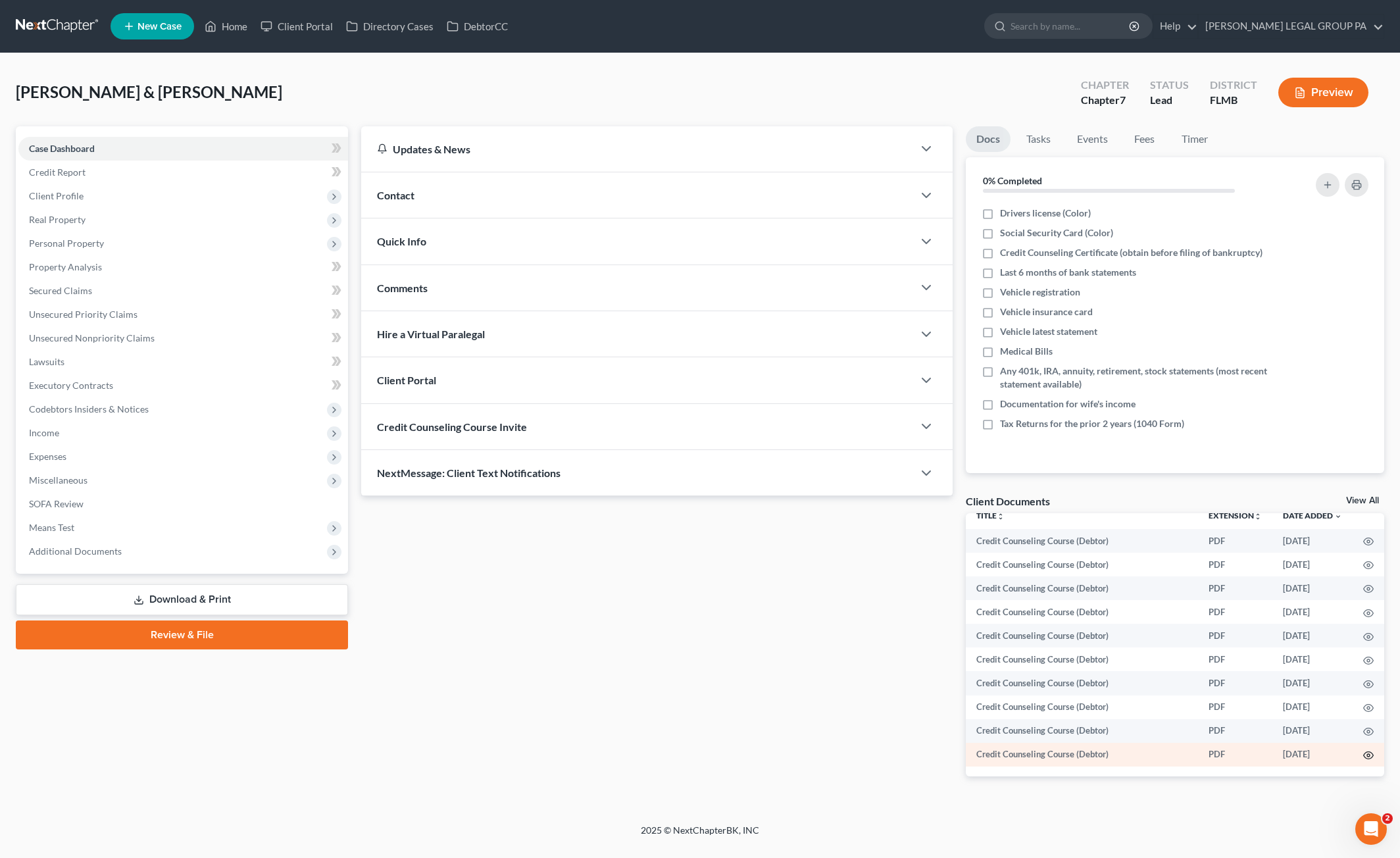
click at [1363, 754] on icon "button" at bounding box center [1368, 755] width 10 height 10
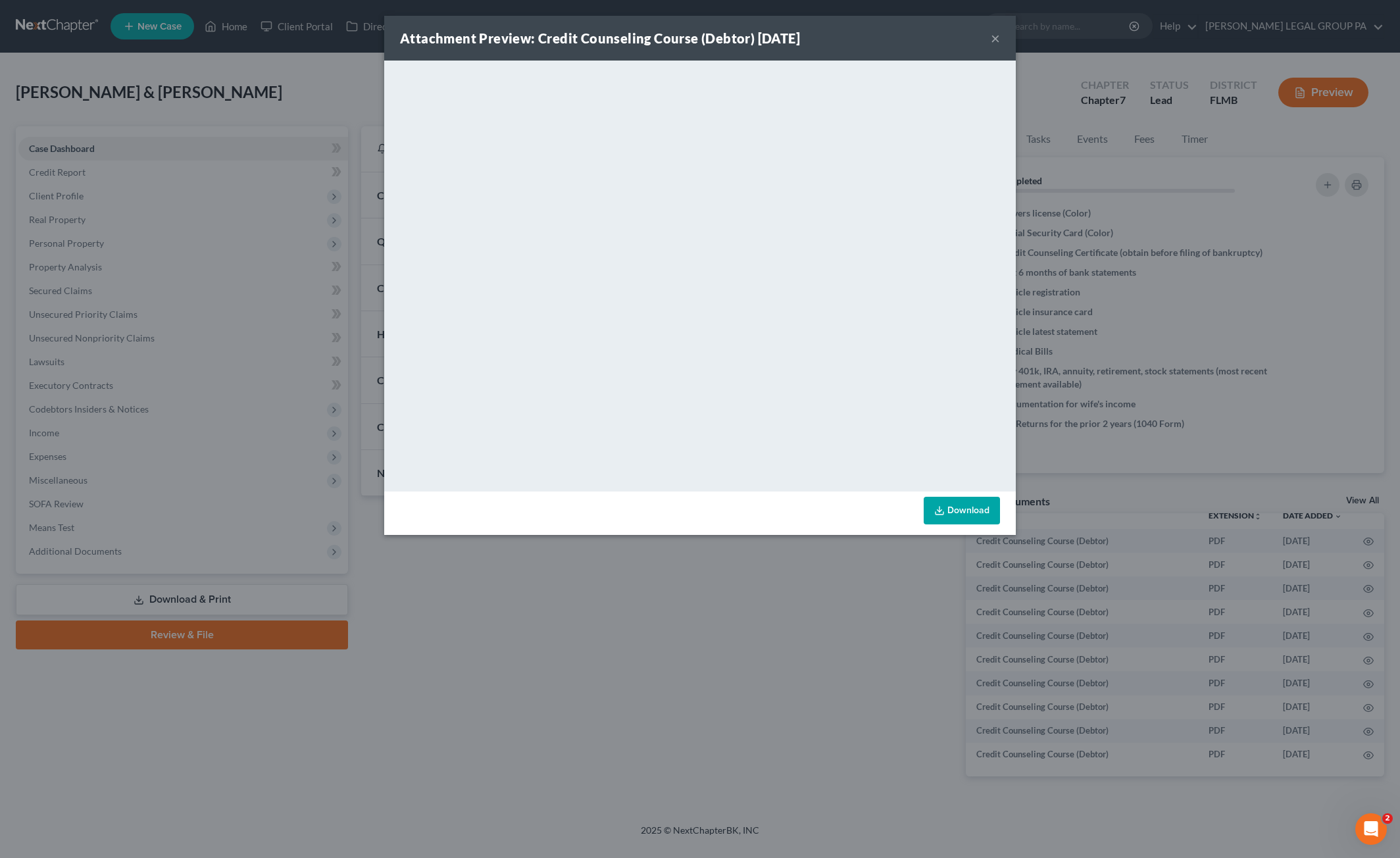
click at [994, 38] on button "×" at bounding box center [995, 38] width 9 height 16
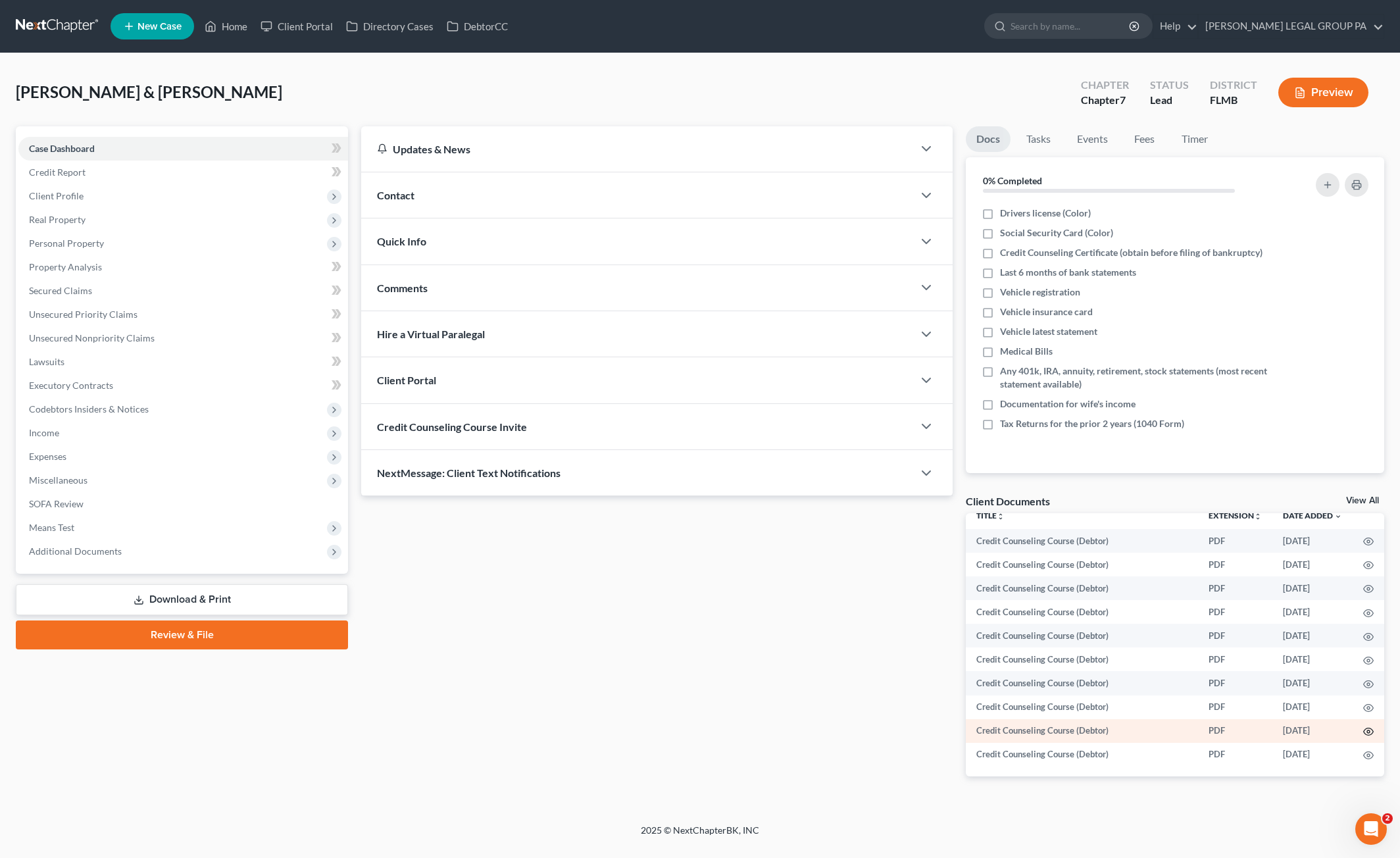
click at [1363, 731] on icon "button" at bounding box center [1368, 731] width 10 height 10
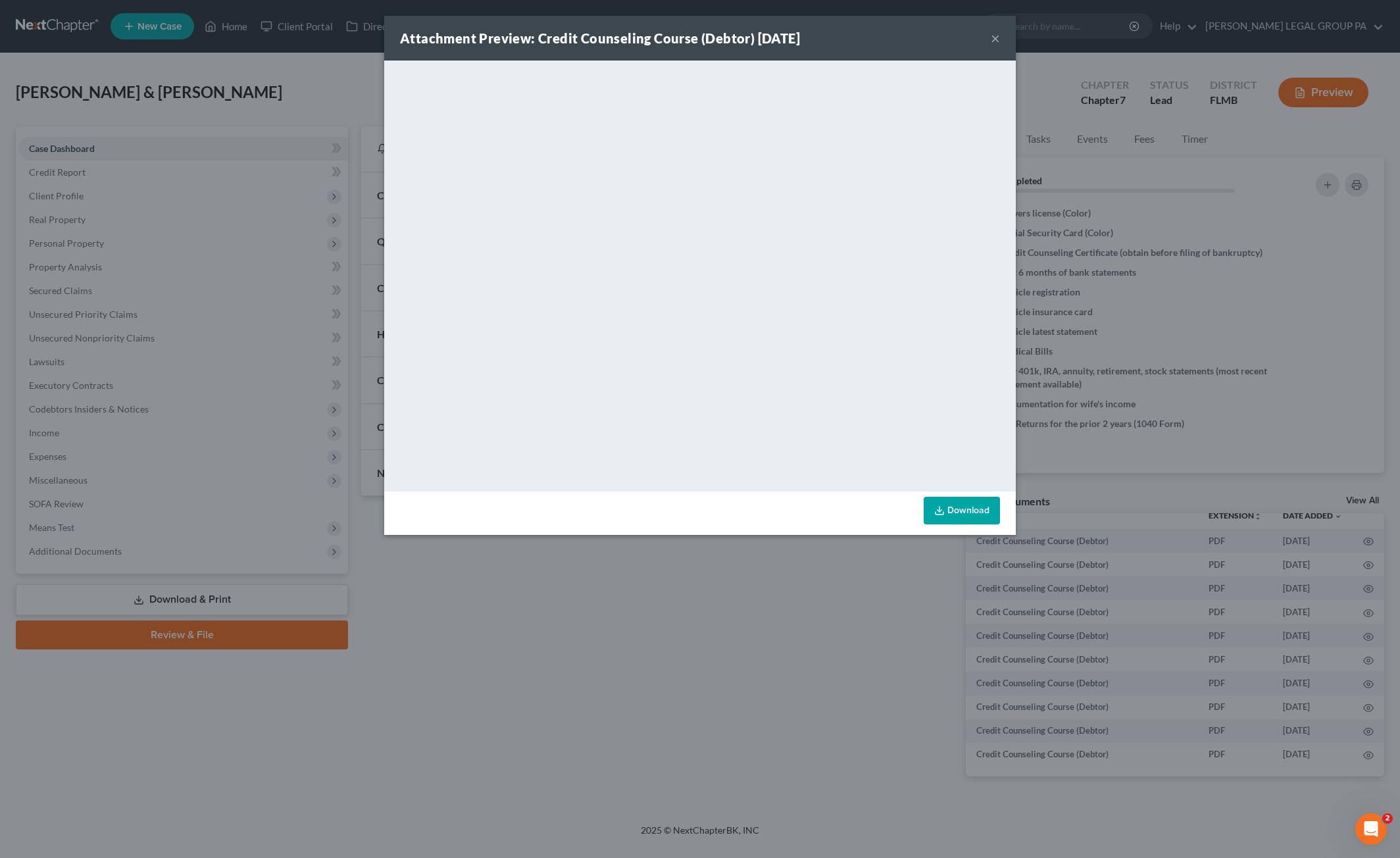
drag, startPoint x: 998, startPoint y: 42, endPoint x: 1188, endPoint y: 190, distance: 240.8
click at [998, 40] on button "×" at bounding box center [995, 38] width 9 height 16
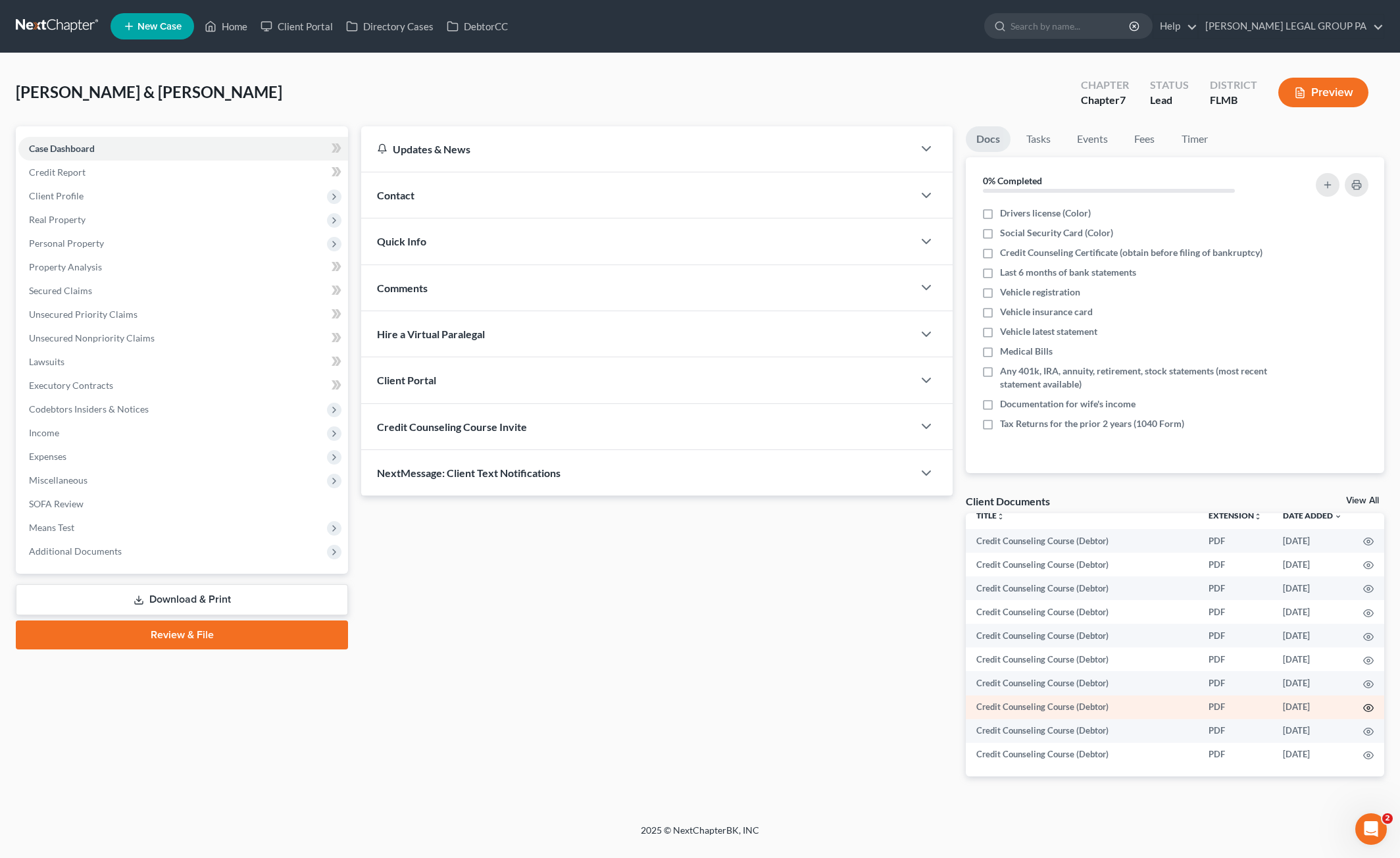
click at [1363, 705] on icon "button" at bounding box center [1368, 708] width 10 height 10
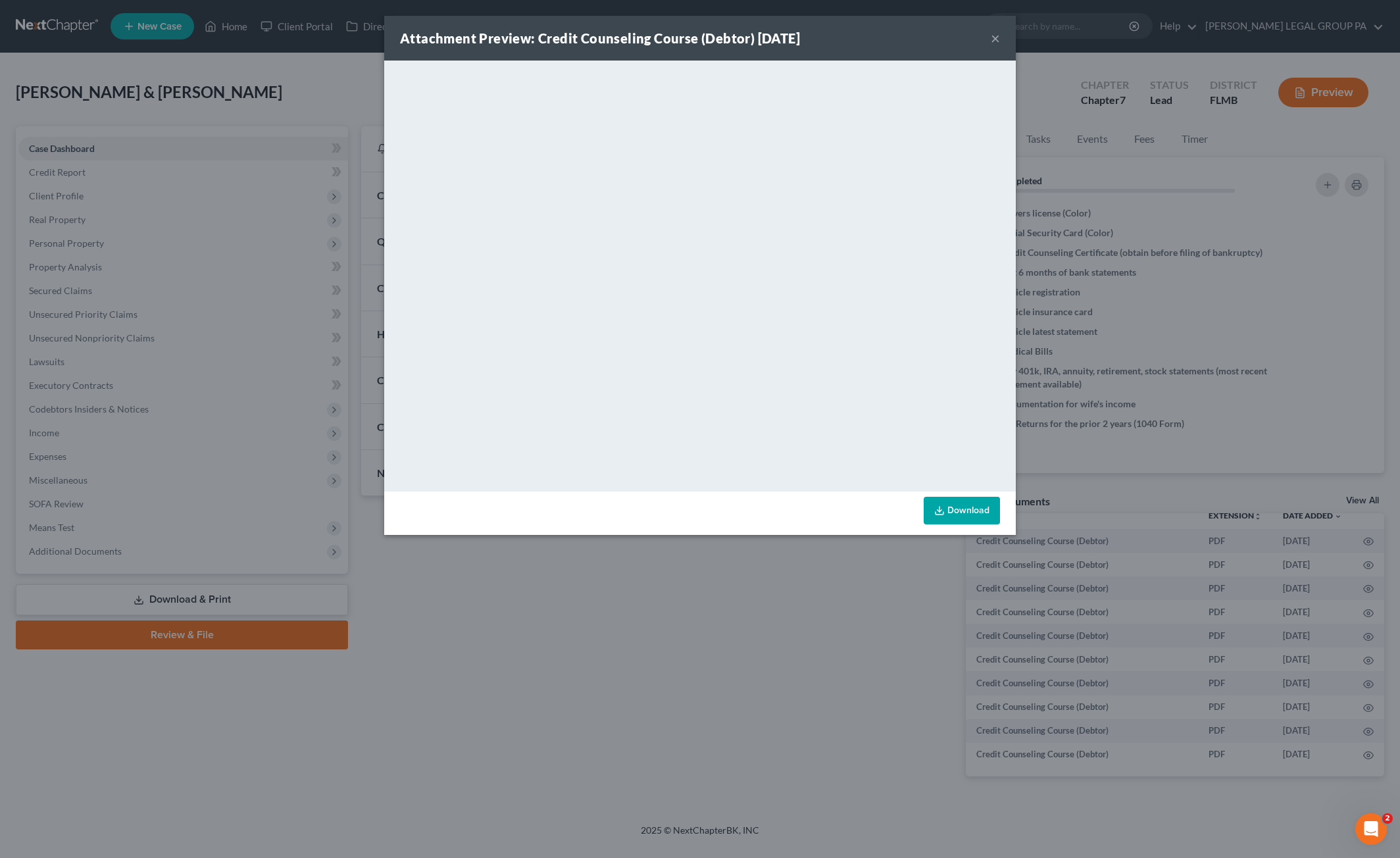
click at [995, 34] on button "×" at bounding box center [995, 38] width 9 height 16
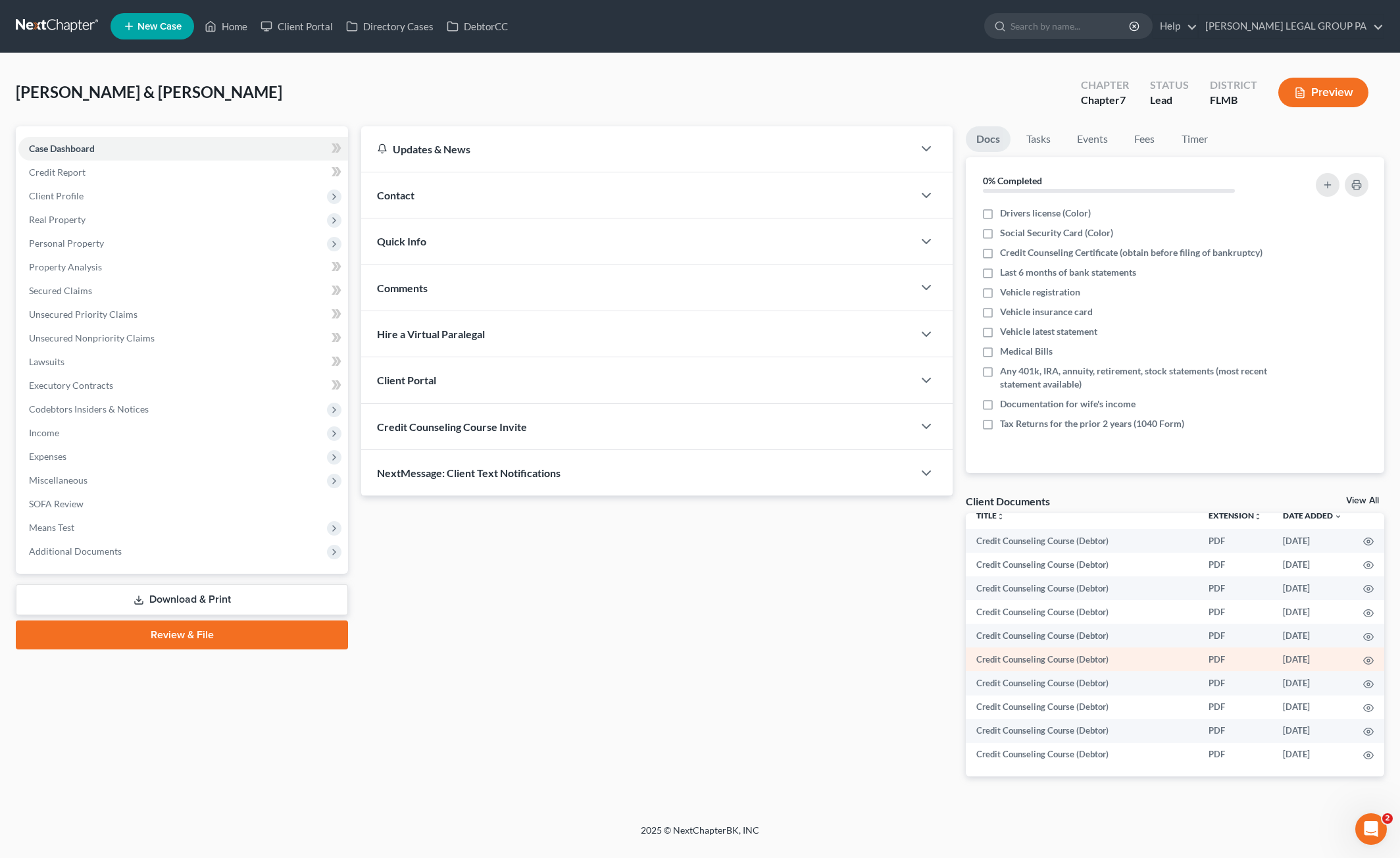
click at [1356, 652] on td at bounding box center [1368, 659] width 32 height 24
click at [1363, 661] on icon "button" at bounding box center [1368, 660] width 10 height 10
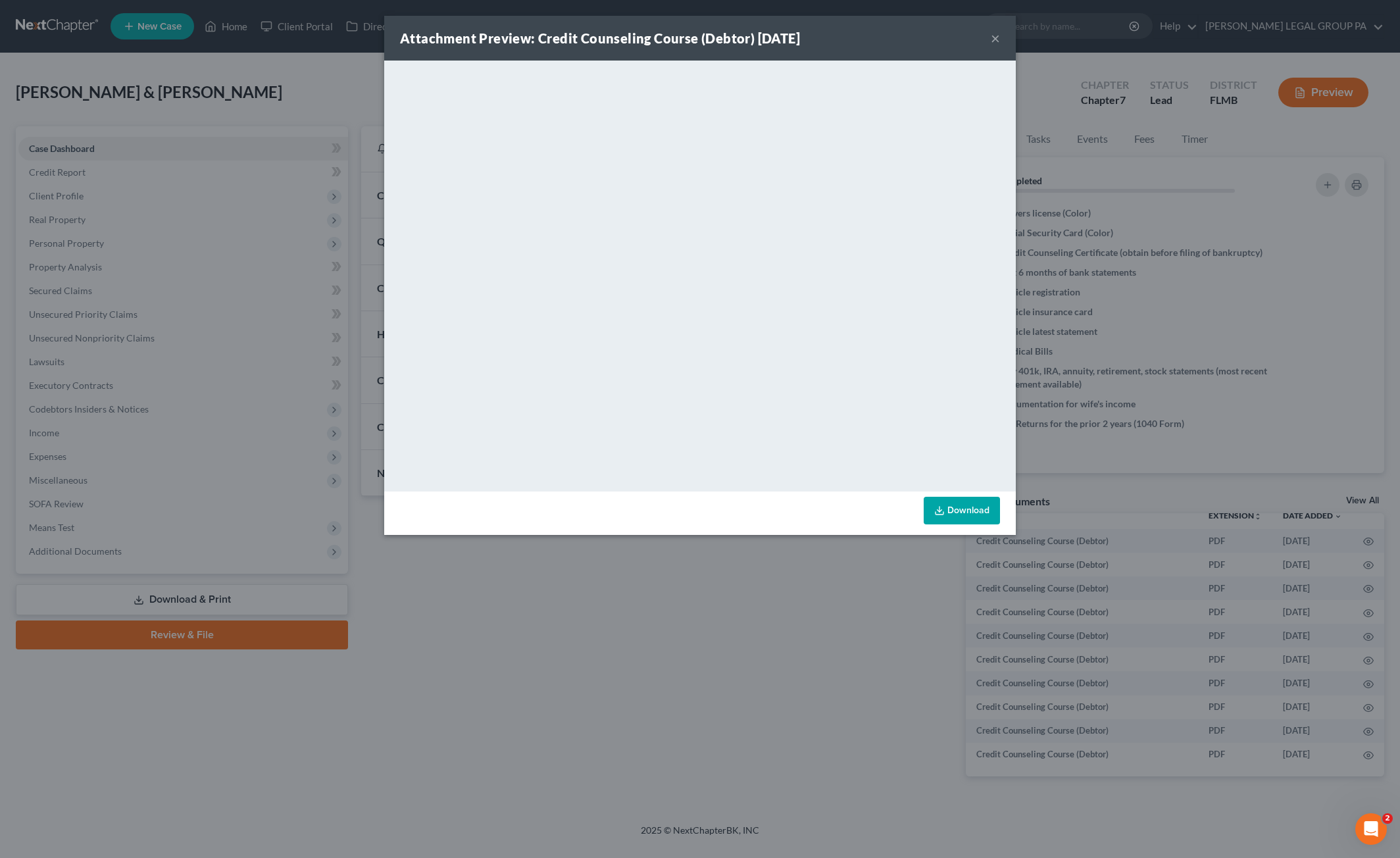
click at [991, 33] on button "×" at bounding box center [995, 38] width 9 height 16
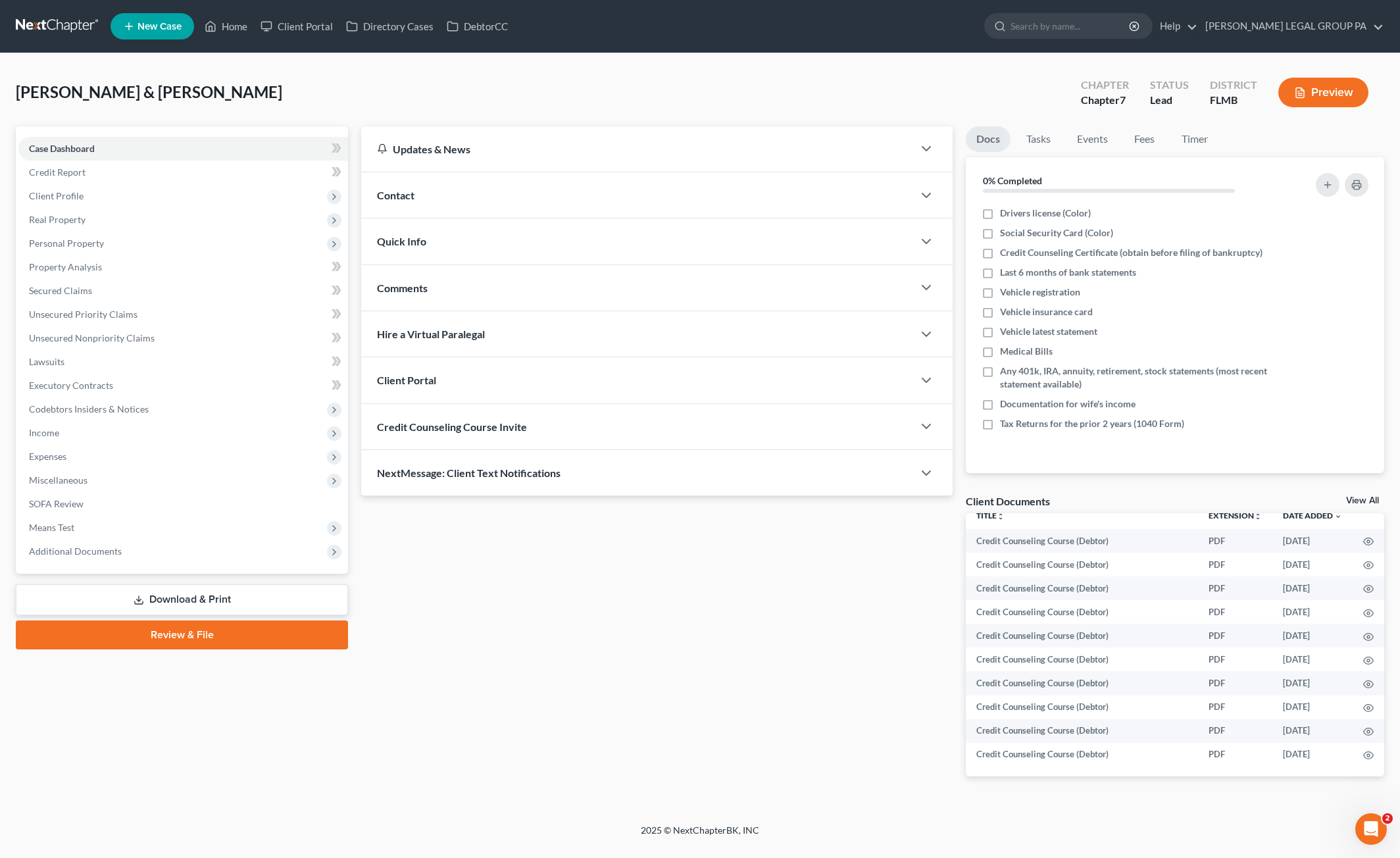
click at [1362, 503] on link "View All" at bounding box center [1362, 500] width 33 height 9
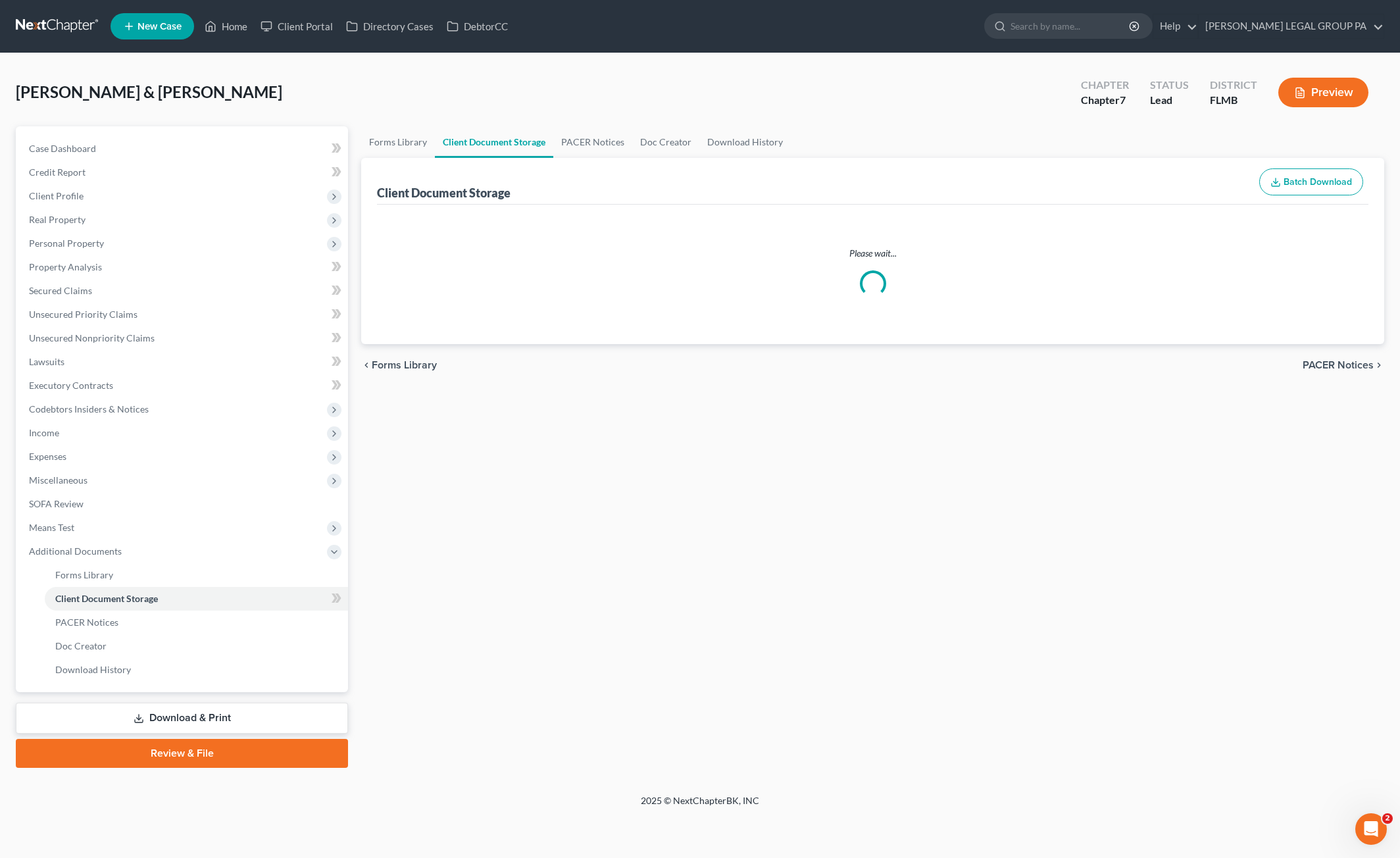
select select "9"
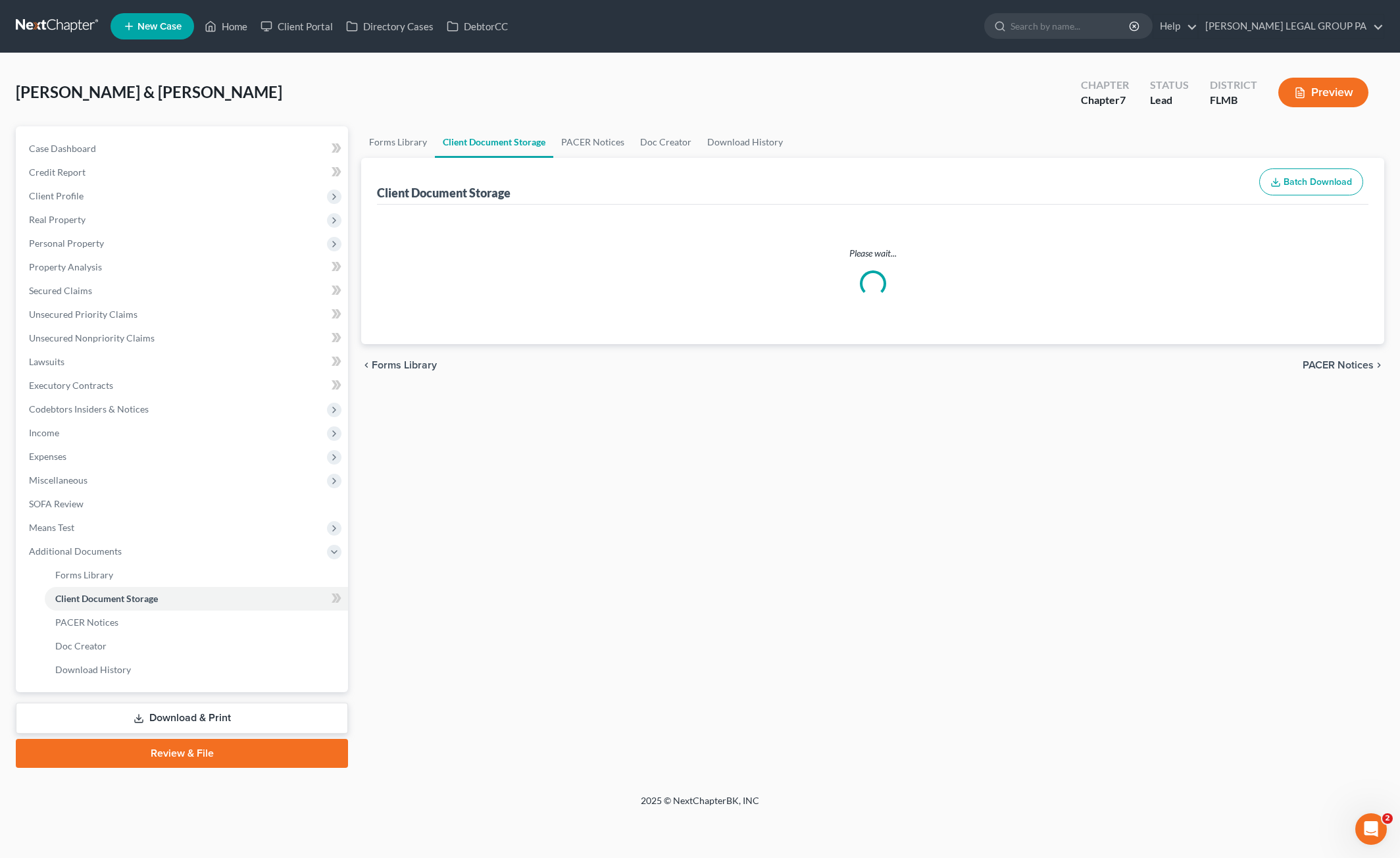
select select "9"
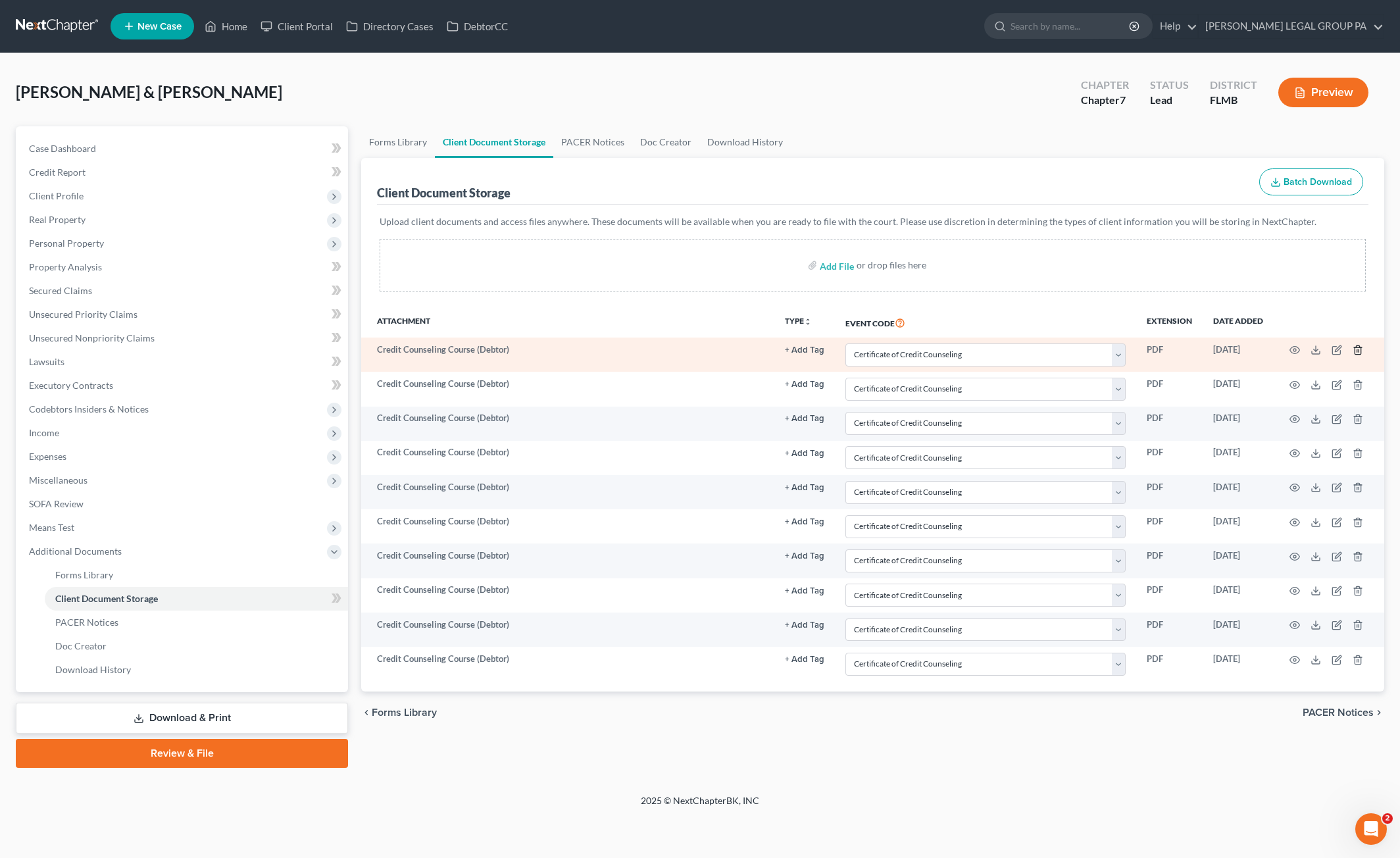
click at [1356, 346] on icon "button" at bounding box center [1357, 350] width 10 height 10
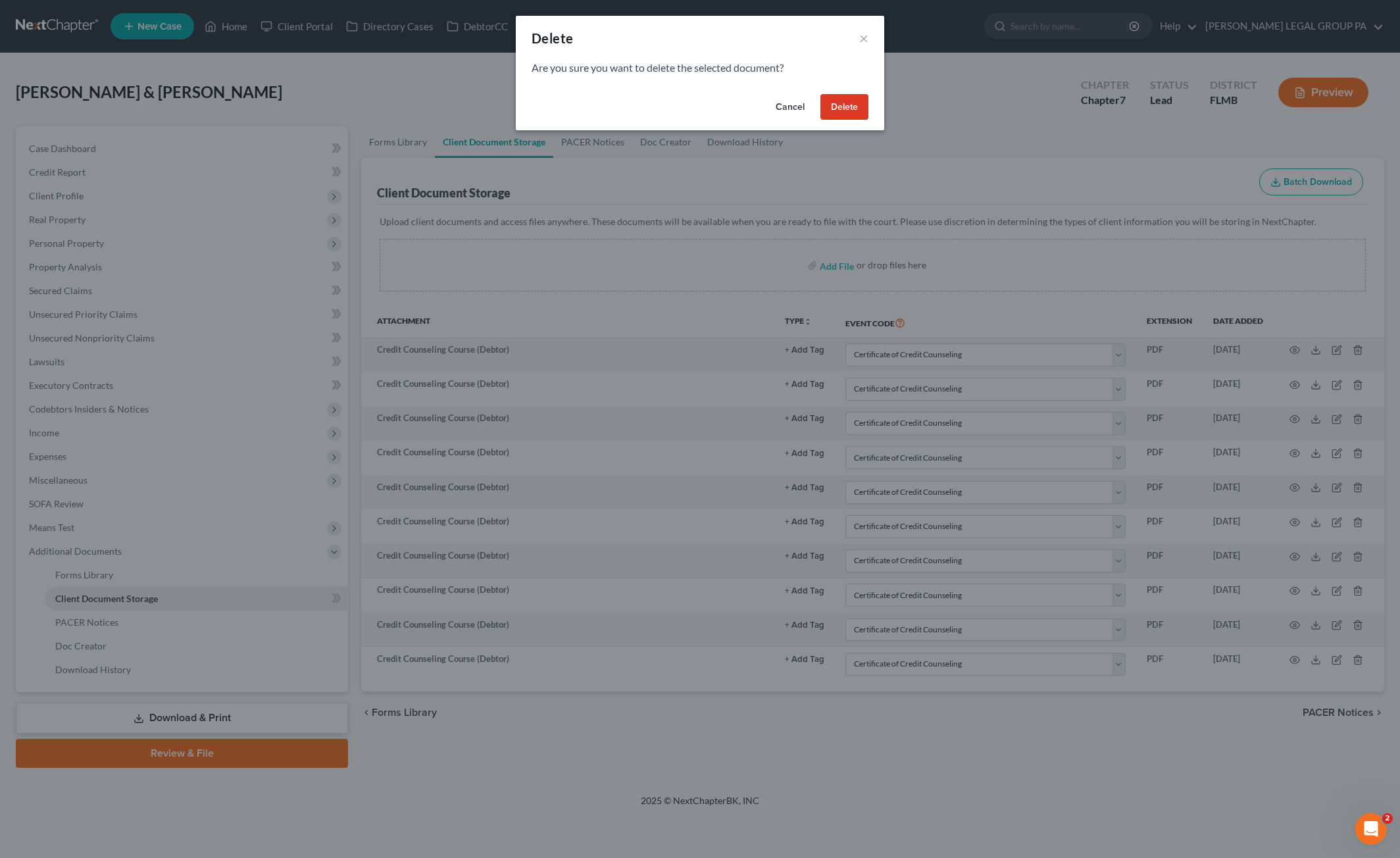
drag, startPoint x: 835, startPoint y: 111, endPoint x: 886, endPoint y: 136, distance: 56.8
click at [835, 110] on button "Delete" at bounding box center [844, 107] width 48 height 26
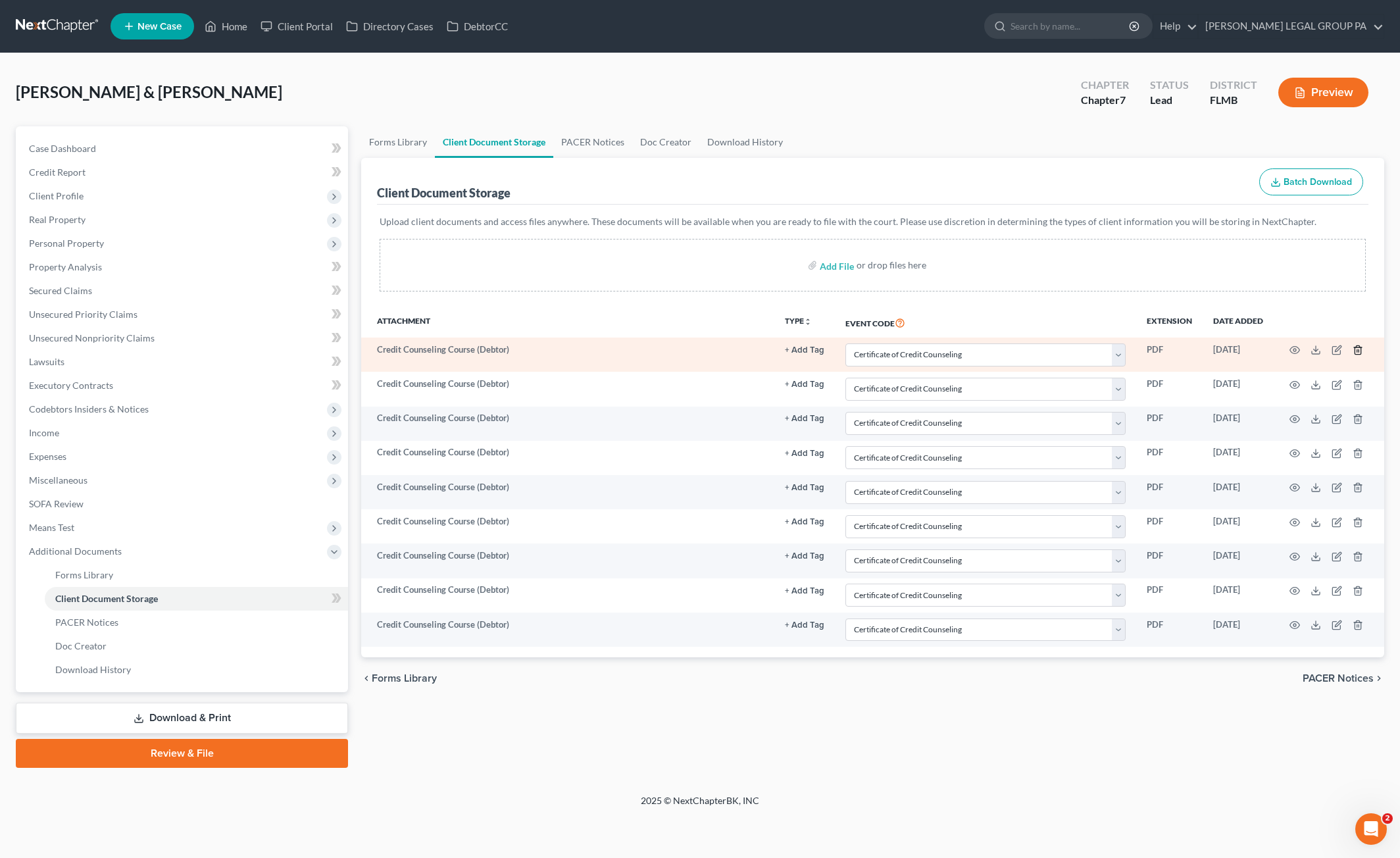
click at [1357, 346] on icon "button" at bounding box center [1357, 350] width 10 height 10
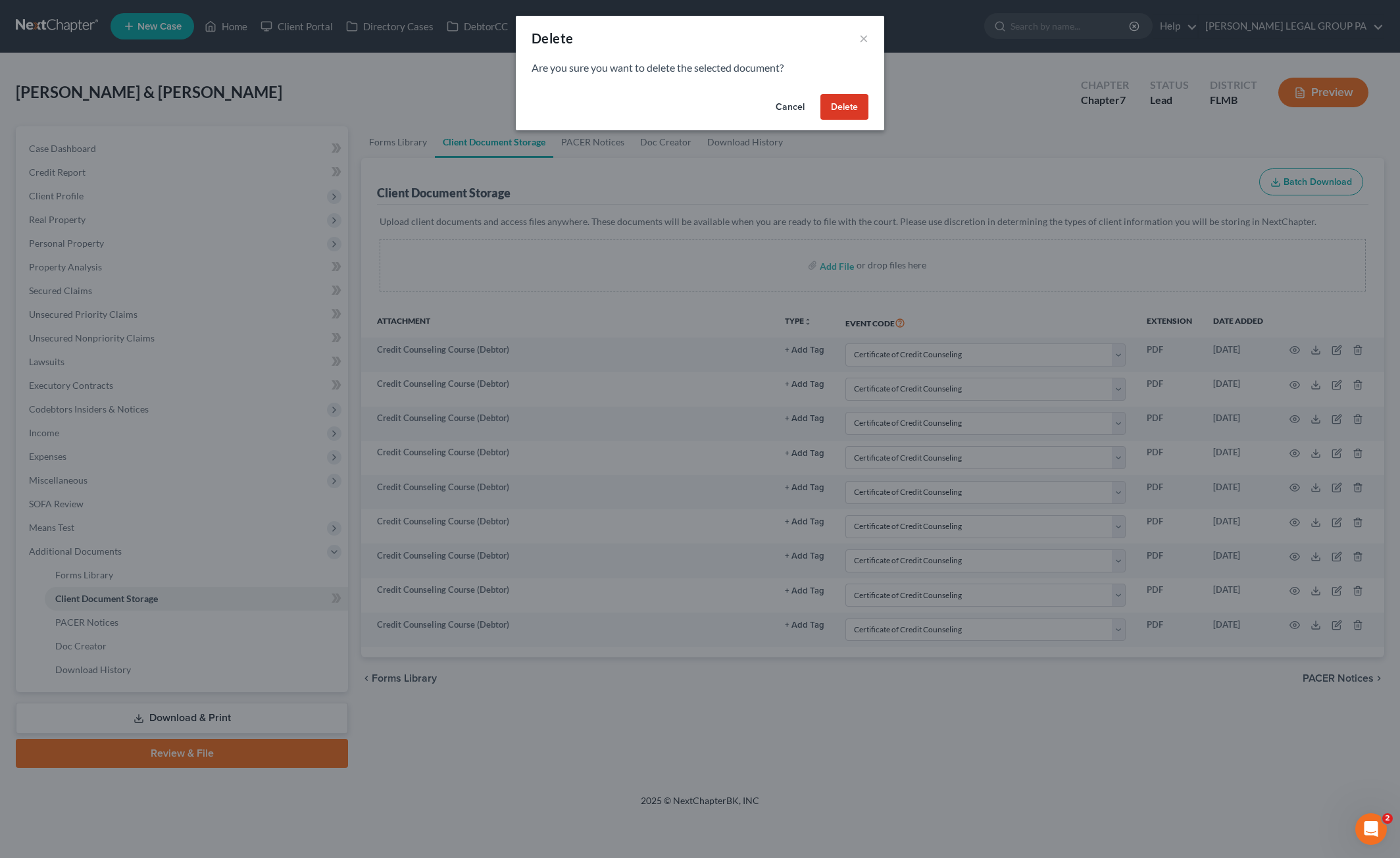
click at [849, 103] on button "Delete" at bounding box center [844, 107] width 48 height 26
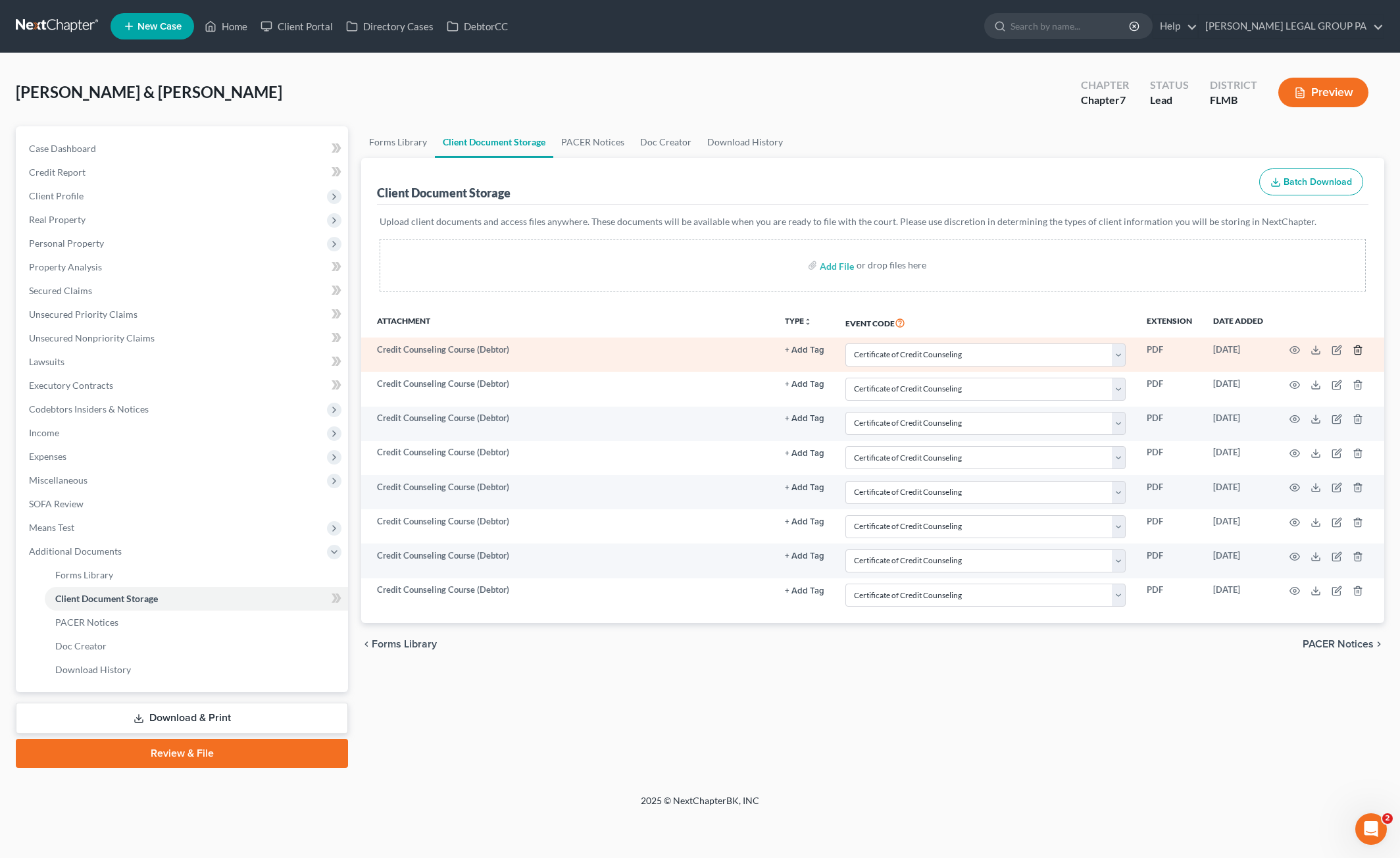
click at [1356, 347] on icon "button" at bounding box center [1357, 350] width 10 height 10
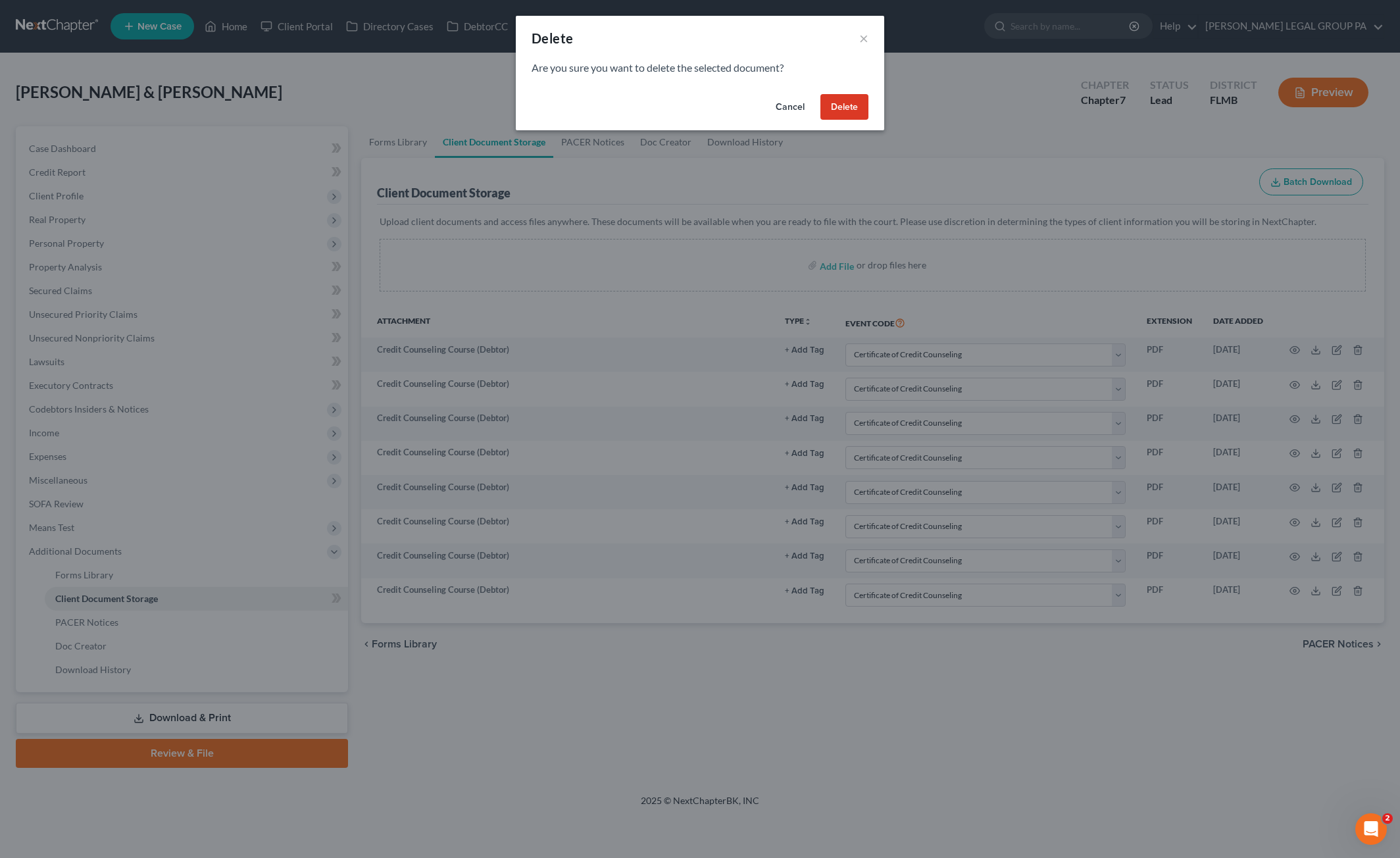
click at [843, 102] on button "Delete" at bounding box center [844, 107] width 48 height 26
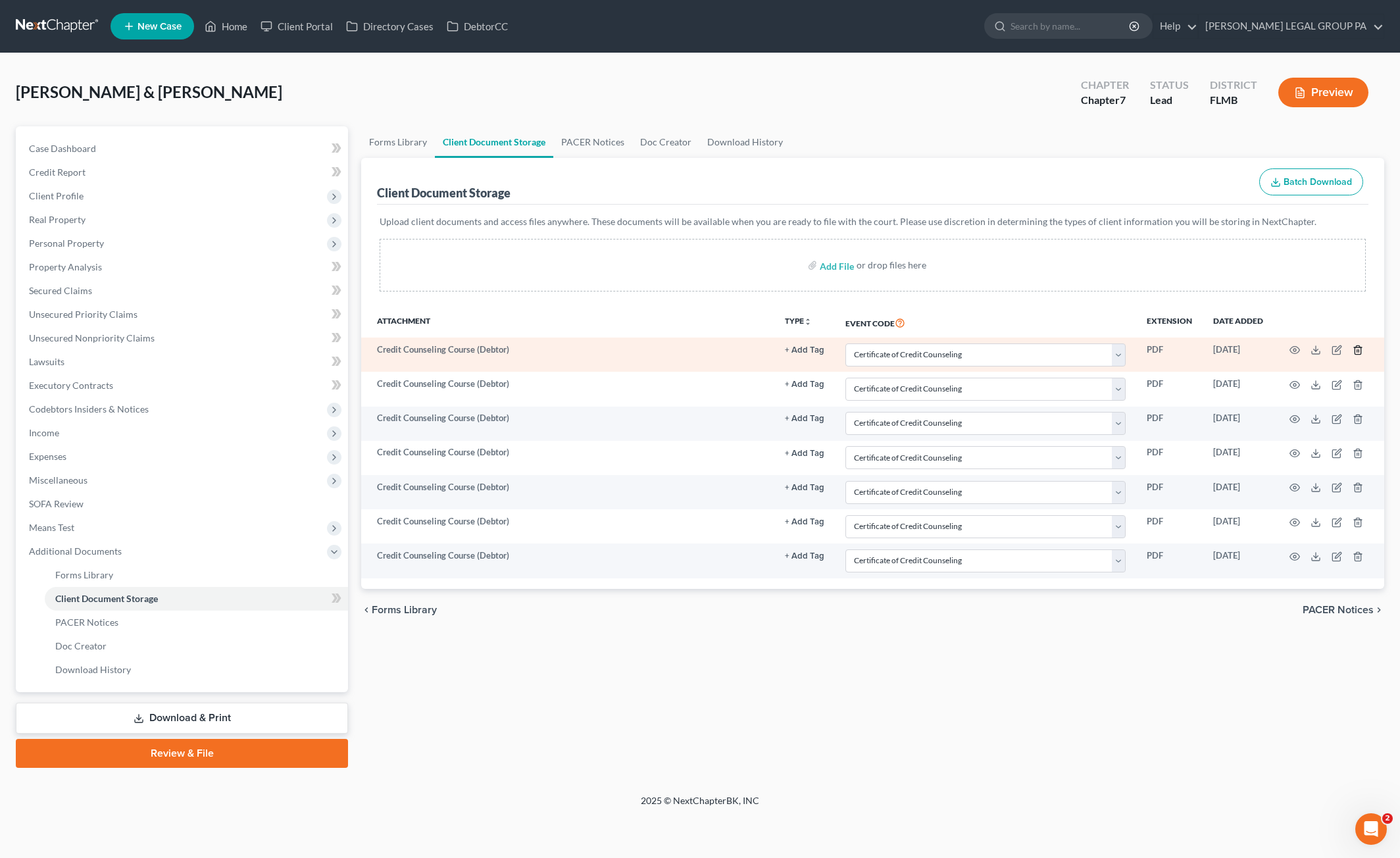
click at [1355, 348] on icon "button" at bounding box center [1357, 350] width 6 height 8
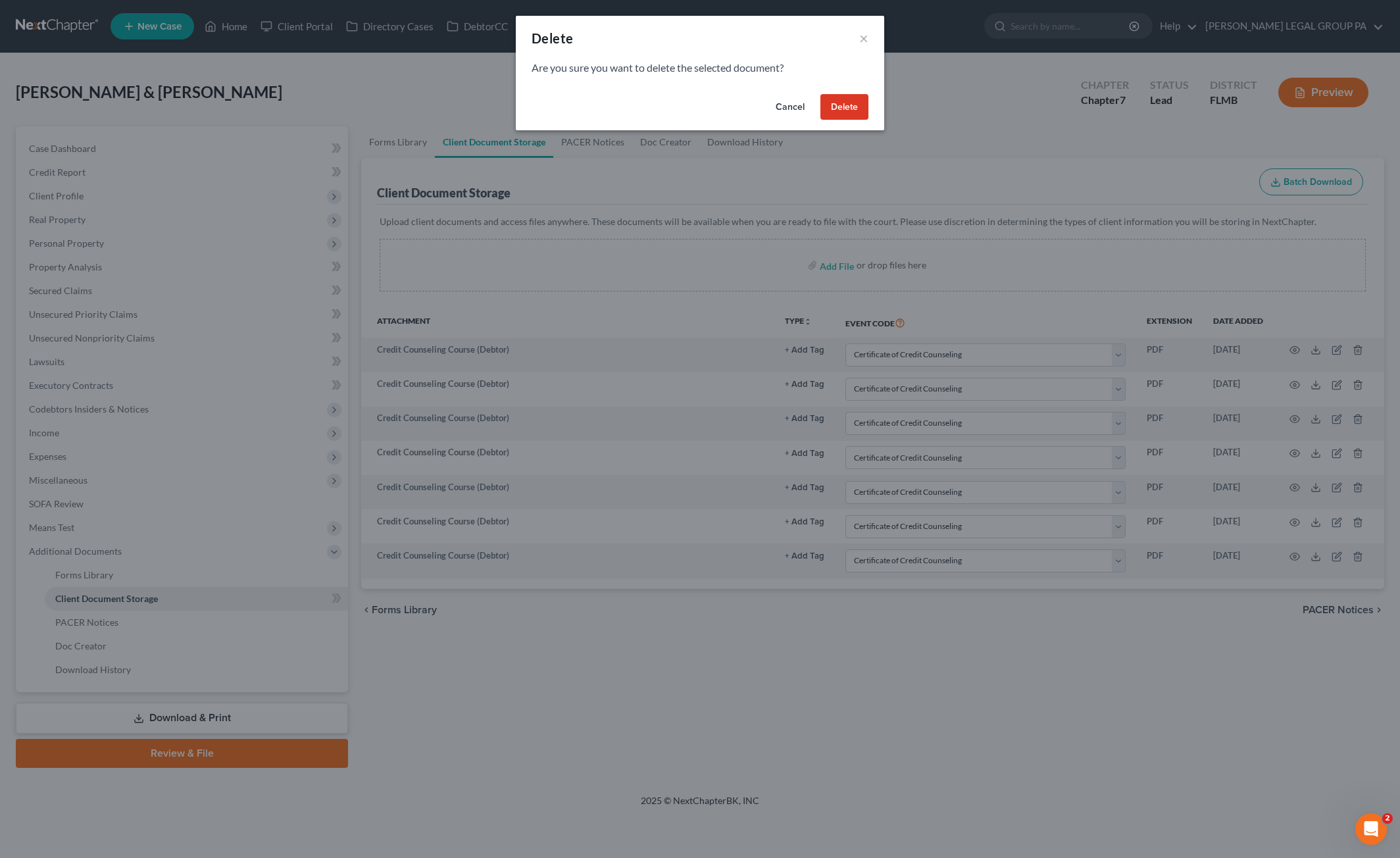
click at [859, 104] on button "Delete" at bounding box center [844, 107] width 48 height 26
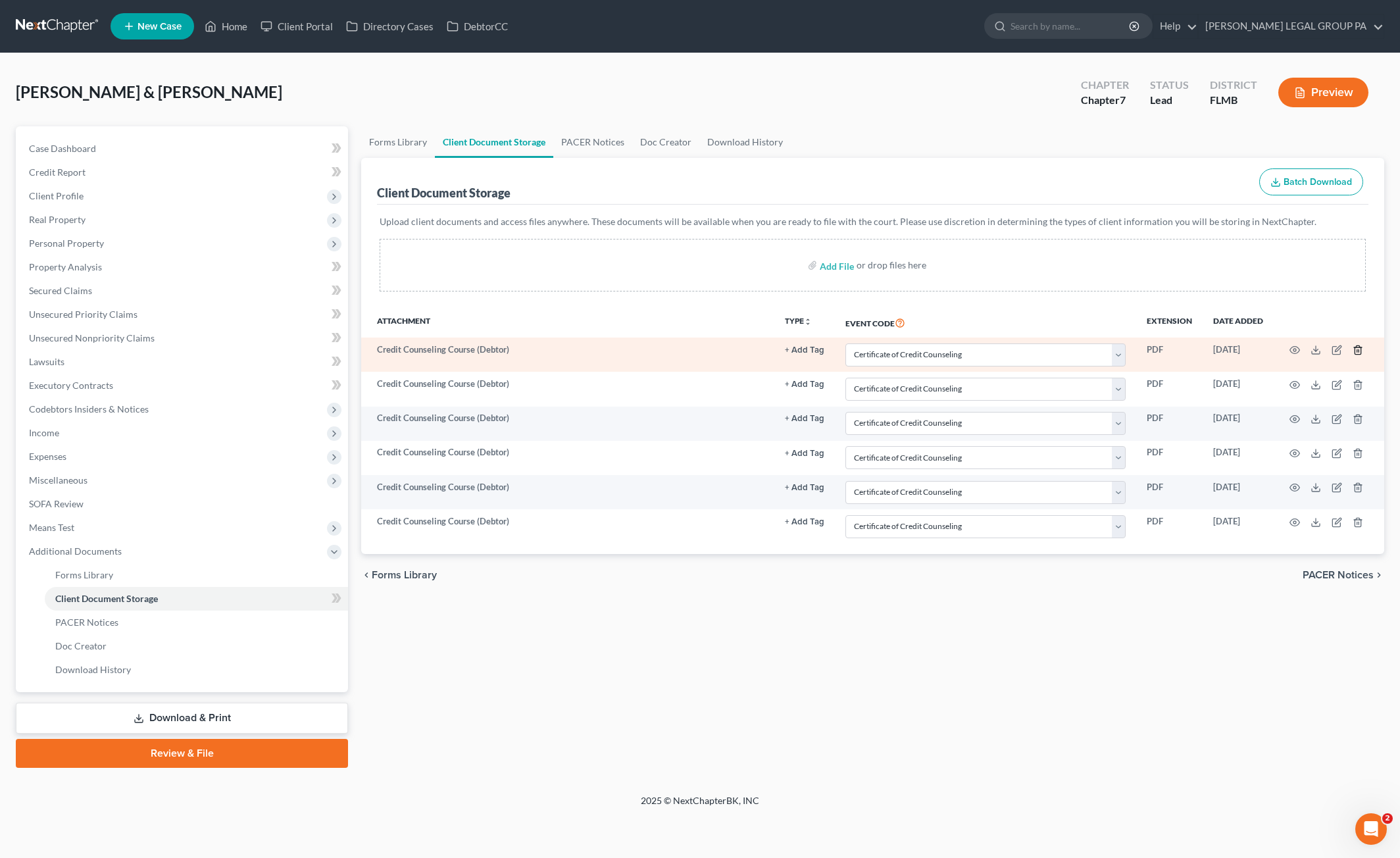
click at [1357, 346] on icon "button" at bounding box center [1357, 350] width 10 height 10
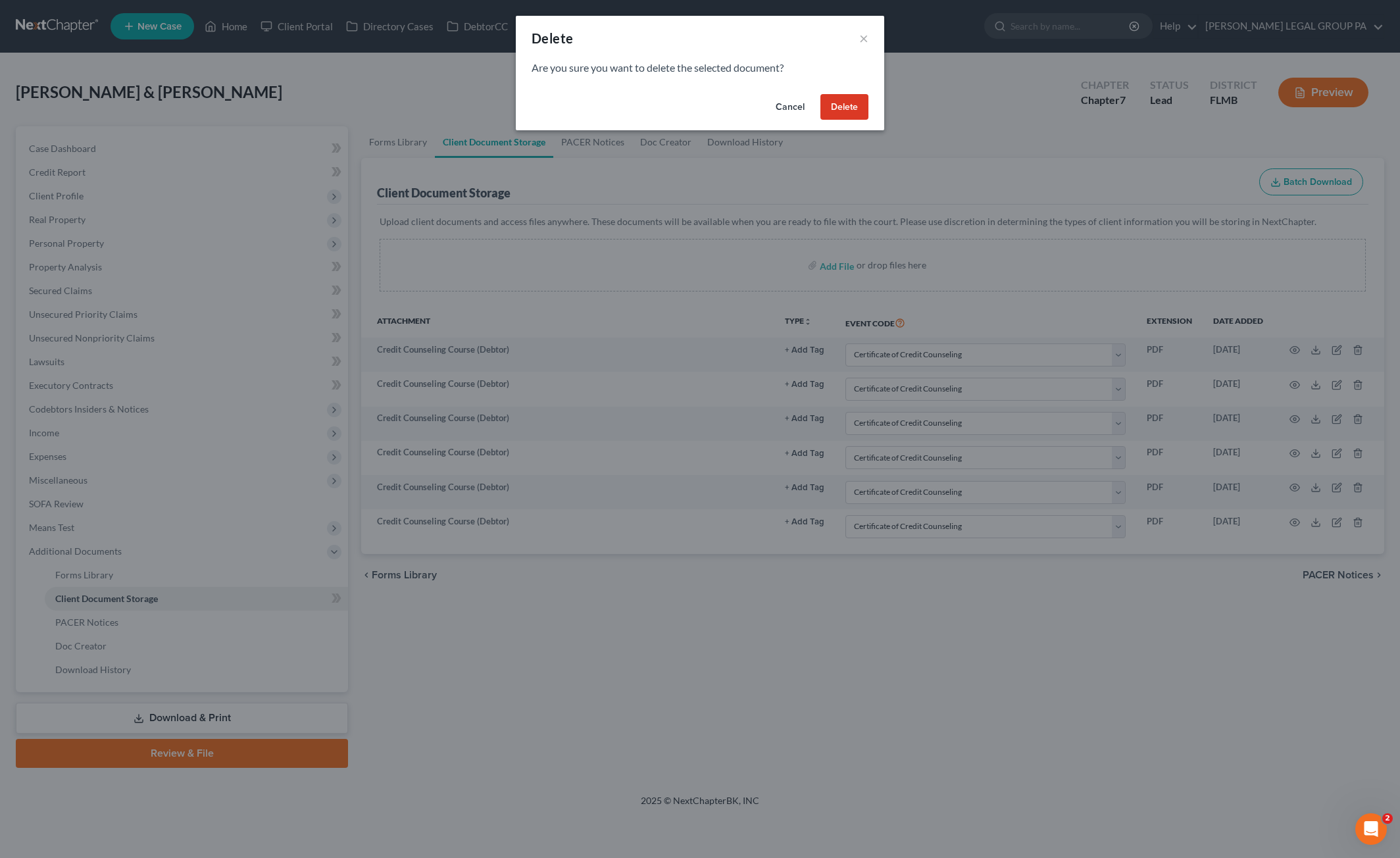
drag, startPoint x: 847, startPoint y: 106, endPoint x: 856, endPoint y: 107, distance: 9.1
click at [848, 106] on button "Delete" at bounding box center [844, 107] width 48 height 26
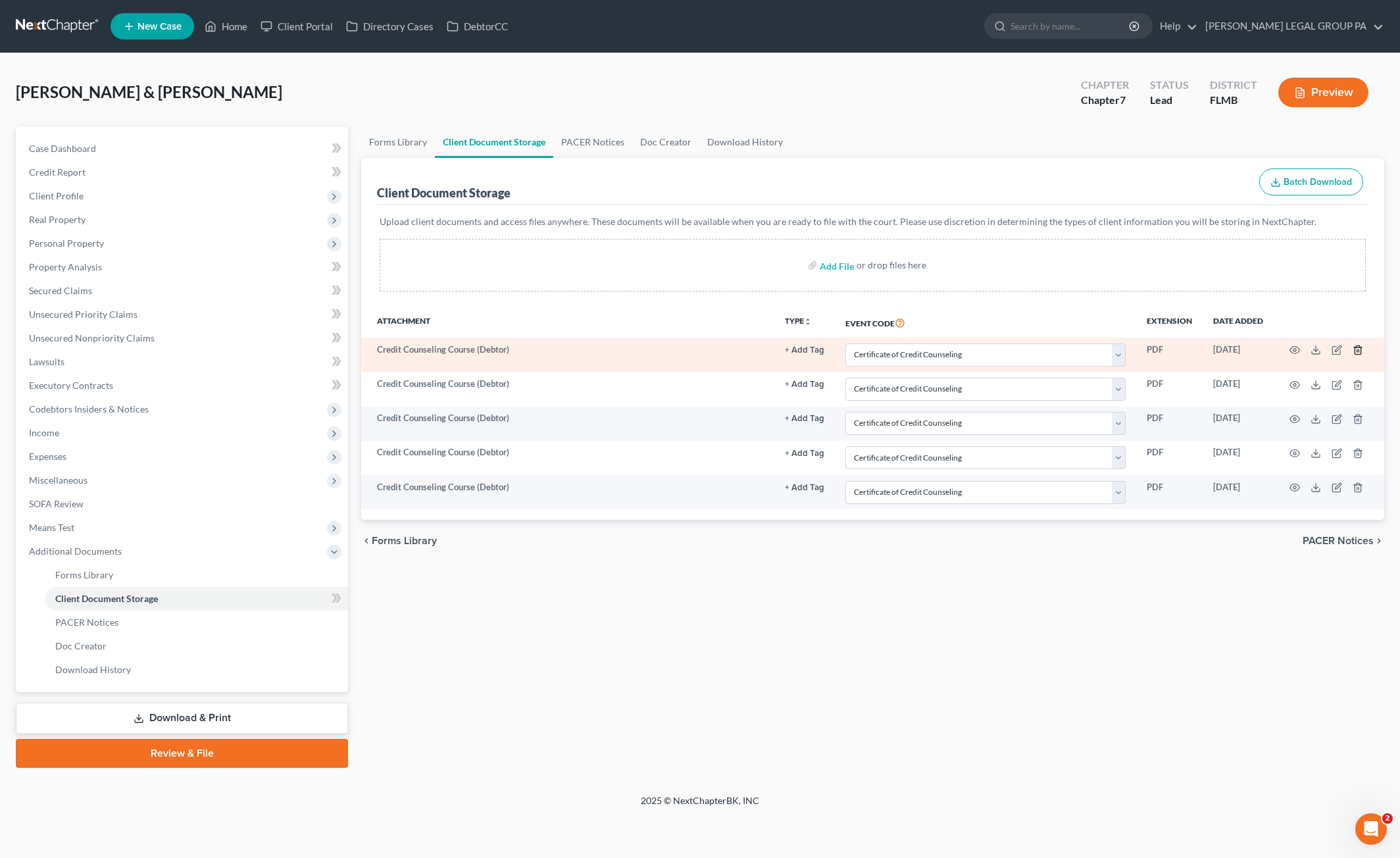
click at [1360, 349] on icon "button" at bounding box center [1357, 350] width 10 height 10
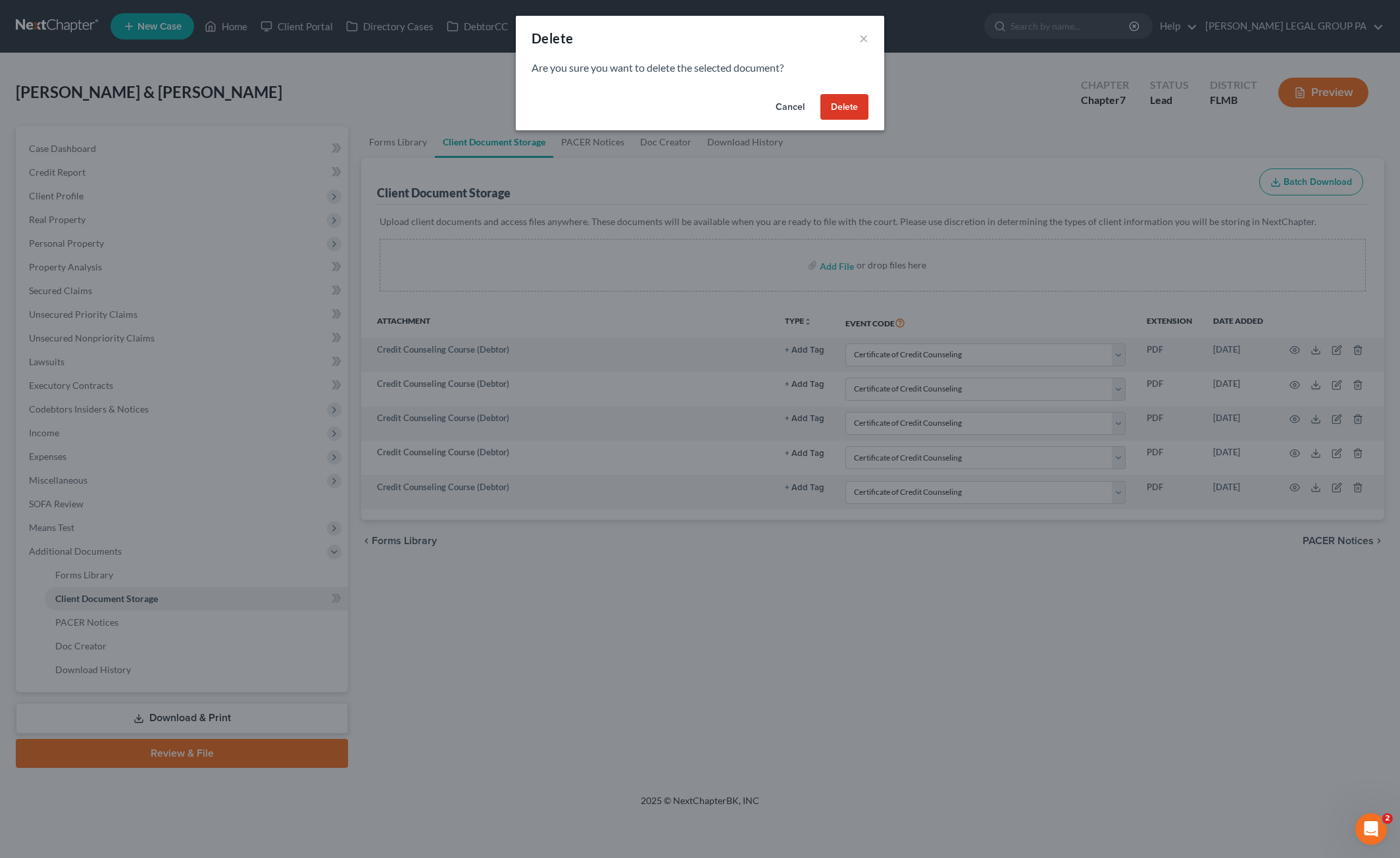
click at [852, 112] on button "Delete" at bounding box center [844, 107] width 48 height 26
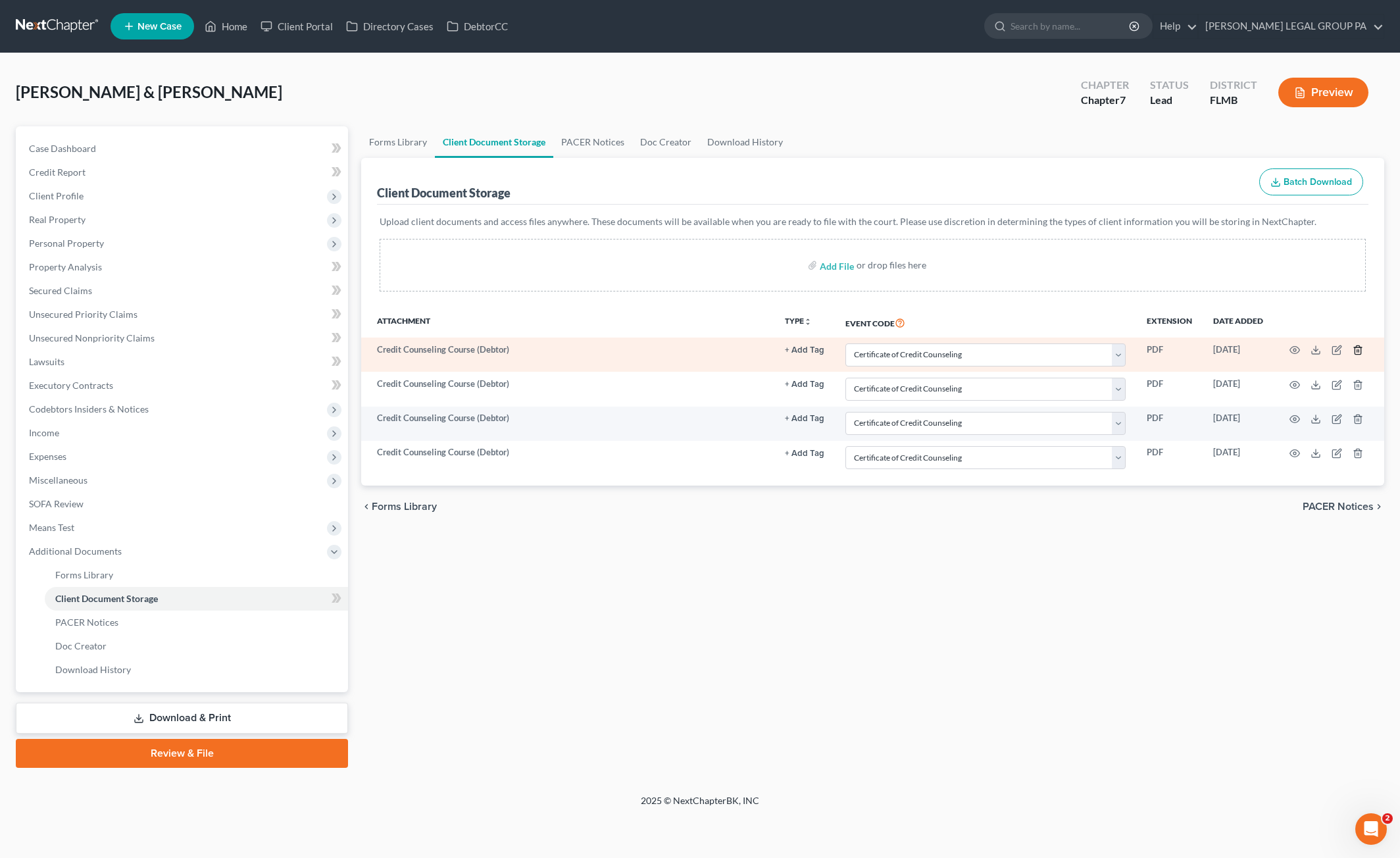
click at [1358, 350] on line "button" at bounding box center [1358, 351] width 0 height 3
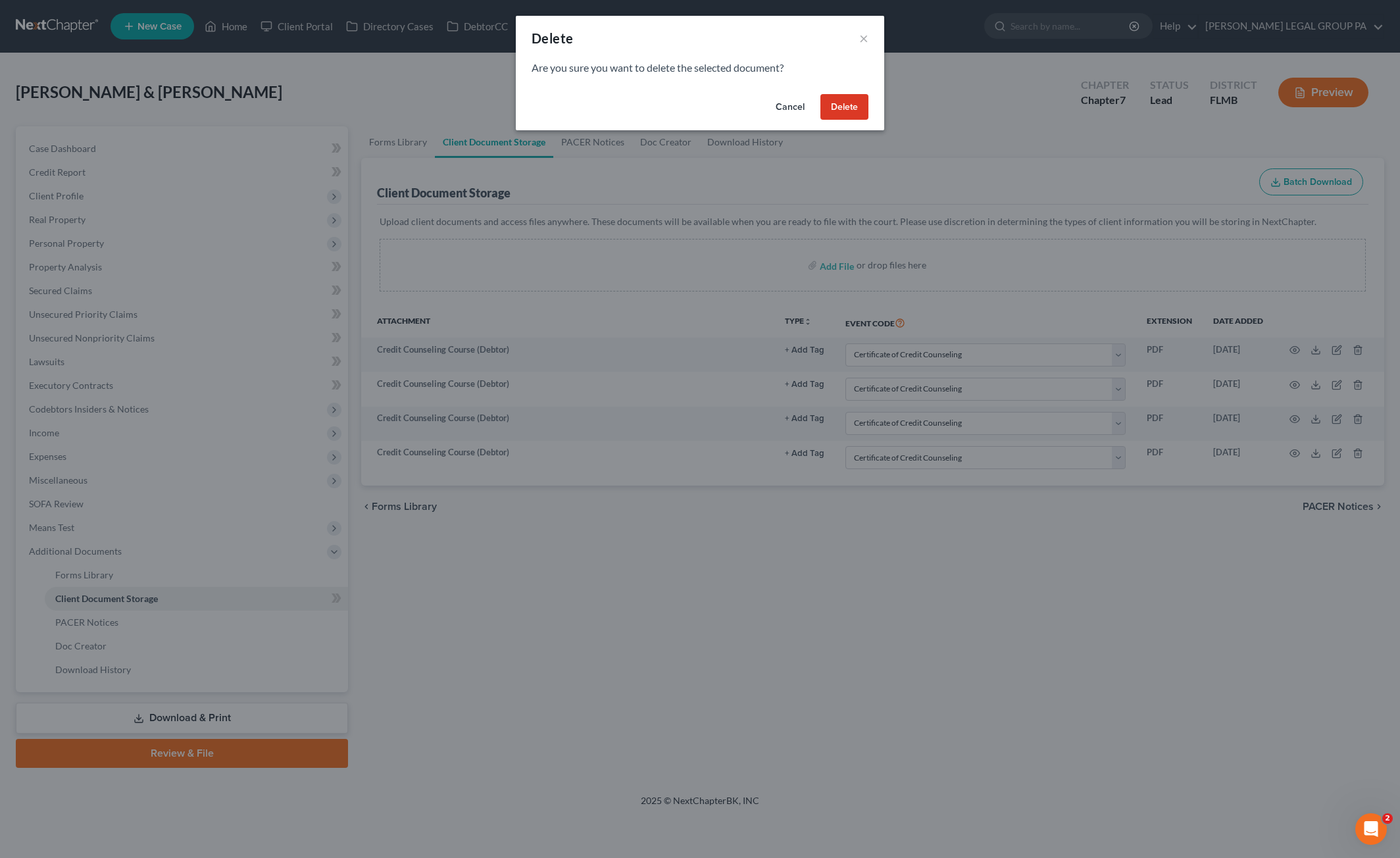
click at [852, 106] on button "Delete" at bounding box center [844, 107] width 48 height 26
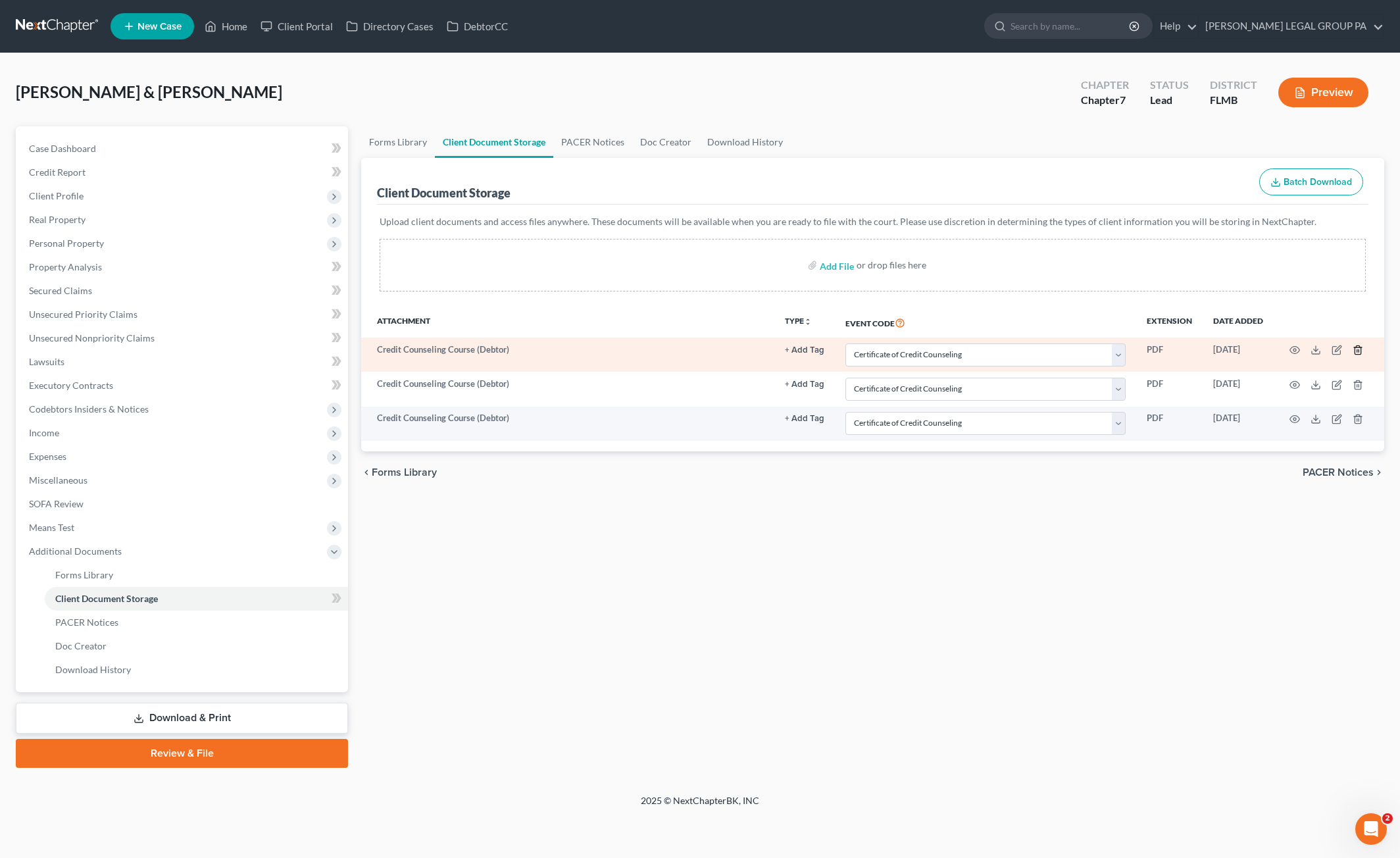
click at [1353, 348] on icon "button" at bounding box center [1357, 350] width 10 height 10
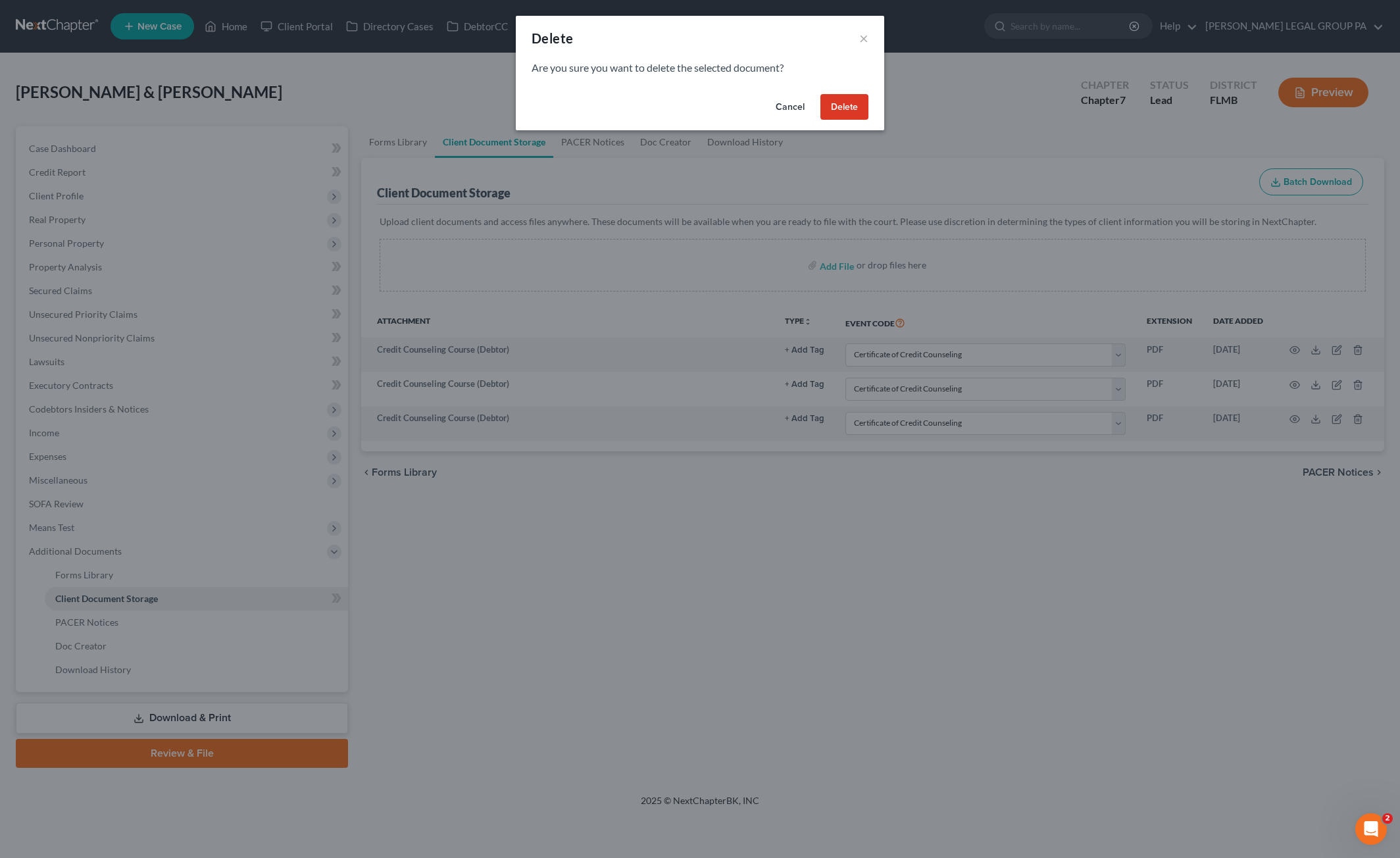
drag, startPoint x: 843, startPoint y: 108, endPoint x: 1017, endPoint y: 170, distance: 184.7
click at [843, 108] on button "Delete" at bounding box center [844, 107] width 48 height 26
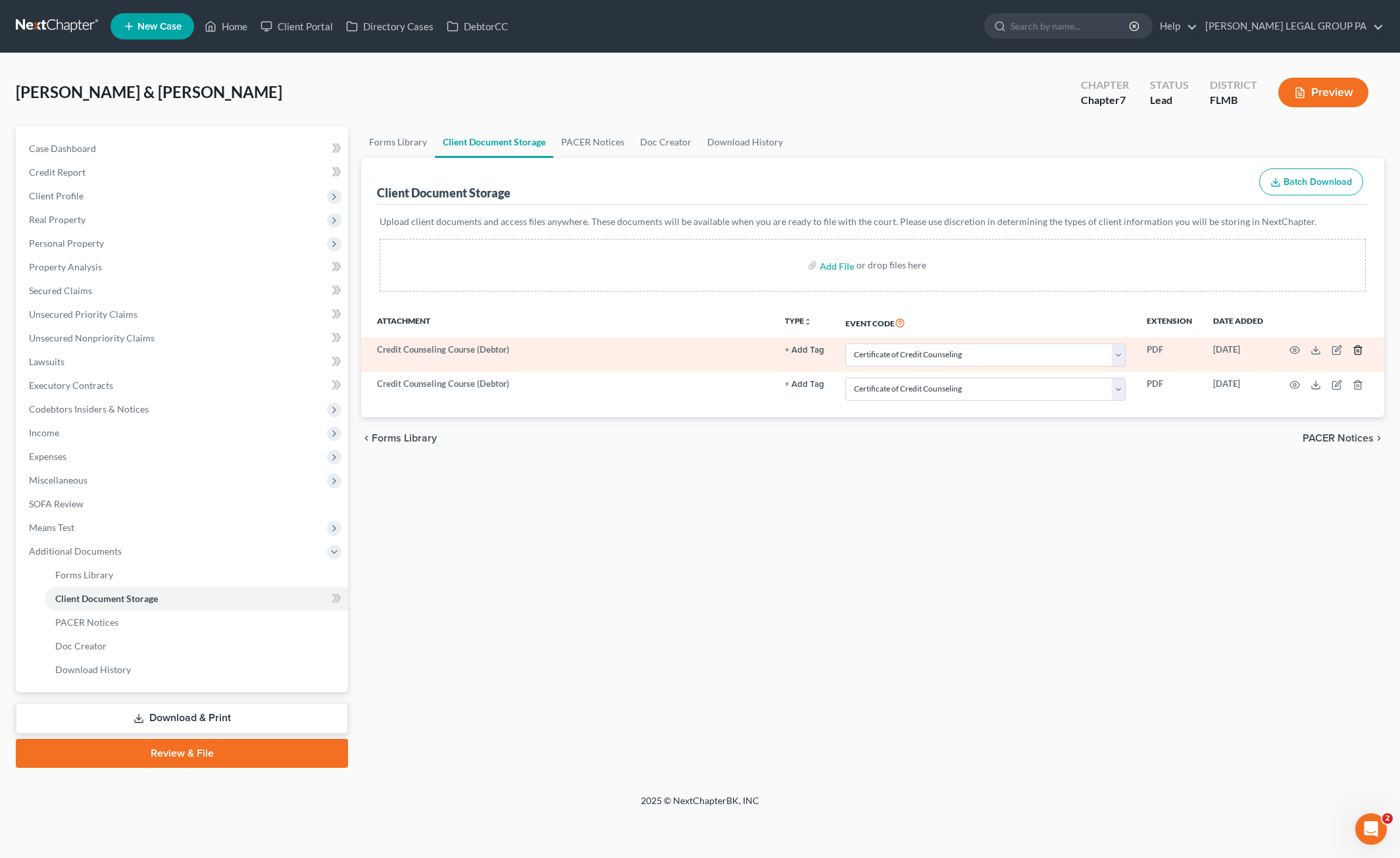
click at [1359, 347] on icon "button" at bounding box center [1357, 350] width 6 height 8
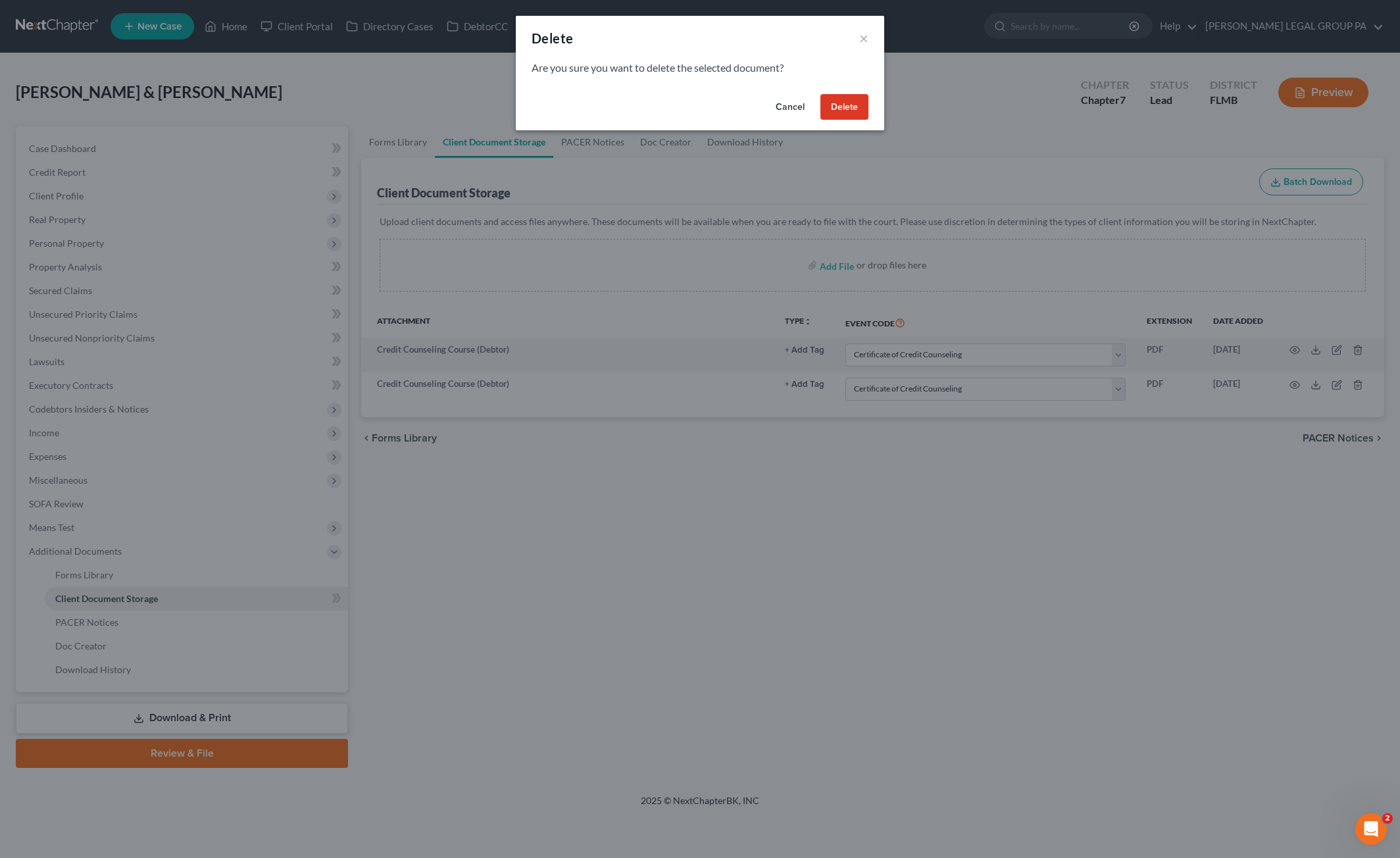
drag, startPoint x: 850, startPoint y: 108, endPoint x: 858, endPoint y: 123, distance: 17.0
click at [850, 108] on button "Delete" at bounding box center [844, 107] width 48 height 26
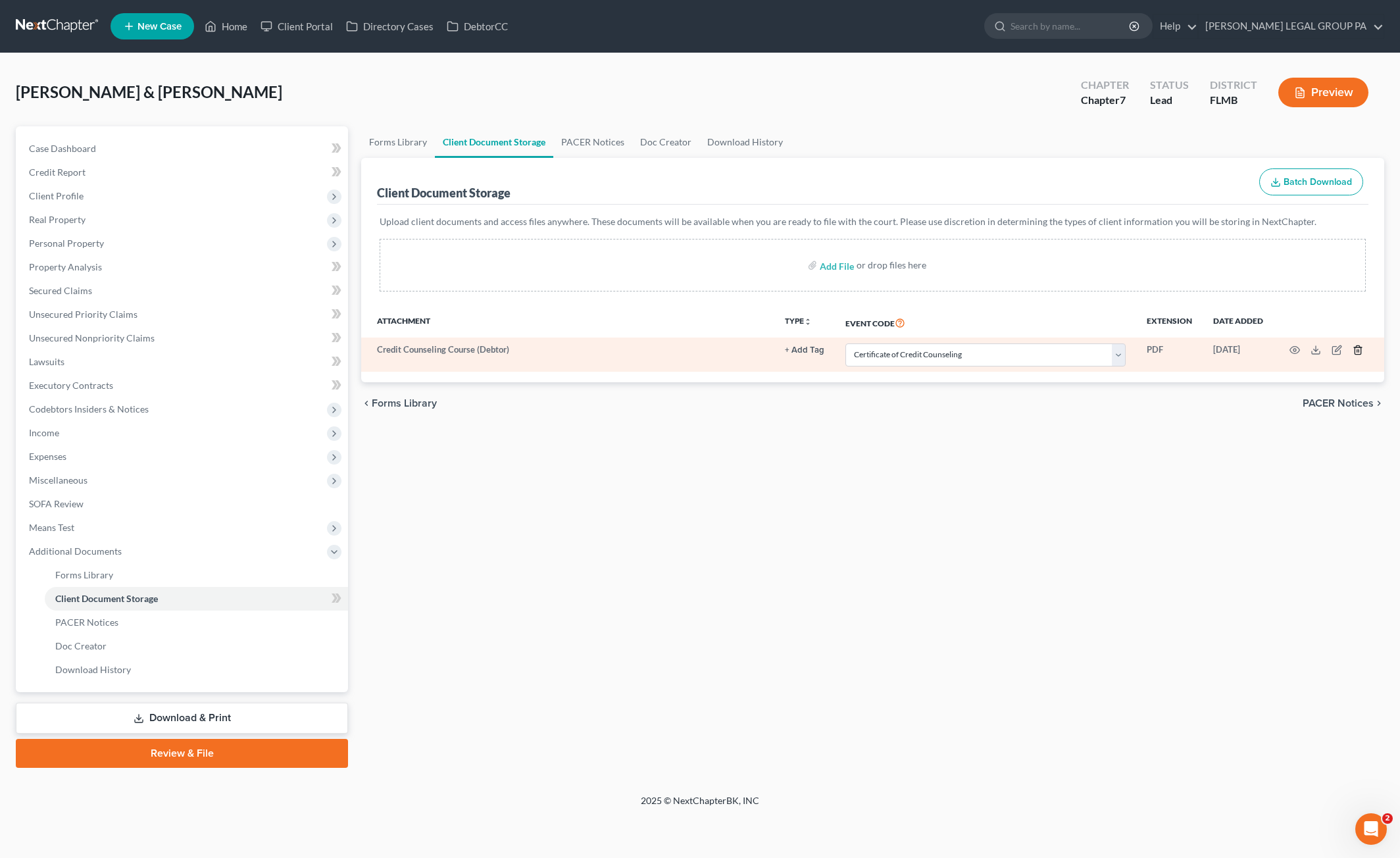
click at [1356, 349] on icon "button" at bounding box center [1357, 350] width 10 height 10
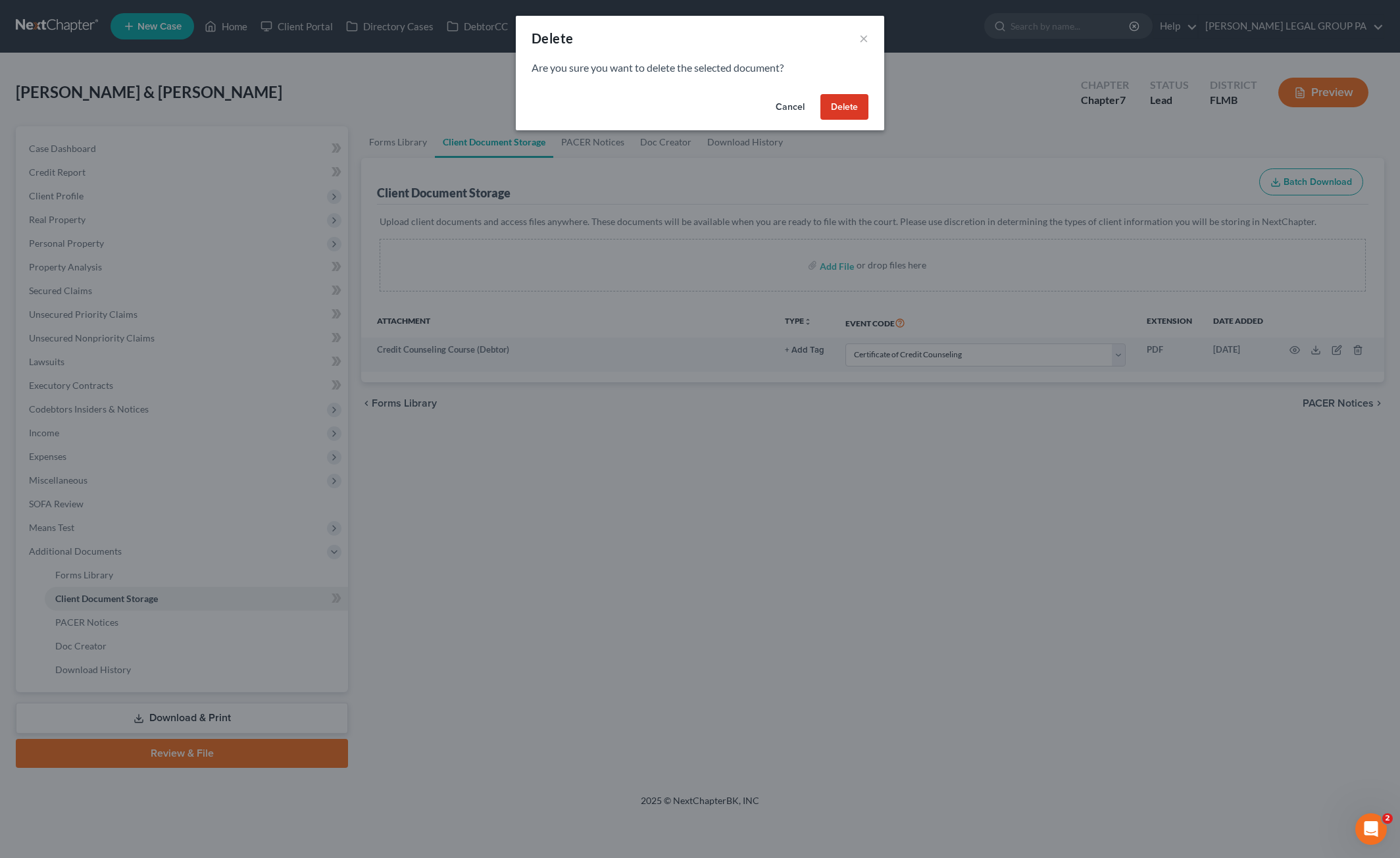
click at [852, 108] on button "Delete" at bounding box center [844, 107] width 48 height 26
